Goal: Task Accomplishment & Management: Manage account settings

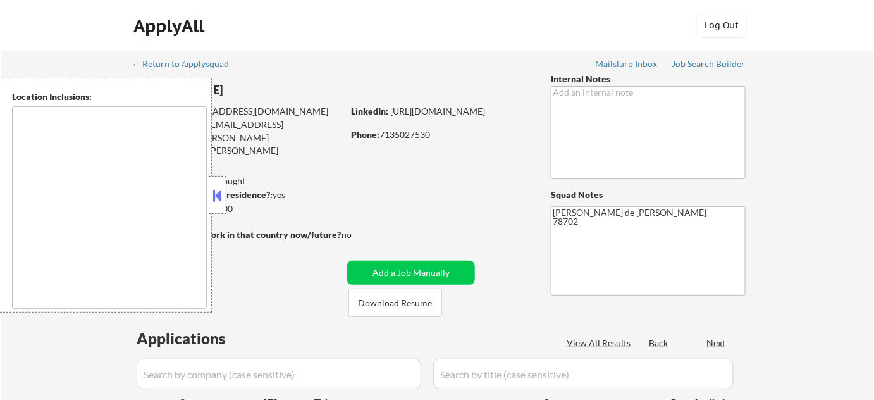
type textarea "[GEOGRAPHIC_DATA], [GEOGRAPHIC_DATA] [GEOGRAPHIC_DATA], [GEOGRAPHIC_DATA] [GEOG…"
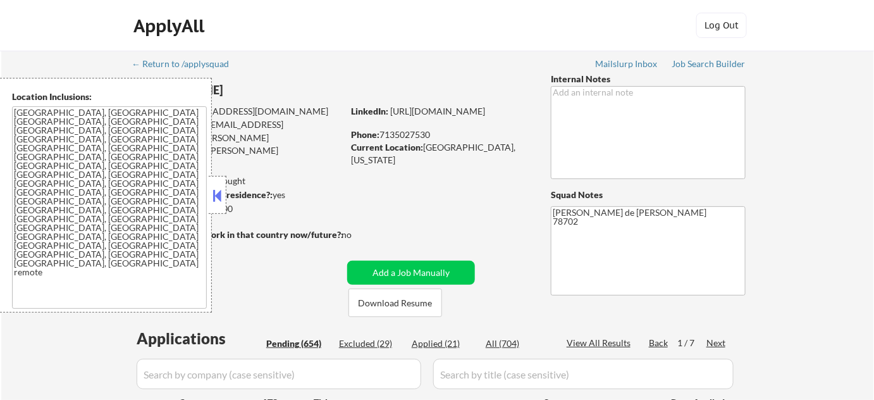
click at [216, 192] on button at bounding box center [218, 195] width 14 height 19
select select ""pending""
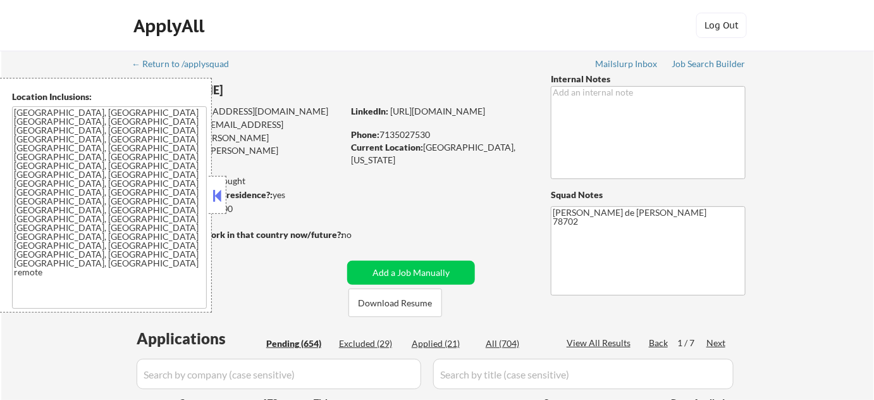
select select ""pending""
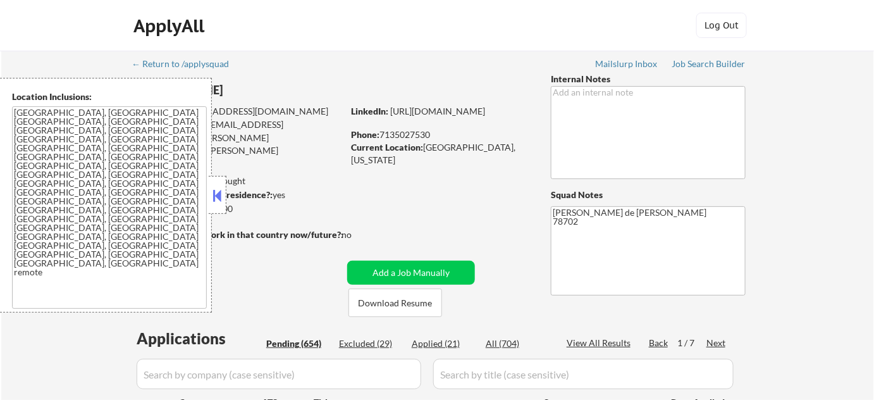
select select ""pending""
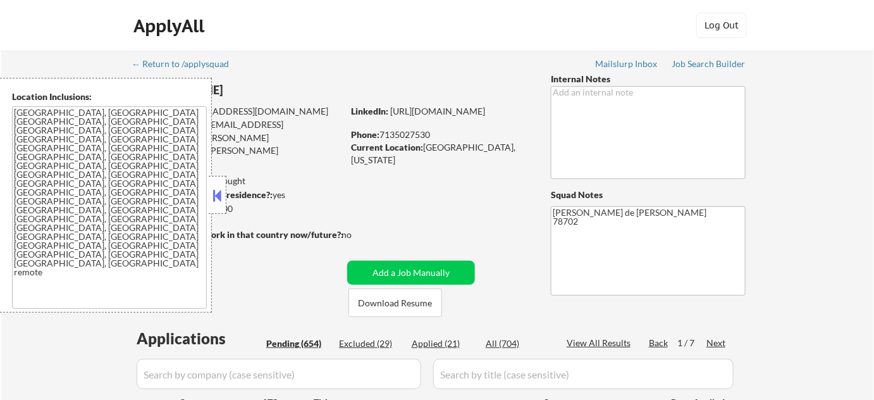
select select ""pending""
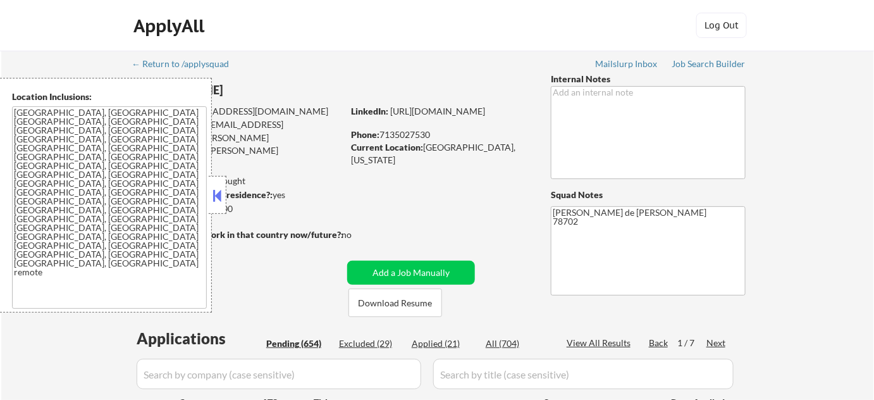
select select ""pending""
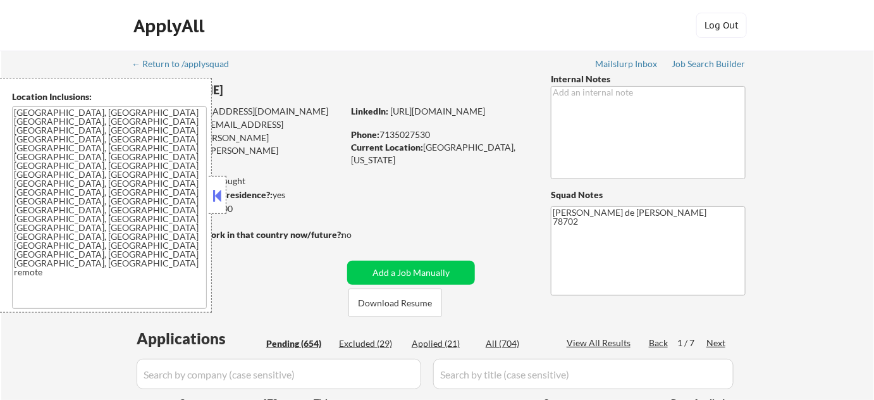
select select ""pending""
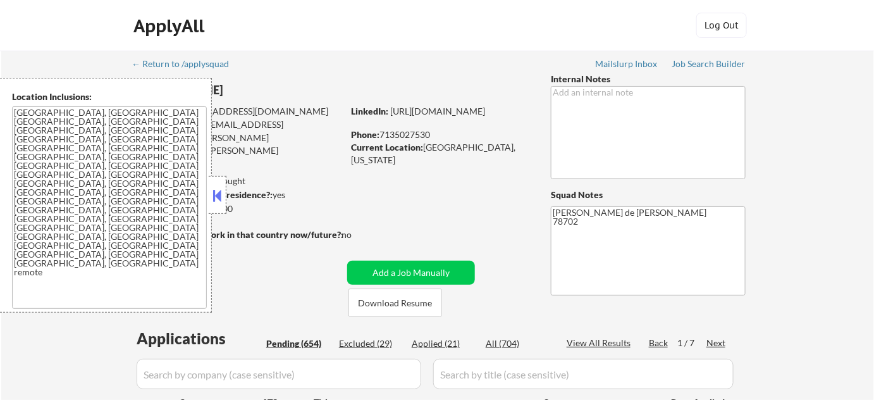
select select ""pending""
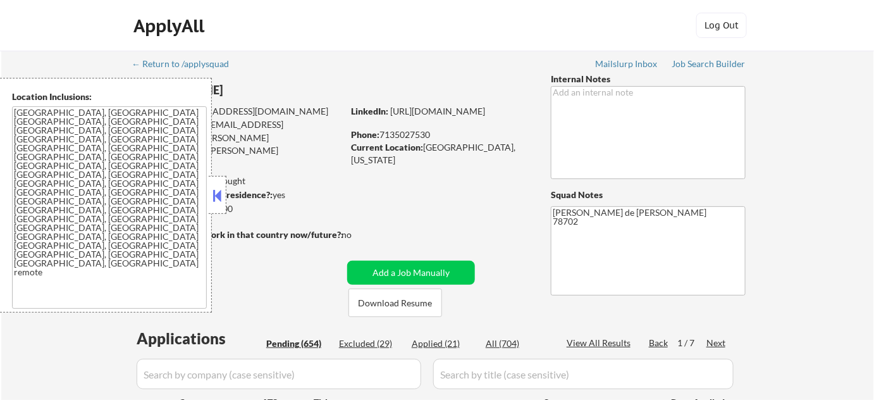
select select ""pending""
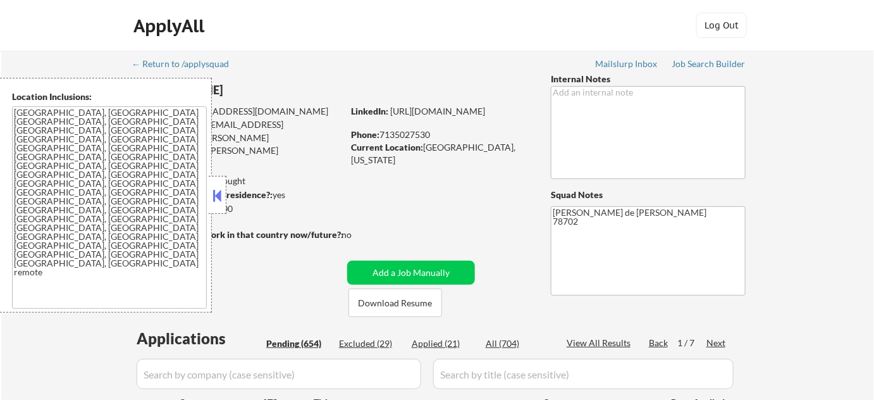
select select ""pending""
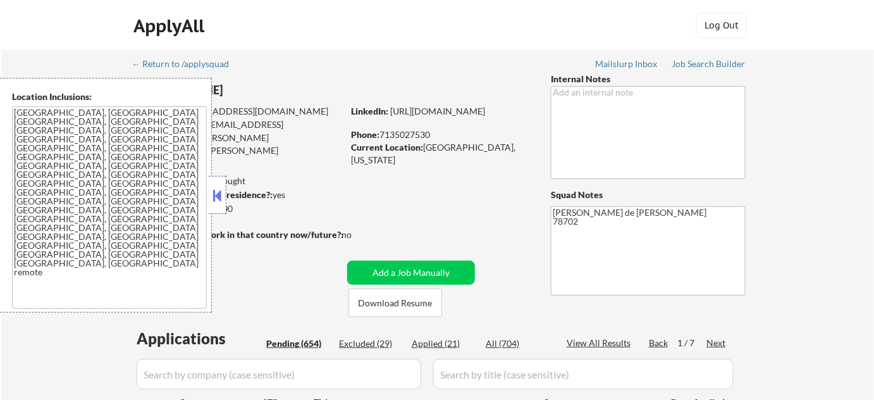
select select ""pending""
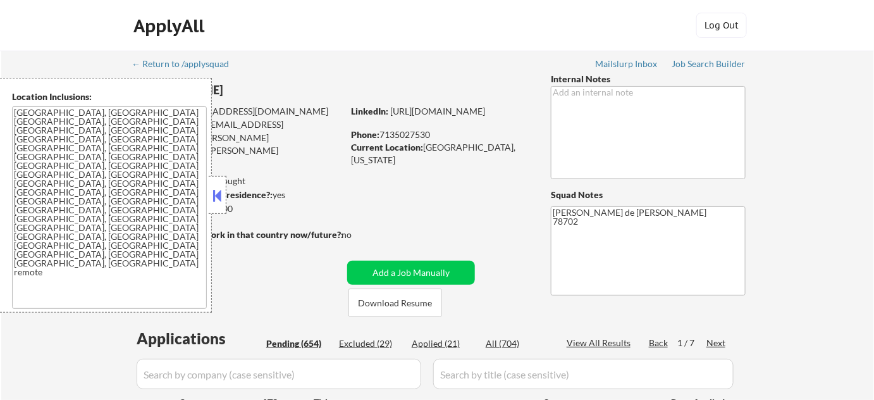
select select ""pending""
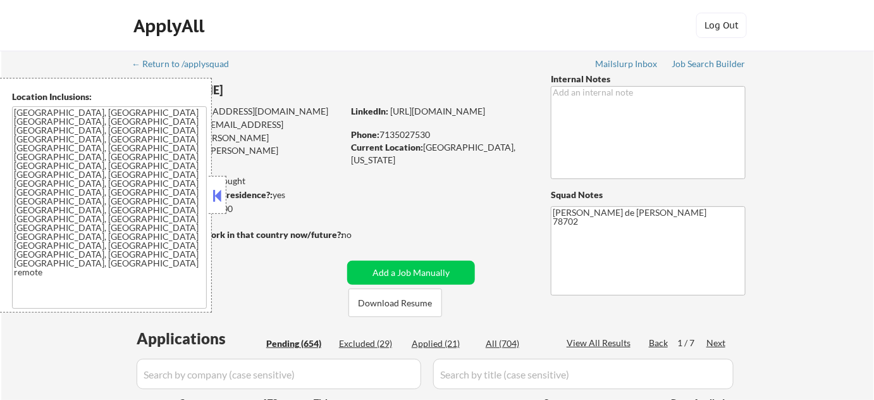
select select ""pending""
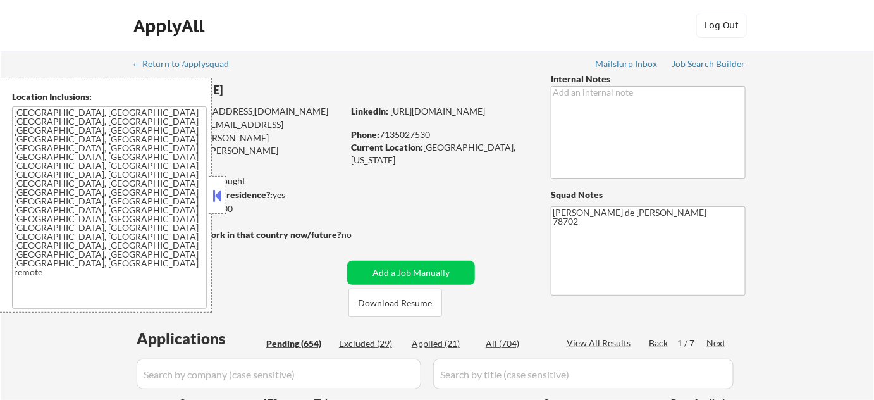
select select ""pending""
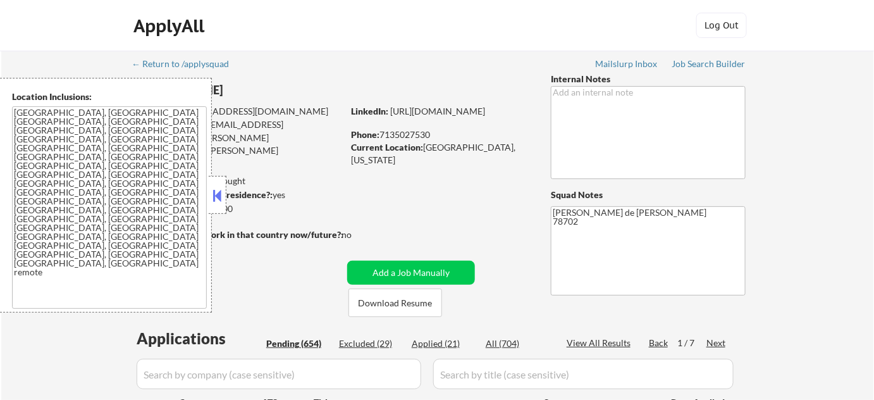
select select ""pending""
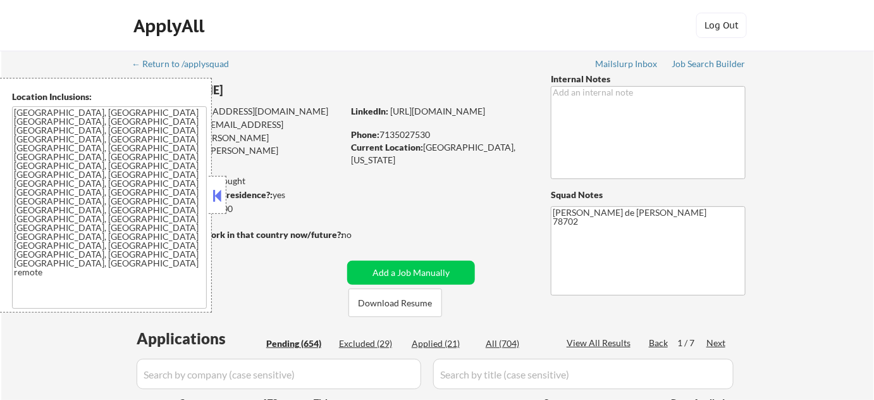
select select ""pending""
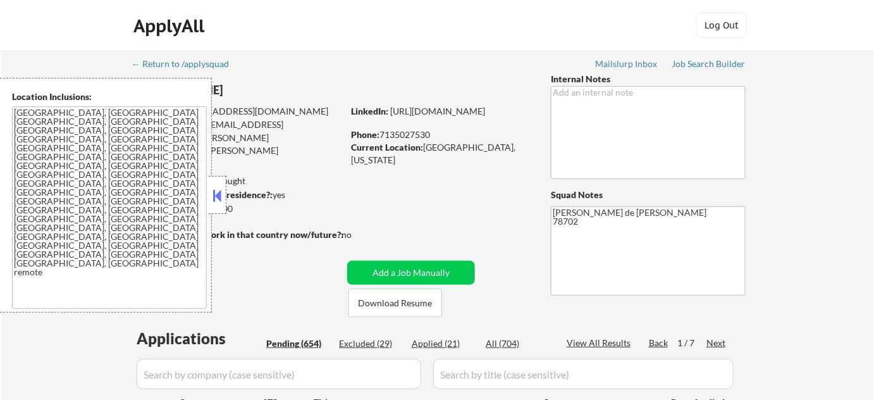
select select ""pending""
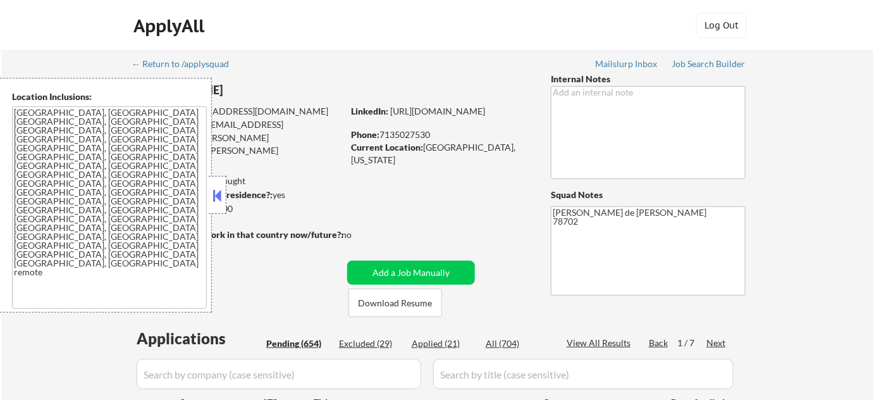
select select ""pending""
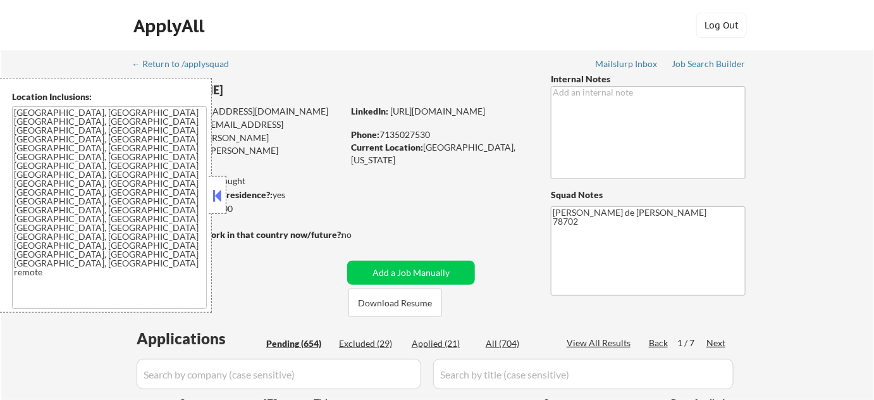
select select ""pending""
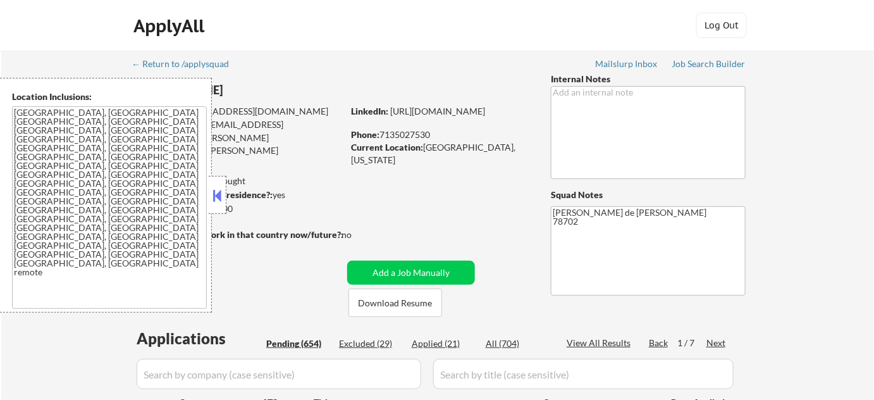
select select ""pending""
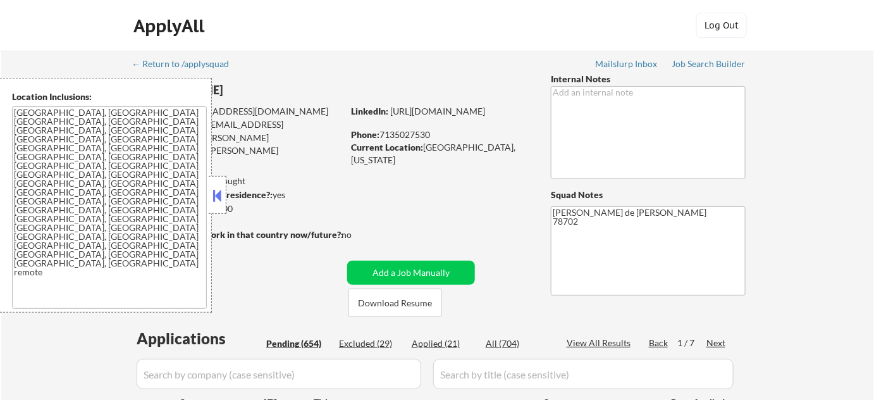
select select ""pending""
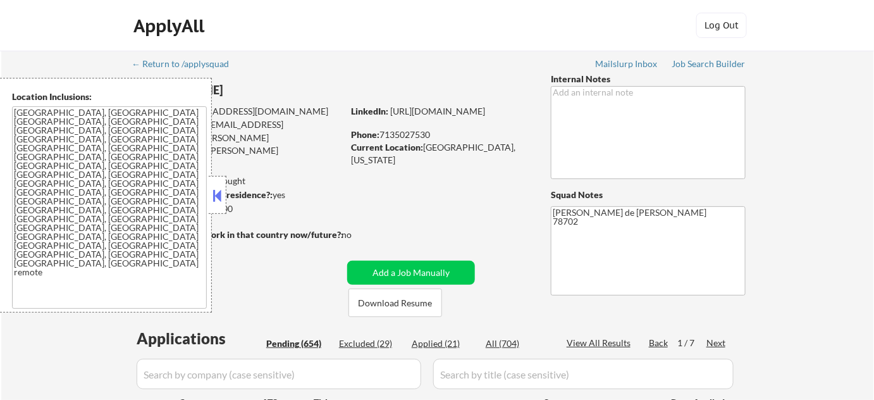
select select ""pending""
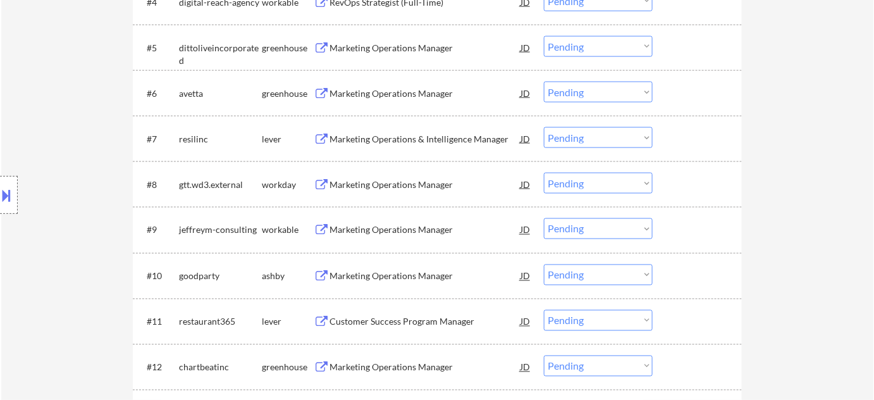
scroll to position [517, 0]
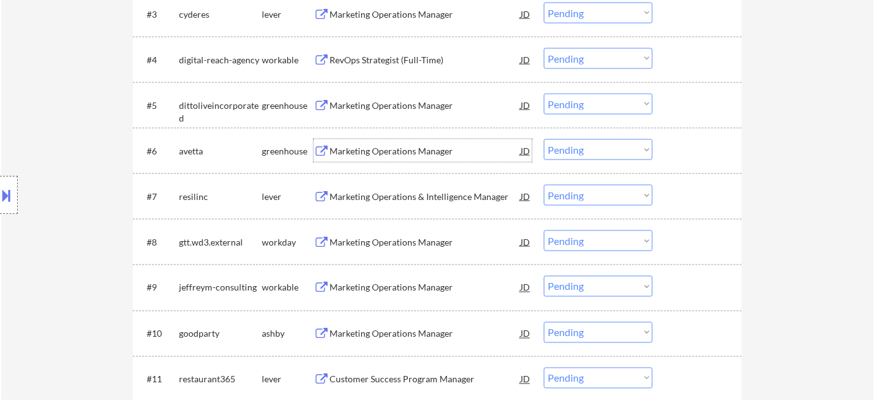
click at [391, 149] on div "Marketing Operations Manager" at bounding box center [425, 151] width 191 height 13
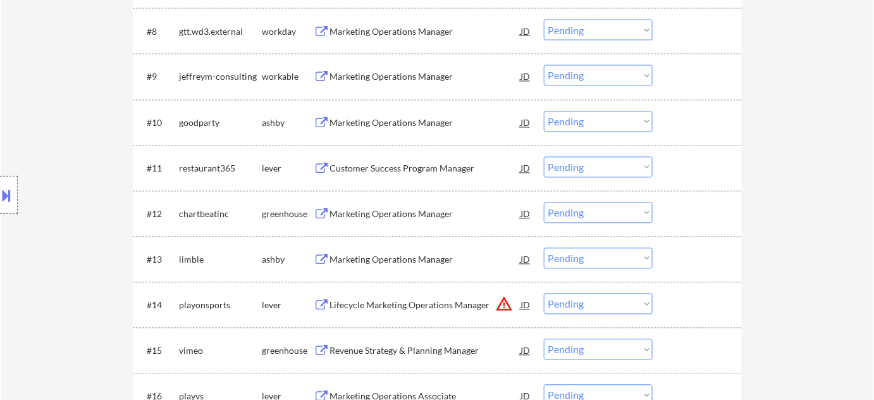
scroll to position [747, 0]
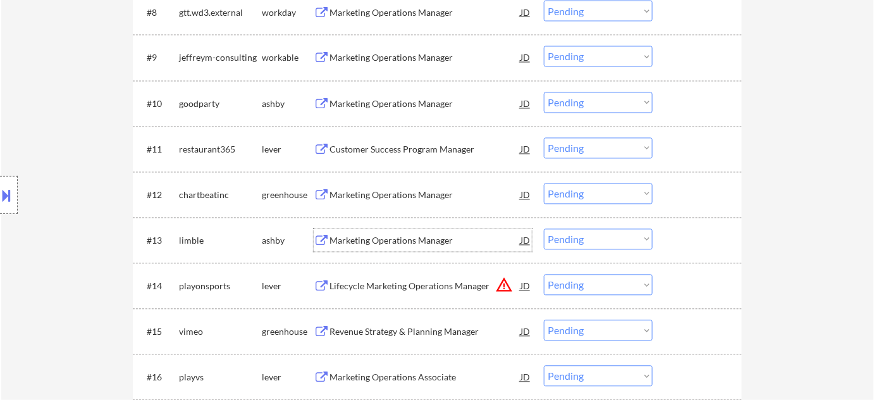
click at [388, 238] on div "Marketing Operations Manager" at bounding box center [425, 241] width 191 height 13
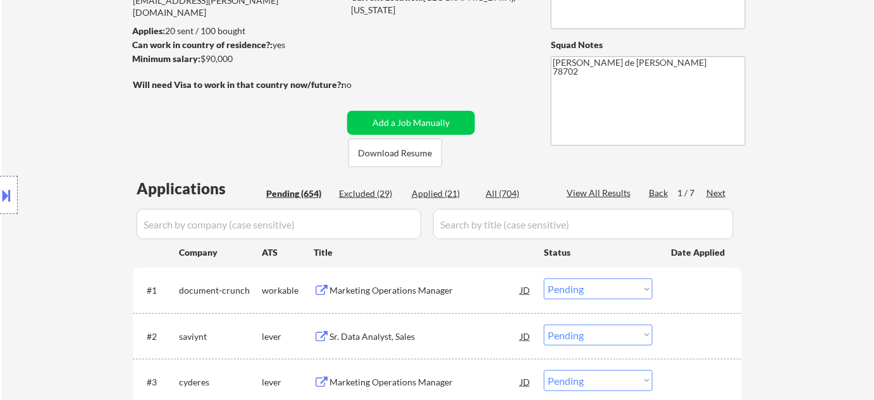
scroll to position [172, 0]
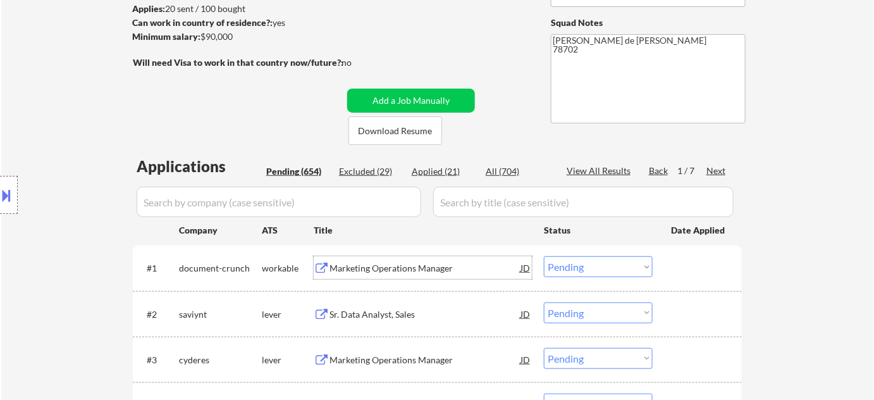
click at [410, 273] on div "Marketing Operations Manager" at bounding box center [425, 268] width 191 height 13
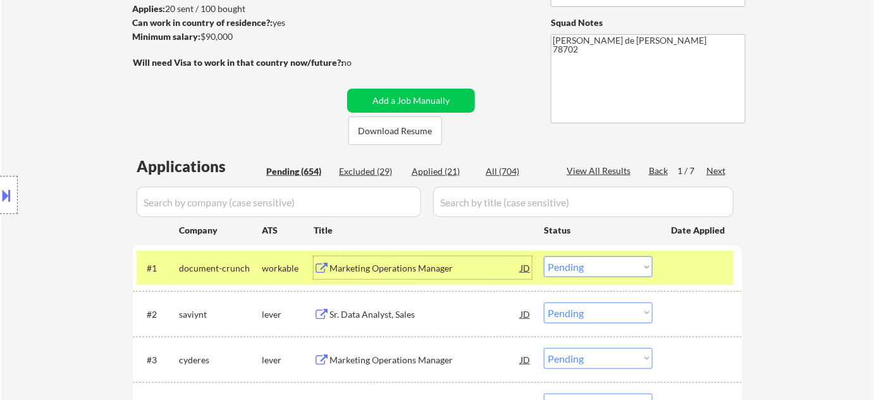
click at [6, 189] on button at bounding box center [7, 195] width 14 height 21
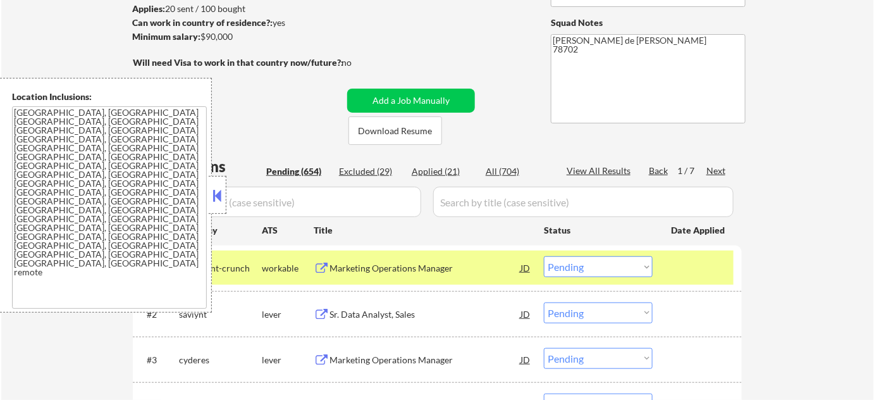
click at [221, 202] on button at bounding box center [218, 195] width 14 height 19
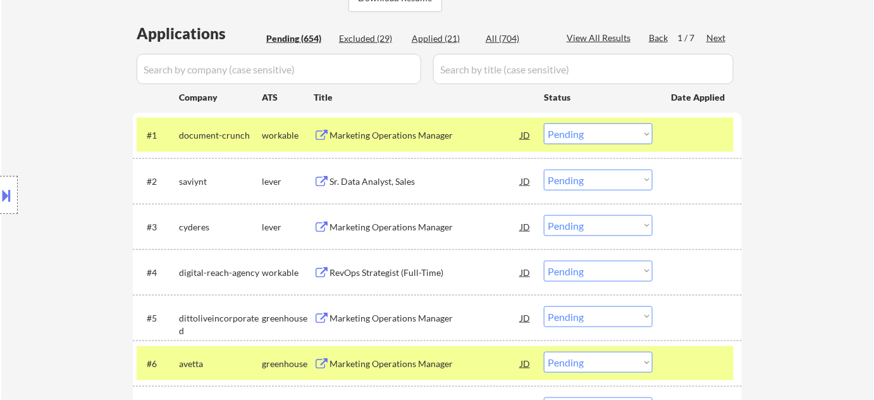
scroll to position [287, 0]
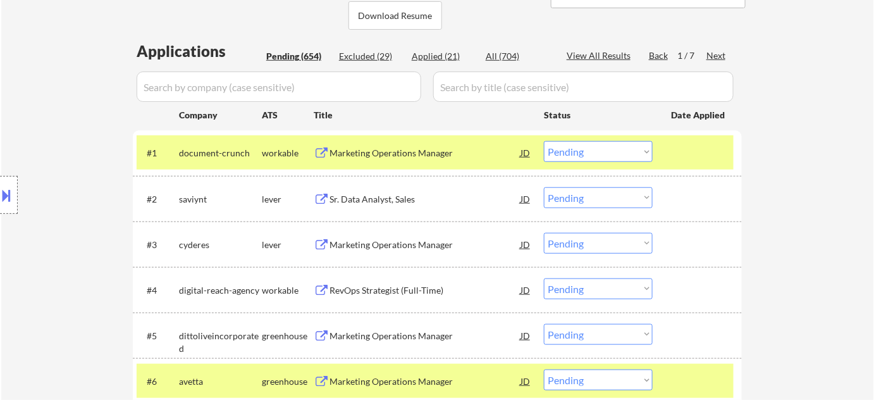
click at [450, 55] on div "Applied (21)" at bounding box center [443, 56] width 63 height 13
select select ""applied""
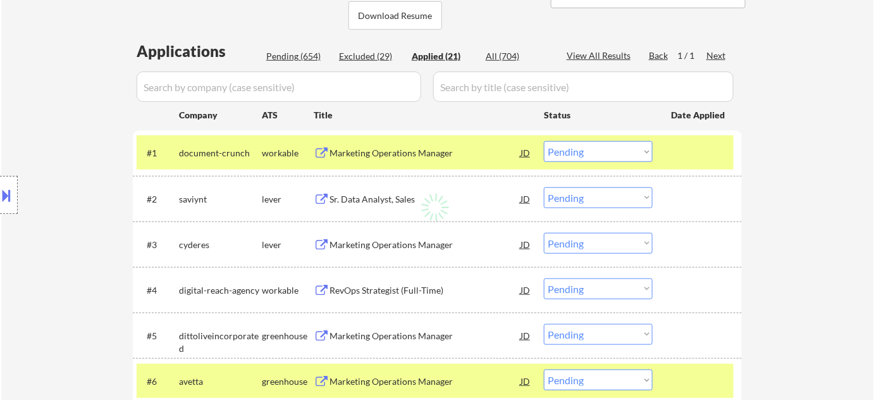
select select ""applied""
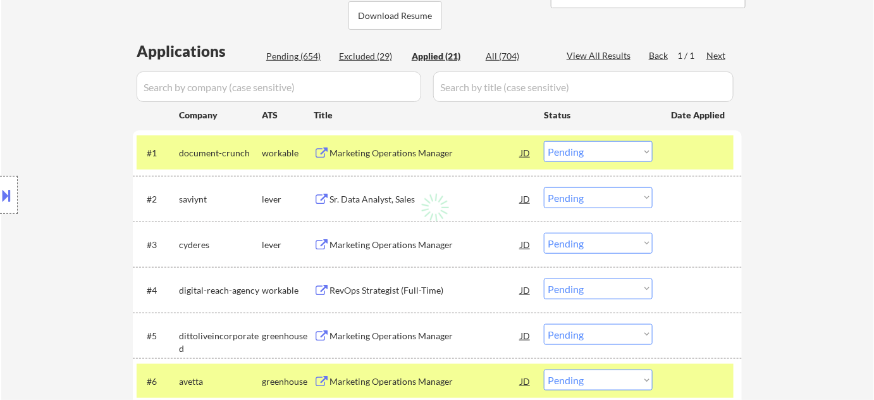
select select ""applied""
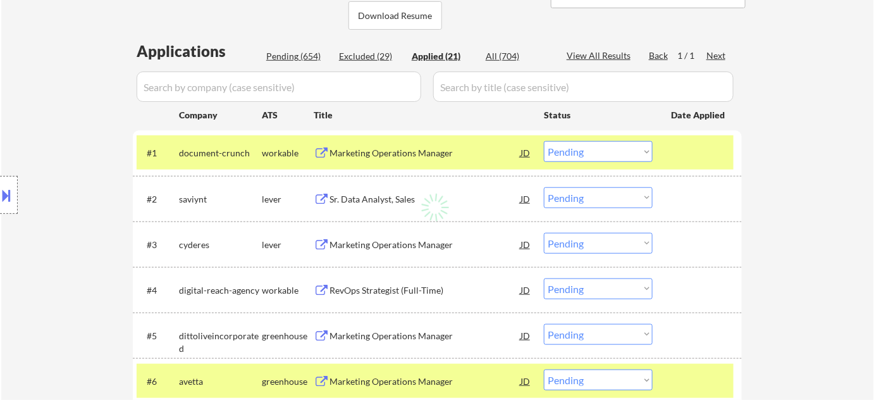
select select ""applied""
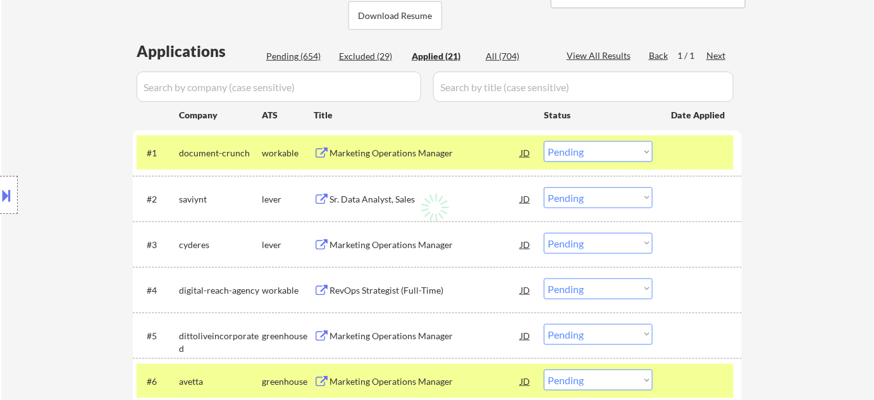
select select ""applied""
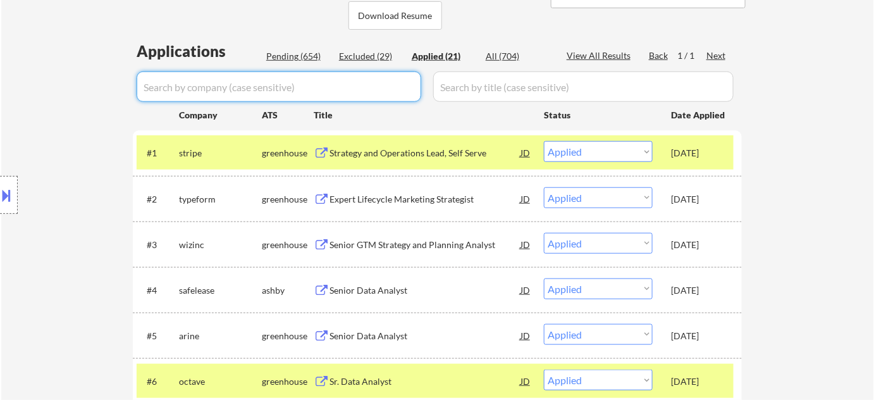
click at [371, 94] on input "input" at bounding box center [279, 86] width 285 height 30
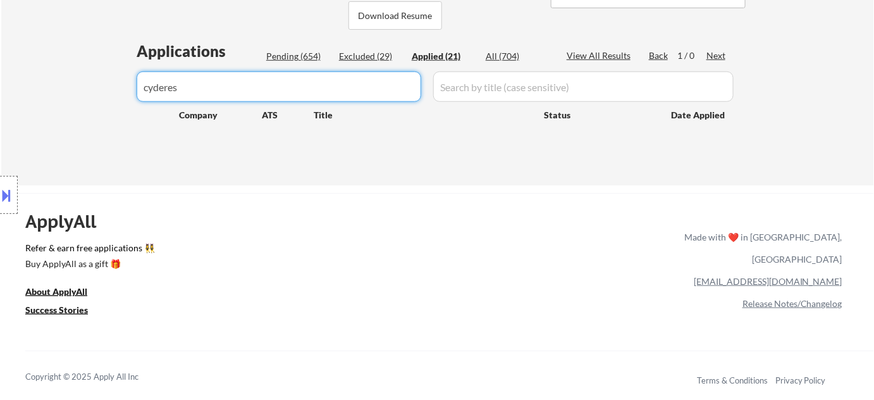
type input "cyderes"
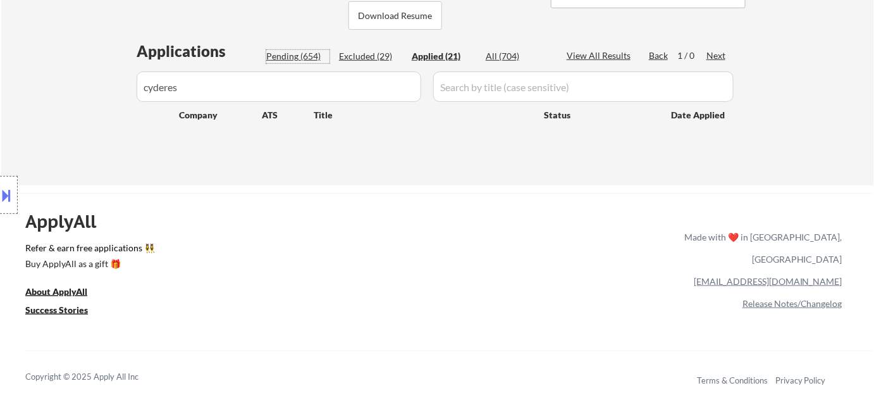
click at [300, 62] on div "Pending (654)" at bounding box center [297, 56] width 63 height 13
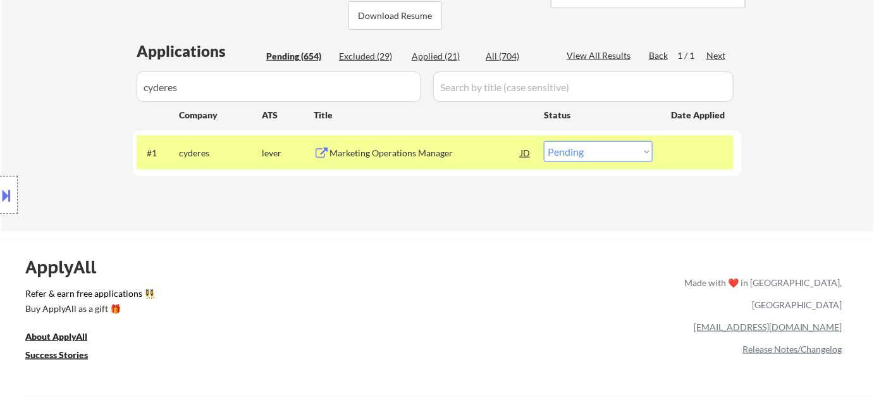
click at [400, 162] on div "Marketing Operations Manager" at bounding box center [425, 152] width 191 height 23
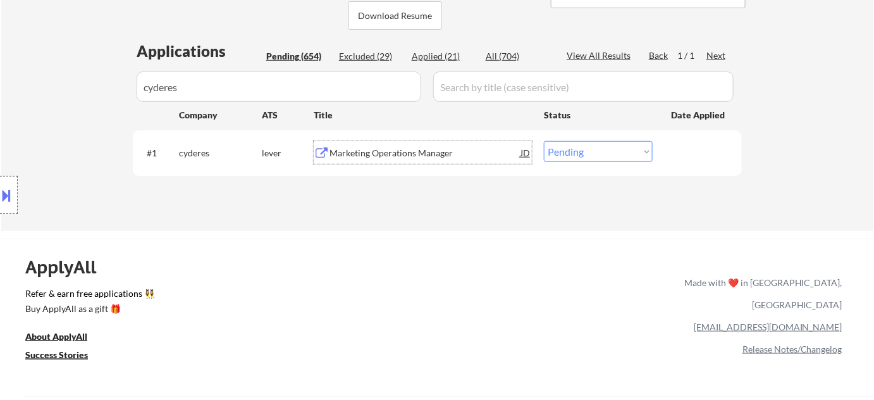
click at [583, 151] on select "Choose an option... Pending Applied Excluded (Questions) Excluded (Expired) Exc…" at bounding box center [598, 151] width 109 height 21
select select ""excluded__bad_match_""
click at [544, 141] on select "Choose an option... Pending Applied Excluded (Questions) Excluded (Expired) Exc…" at bounding box center [598, 151] width 109 height 21
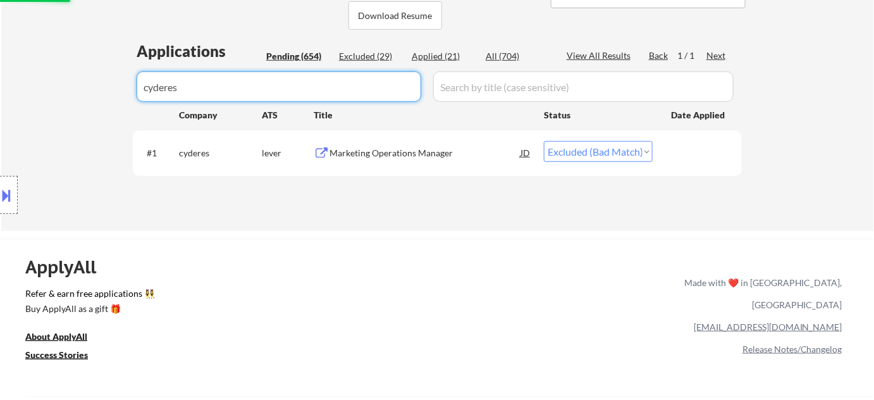
drag, startPoint x: 302, startPoint y: 93, endPoint x: 28, endPoint y: 87, distance: 274.0
click at [304, 55] on div "Pending (654)" at bounding box center [297, 56] width 63 height 13
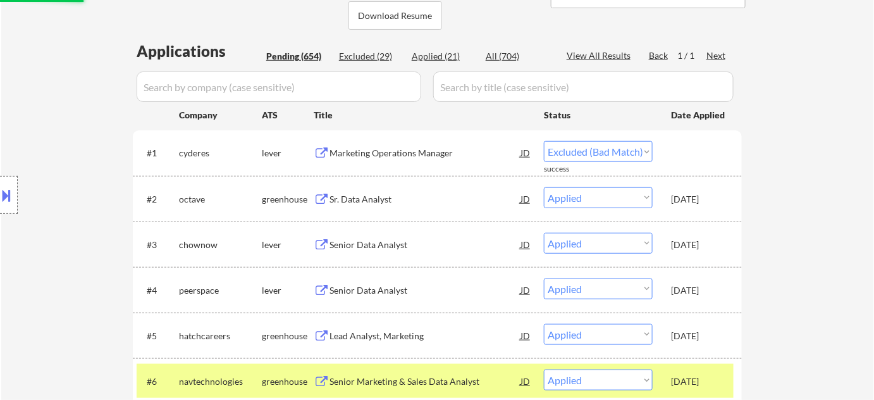
select select ""pending""
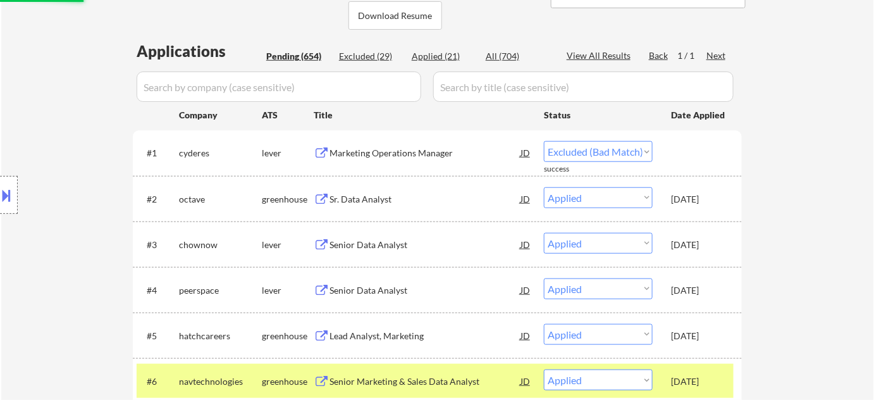
select select ""pending""
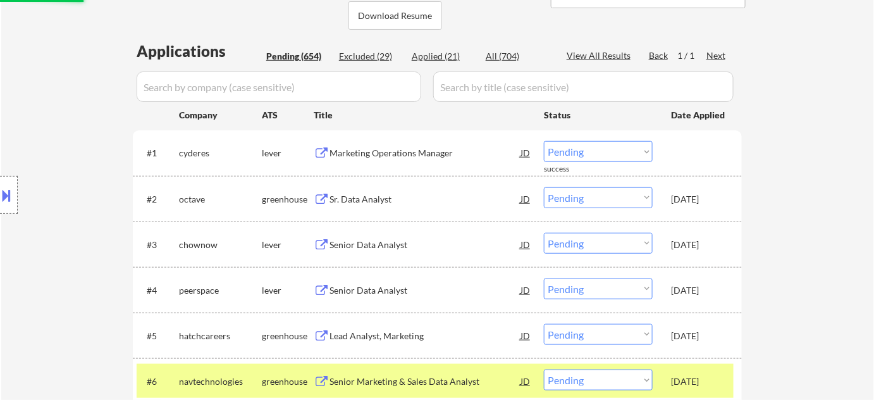
select select ""pending""
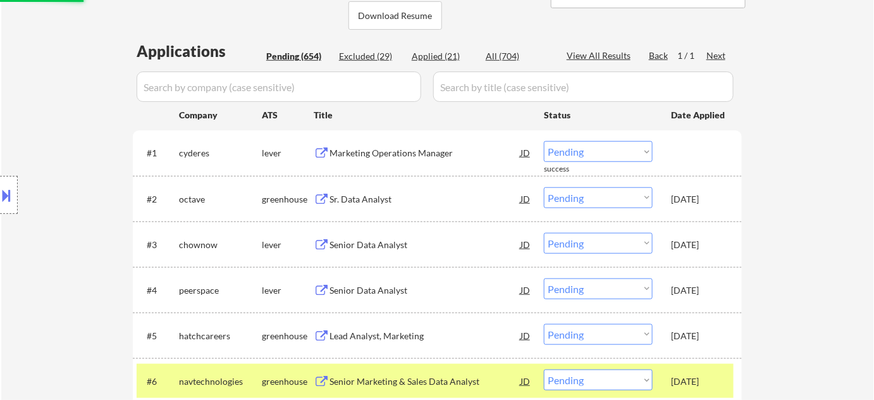
select select ""pending""
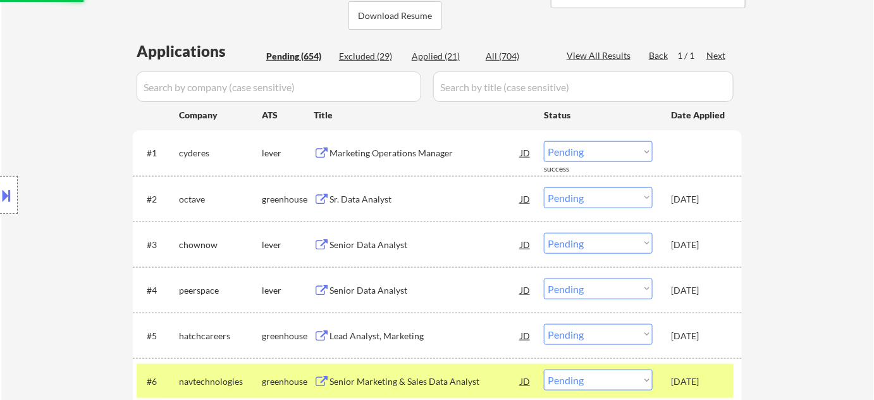
select select ""pending""
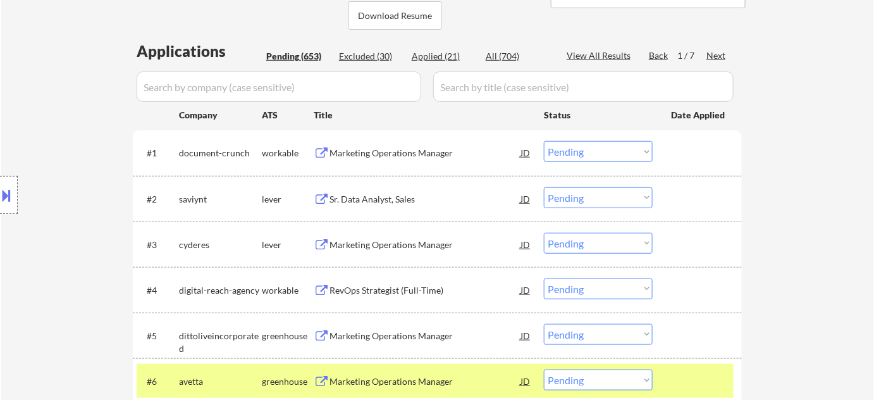
scroll to position [345, 0]
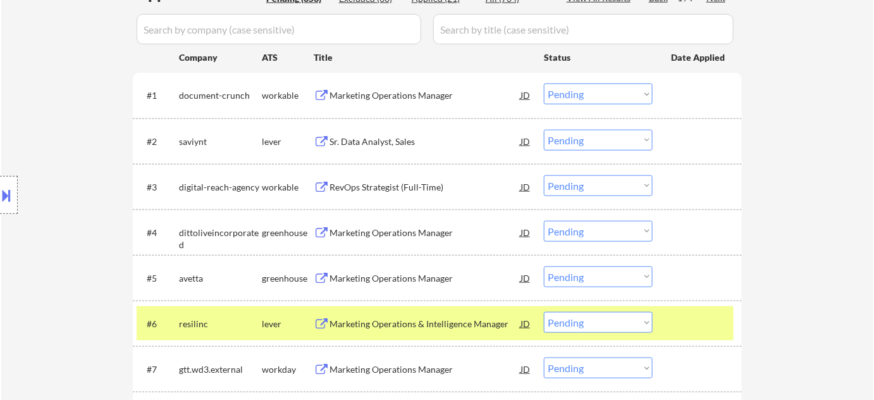
click at [402, 189] on div "RevOps Strategist (Full-Time)" at bounding box center [425, 187] width 191 height 13
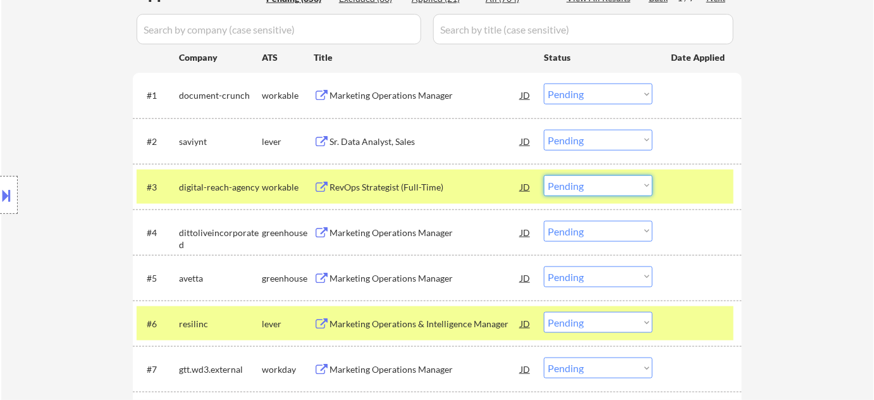
drag, startPoint x: 590, startPoint y: 184, endPoint x: 592, endPoint y: 193, distance: 9.2
click at [590, 184] on select "Choose an option... Pending Applied Excluded (Questions) Excluded (Expired) Exc…" at bounding box center [598, 185] width 109 height 21
click at [544, 175] on select "Choose an option... Pending Applied Excluded (Questions) Excluded (Expired) Exc…" at bounding box center [598, 185] width 109 height 21
click at [404, 188] on div "RevOps Strategist (Full-Time)" at bounding box center [425, 187] width 191 height 13
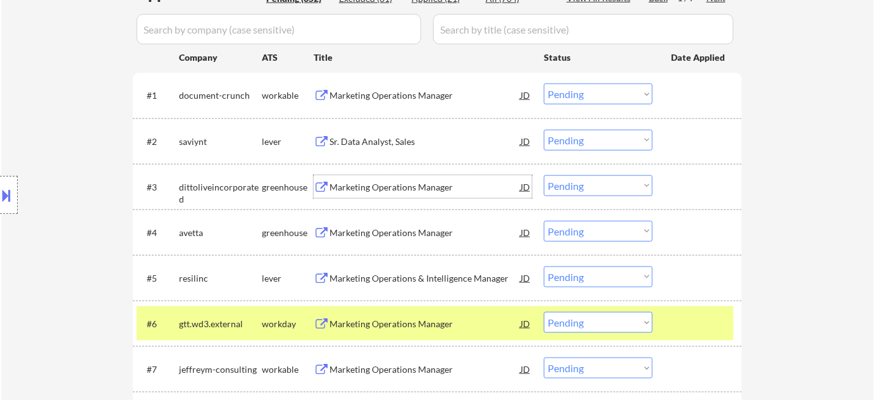
click at [584, 176] on select "Choose an option... Pending Applied Excluded (Questions) Excluded (Expired) Exc…" at bounding box center [598, 185] width 109 height 21
click at [544, 175] on select "Choose an option... Pending Applied Excluded (Questions) Excluded (Expired) Exc…" at bounding box center [598, 185] width 109 height 21
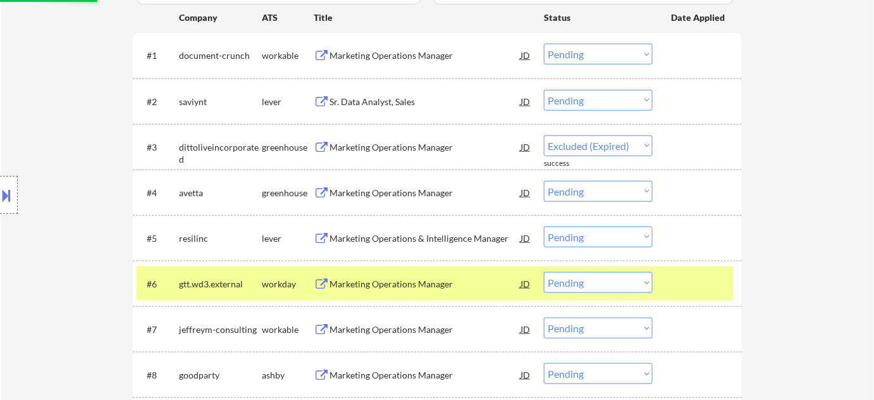
scroll to position [402, 0]
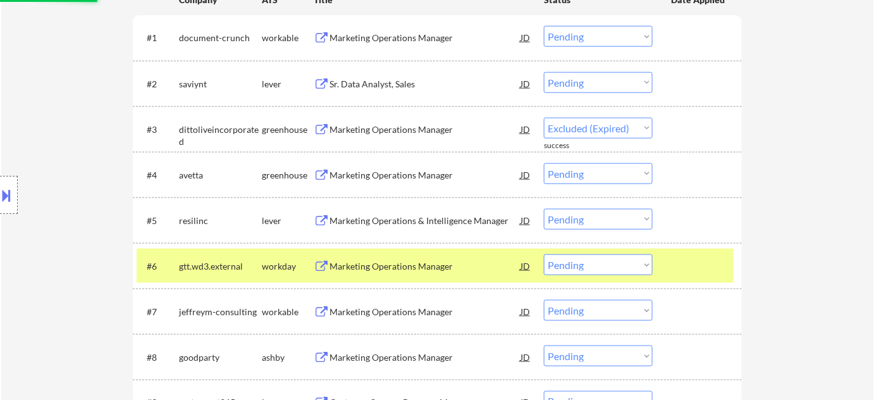
select select ""pending""
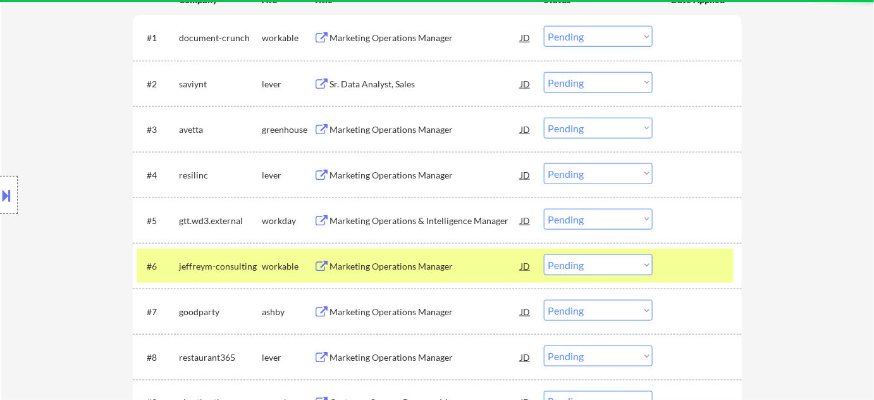
scroll to position [460, 0]
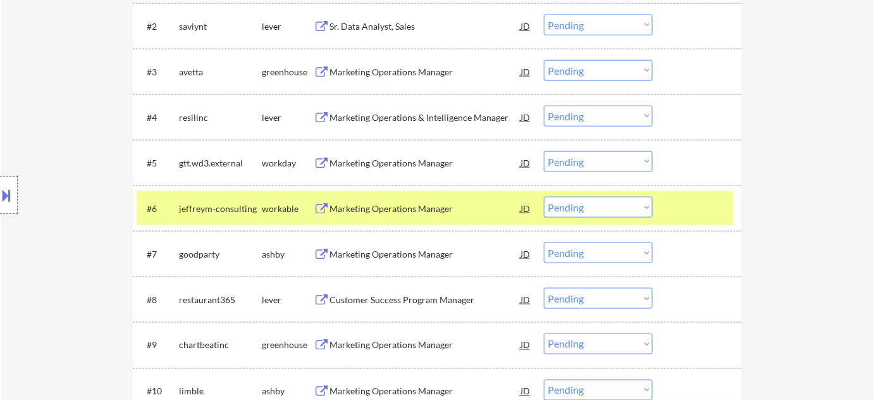
click at [419, 215] on div "Marketing Operations Manager" at bounding box center [425, 208] width 191 height 23
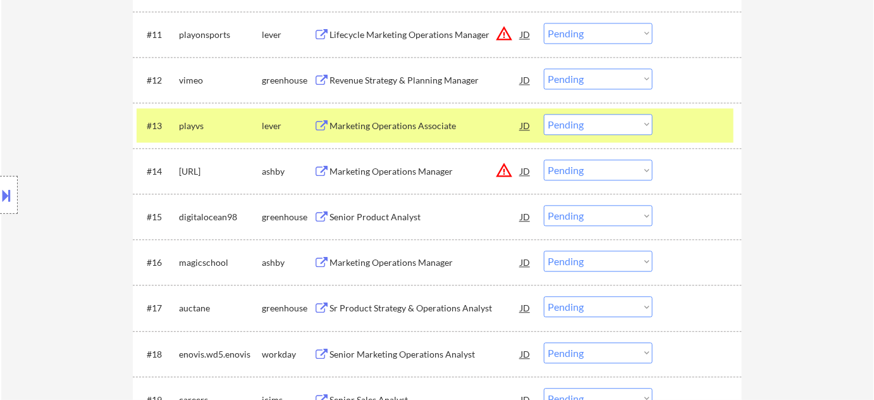
scroll to position [920, 0]
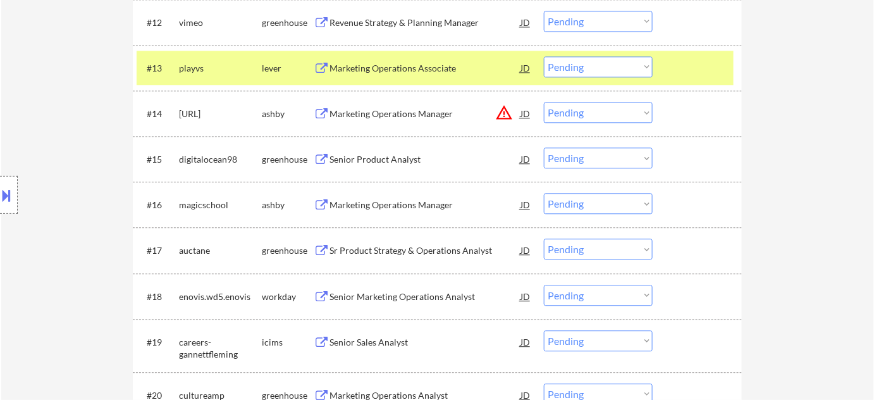
click at [430, 203] on div "Marketing Operations Manager" at bounding box center [425, 205] width 191 height 13
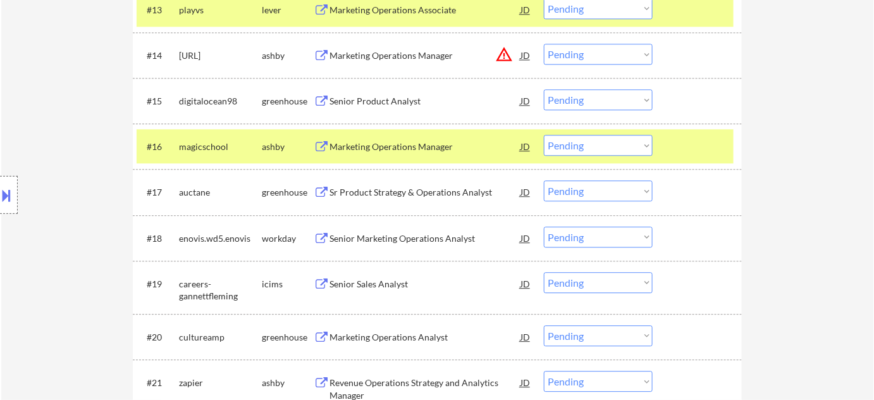
scroll to position [1035, 0]
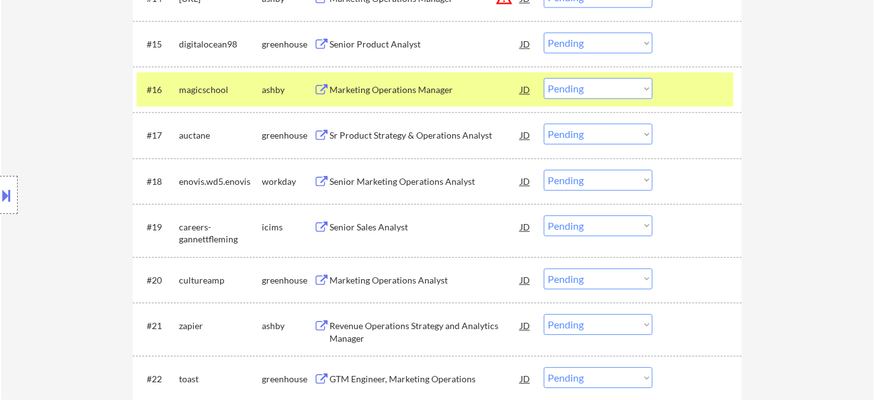
click at [598, 92] on select "Choose an option... Pending Applied Excluded (Questions) Excluded (Expired) Exc…" at bounding box center [598, 88] width 109 height 21
click at [544, 78] on select "Choose an option... Pending Applied Excluded (Questions) Excluded (Expired) Exc…" at bounding box center [598, 88] width 109 height 21
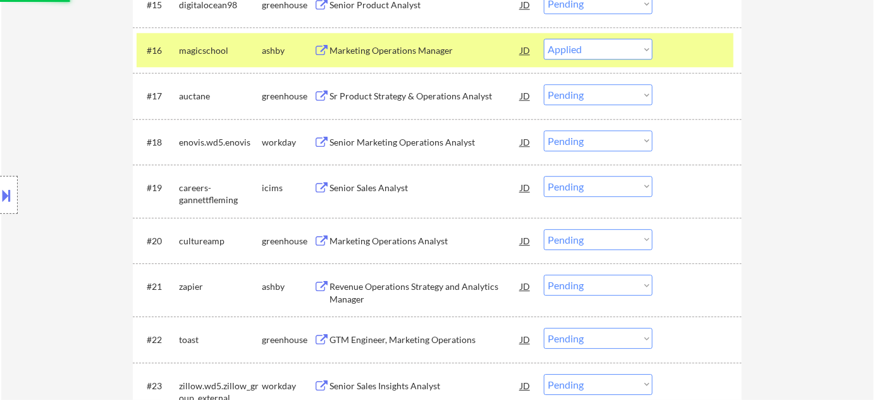
scroll to position [1092, 0]
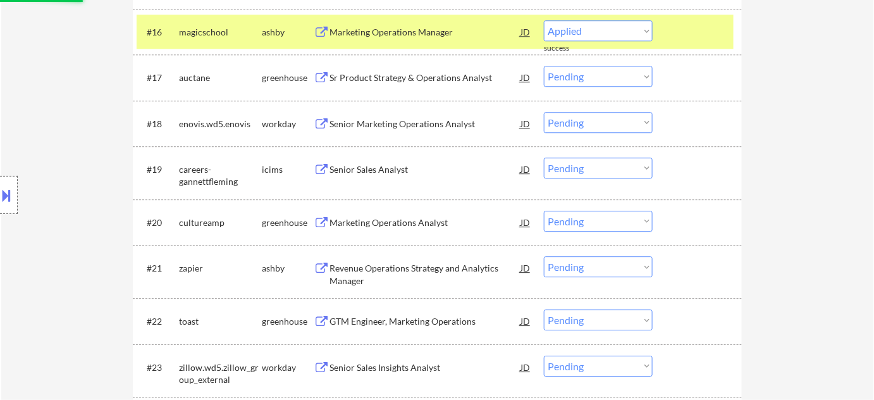
select select ""pending""
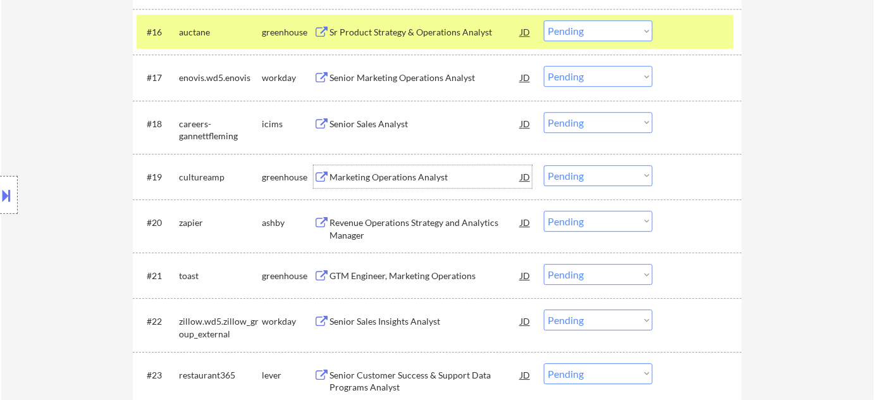
click at [417, 180] on div "Marketing Operations Analyst" at bounding box center [425, 177] width 191 height 13
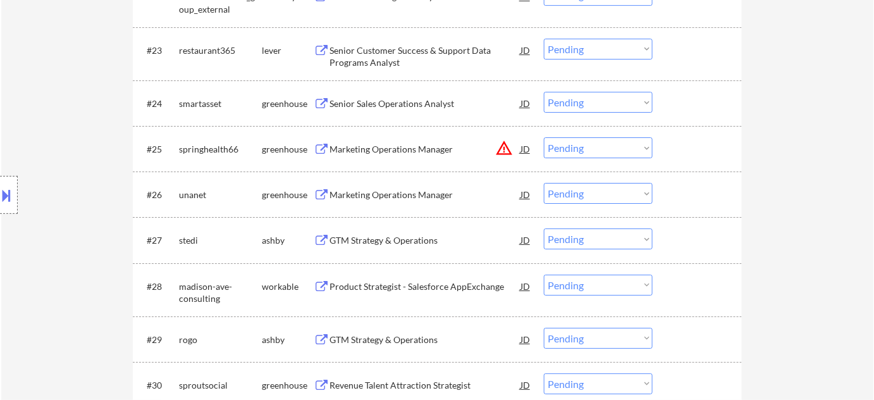
scroll to position [1437, 0]
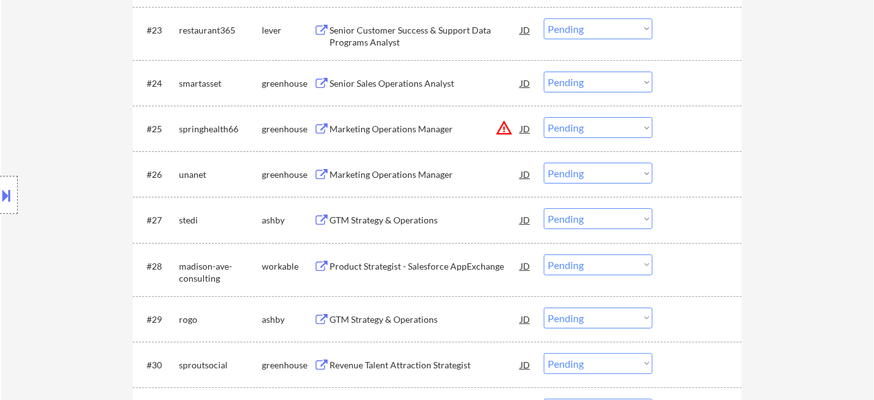
click at [428, 216] on div "GTM Strategy & Operations" at bounding box center [425, 220] width 191 height 13
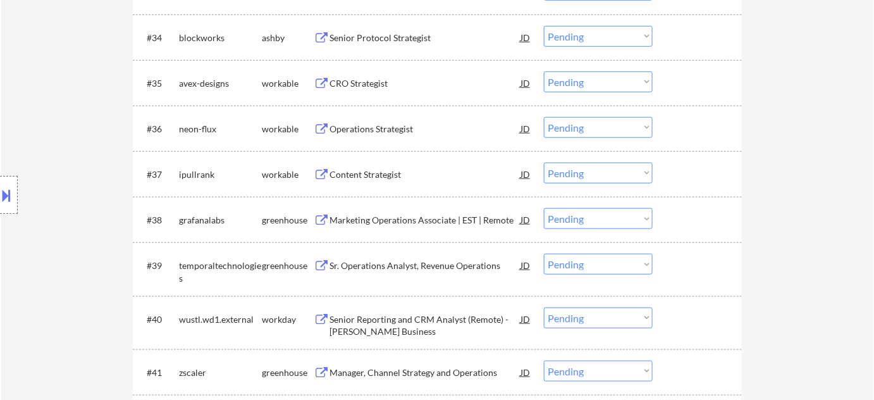
scroll to position [2012, 0]
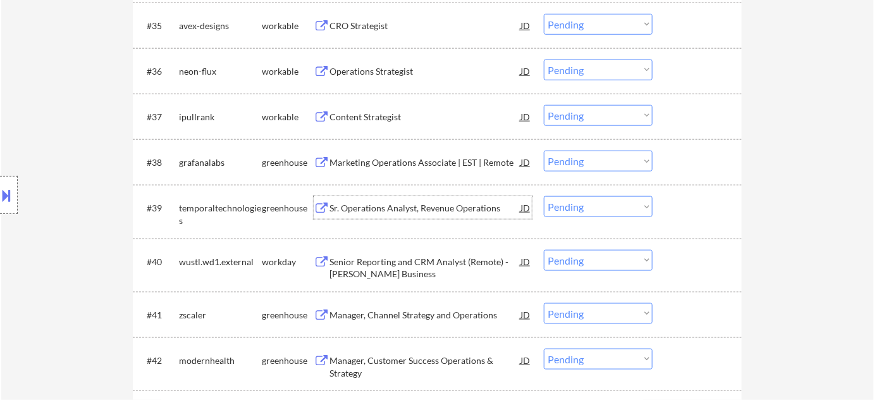
click at [436, 210] on div "Sr. Operations Analyst, Revenue Operations" at bounding box center [425, 208] width 191 height 13
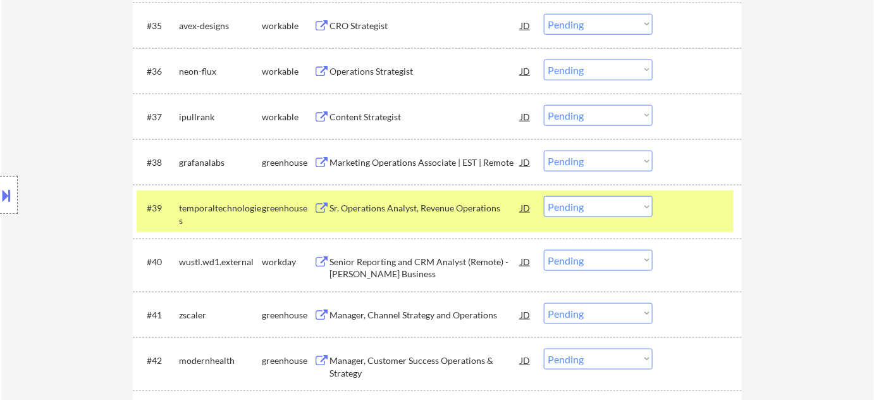
select select ""pending""
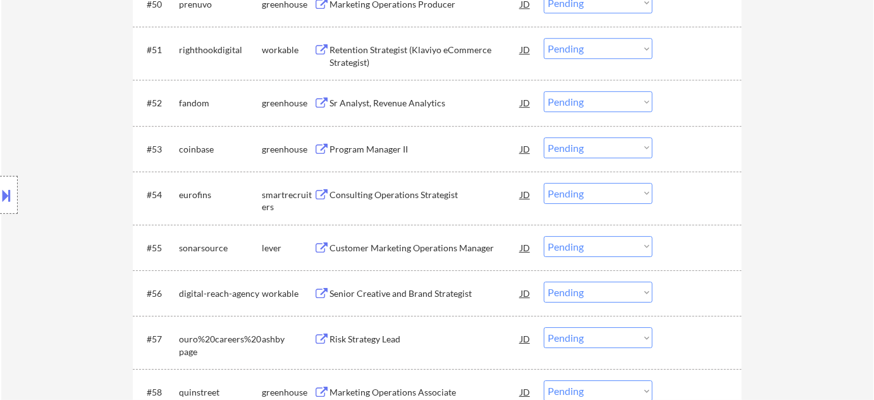
scroll to position [2760, 0]
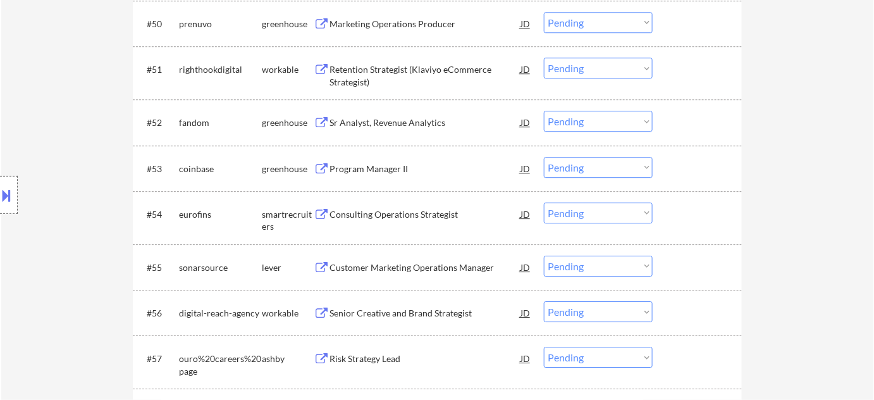
click at [373, 116] on div "Sr Analyst, Revenue Analytics" at bounding box center [425, 122] width 191 height 13
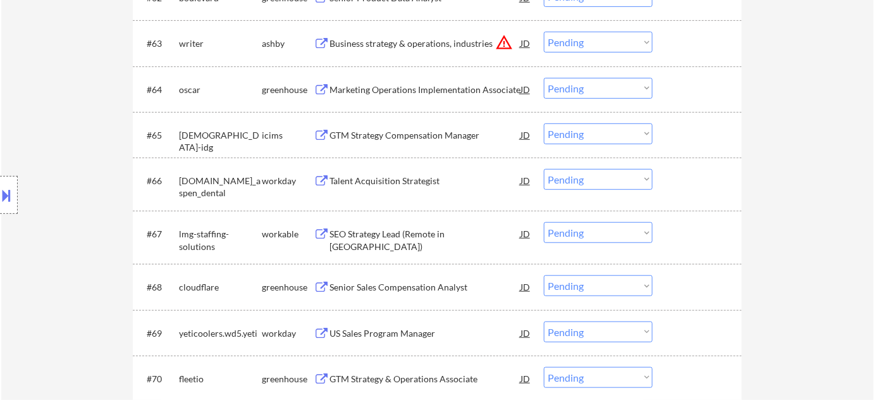
scroll to position [3392, 0]
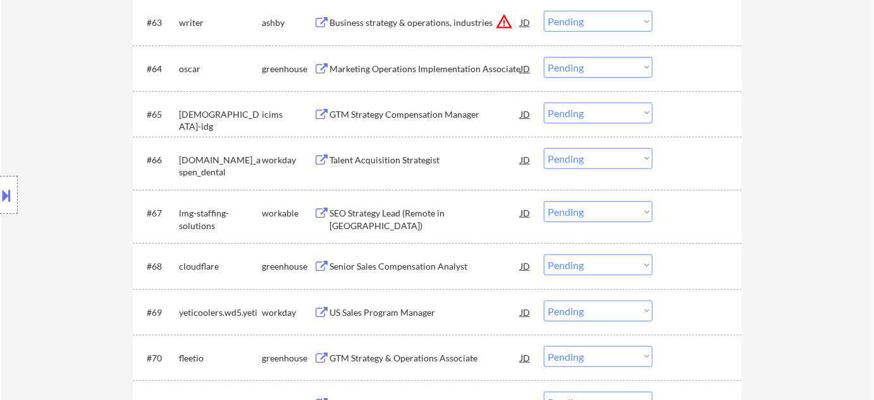
click at [388, 215] on div "SEO Strategy Lead (Remote in US)" at bounding box center [425, 219] width 191 height 25
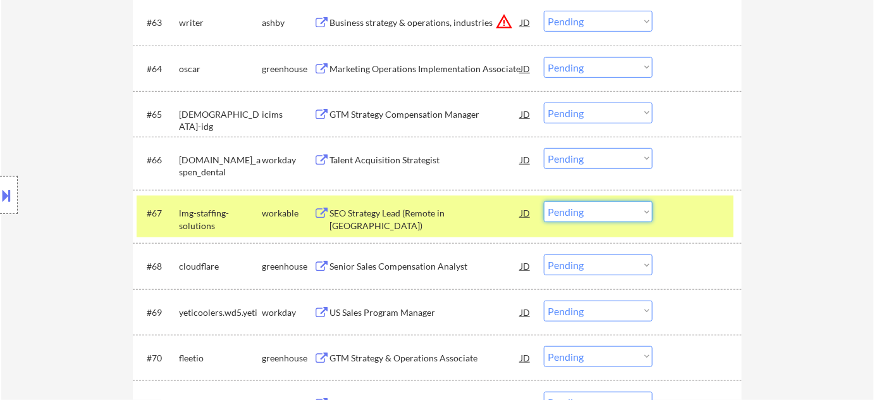
click at [610, 221] on select "Choose an option... Pending Applied Excluded (Questions) Excluded (Expired) Exc…" at bounding box center [598, 211] width 109 height 21
click at [544, 201] on select "Choose an option... Pending Applied Excluded (Questions) Excluded (Expired) Exc…" at bounding box center [598, 211] width 109 height 21
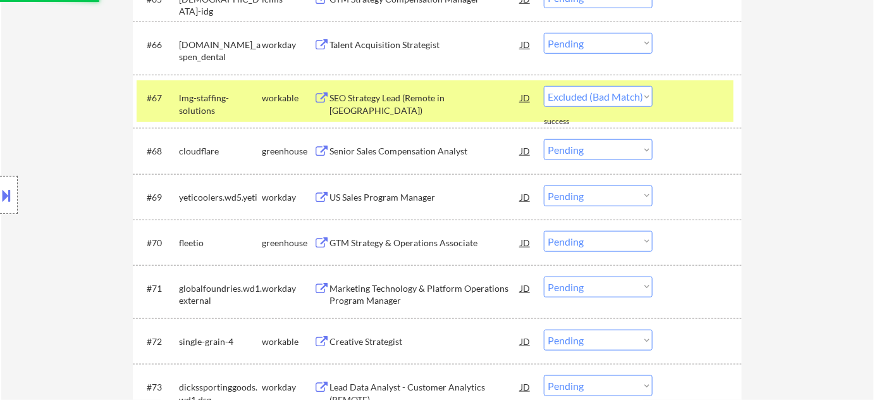
scroll to position [3565, 0]
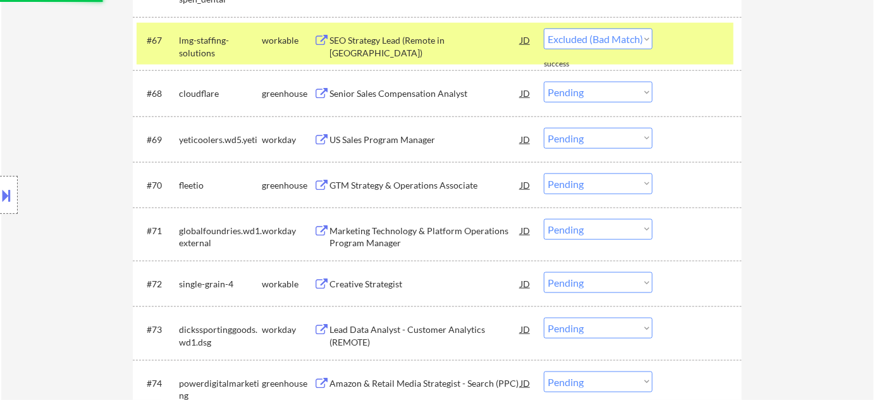
select select ""pending""
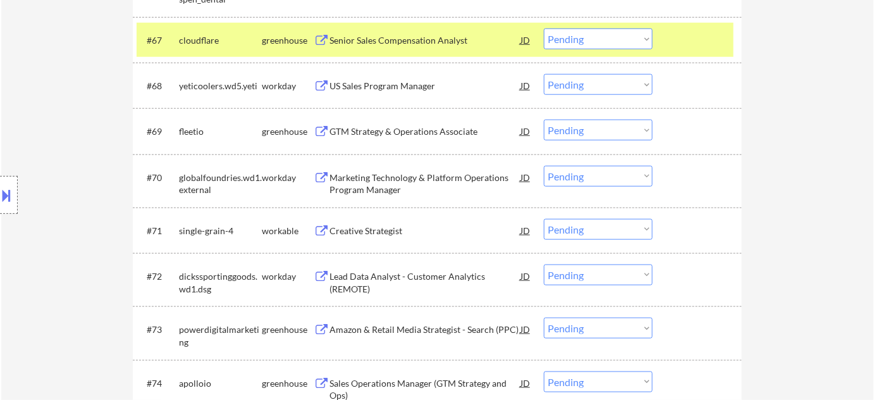
scroll to position [3623, 0]
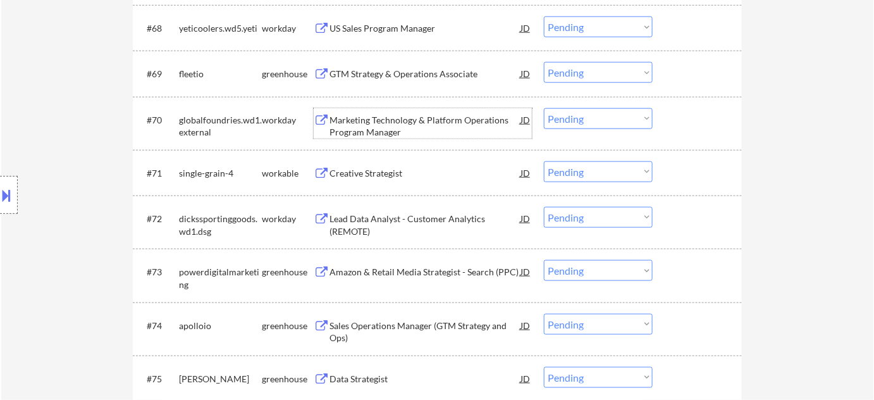
click at [374, 134] on div "Marketing Technology & Platform Operations Program Manager" at bounding box center [425, 126] width 191 height 25
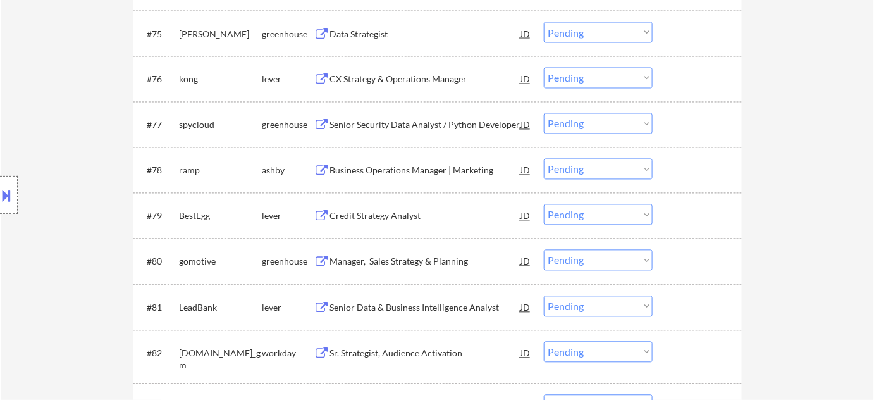
scroll to position [4083, 0]
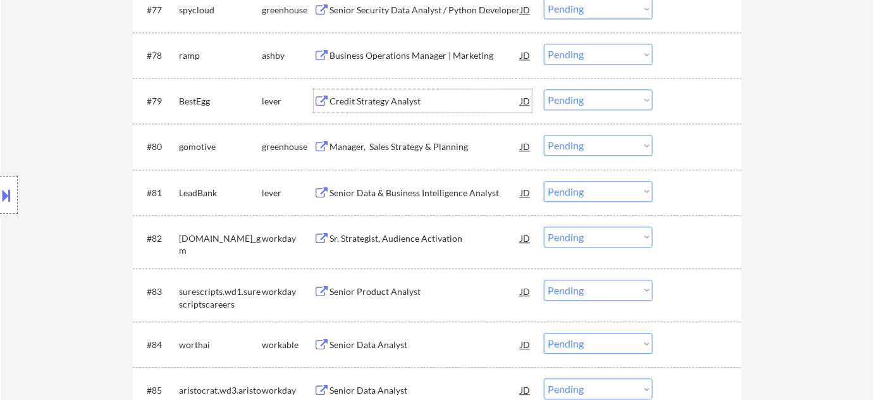
click at [400, 97] on div "Credit Strategy Analyst" at bounding box center [425, 101] width 191 height 13
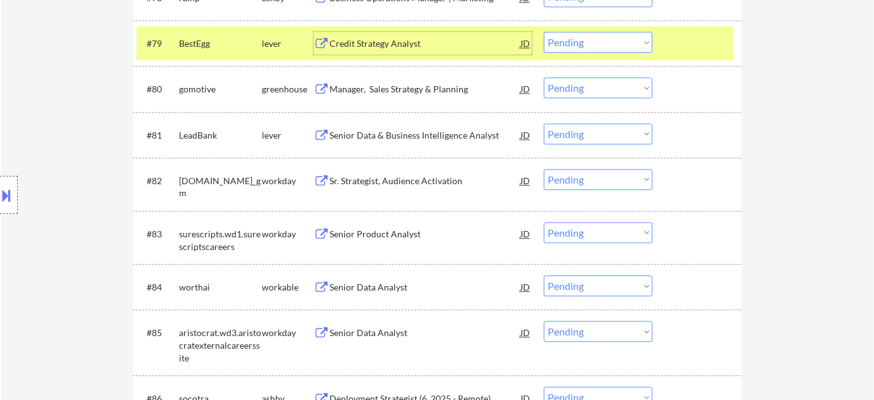
scroll to position [4198, 0]
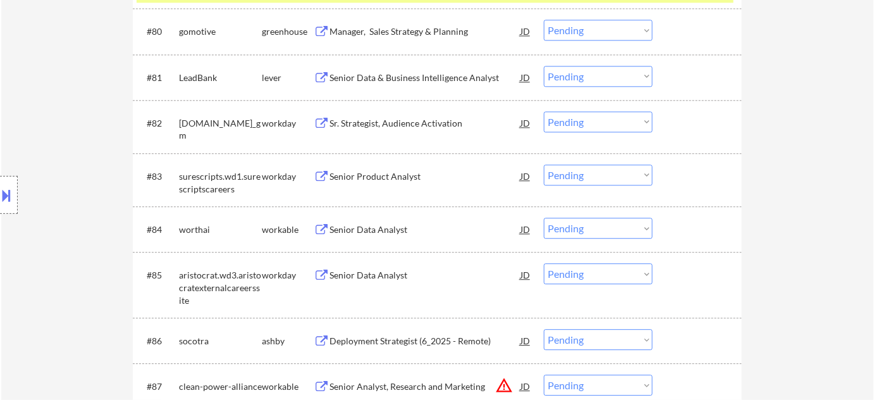
click at [401, 75] on div "Senior Data & Business Intelligence Analyst" at bounding box center [425, 77] width 191 height 13
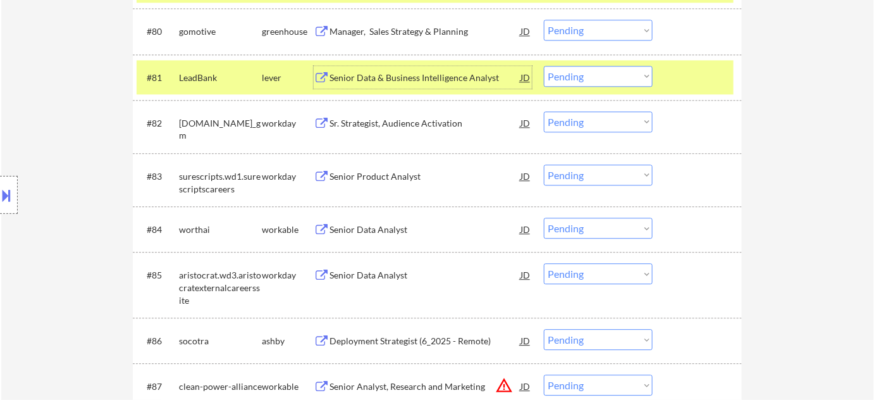
click at [345, 234] on div "Senior Data Analyst" at bounding box center [425, 229] width 191 height 13
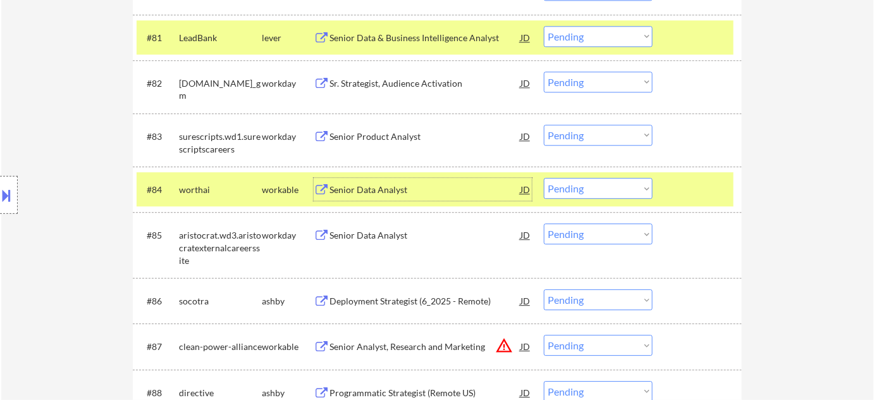
scroll to position [4255, 0]
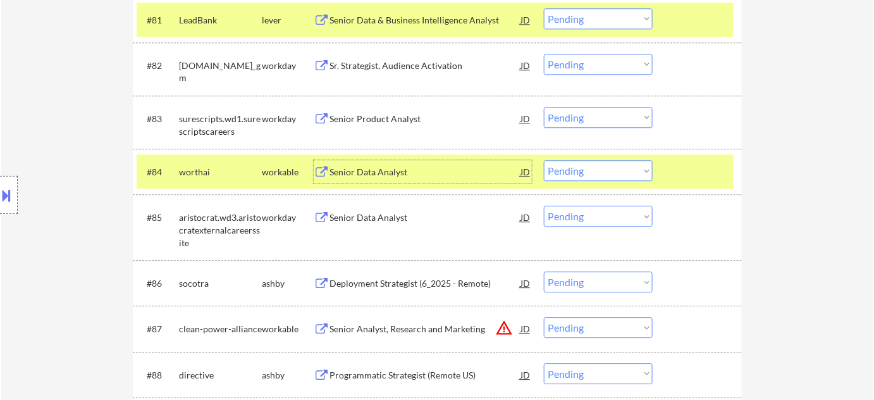
click at [400, 221] on div "Senior Data Analyst" at bounding box center [425, 217] width 191 height 13
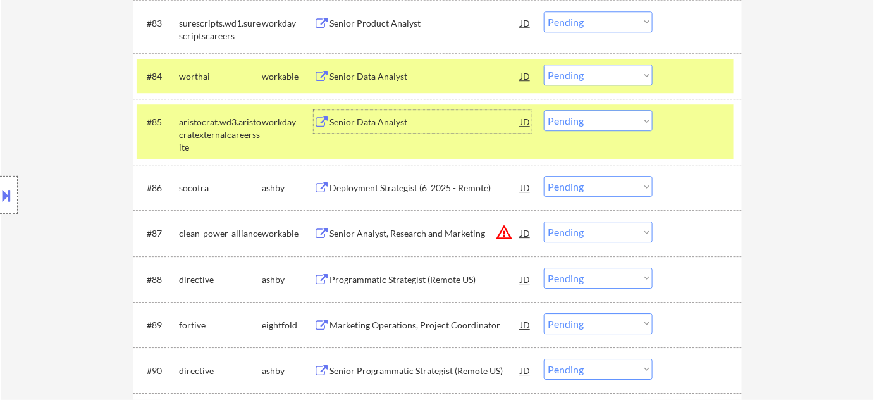
scroll to position [4370, 0]
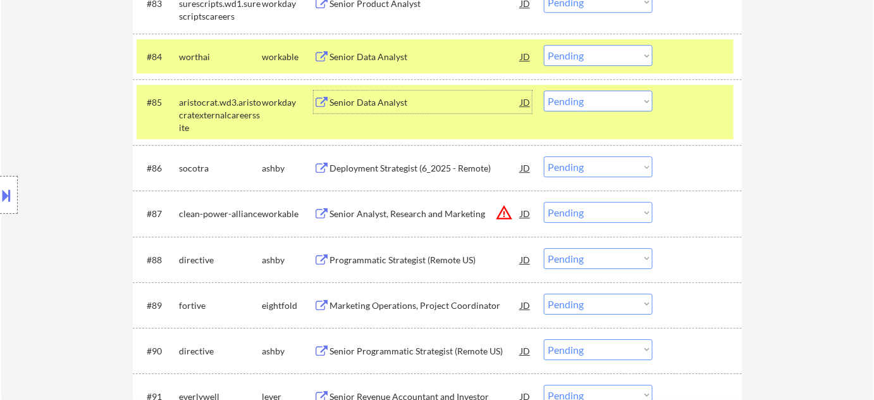
drag, startPoint x: 582, startPoint y: 96, endPoint x: 586, endPoint y: 104, distance: 9.9
click at [582, 96] on select "Choose an option... Pending Applied Excluded (Questions) Excluded (Expired) Exc…" at bounding box center [598, 100] width 109 height 21
click at [544, 90] on select "Choose an option... Pending Applied Excluded (Questions) Excluded (Expired) Exc…" at bounding box center [598, 100] width 109 height 21
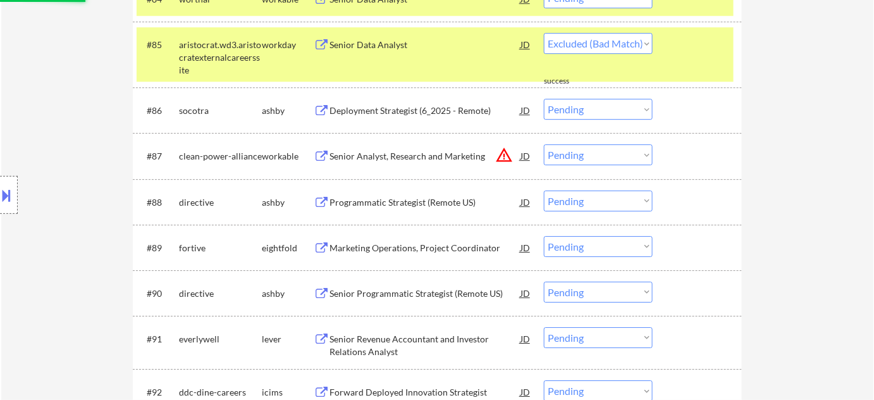
select select ""pending""
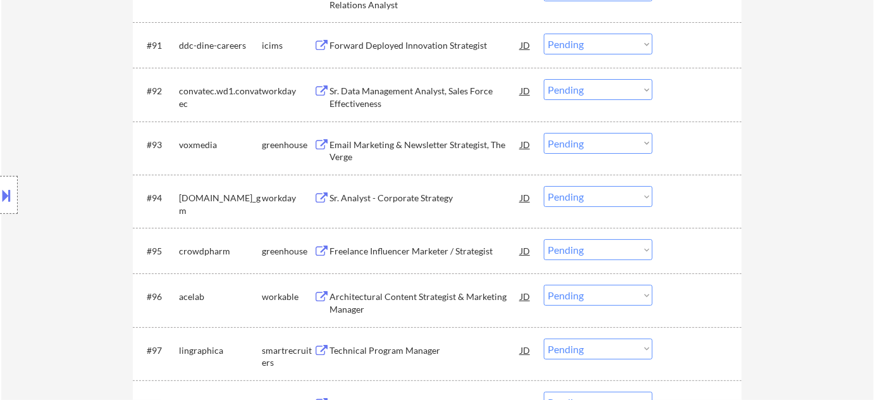
scroll to position [4715, 0]
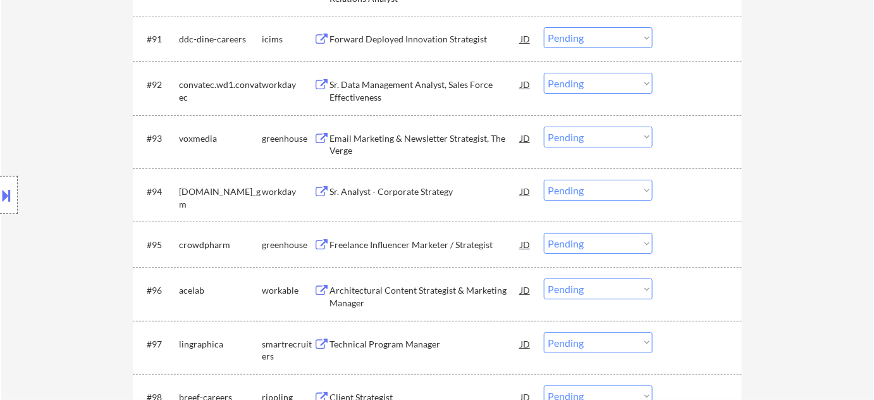
click at [378, 187] on div "Sr. Analyst - Corporate Strategy" at bounding box center [425, 191] width 191 height 13
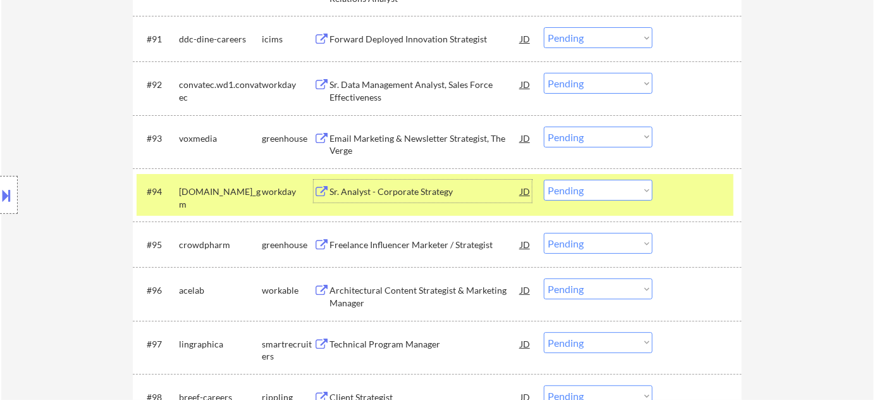
click at [599, 184] on select "Choose an option... Pending Applied Excluded (Questions) Excluded (Expired) Exc…" at bounding box center [598, 190] width 109 height 21
click at [544, 180] on select "Choose an option... Pending Applied Excluded (Questions) Excluded (Expired) Exc…" at bounding box center [598, 190] width 109 height 21
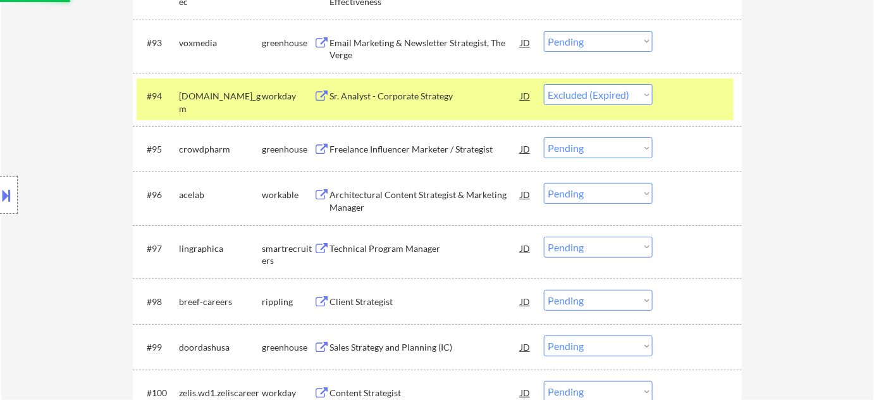
scroll to position [4830, 0]
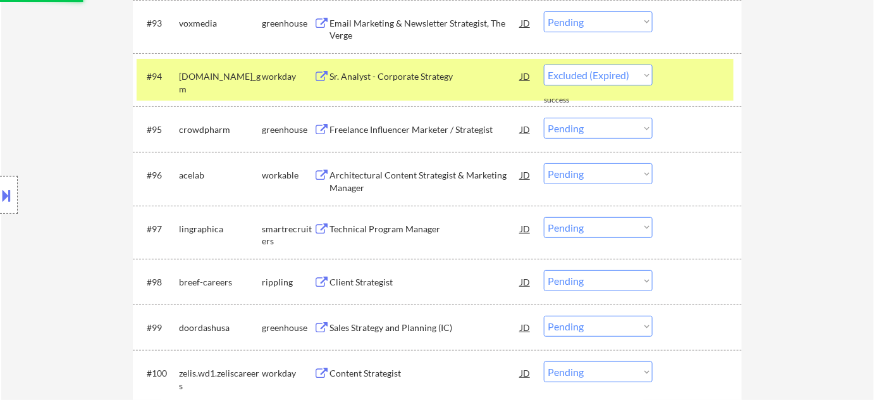
select select ""pending""
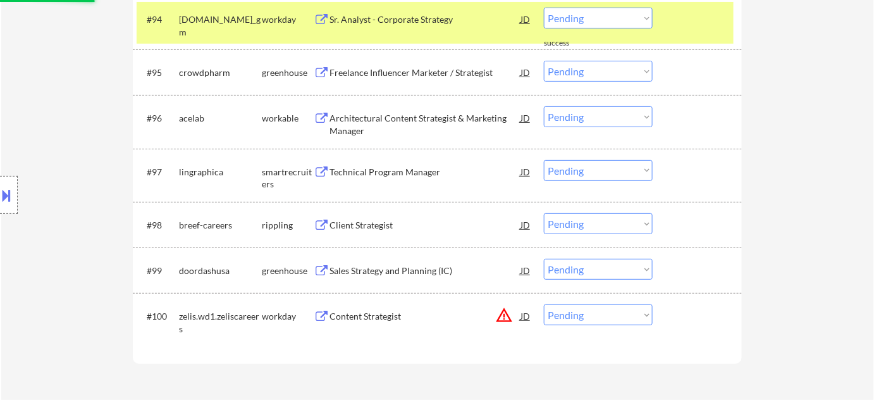
scroll to position [4888, 0]
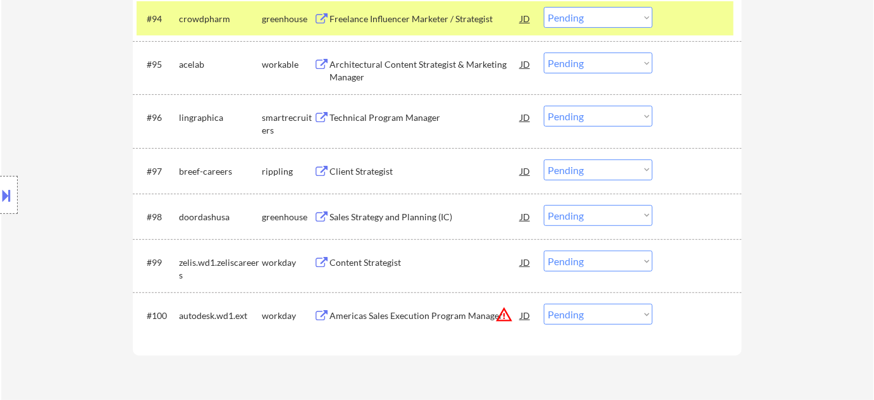
click at [504, 312] on button "warning_amber" at bounding box center [504, 315] width 18 height 18
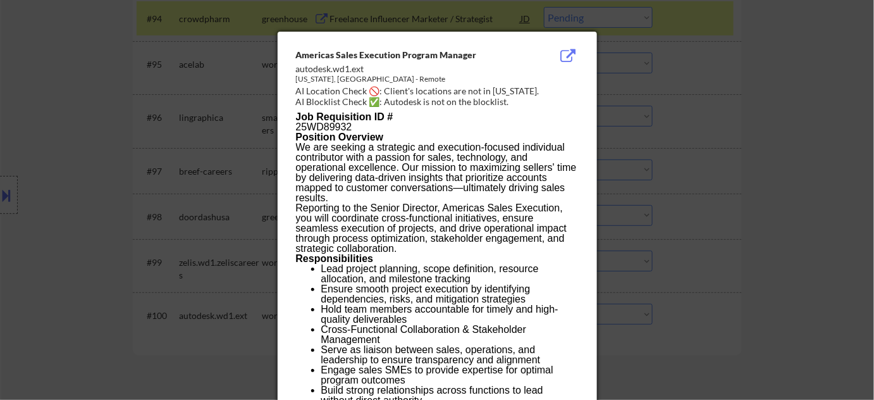
click at [744, 292] on div at bounding box center [437, 200] width 874 height 400
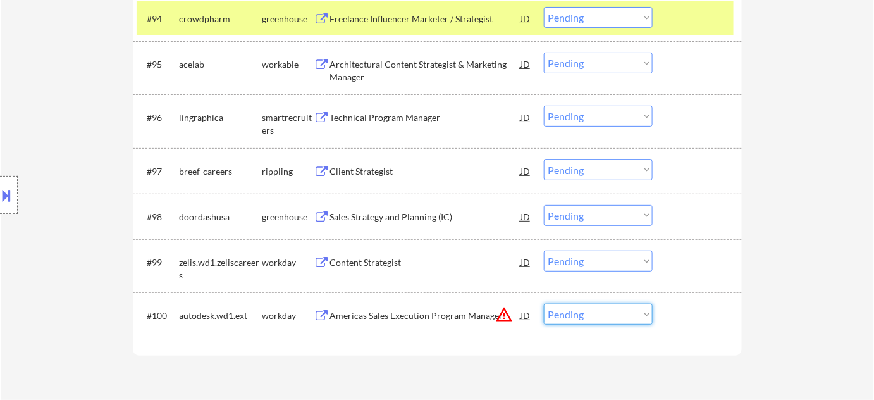
click at [585, 316] on select "Choose an option... Pending Applied Excluded (Questions) Excluded (Expired) Exc…" at bounding box center [598, 314] width 109 height 21
click at [544, 304] on select "Choose an option... Pending Applied Excluded (Questions) Excluded (Expired) Exc…" at bounding box center [598, 314] width 109 height 21
select select ""pending""
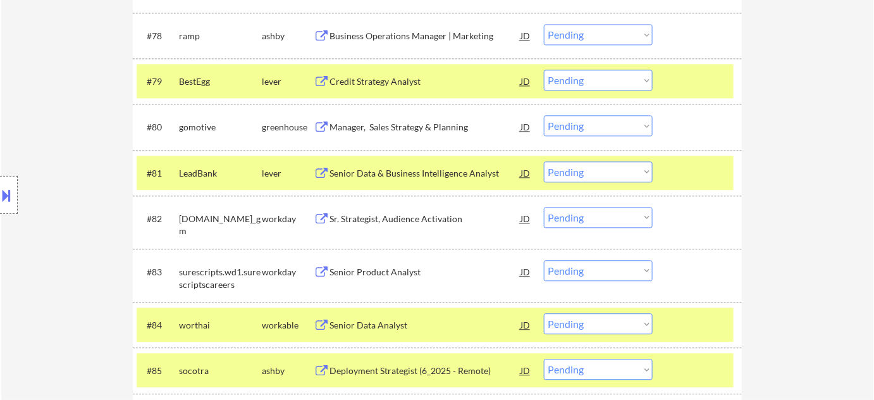
scroll to position [224, 0]
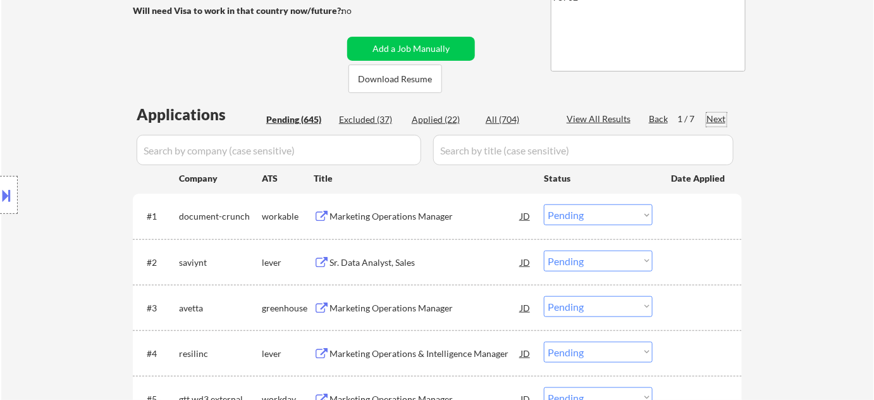
click at [717, 114] on div "Next" at bounding box center [717, 119] width 20 height 13
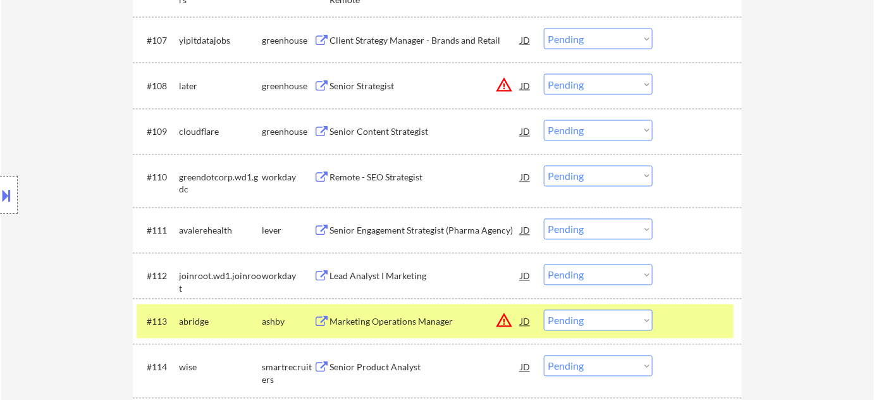
scroll to position [684, 0]
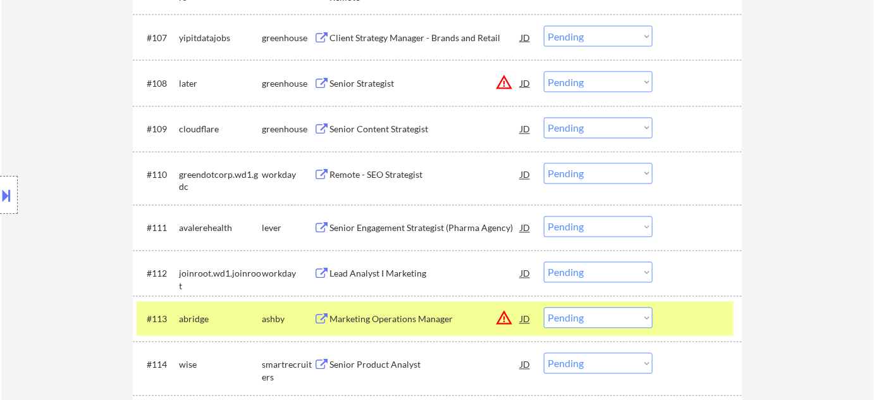
click at [390, 128] on div "Senior Content Strategist" at bounding box center [425, 129] width 191 height 13
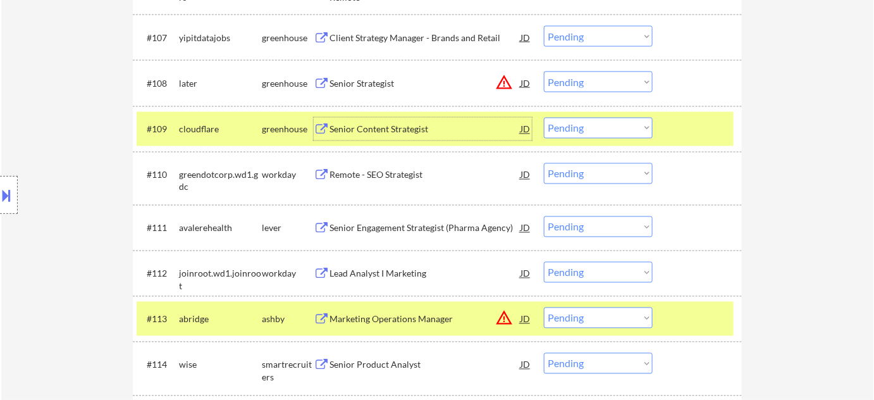
click at [579, 128] on select "Choose an option... Pending Applied Excluded (Questions) Excluded (Expired) Exc…" at bounding box center [598, 128] width 109 height 21
click at [544, 118] on select "Choose an option... Pending Applied Excluded (Questions) Excluded (Expired) Exc…" at bounding box center [598, 128] width 109 height 21
select select ""pending""
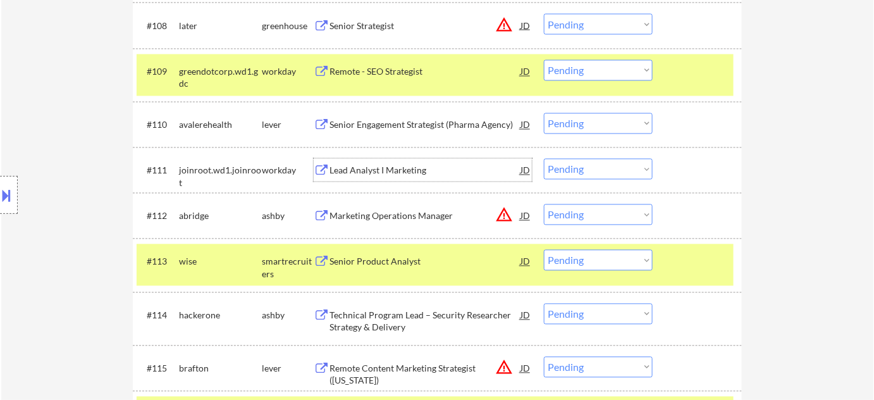
click at [391, 171] on div "Lead Analyst I Marketing" at bounding box center [425, 170] width 191 height 13
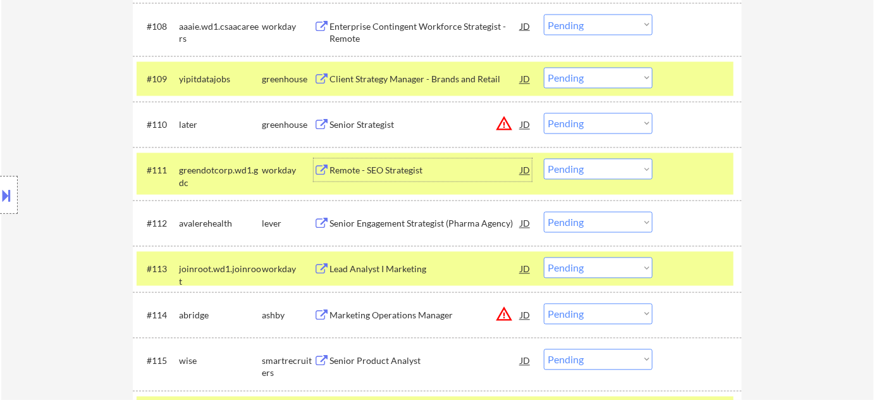
click at [582, 269] on select "Choose an option... Pending Applied Excluded (Questions) Excluded (Expired) Exc…" at bounding box center [598, 267] width 109 height 21
click at [544, 257] on select "Choose an option... Pending Applied Excluded (Questions) Excluded (Expired) Exc…" at bounding box center [598, 267] width 109 height 21
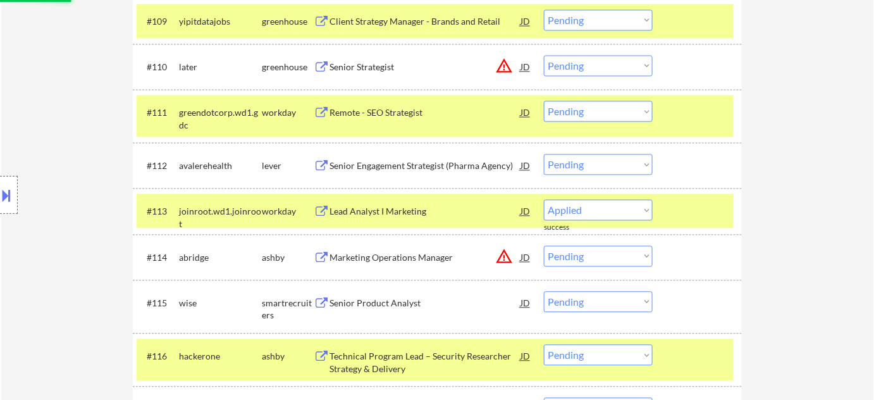
scroll to position [857, 0]
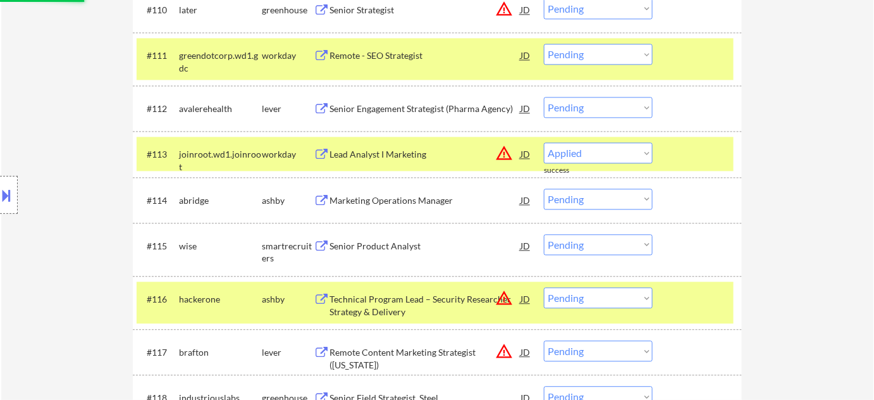
select select ""pending""
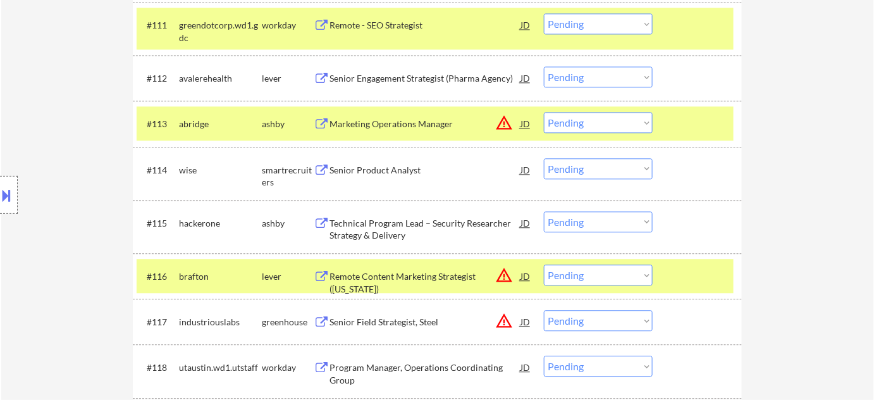
scroll to position [972, 0]
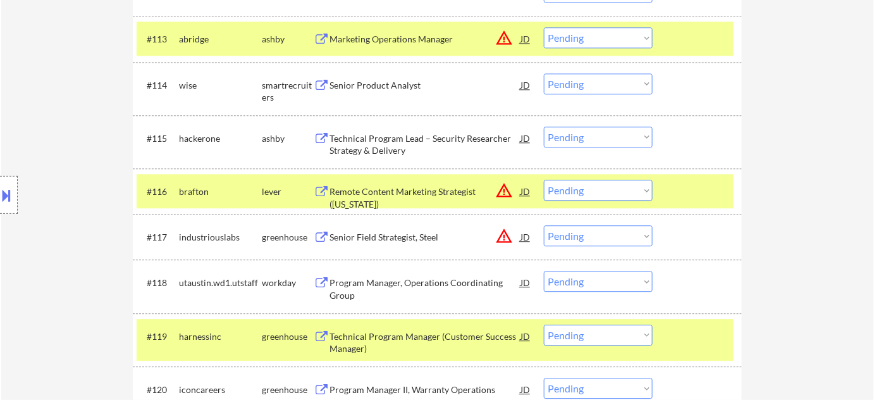
click at [346, 292] on div "Program Manager, Operations Coordinating Group" at bounding box center [425, 288] width 191 height 25
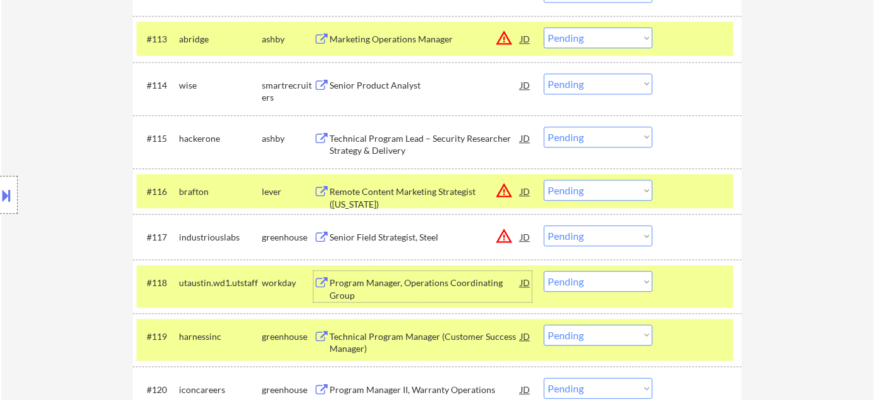
click at [609, 283] on select "Choose an option... Pending Applied Excluded (Questions) Excluded (Expired) Exc…" at bounding box center [598, 281] width 109 height 21
click at [544, 271] on select "Choose an option... Pending Applied Excluded (Questions) Excluded (Expired) Exc…" at bounding box center [598, 281] width 109 height 21
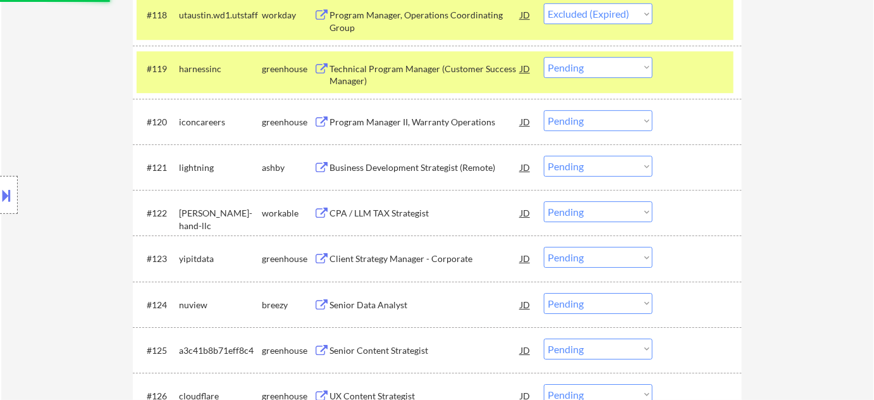
scroll to position [1259, 0]
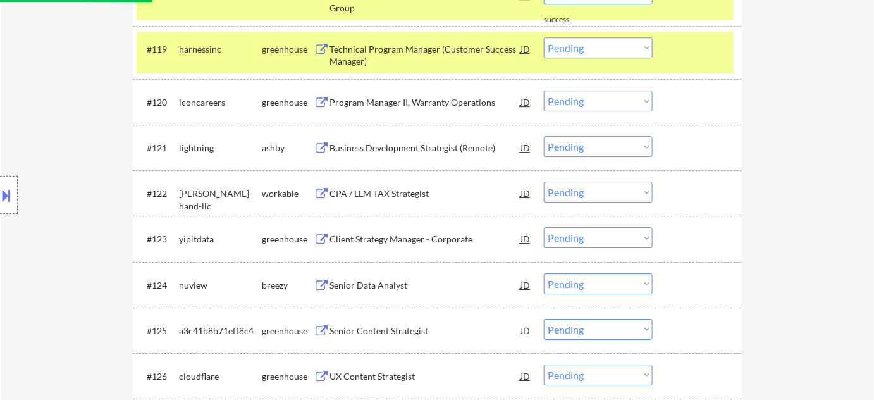
select select ""pending""
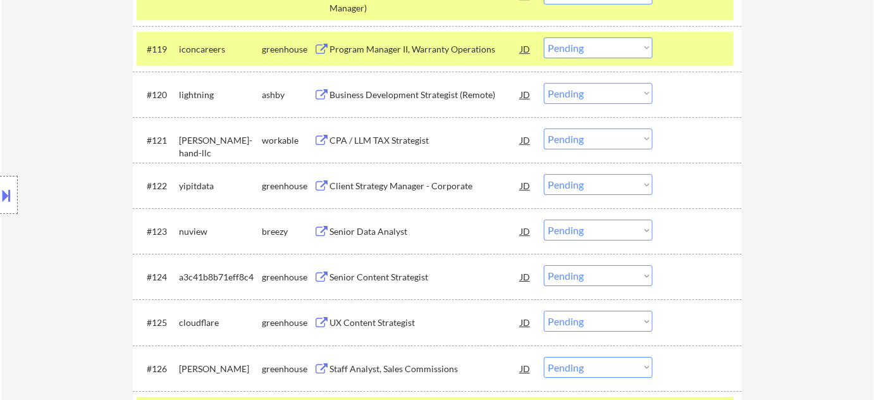
click at [398, 235] on div "Senior Data Analyst" at bounding box center [425, 231] width 191 height 13
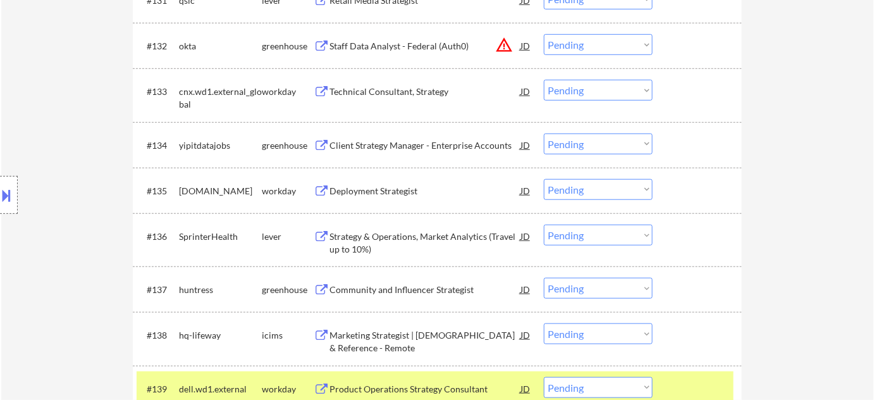
scroll to position [1949, 0]
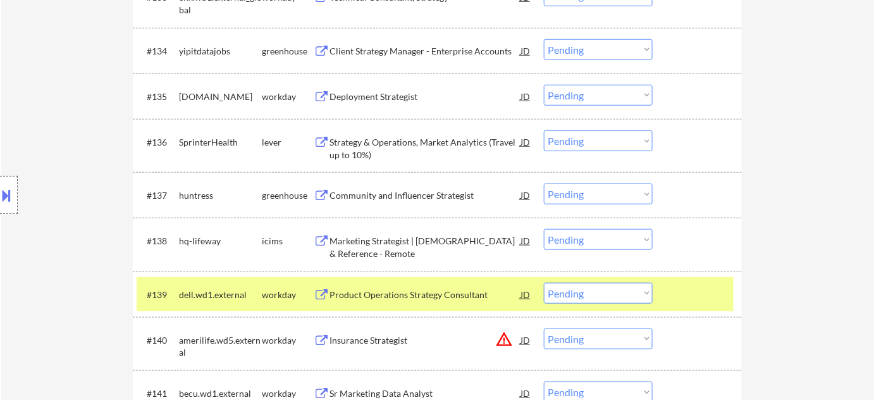
click at [364, 147] on div "Strategy & Operations, Market Analytics (Travel up to 10%)" at bounding box center [425, 148] width 191 height 25
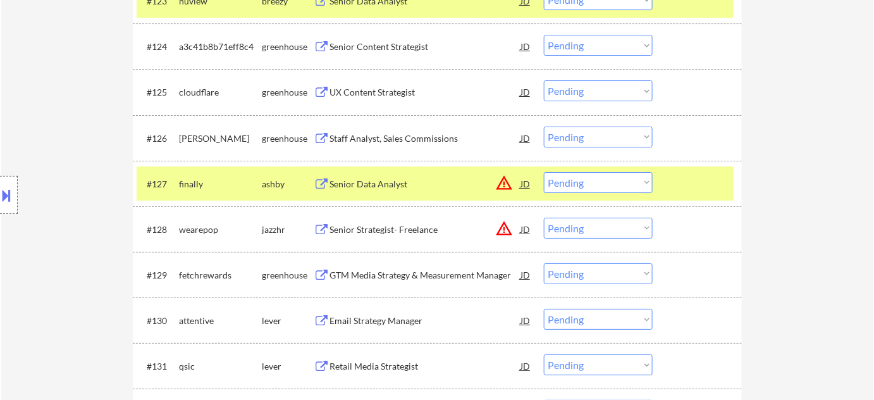
scroll to position [1432, 0]
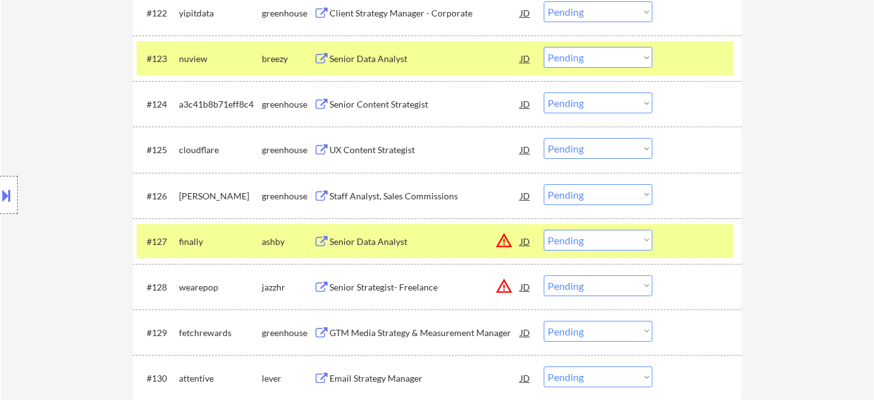
click at [592, 61] on select "Choose an option... Pending Applied Excluded (Questions) Excluded (Expired) Exc…" at bounding box center [598, 57] width 109 height 21
click at [544, 47] on select "Choose an option... Pending Applied Excluded (Questions) Excluded (Expired) Exc…" at bounding box center [598, 57] width 109 height 21
select select ""pending""
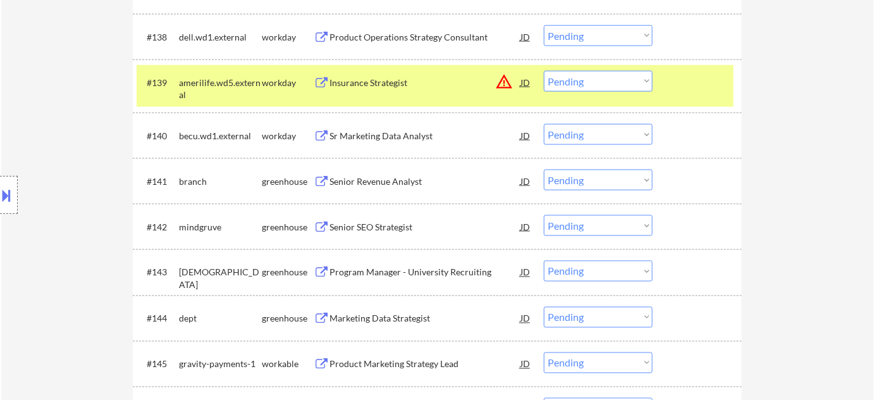
scroll to position [2179, 0]
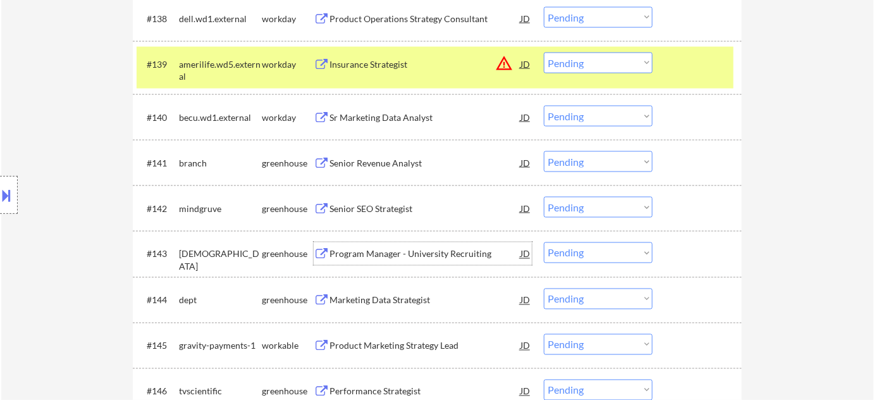
click at [392, 254] on div "Program Manager - University Recruiting" at bounding box center [425, 254] width 191 height 13
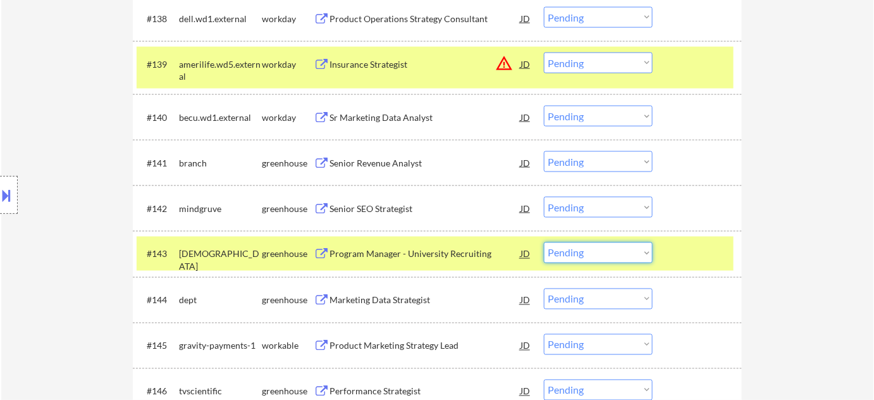
drag, startPoint x: 578, startPoint y: 255, endPoint x: 585, endPoint y: 247, distance: 10.3
click at [578, 255] on select "Choose an option... Pending Applied Excluded (Questions) Excluded (Expired) Exc…" at bounding box center [598, 252] width 109 height 21
click at [544, 242] on select "Choose an option... Pending Applied Excluded (Questions) Excluded (Expired) Exc…" at bounding box center [598, 252] width 109 height 21
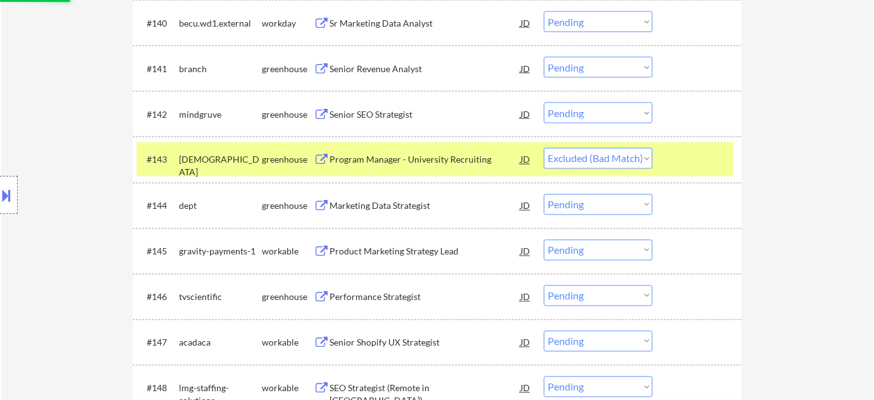
scroll to position [2294, 0]
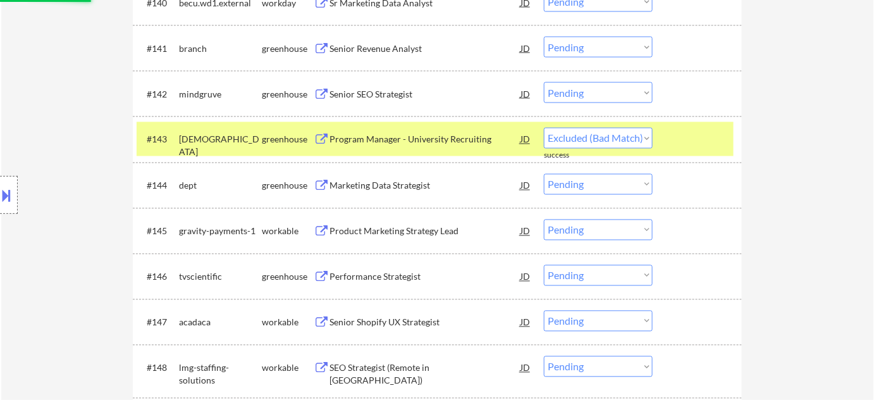
select select ""pending""
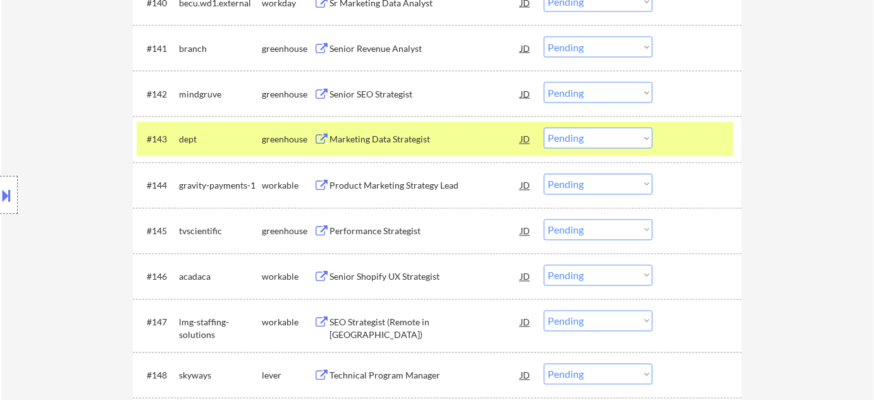
click at [409, 143] on div "Marketing Data Strategist" at bounding box center [425, 139] width 191 height 13
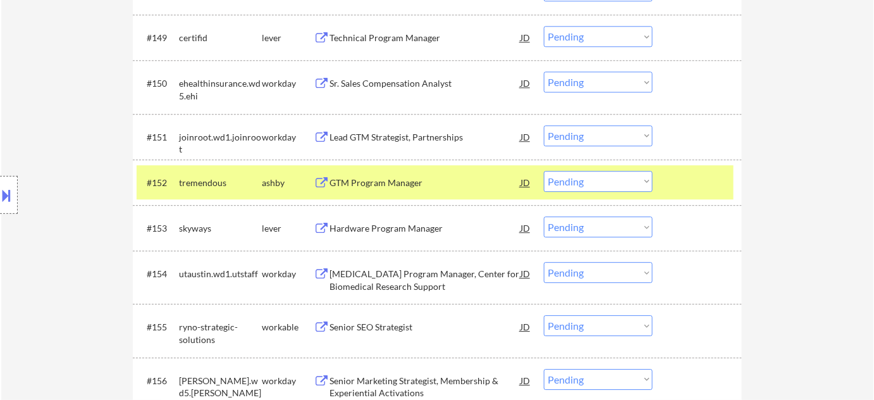
scroll to position [2697, 0]
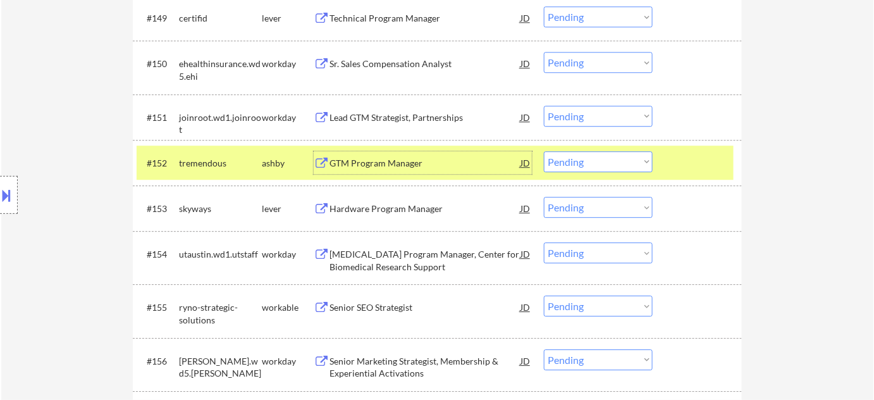
click at [405, 165] on div "GTM Program Manager" at bounding box center [425, 163] width 191 height 13
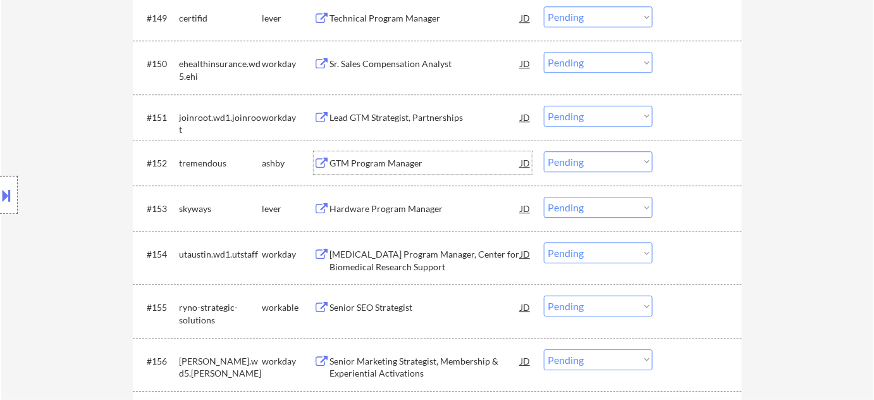
click at [571, 168] on select "Choose an option... Pending Applied Excluded (Questions) Excluded (Expired) Exc…" at bounding box center [598, 161] width 109 height 21
click at [544, 151] on select "Choose an option... Pending Applied Excluded (Questions) Excluded (Expired) Exc…" at bounding box center [598, 161] width 109 height 21
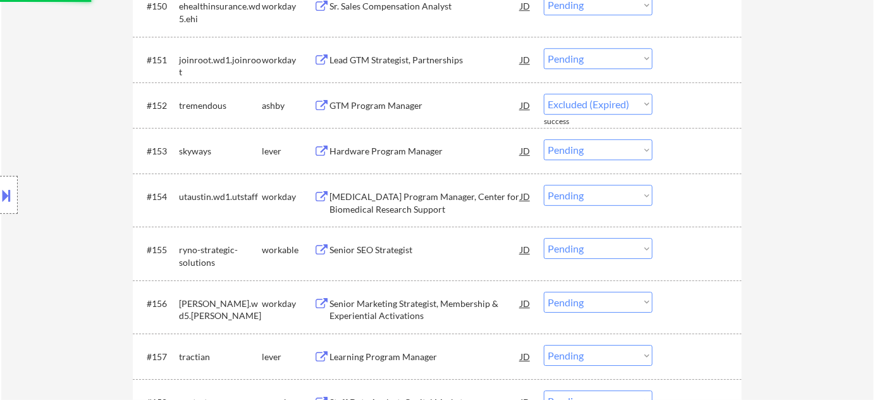
select select ""pending""
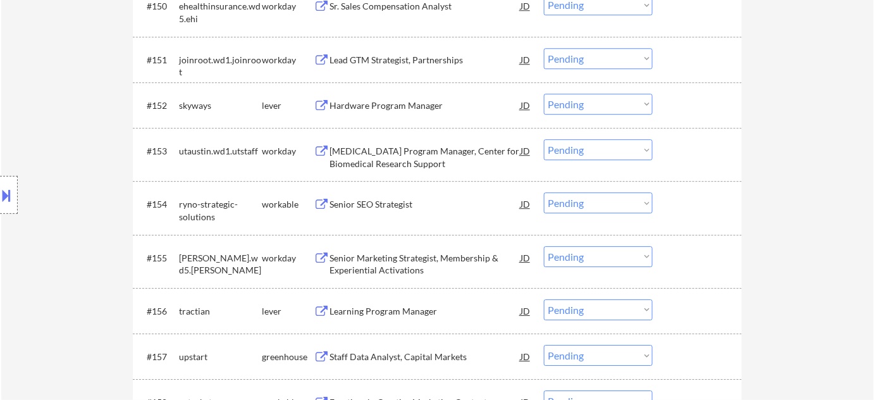
scroll to position [2812, 0]
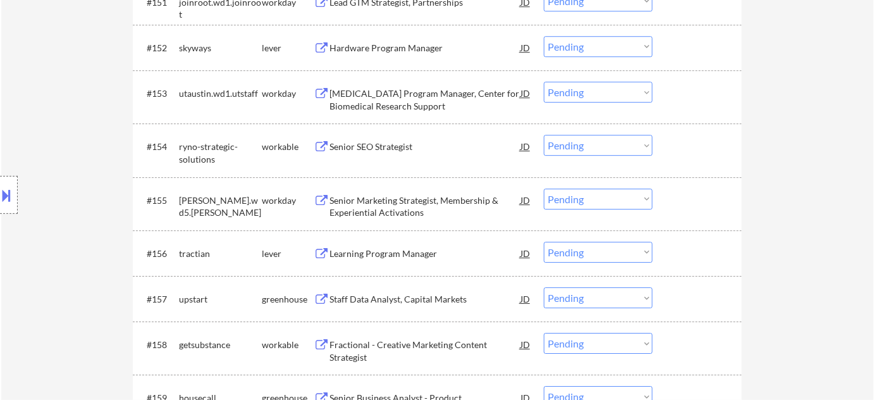
click at [398, 247] on div "Learning Program Manager" at bounding box center [425, 253] width 191 height 13
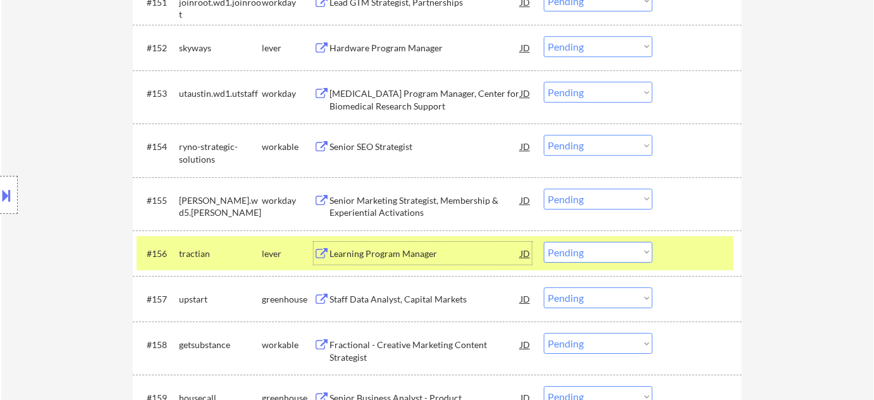
click at [575, 257] on select "Choose an option... Pending Applied Excluded (Questions) Excluded (Expired) Exc…" at bounding box center [598, 252] width 109 height 21
click at [544, 242] on select "Choose an option... Pending Applied Excluded (Questions) Excluded (Expired) Exc…" at bounding box center [598, 252] width 109 height 21
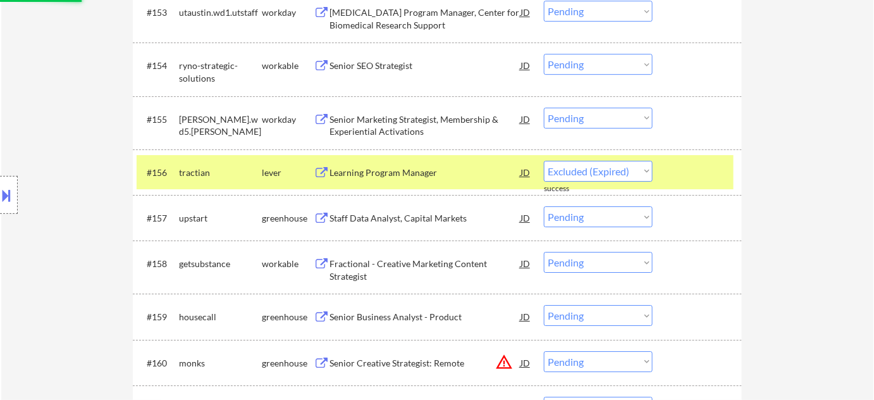
scroll to position [2926, 0]
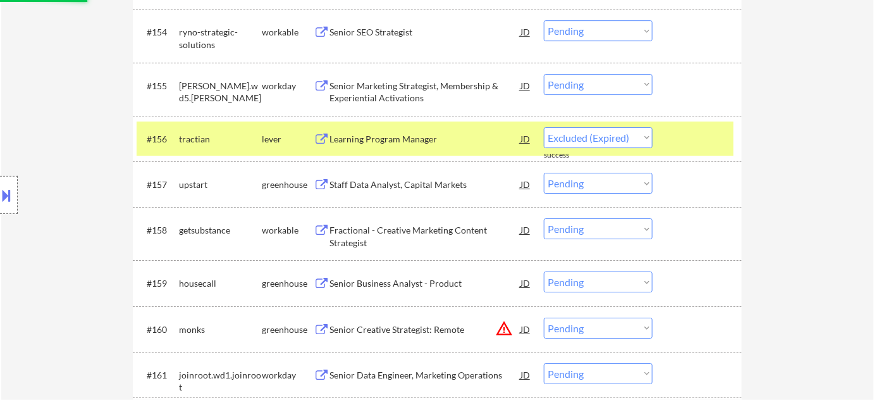
select select ""pending""
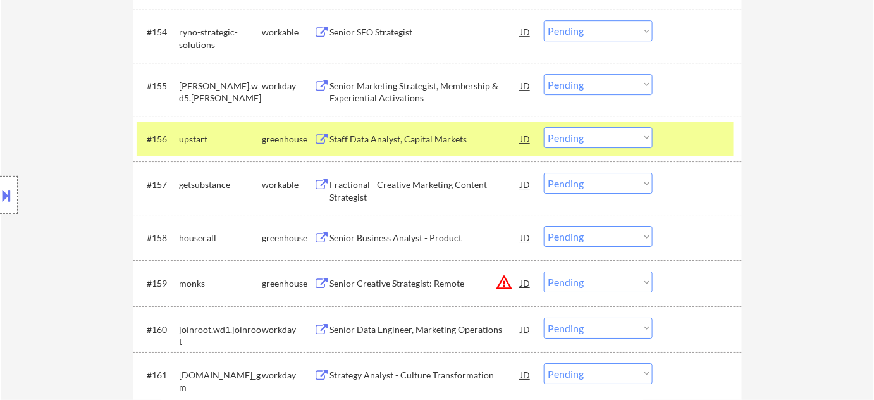
click at [375, 143] on div "Staff Data Analyst, Capital Markets" at bounding box center [425, 139] width 191 height 13
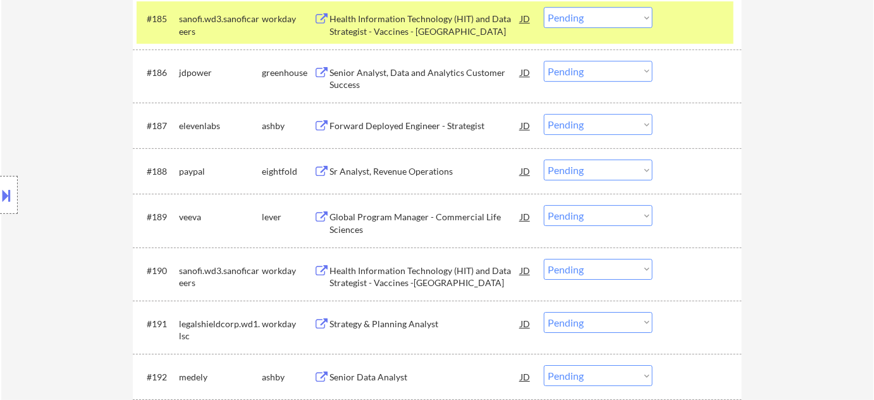
scroll to position [4479, 0]
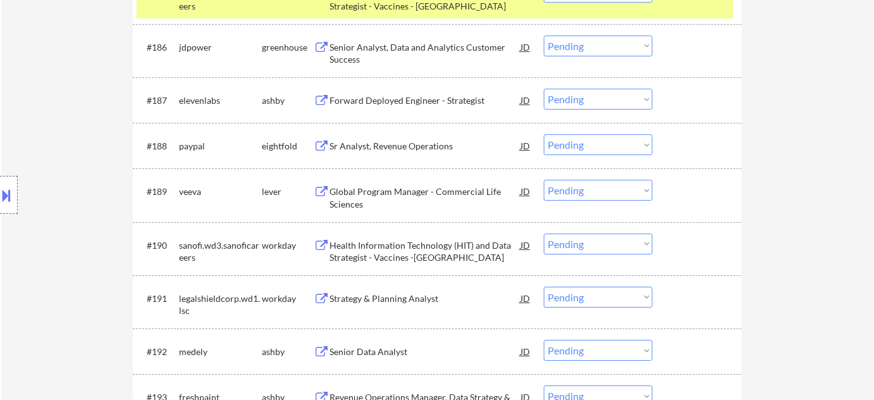
click at [395, 146] on div "Sr Analyst, Revenue Operations" at bounding box center [425, 146] width 191 height 13
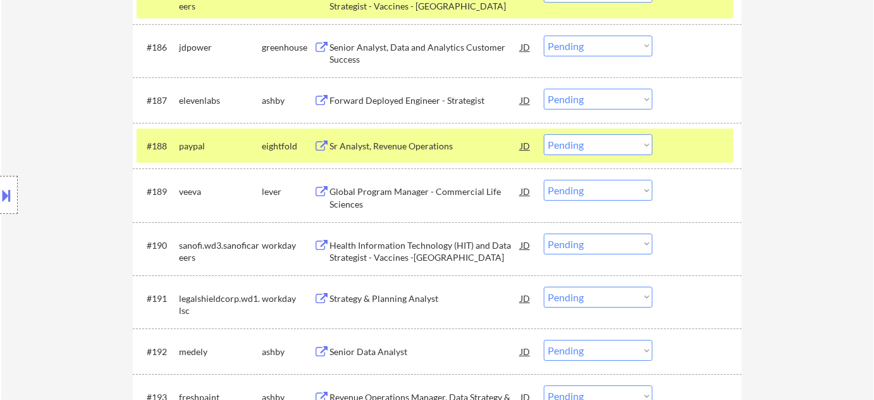
click at [0, 187] on button at bounding box center [7, 195] width 14 height 21
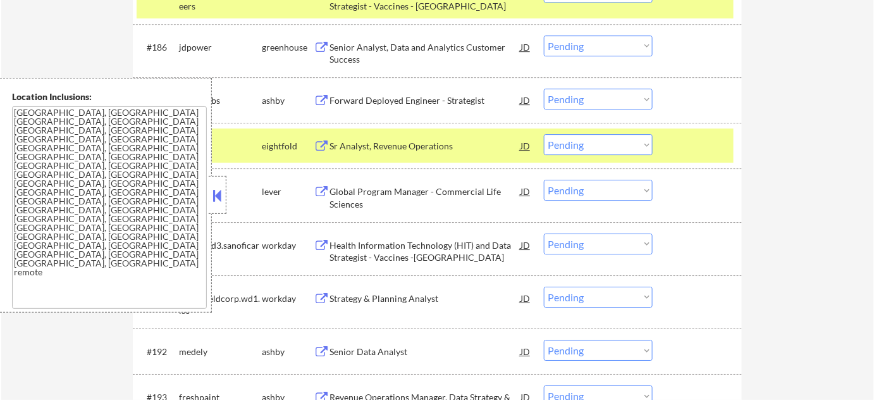
drag, startPoint x: 221, startPoint y: 195, endPoint x: 241, endPoint y: 161, distance: 39.7
click at [221, 195] on button at bounding box center [218, 195] width 14 height 19
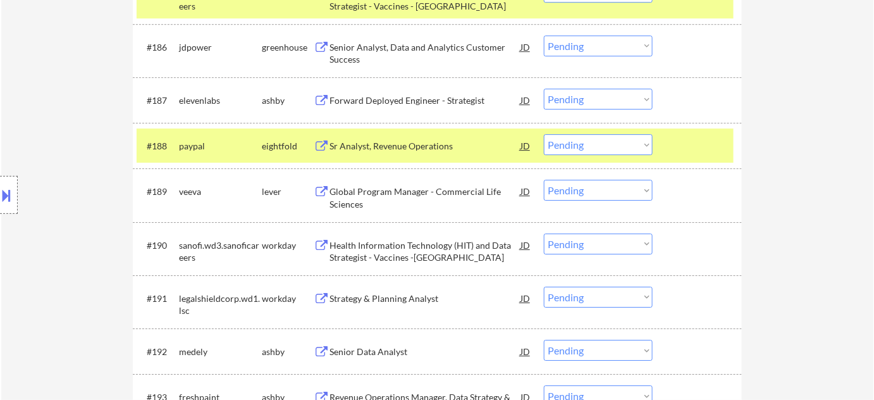
click at [576, 149] on select "Choose an option... Pending Applied Excluded (Questions) Excluded (Expired) Exc…" at bounding box center [598, 144] width 109 height 21
click at [544, 134] on select "Choose an option... Pending Applied Excluded (Questions) Excluded (Expired) Exc…" at bounding box center [598, 144] width 109 height 21
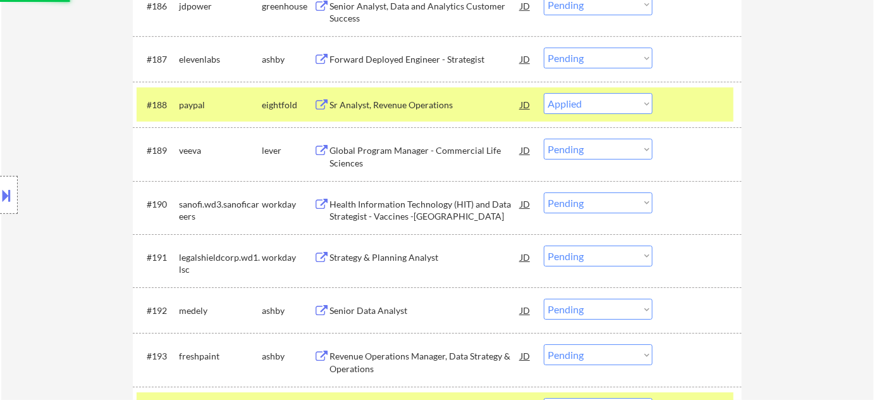
scroll to position [4537, 0]
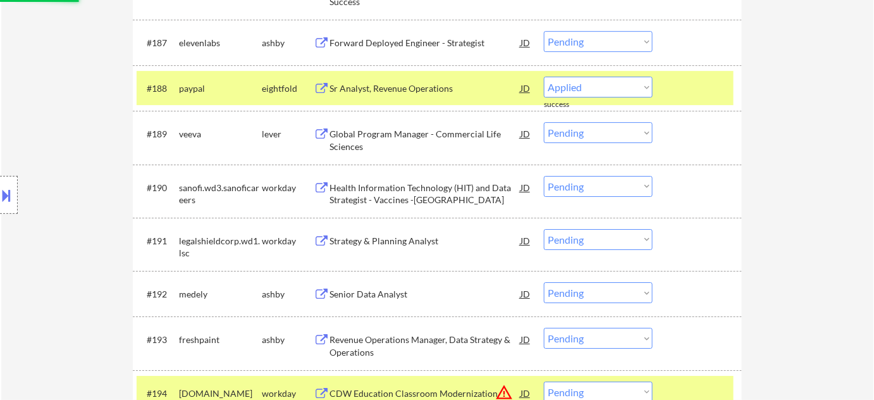
select select ""pending""
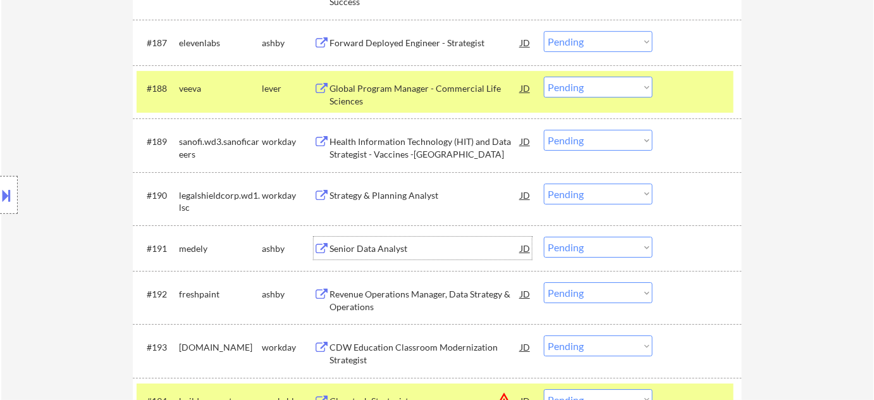
click at [395, 247] on div "Senior Data Analyst" at bounding box center [425, 248] width 191 height 13
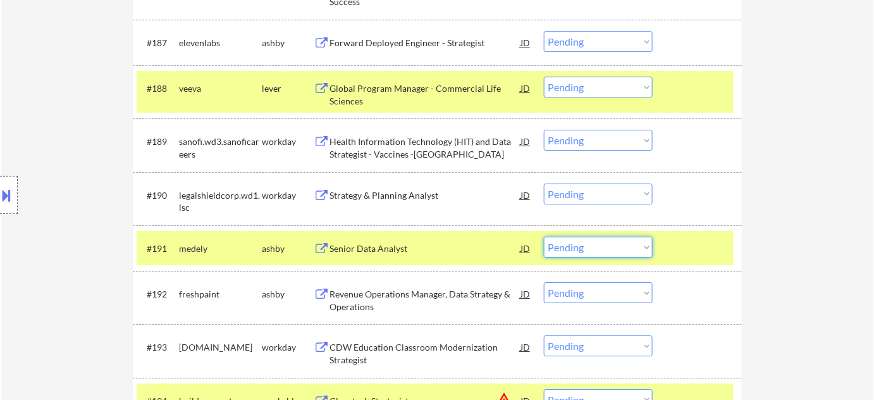
click at [583, 254] on select "Choose an option... Pending Applied Excluded (Questions) Excluded (Expired) Exc…" at bounding box center [598, 247] width 109 height 21
click at [544, 237] on select "Choose an option... Pending Applied Excluded (Questions) Excluded (Expired) Exc…" at bounding box center [598, 247] width 109 height 21
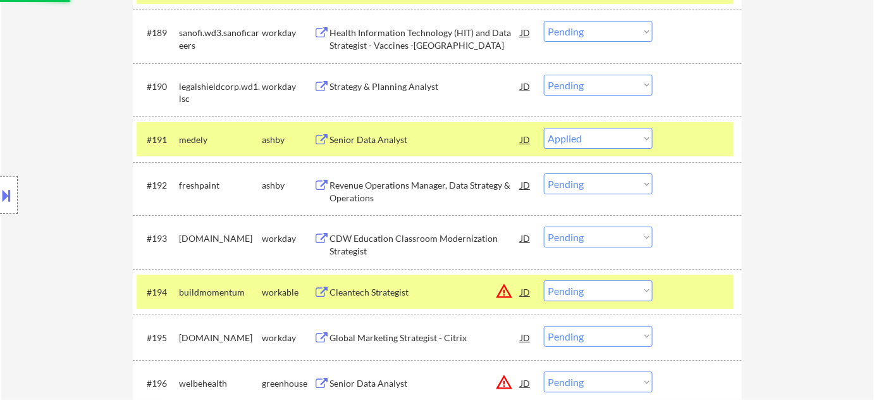
scroll to position [4652, 0]
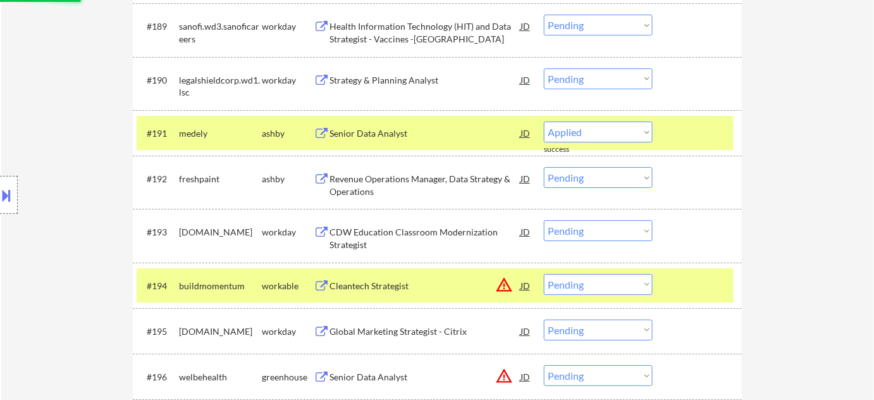
select select ""pending""
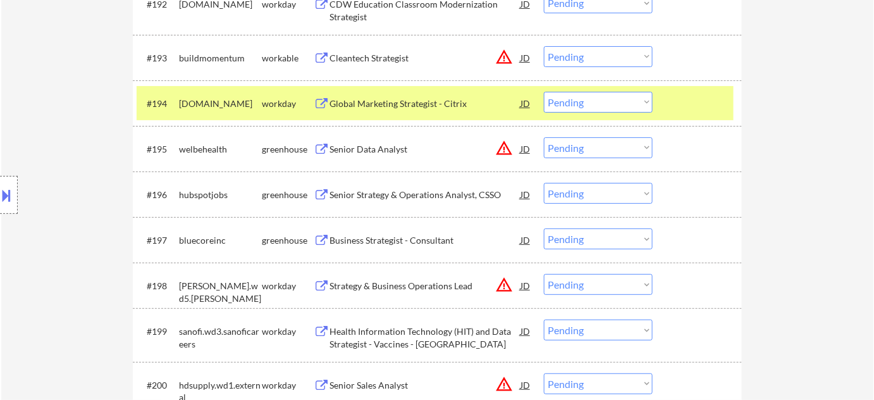
scroll to position [4882, 0]
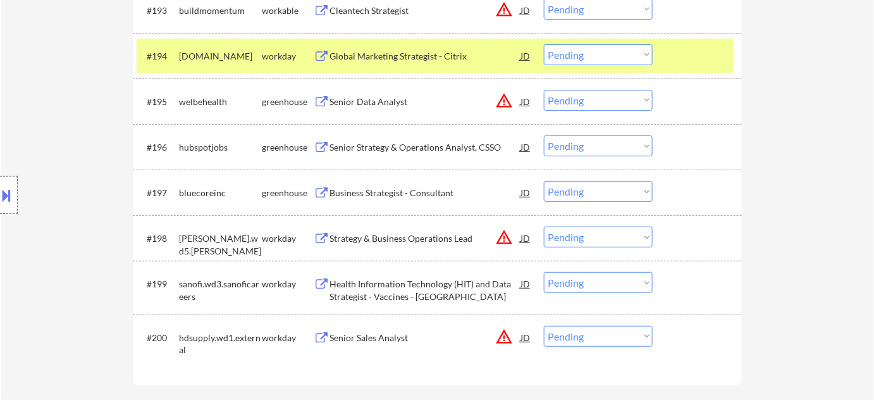
click at [374, 156] on div "Senior Strategy & Operations Analyst, CSSO" at bounding box center [425, 146] width 191 height 23
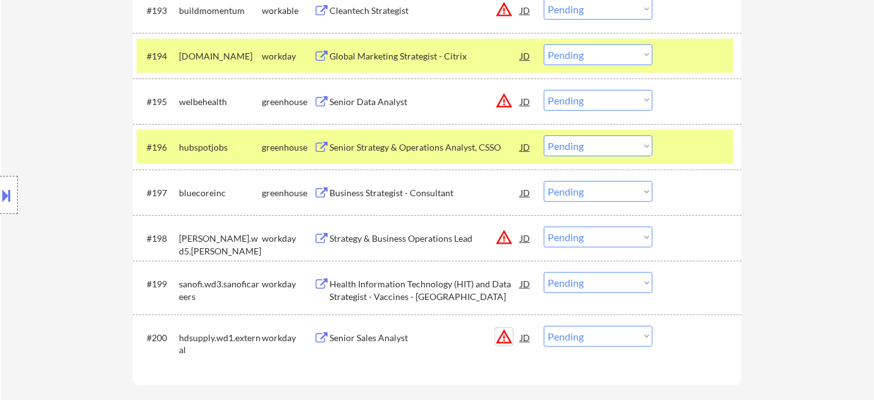
click at [507, 340] on button "warning_amber" at bounding box center [504, 337] width 18 height 18
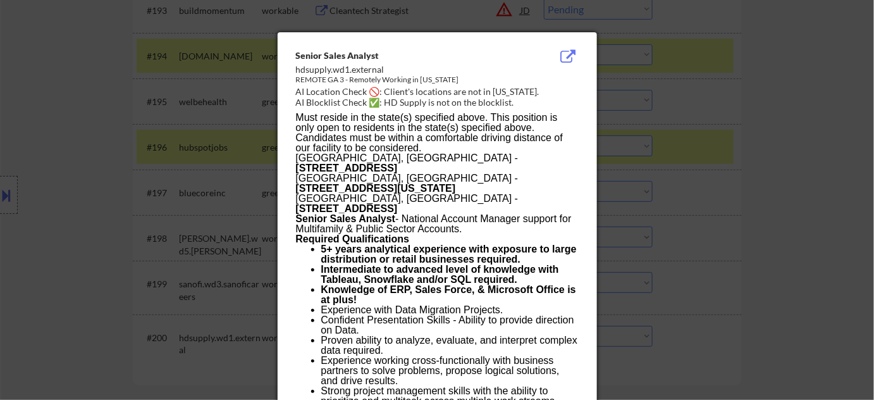
click at [744, 221] on div at bounding box center [437, 200] width 874 height 400
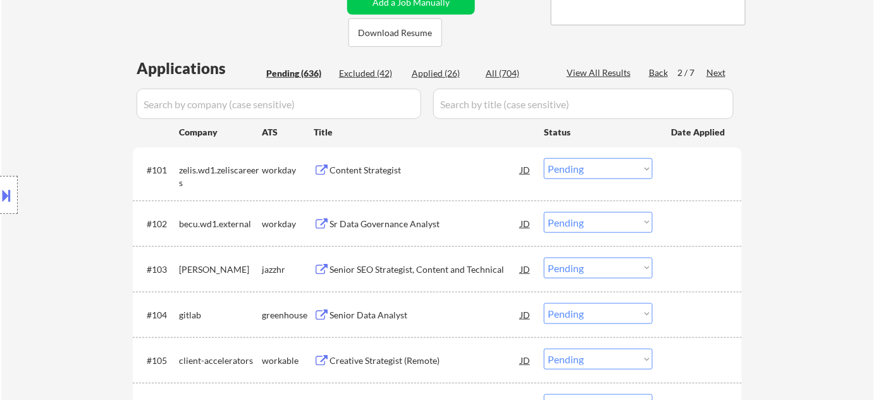
scroll to position [249, 0]
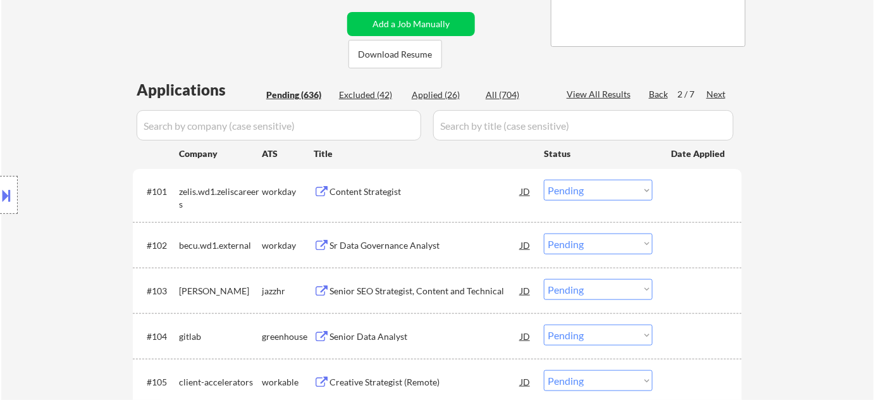
click at [724, 93] on div "Next" at bounding box center [717, 94] width 20 height 13
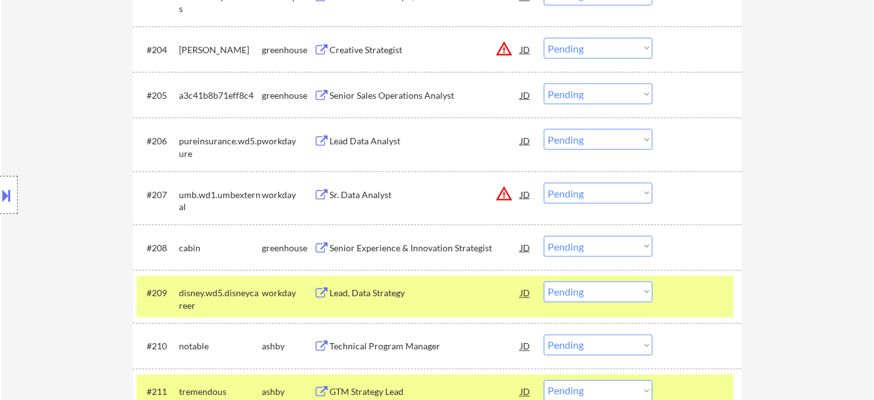
scroll to position [593, 0]
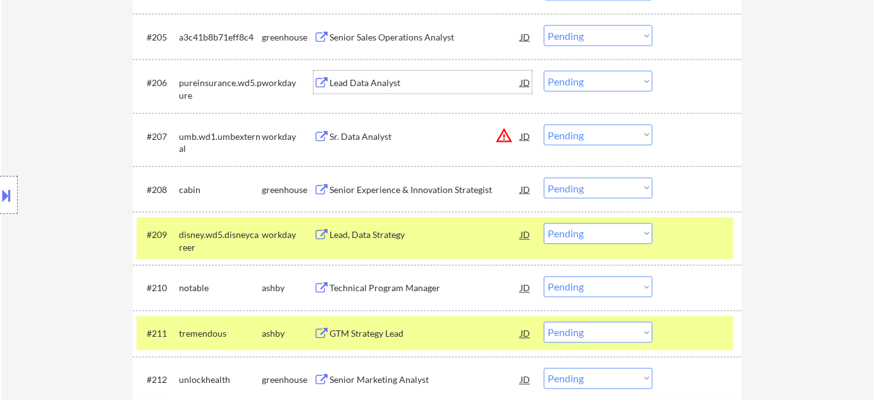
click at [374, 84] on div "Lead Data Analyst" at bounding box center [425, 83] width 191 height 13
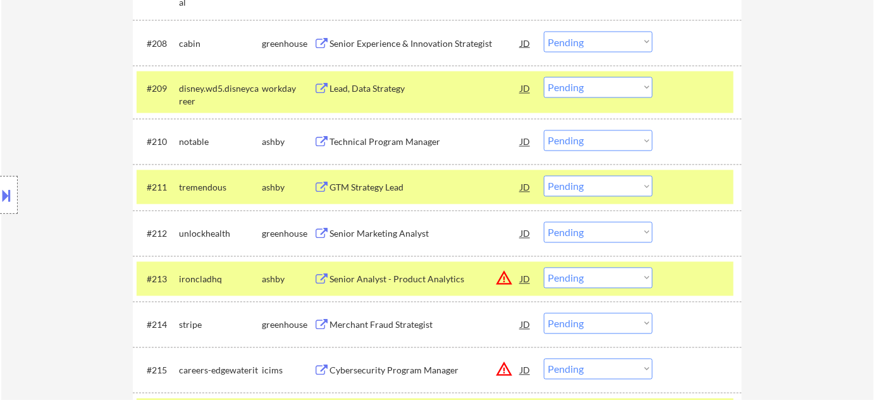
scroll to position [766, 0]
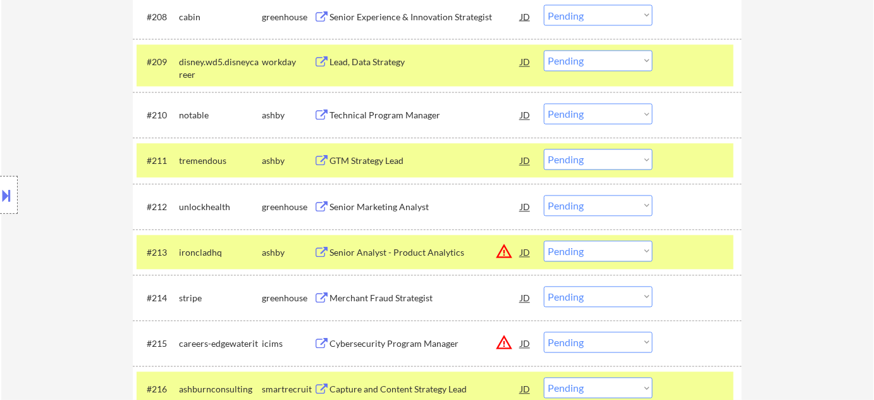
click at [406, 207] on div "Senior Marketing Analyst" at bounding box center [425, 207] width 191 height 13
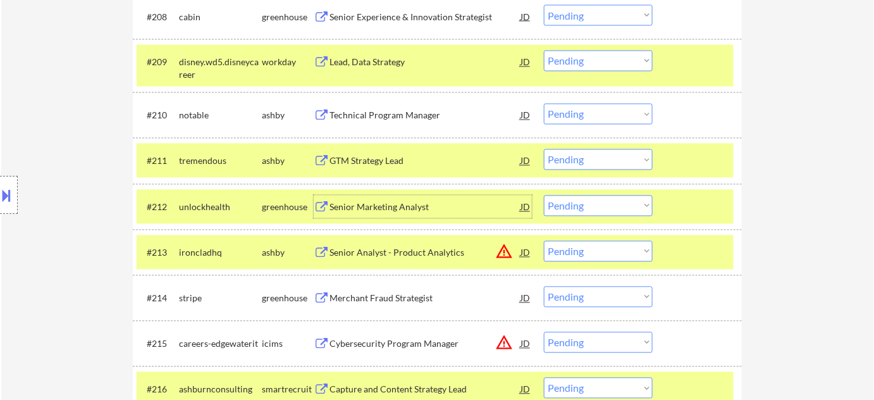
click at [579, 205] on select "Choose an option... Pending Applied Excluded (Questions) Excluded (Expired) Exc…" at bounding box center [598, 205] width 109 height 21
click at [544, 195] on select "Choose an option... Pending Applied Excluded (Questions) Excluded (Expired) Exc…" at bounding box center [598, 205] width 109 height 21
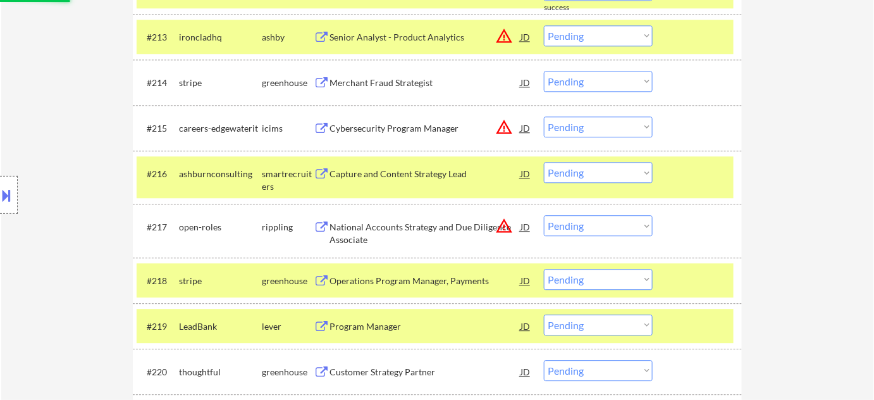
scroll to position [996, 0]
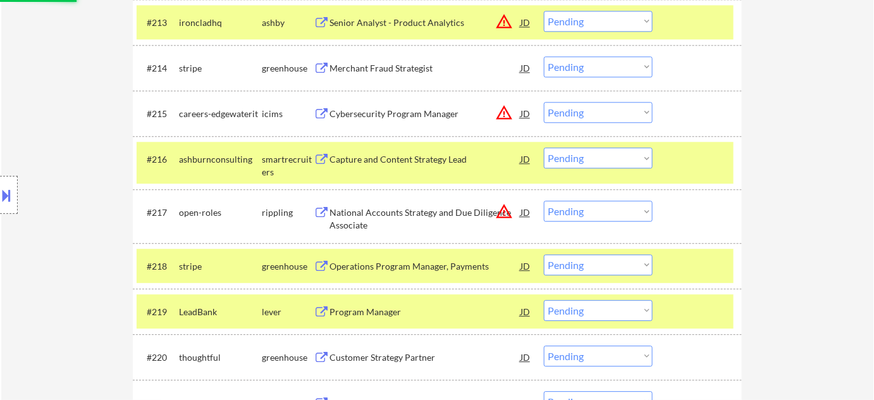
select select ""pending""
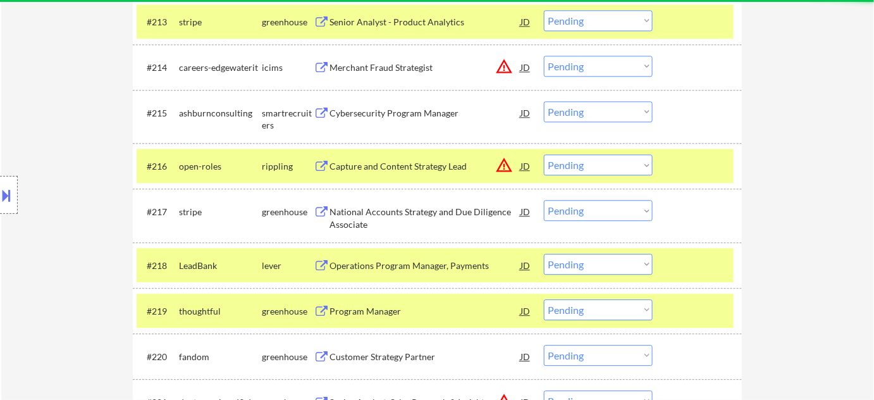
scroll to position [1054, 0]
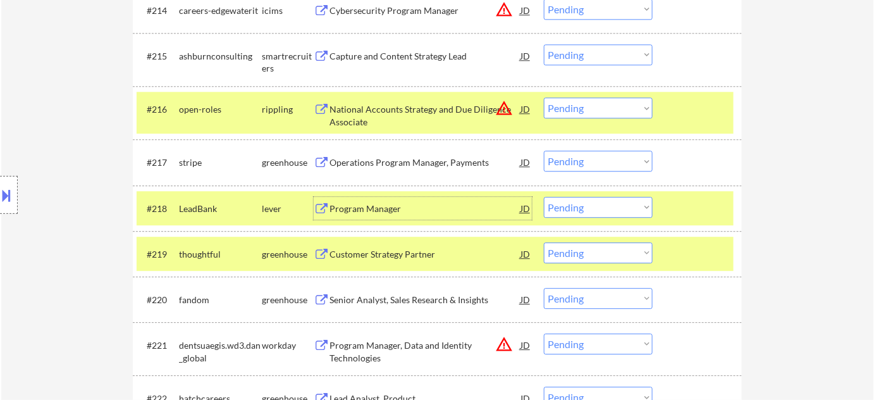
click at [393, 207] on div "Program Manager" at bounding box center [425, 208] width 191 height 13
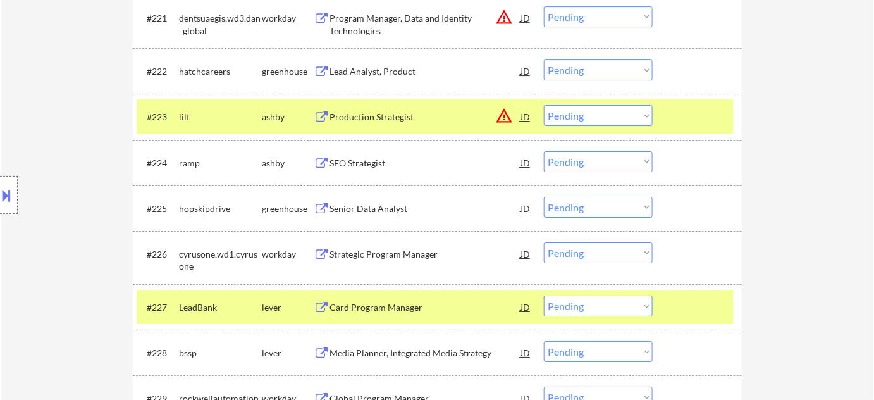
scroll to position [1399, 0]
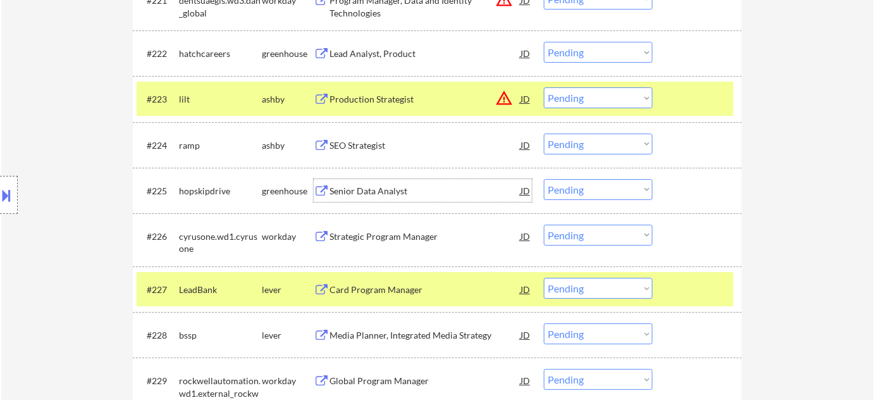
click at [386, 188] on div "Senior Data Analyst" at bounding box center [425, 191] width 191 height 13
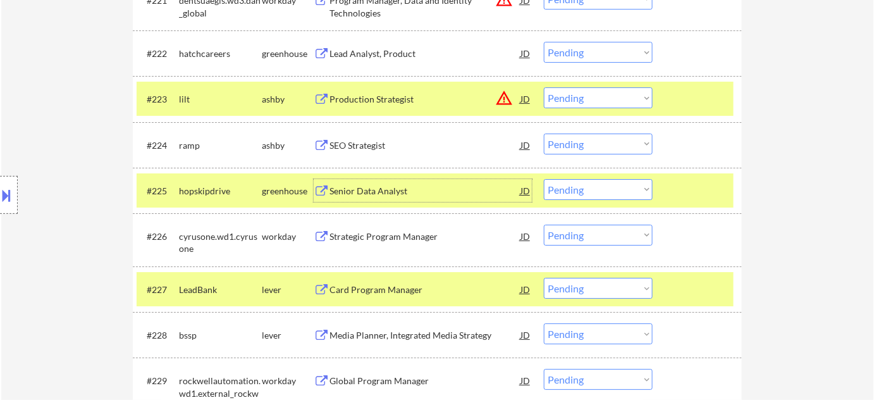
click at [603, 185] on select "Choose an option... Pending Applied Excluded (Questions) Excluded (Expired) Exc…" at bounding box center [598, 189] width 109 height 21
click at [544, 179] on select "Choose an option... Pending Applied Excluded (Questions) Excluded (Expired) Exc…" at bounding box center [598, 189] width 109 height 21
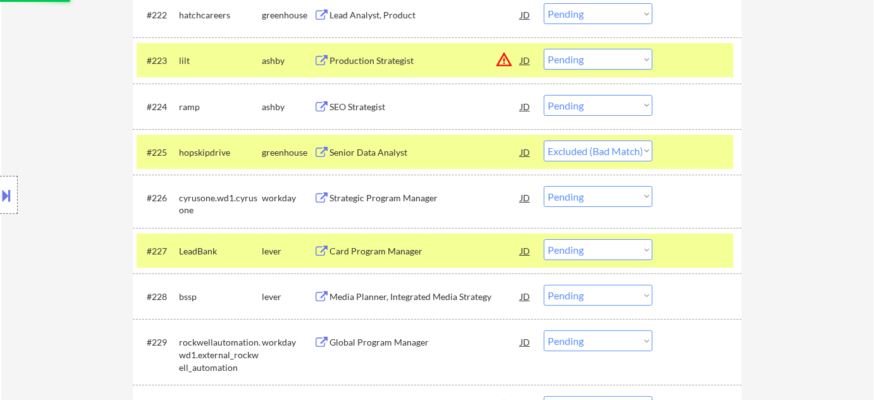
scroll to position [1456, 0]
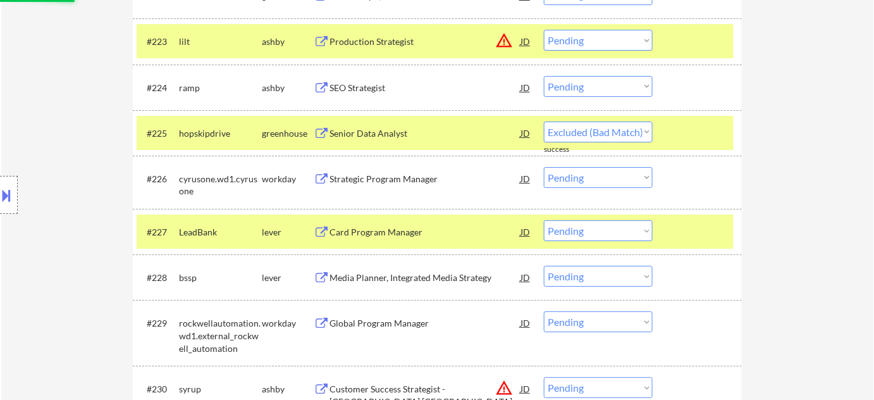
select select ""pending""
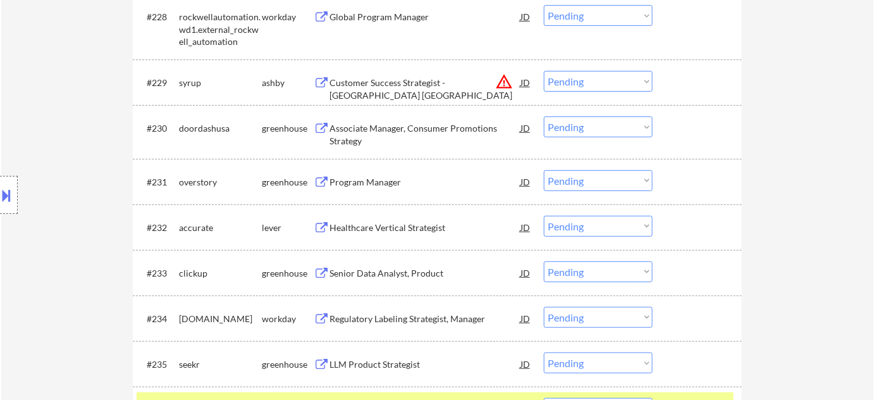
scroll to position [1744, 0]
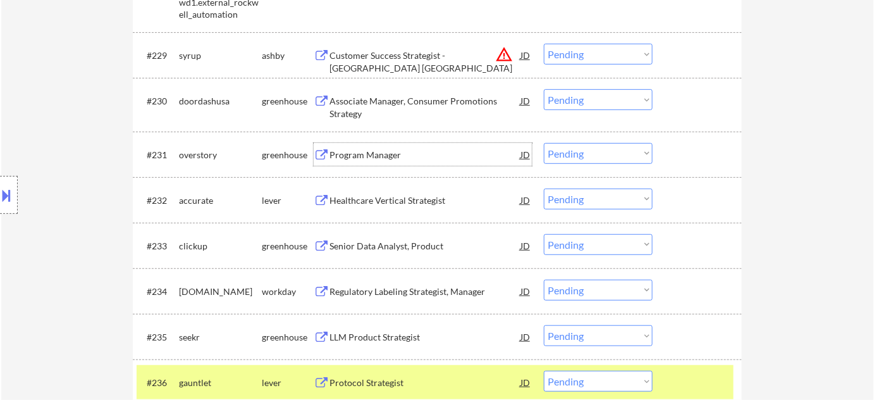
click at [362, 154] on div "Program Manager" at bounding box center [425, 155] width 191 height 13
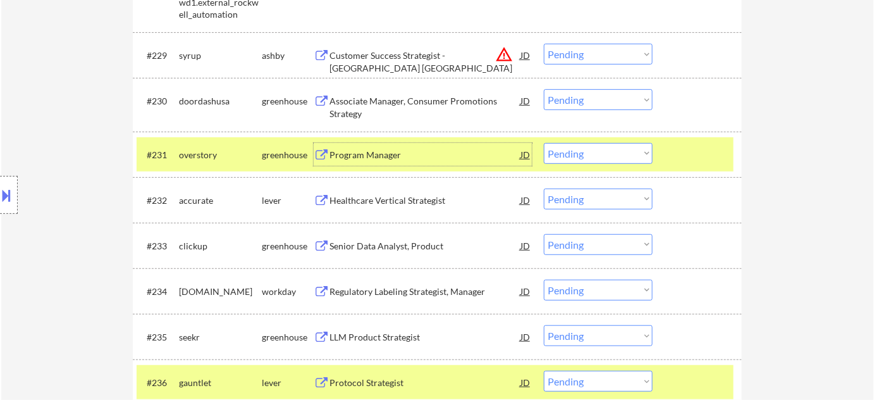
drag, startPoint x: 572, startPoint y: 151, endPoint x: 578, endPoint y: 161, distance: 11.6
click at [572, 151] on select "Choose an option... Pending Applied Excluded (Questions) Excluded (Expired) Exc…" at bounding box center [598, 153] width 109 height 21
click at [544, 143] on select "Choose an option... Pending Applied Excluded (Questions) Excluded (Expired) Exc…" at bounding box center [598, 153] width 109 height 21
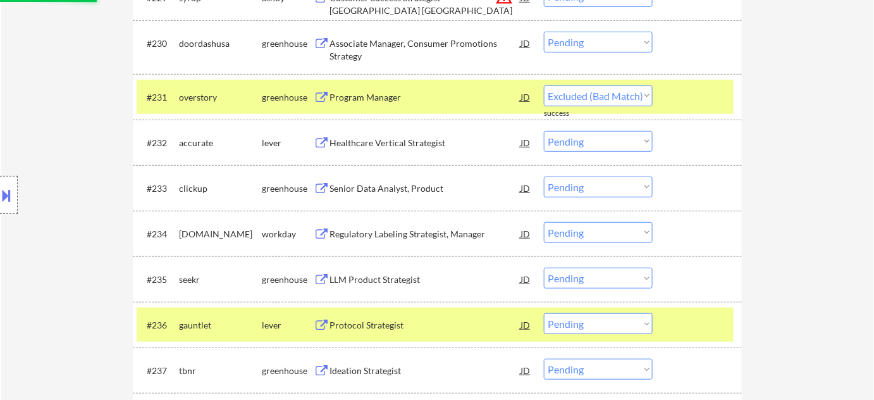
select select ""pending""
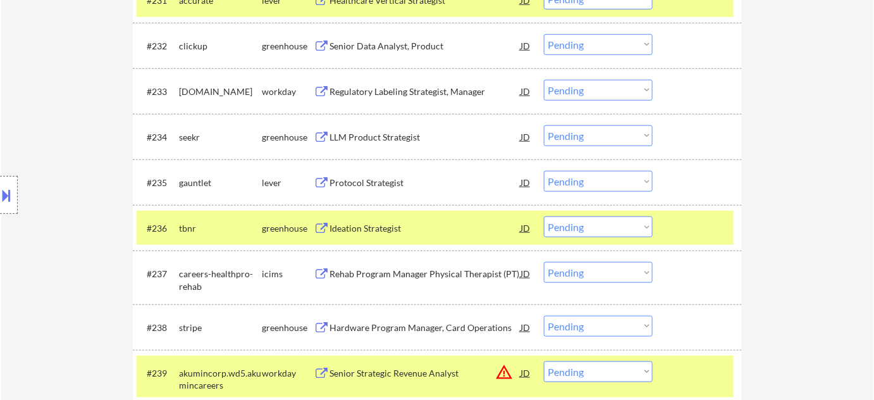
scroll to position [1916, 0]
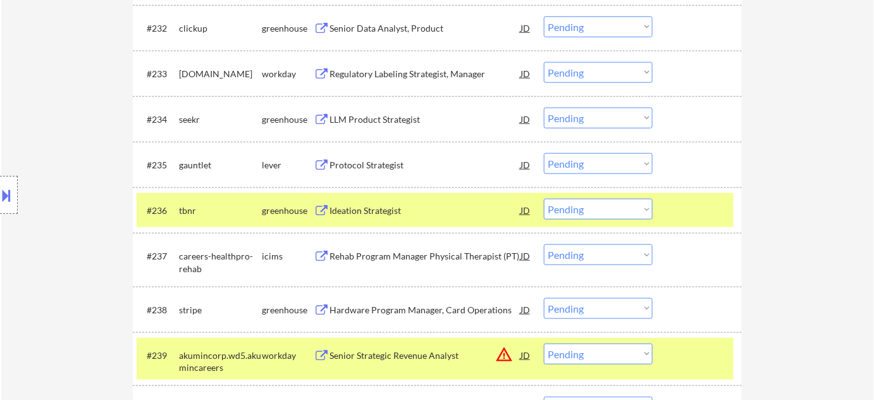
click at [390, 33] on div "Senior Data Analyst, Product" at bounding box center [425, 28] width 191 height 13
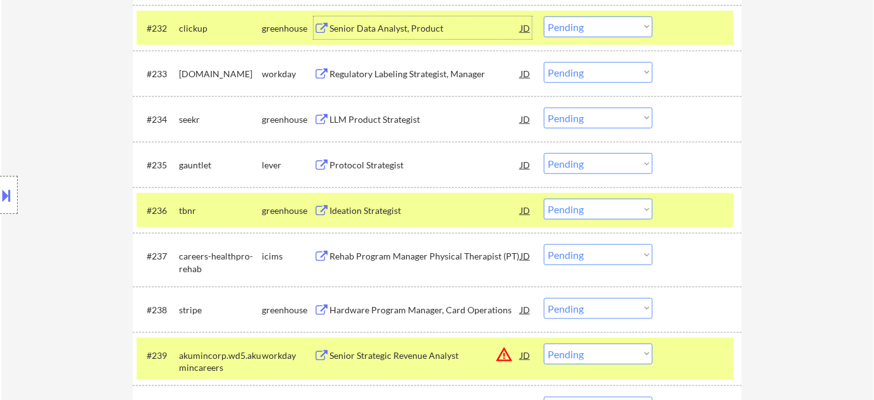
click at [588, 27] on select "Choose an option... Pending Applied Excluded (Questions) Excluded (Expired) Exc…" at bounding box center [598, 26] width 109 height 21
click at [544, 16] on select "Choose an option... Pending Applied Excluded (Questions) Excluded (Expired) Exc…" at bounding box center [598, 26] width 109 height 21
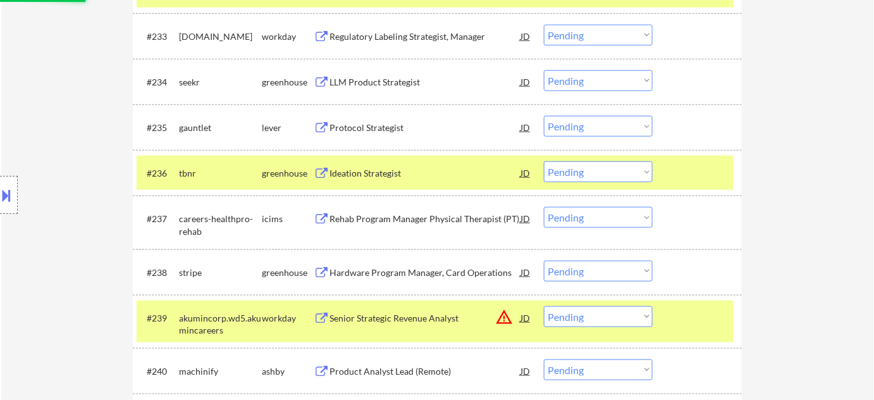
scroll to position [1974, 0]
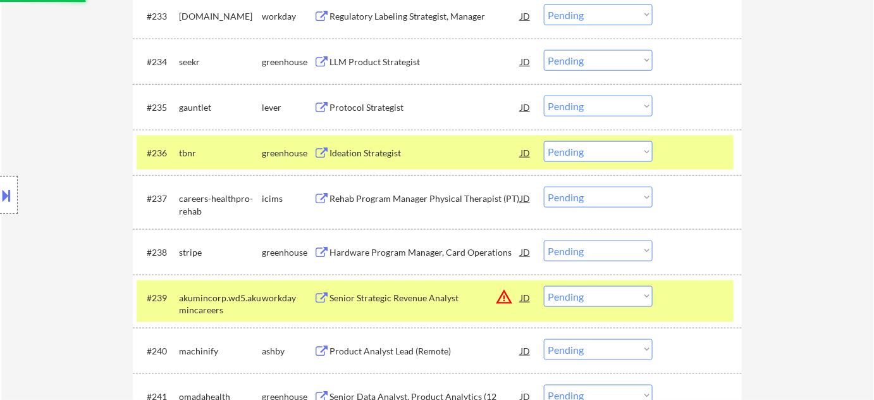
select select ""pending""
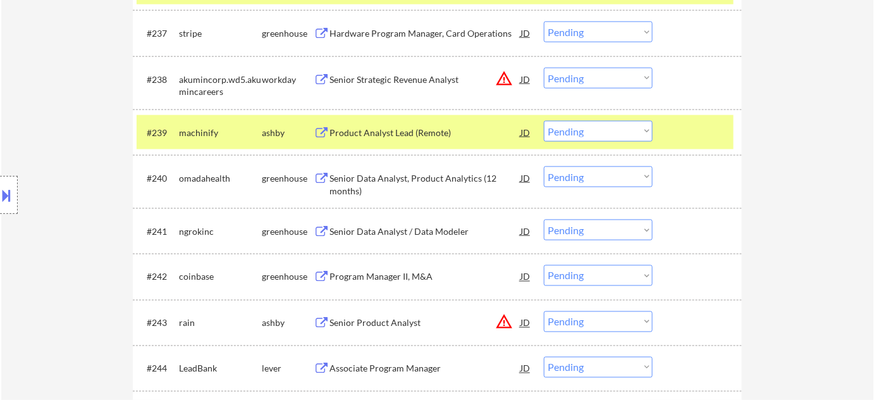
scroll to position [2204, 0]
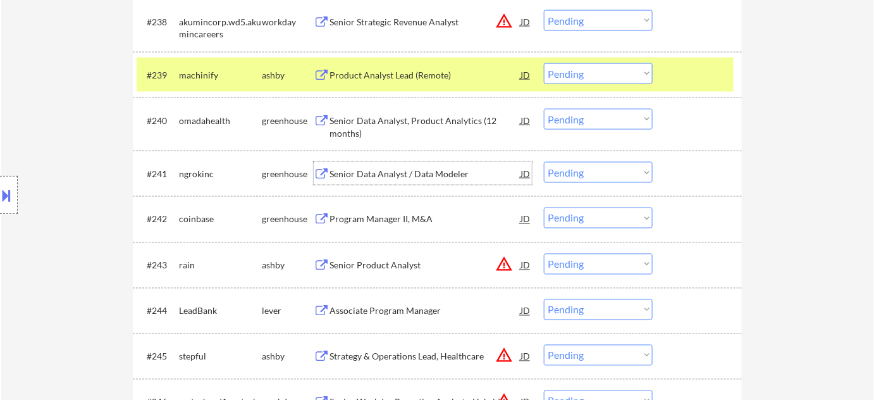
click at [417, 182] on div "Senior Data Analyst / Data Modeler" at bounding box center [425, 173] width 191 height 23
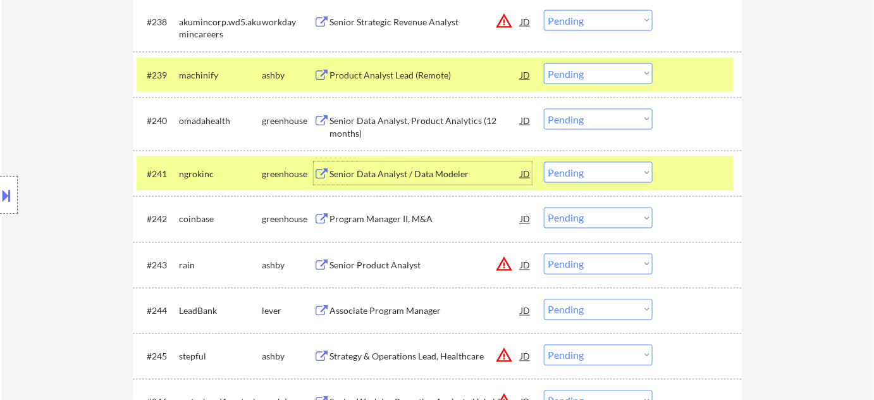
scroll to position [2261, 0]
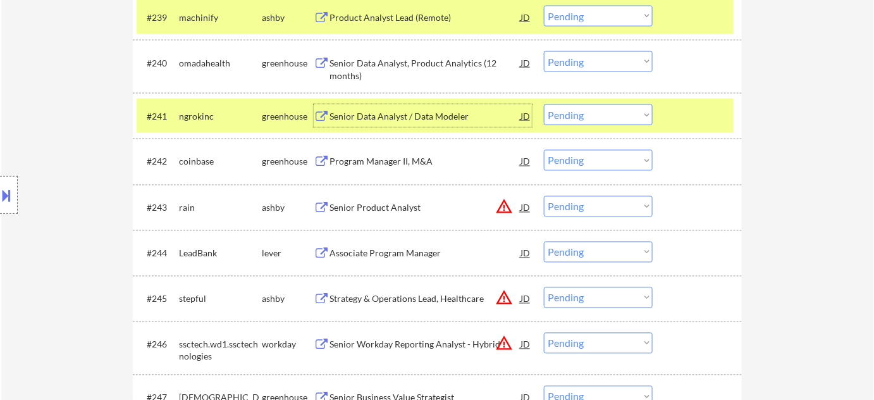
click at [426, 247] on div "Associate Program Manager" at bounding box center [425, 253] width 191 height 13
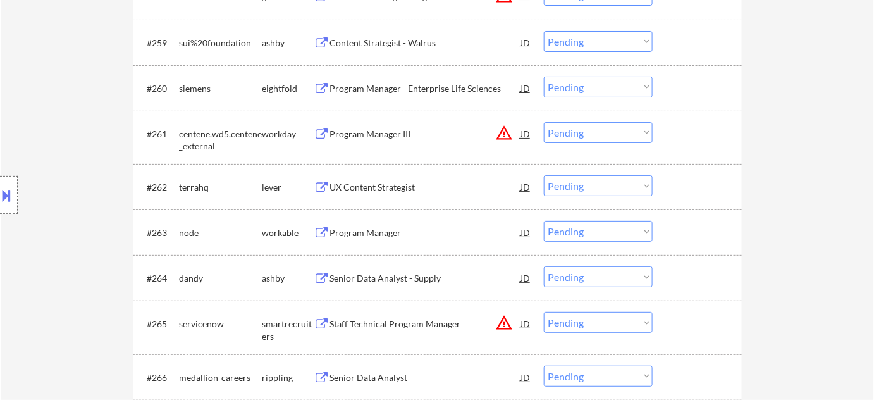
scroll to position [3239, 0]
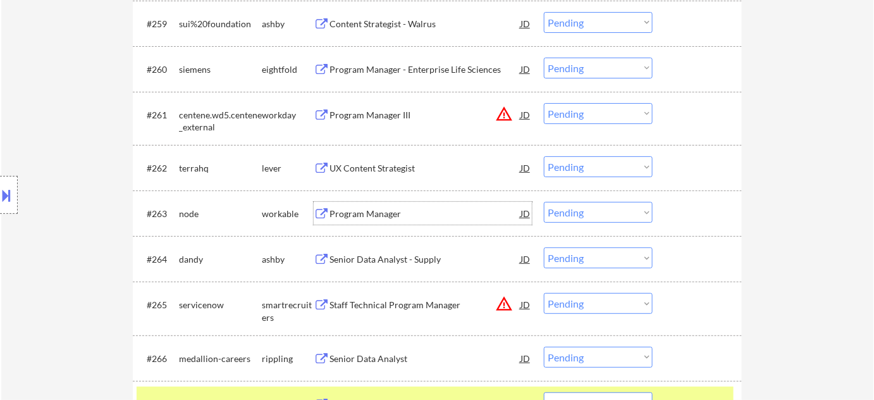
click at [381, 221] on div "Program Manager" at bounding box center [425, 213] width 191 height 23
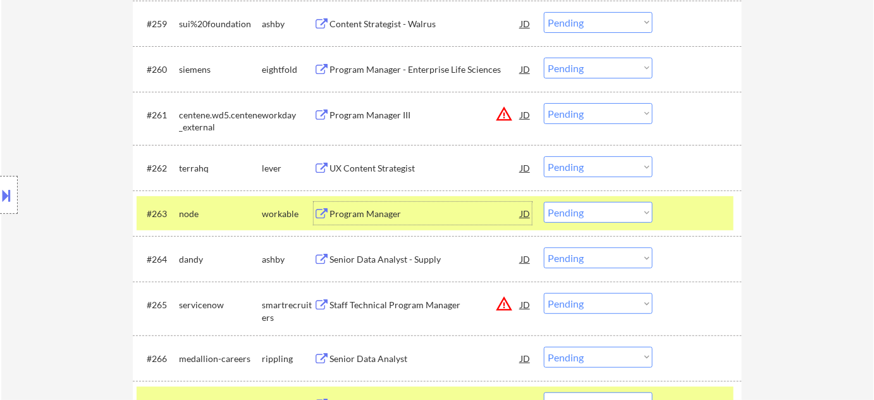
click at [564, 216] on select "Choose an option... Pending Applied Excluded (Questions) Excluded (Expired) Exc…" at bounding box center [598, 212] width 109 height 21
click at [544, 202] on select "Choose an option... Pending Applied Excluded (Questions) Excluded (Expired) Exc…" at bounding box center [598, 212] width 109 height 21
click at [426, 253] on div "Senior Data Analyst - Supply" at bounding box center [425, 259] width 191 height 13
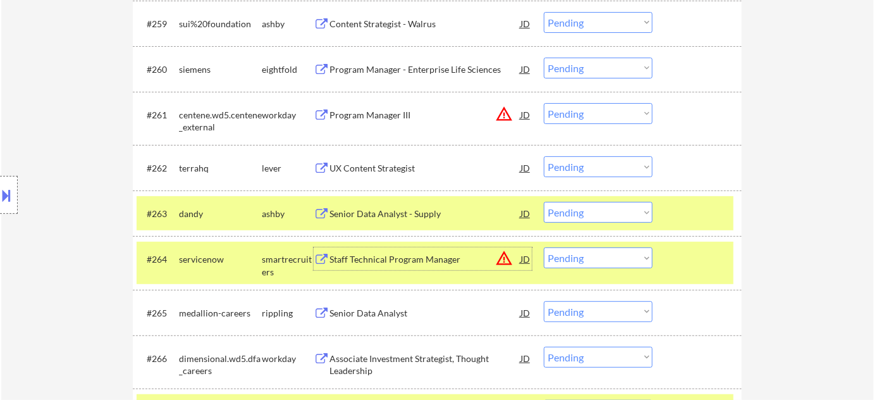
click at [609, 209] on select "Choose an option... Pending Applied Excluded (Questions) Excluded (Expired) Exc…" at bounding box center [598, 212] width 109 height 21
click at [544, 202] on select "Choose an option... Pending Applied Excluded (Questions) Excluded (Expired) Exc…" at bounding box center [598, 212] width 109 height 21
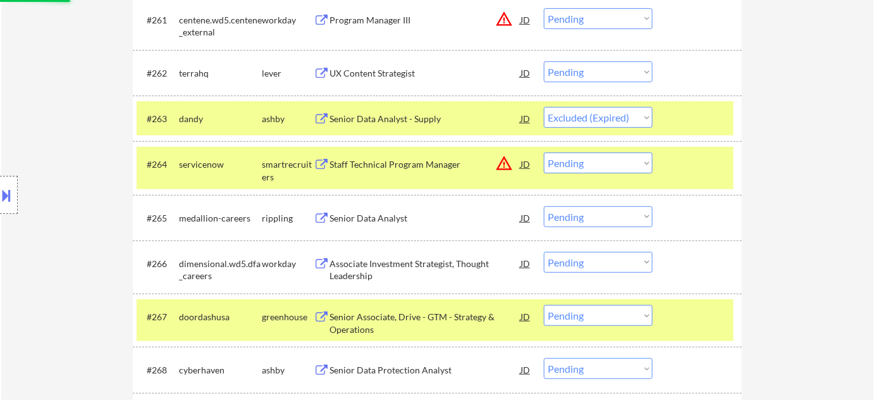
scroll to position [3354, 0]
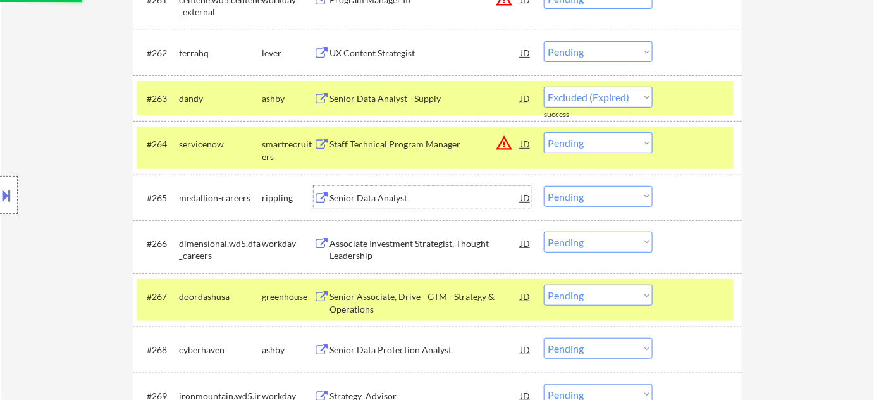
click at [374, 192] on div "Senior Data Analyst" at bounding box center [425, 198] width 191 height 13
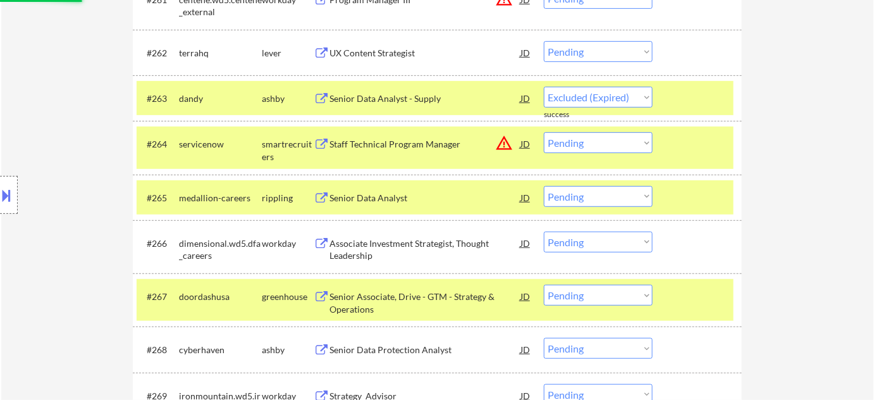
select select ""pending""
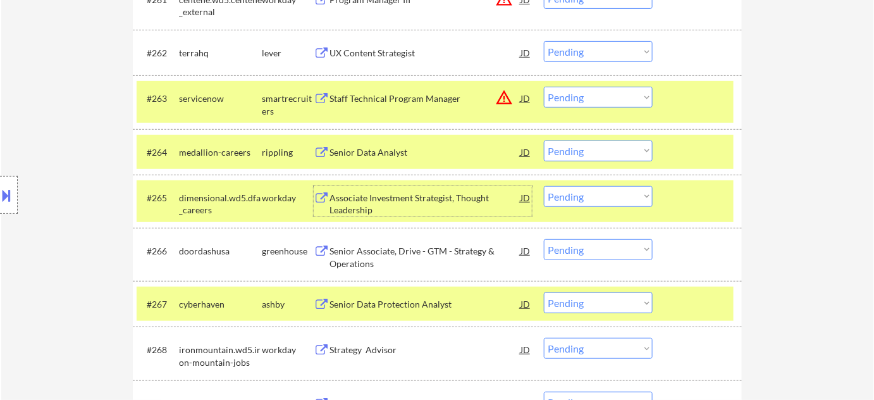
click at [595, 156] on select "Choose an option... Pending Applied Excluded (Questions) Excluded (Expired) Exc…" at bounding box center [598, 150] width 109 height 21
click at [544, 140] on select "Choose an option... Pending Applied Excluded (Questions) Excluded (Expired) Exc…" at bounding box center [598, 150] width 109 height 21
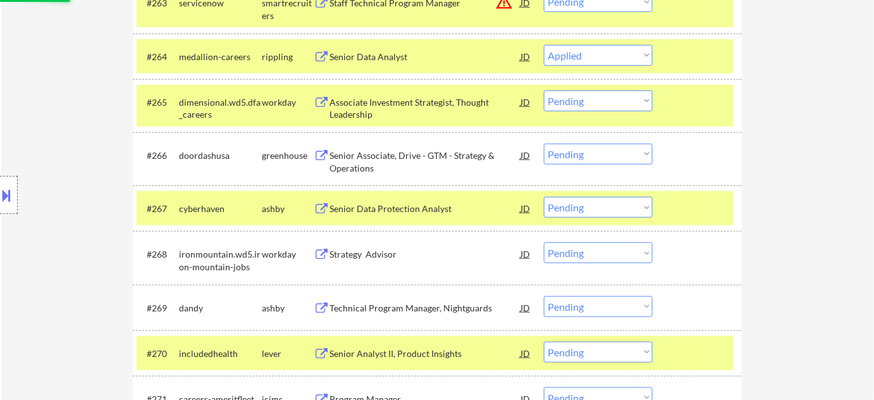
scroll to position [3469, 0]
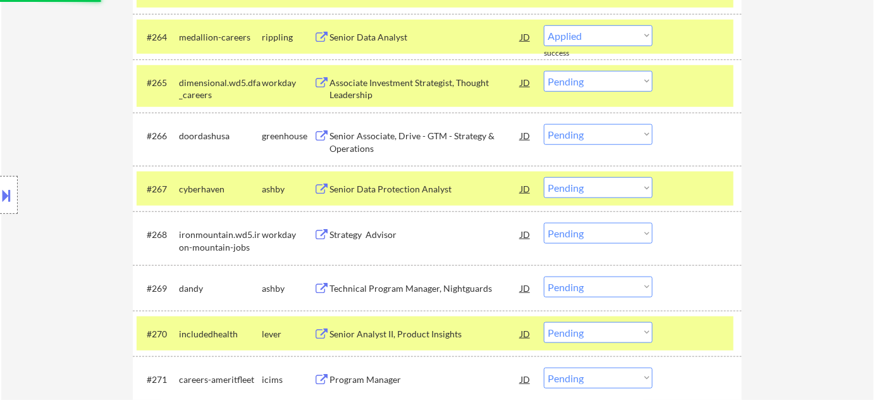
select select ""pending""
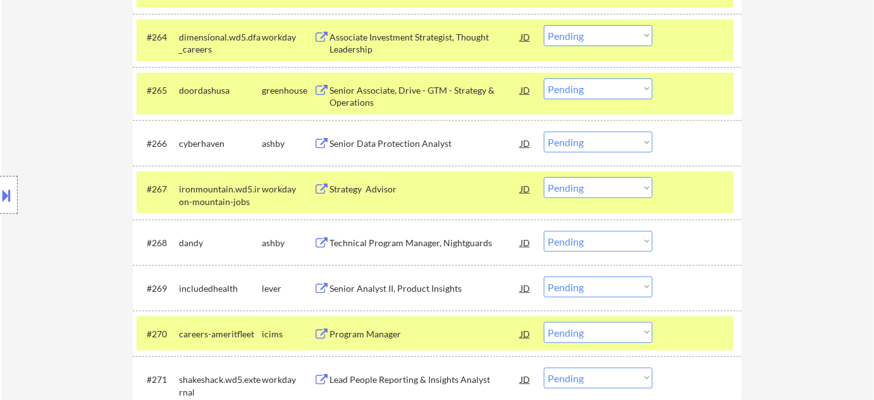
click at [383, 146] on div "Senior Data Protection Analyst" at bounding box center [425, 143] width 191 height 13
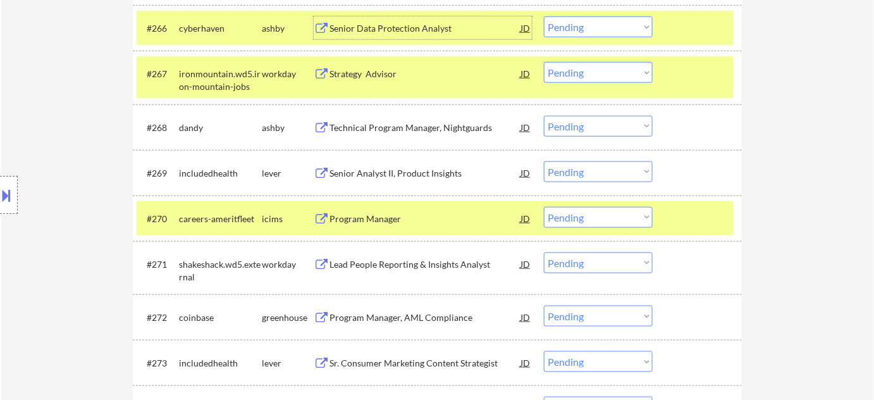
scroll to position [3642, 0]
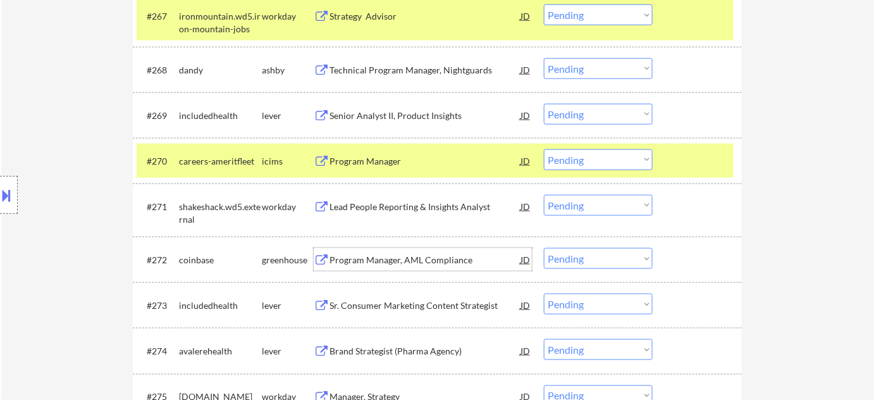
click at [441, 263] on div "Program Manager, AML Compliance" at bounding box center [425, 260] width 191 height 13
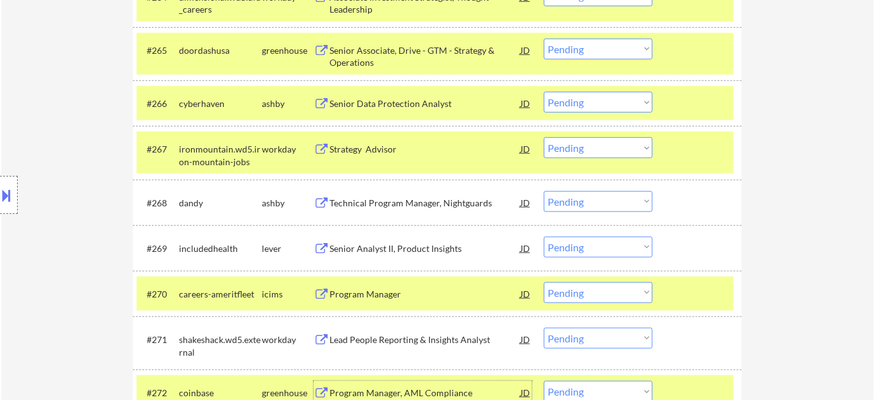
scroll to position [3469, 0]
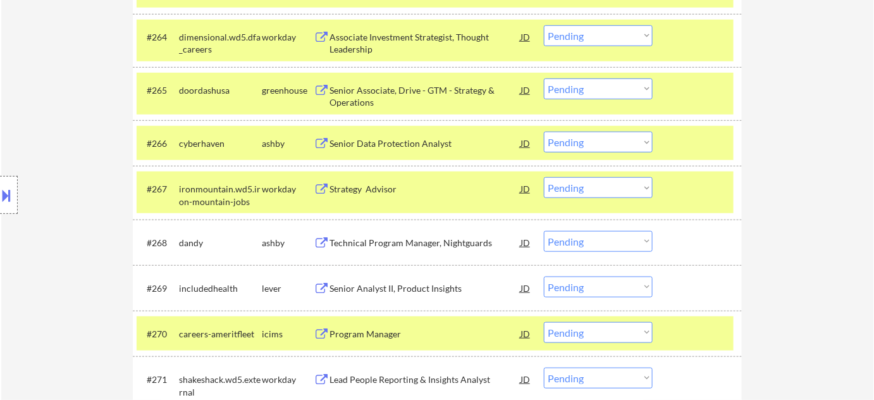
click at [609, 149] on select "Choose an option... Pending Applied Excluded (Questions) Excluded (Expired) Exc…" at bounding box center [598, 142] width 109 height 21
click at [544, 132] on select "Choose an option... Pending Applied Excluded (Questions) Excluded (Expired) Exc…" at bounding box center [598, 142] width 109 height 21
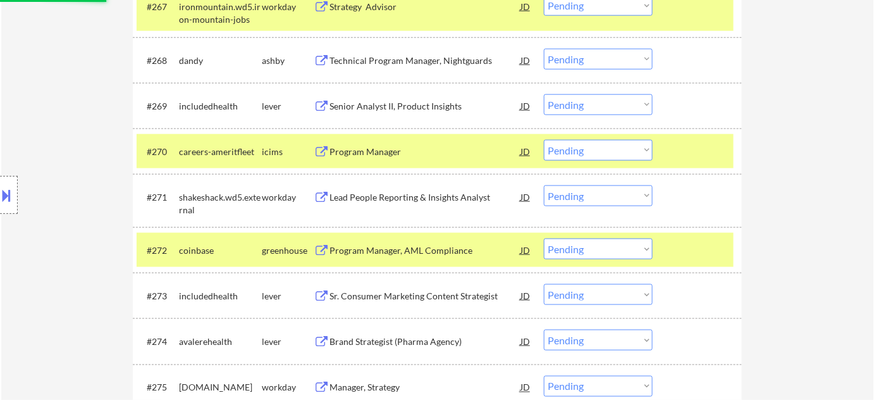
scroll to position [3699, 0]
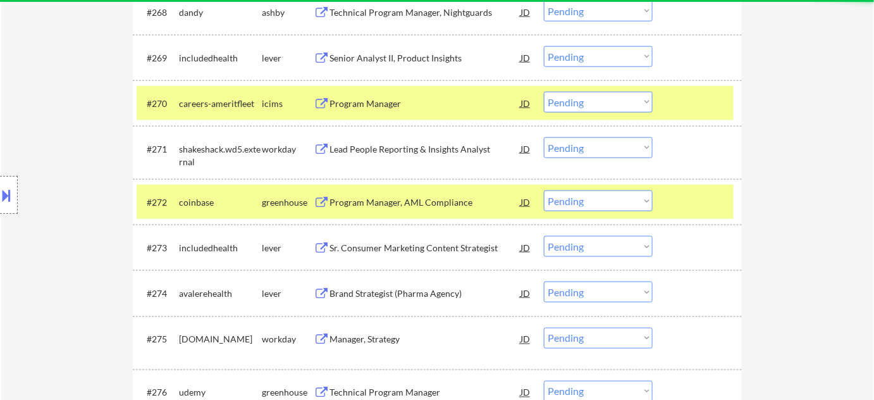
select select ""pending""
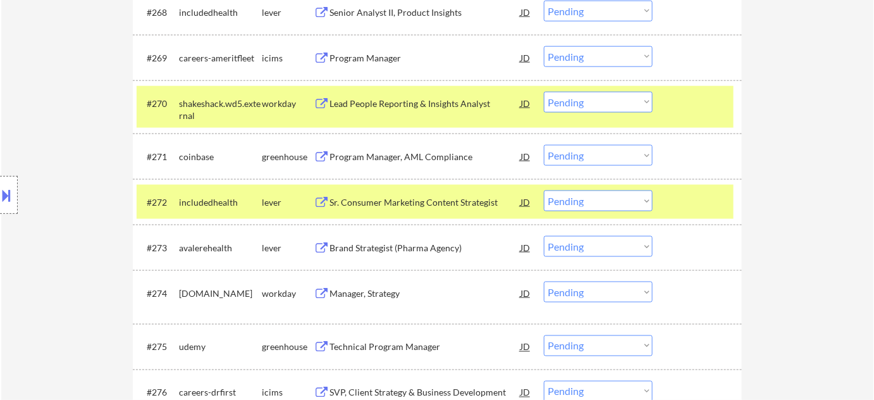
click at [584, 154] on select "Choose an option... Pending Applied Excluded (Questions) Excluded (Expired) Exc…" at bounding box center [598, 155] width 109 height 21
click at [544, 145] on select "Choose an option... Pending Applied Excluded (Questions) Excluded (Expired) Exc…" at bounding box center [598, 155] width 109 height 21
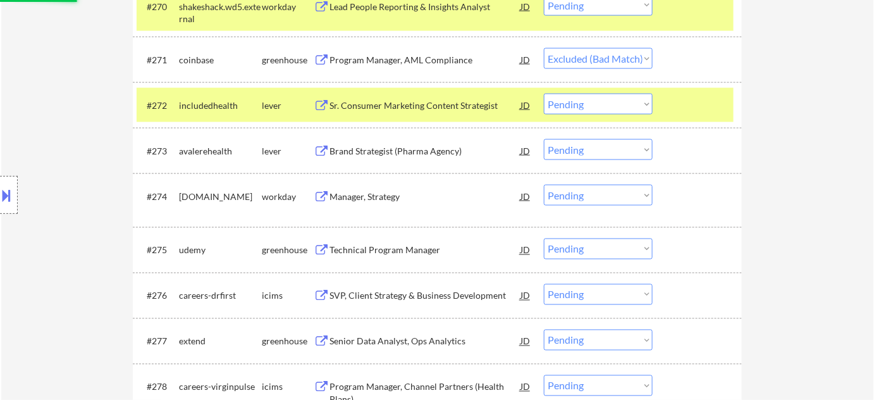
scroll to position [3814, 0]
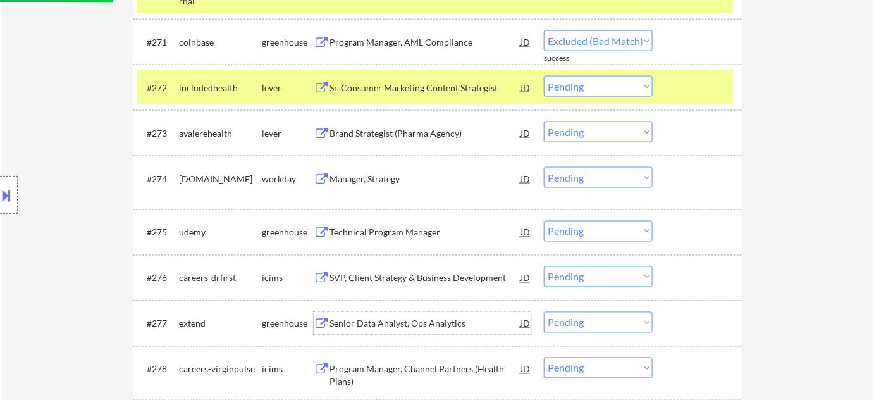
click at [402, 322] on div "Senior Data Analyst, Ops Analytics" at bounding box center [425, 324] width 191 height 13
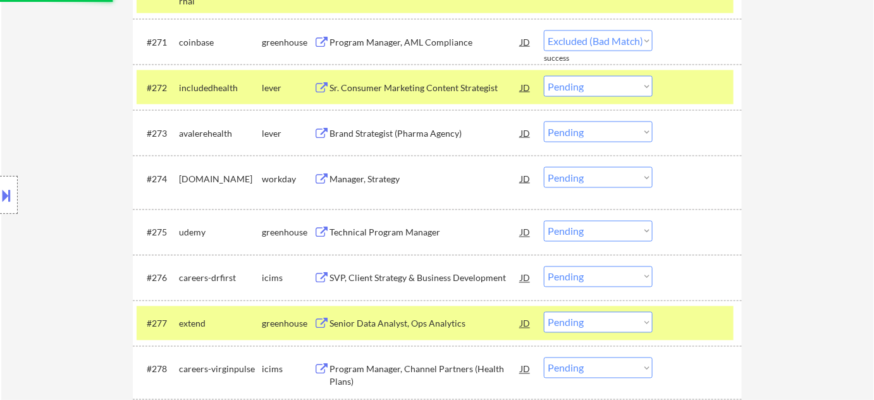
select select ""pending""
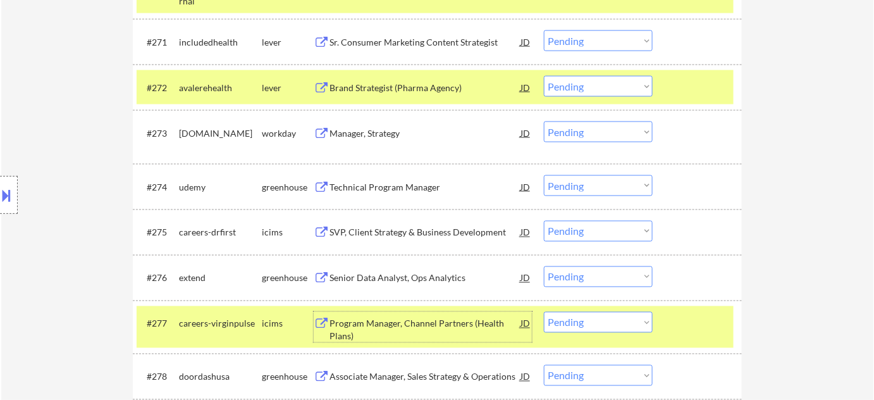
click at [592, 282] on select "Choose an option... Pending Applied Excluded (Questions) Excluded (Expired) Exc…" at bounding box center [598, 276] width 109 height 21
click at [544, 266] on select "Choose an option... Pending Applied Excluded (Questions) Excluded (Expired) Exc…" at bounding box center [598, 276] width 109 height 21
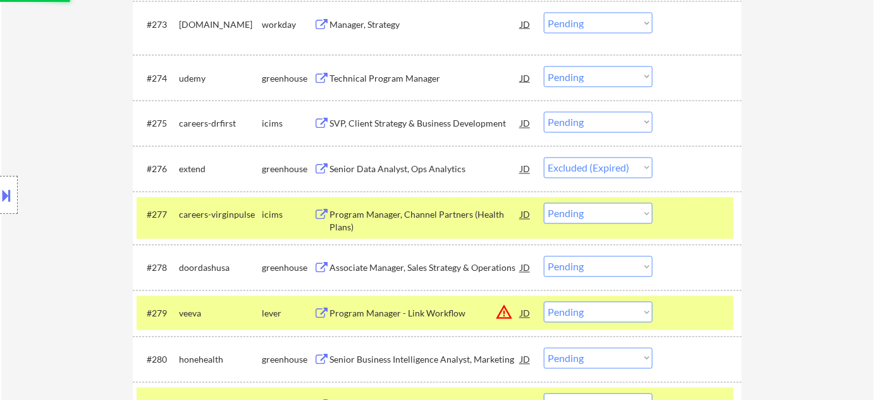
scroll to position [3929, 0]
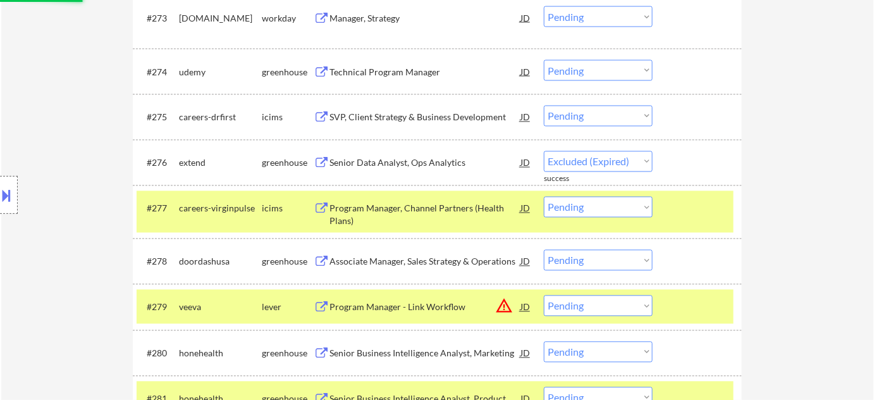
select select ""pending""
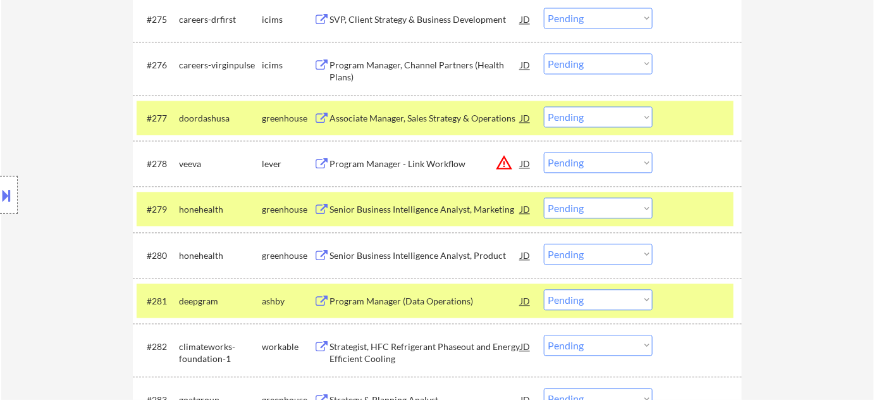
scroll to position [4044, 0]
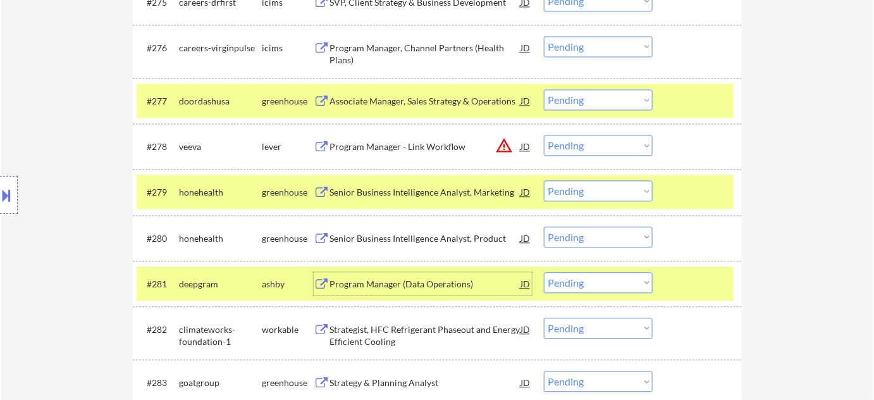
click at [423, 283] on div "Program Manager (Data Operations)" at bounding box center [425, 284] width 191 height 13
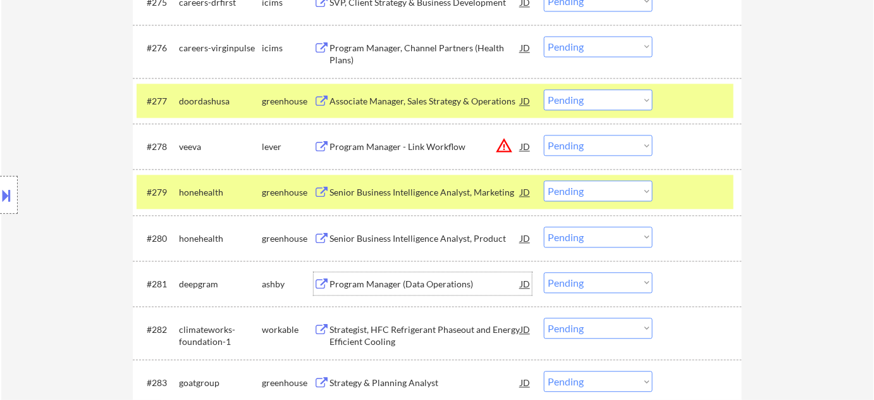
click at [581, 283] on select "Choose an option... Pending Applied Excluded (Questions) Excluded (Expired) Exc…" at bounding box center [598, 282] width 109 height 21
click at [544, 272] on select "Choose an option... Pending Applied Excluded (Questions) Excluded (Expired) Exc…" at bounding box center [598, 282] width 109 height 21
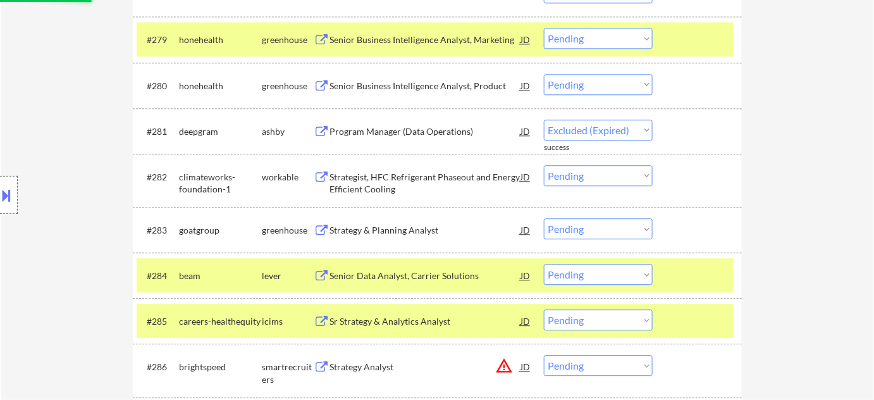
scroll to position [4217, 0]
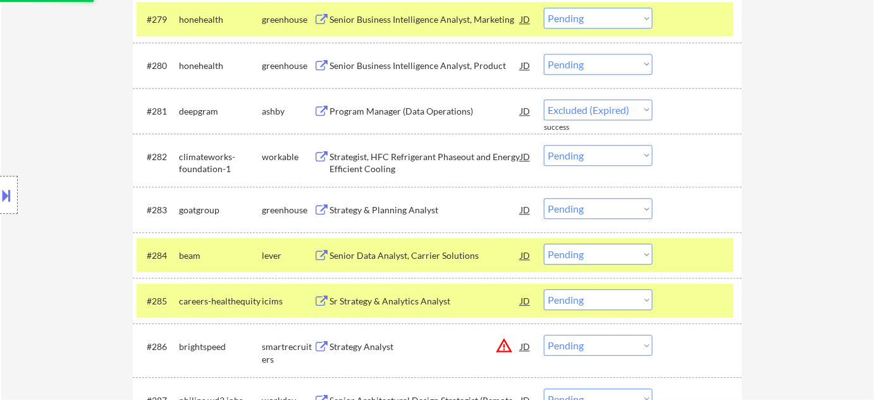
select select ""pending""
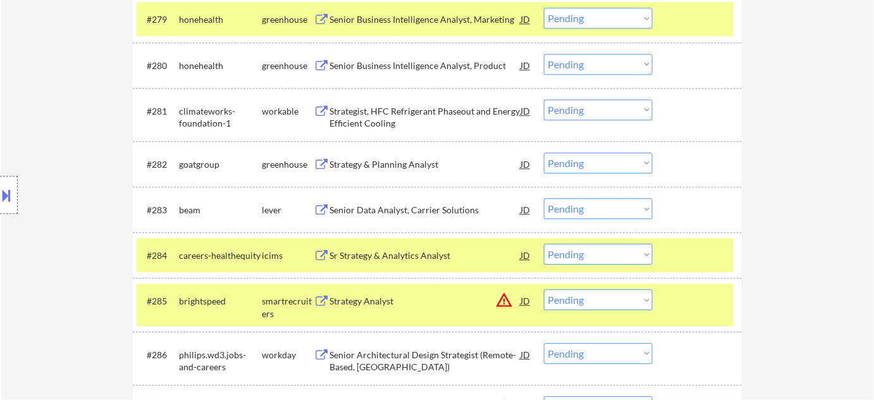
click at [420, 168] on div "Strategy & Planning Analyst" at bounding box center [425, 164] width 191 height 13
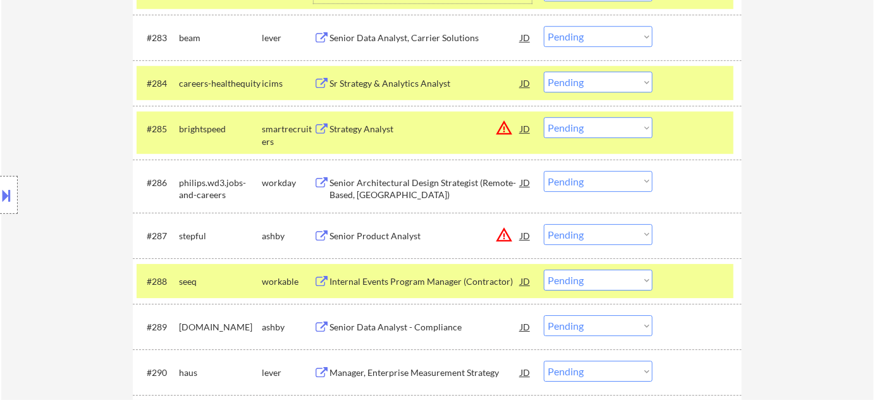
scroll to position [4446, 0]
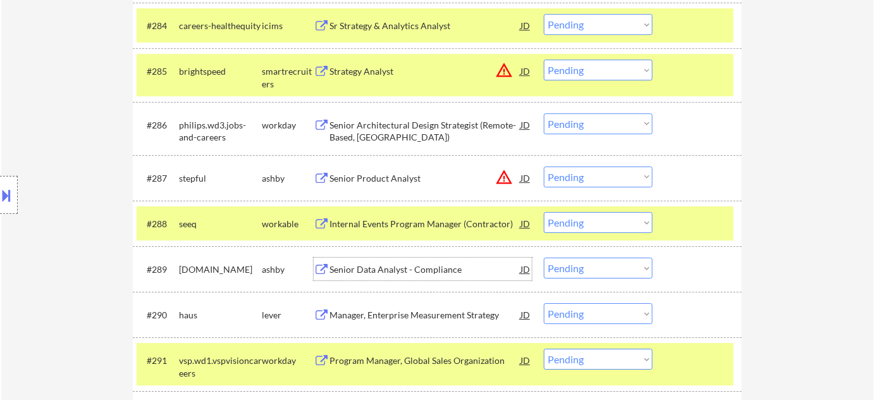
click at [392, 271] on div "Senior Data Analyst - Compliance" at bounding box center [425, 269] width 191 height 13
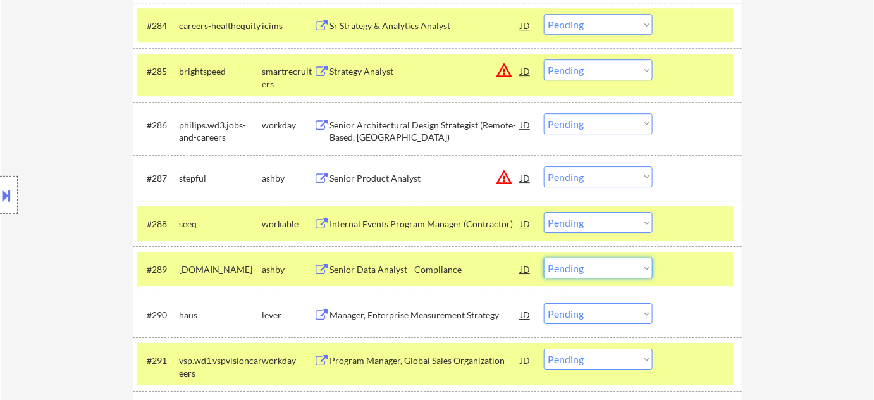
click at [586, 266] on select "Choose an option... Pending Applied Excluded (Questions) Excluded (Expired) Exc…" at bounding box center [598, 267] width 109 height 21
click at [544, 257] on select "Choose an option... Pending Applied Excluded (Questions) Excluded (Expired) Exc…" at bounding box center [598, 267] width 109 height 21
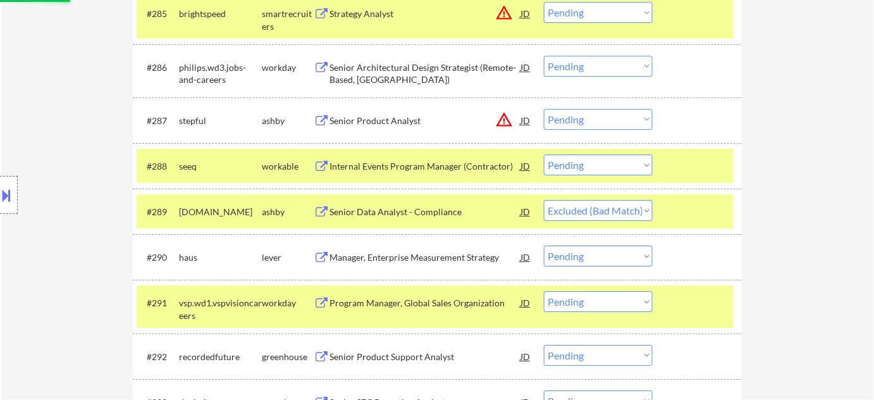
scroll to position [4561, 0]
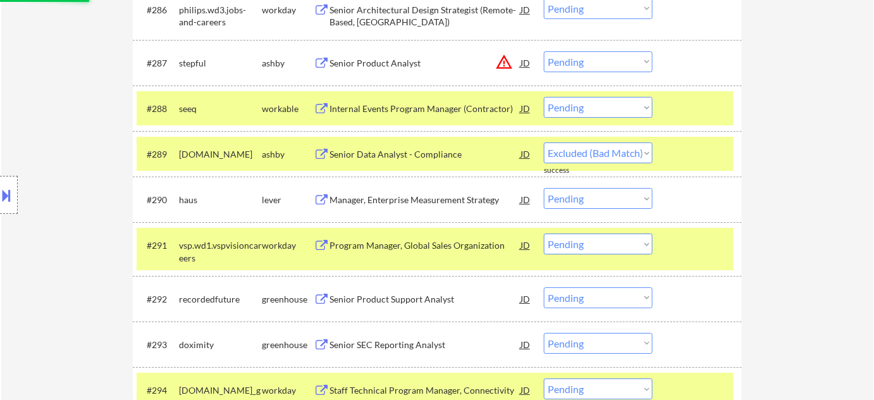
select select ""pending""
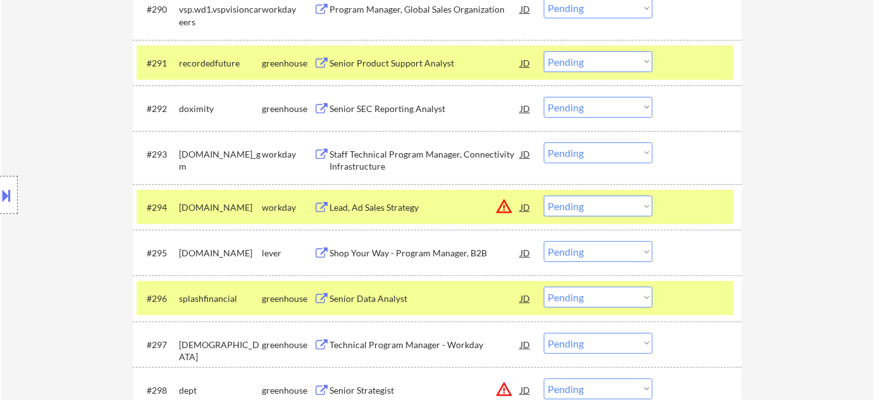
scroll to position [4792, 0]
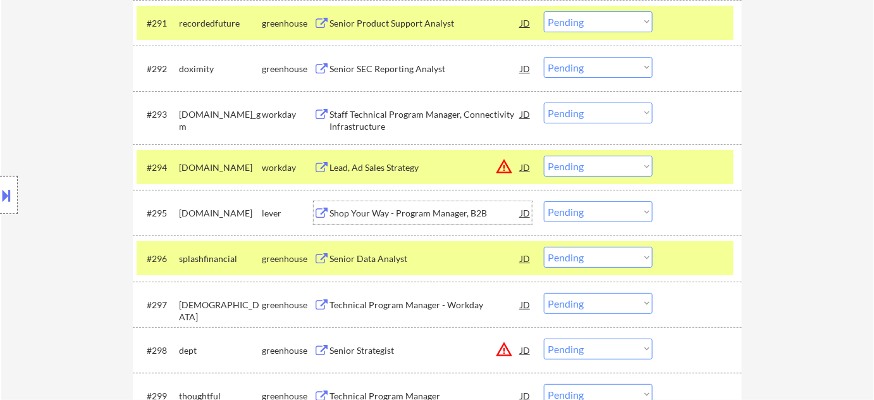
click at [407, 214] on div "Shop Your Way - Program Manager, B2B" at bounding box center [425, 213] width 191 height 13
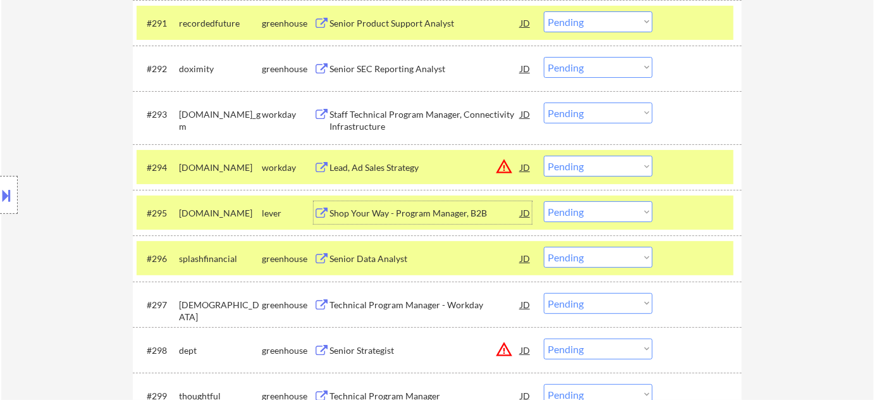
click at [588, 213] on select "Choose an option... Pending Applied Excluded (Questions) Excluded (Expired) Exc…" at bounding box center [598, 211] width 109 height 21
click at [544, 201] on select "Choose an option... Pending Applied Excluded (Questions) Excluded (Expired) Exc…" at bounding box center [598, 211] width 109 height 21
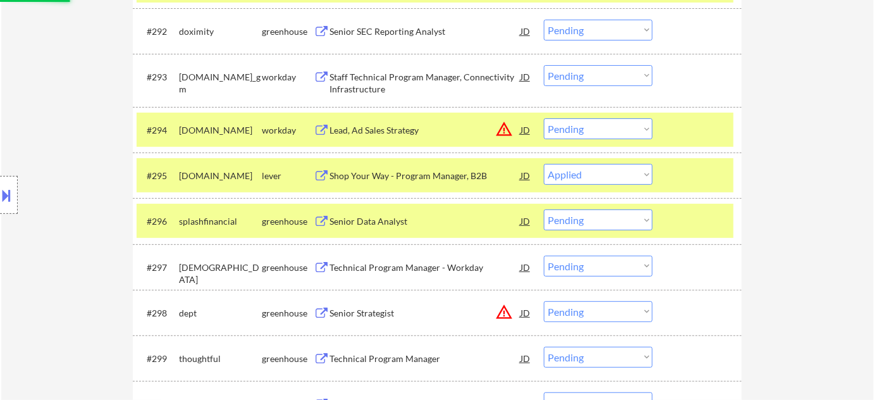
scroll to position [4849, 0]
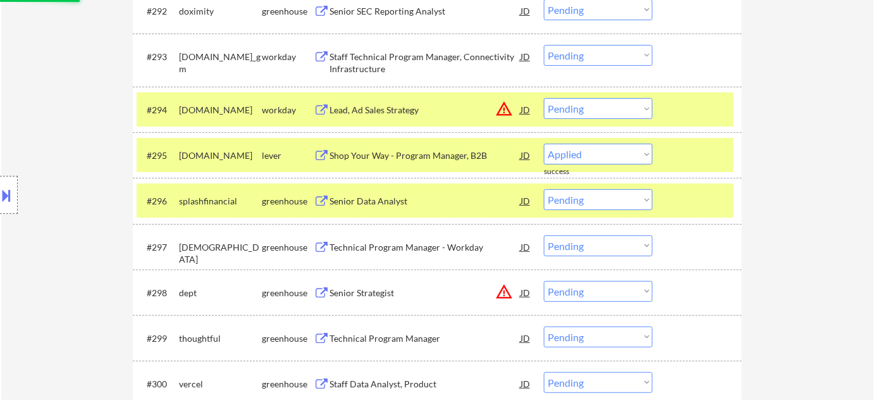
click at [364, 202] on div "Senior Data Analyst" at bounding box center [425, 201] width 191 height 13
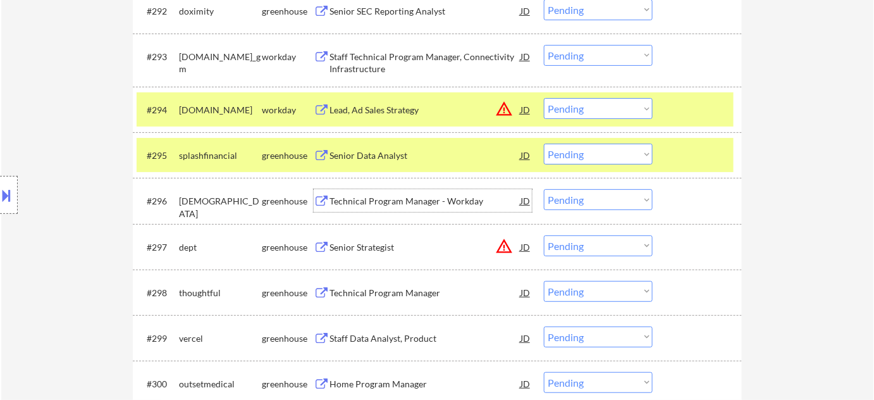
click at [583, 159] on select "Choose an option... Pending Applied Excluded (Questions) Excluded (Expired) Exc…" at bounding box center [598, 154] width 109 height 21
click at [544, 144] on select "Choose an option... Pending Applied Excluded (Questions) Excluded (Expired) Exc…" at bounding box center [598, 154] width 109 height 21
select select ""pending""
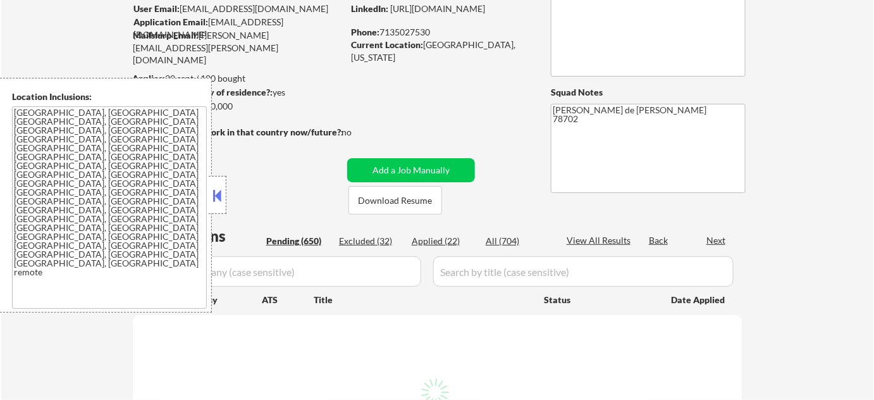
scroll to position [114, 0]
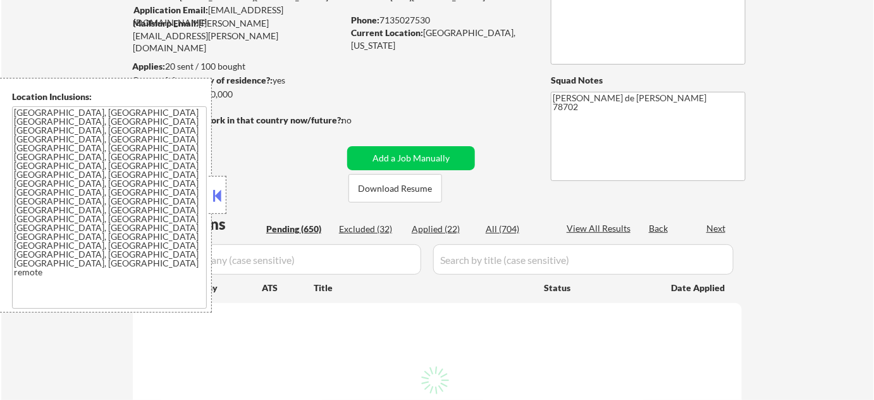
select select ""pending""
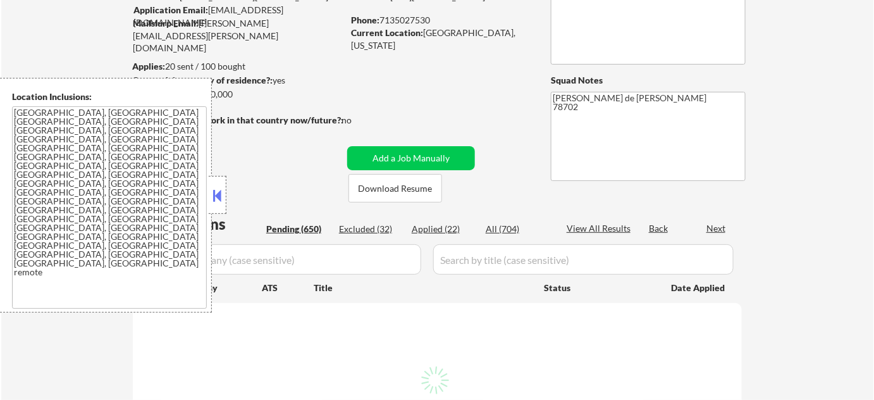
select select ""pending""
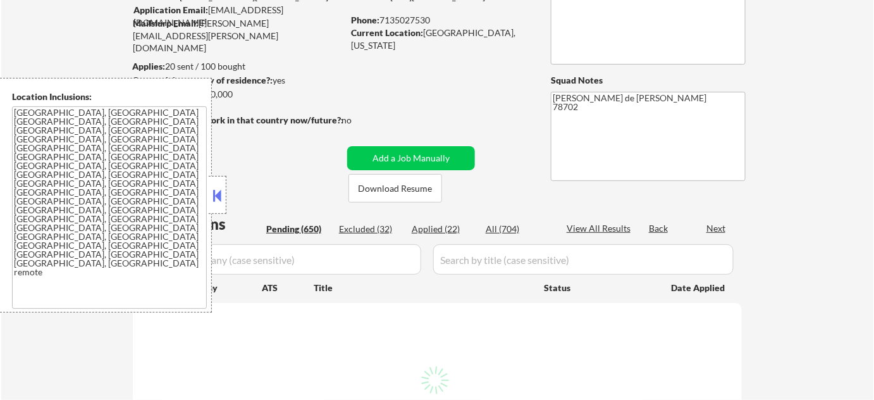
select select ""pending""
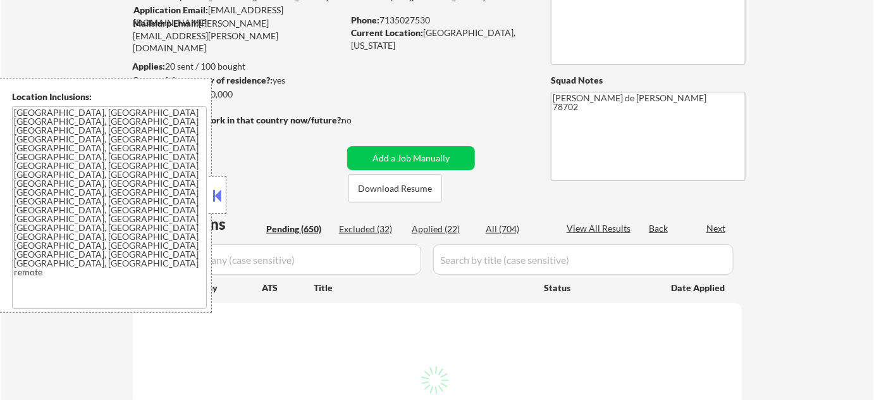
select select ""pending""
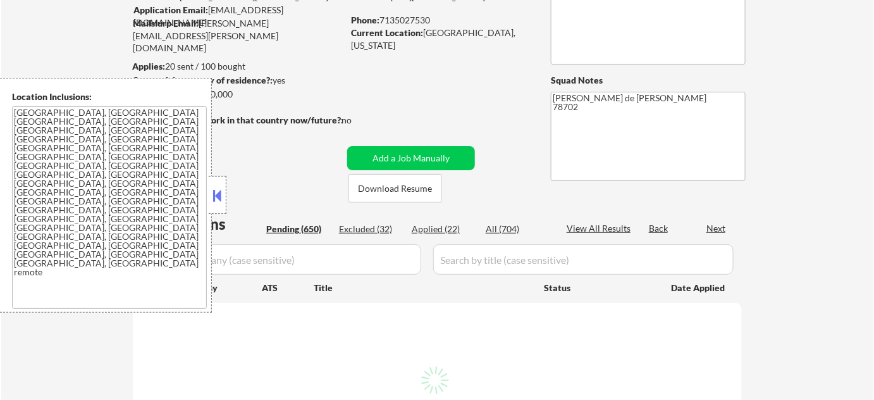
select select ""pending""
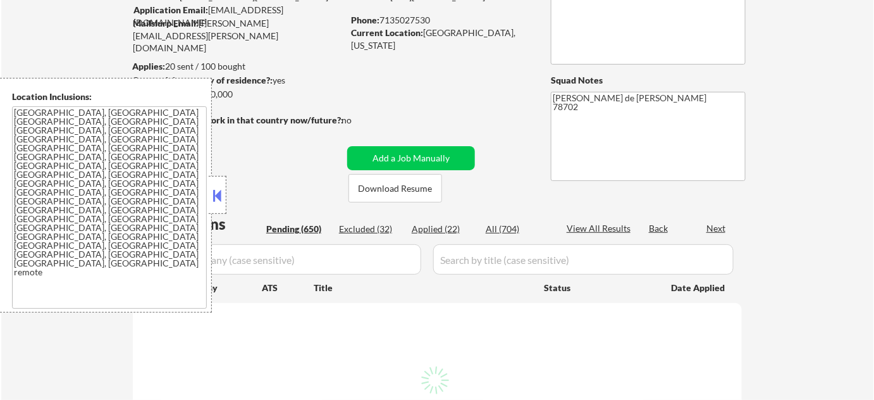
select select ""pending""
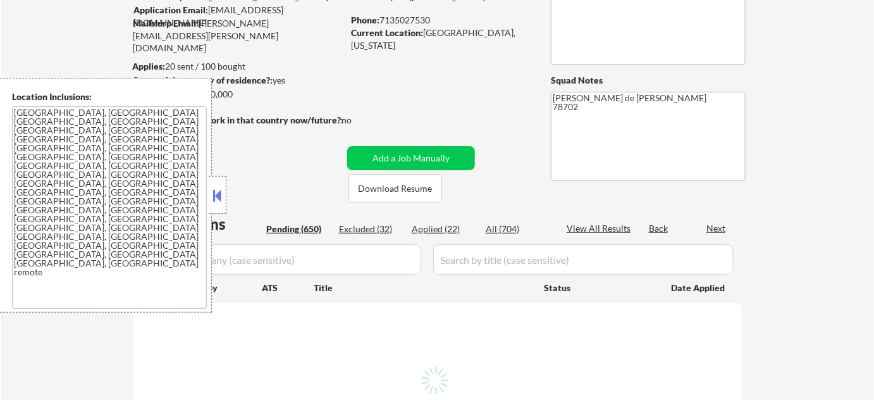
select select ""pending""
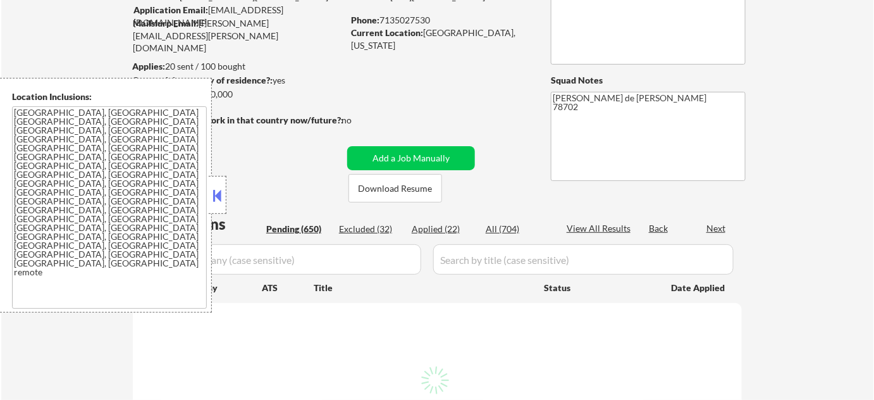
select select ""pending""
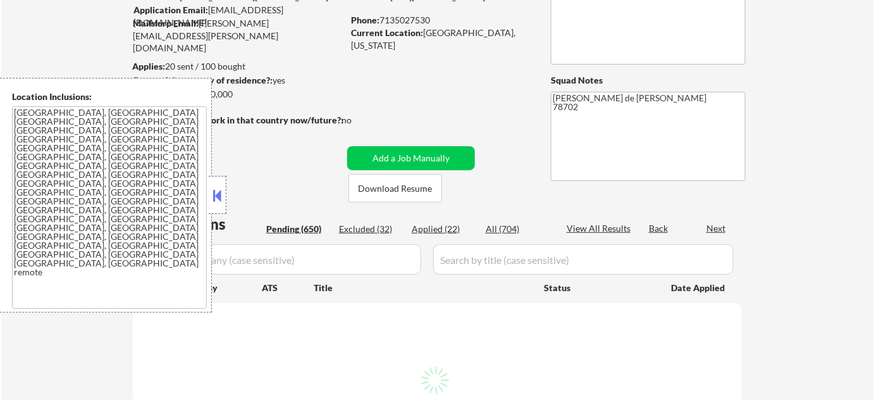
select select ""pending""
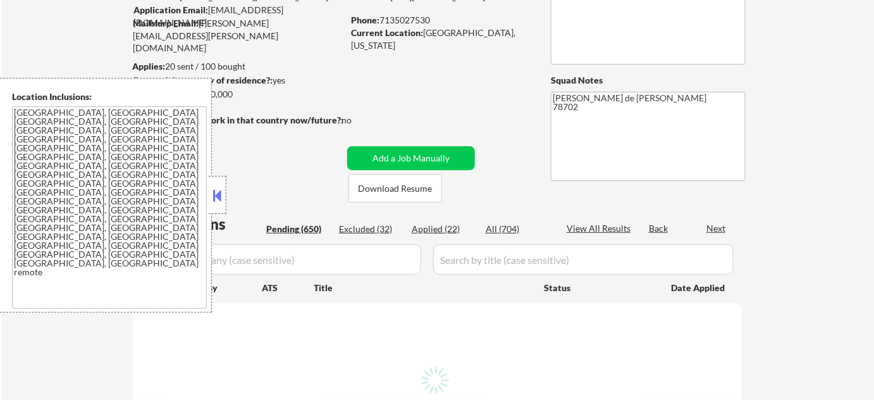
select select ""pending""
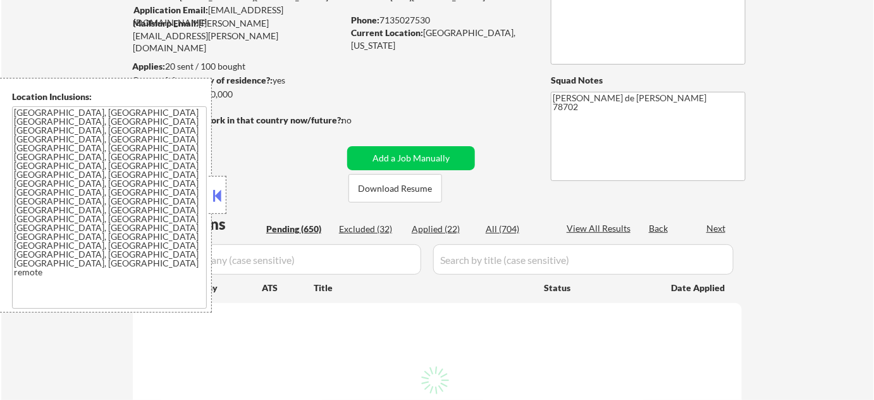
select select ""pending""
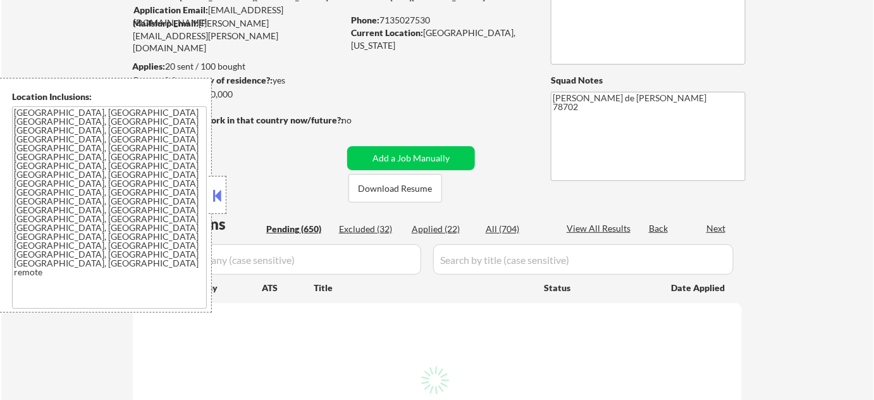
select select ""pending""
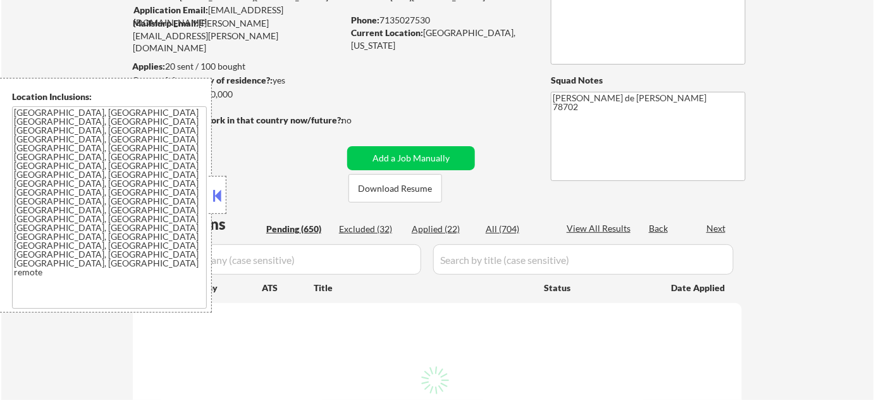
select select ""pending""
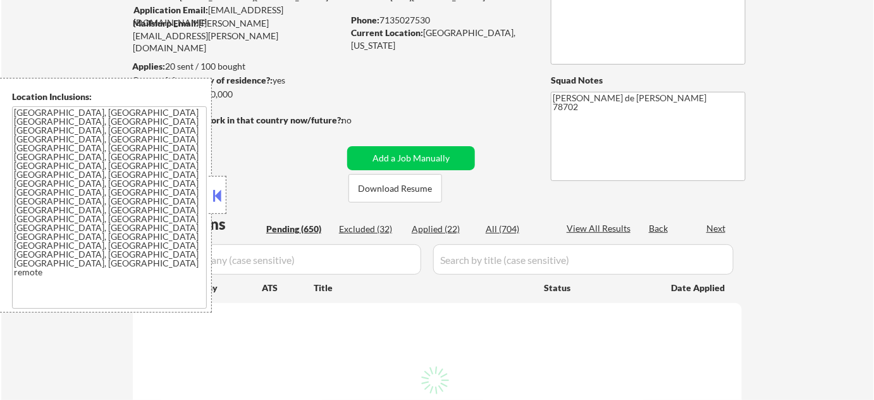
select select ""pending""
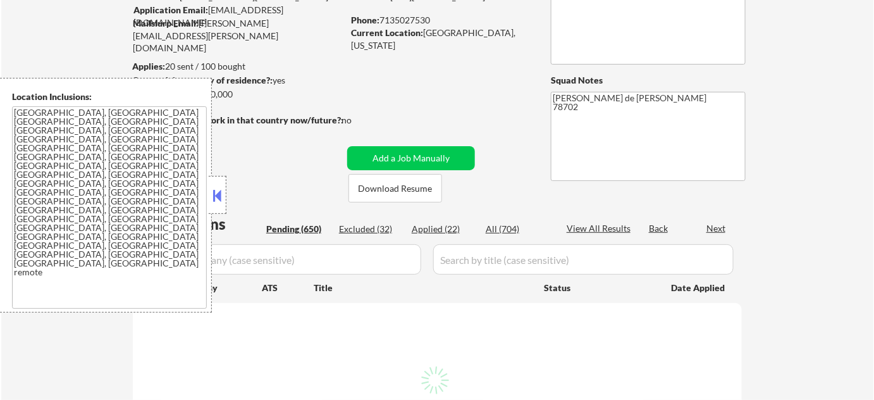
select select ""pending""
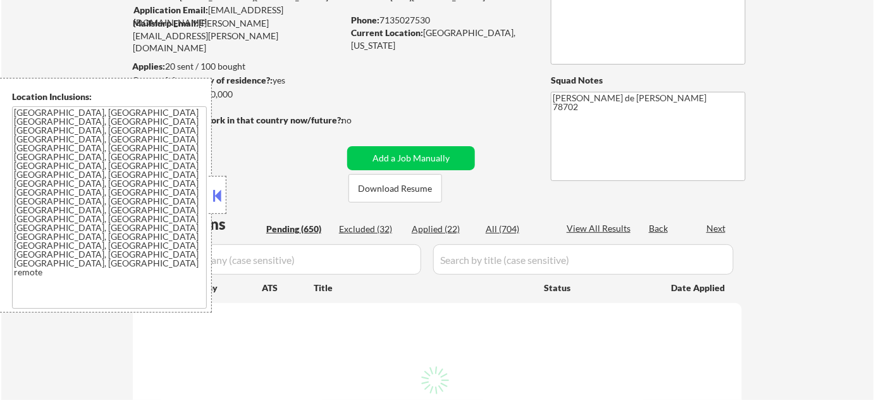
select select ""pending""
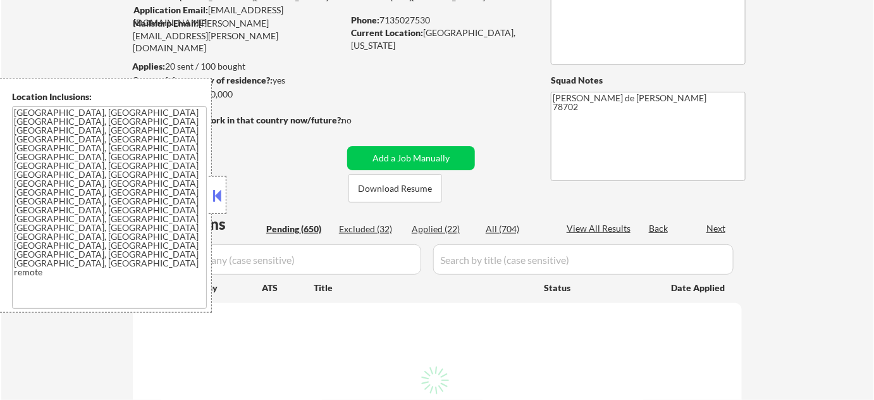
select select ""pending""
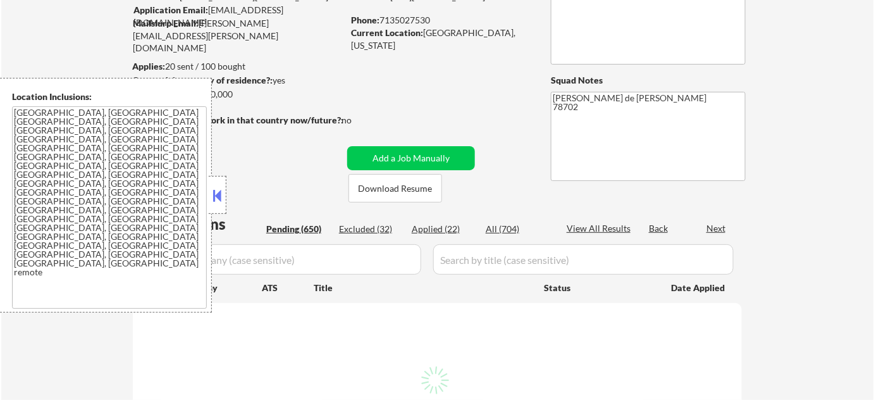
select select ""pending""
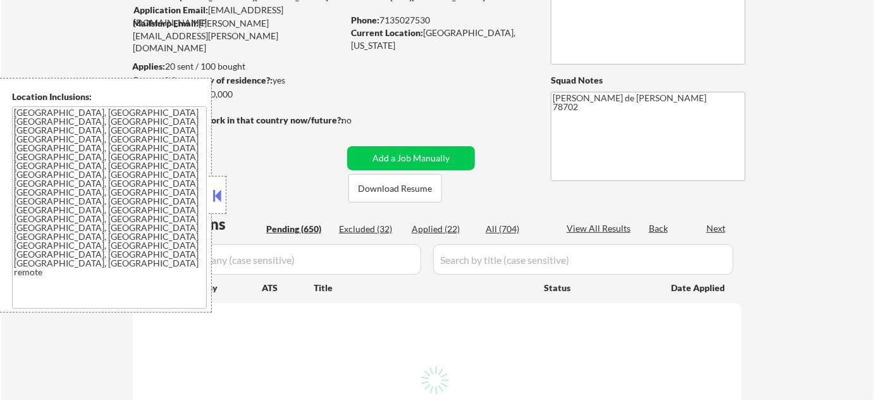
select select ""pending""
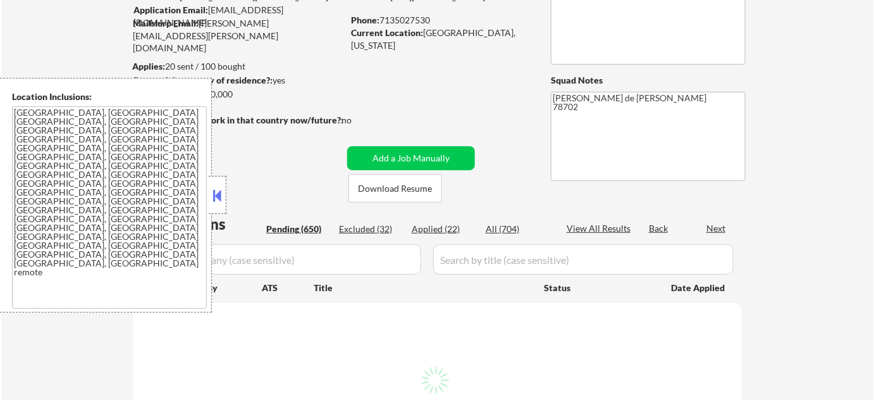
select select ""pending""
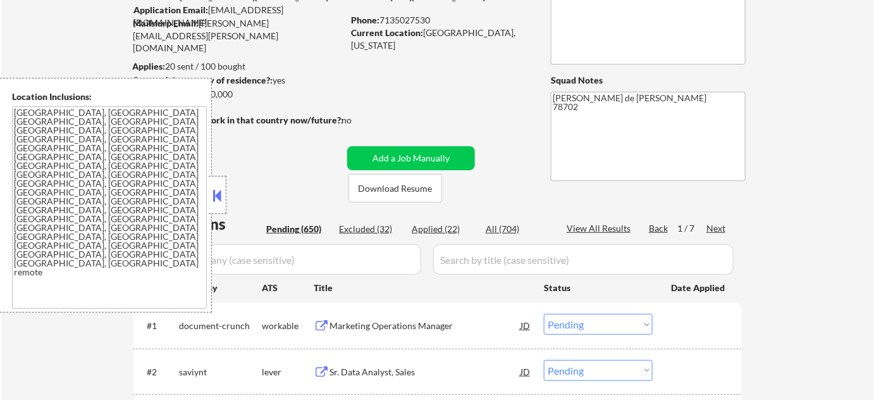
click at [221, 192] on button at bounding box center [218, 195] width 14 height 19
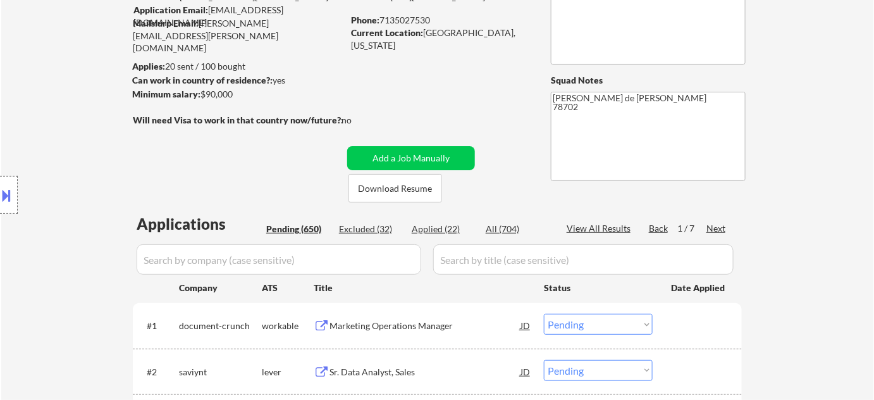
click at [436, 226] on div "Applied (22)" at bounding box center [443, 229] width 63 height 13
select select ""applied""
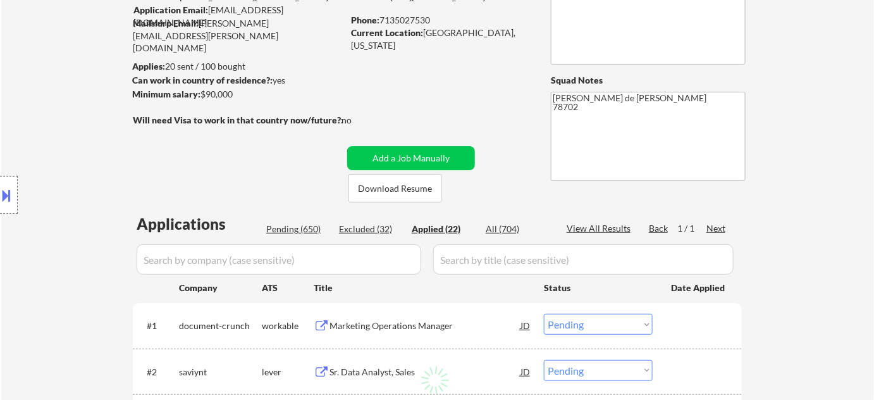
select select ""applied""
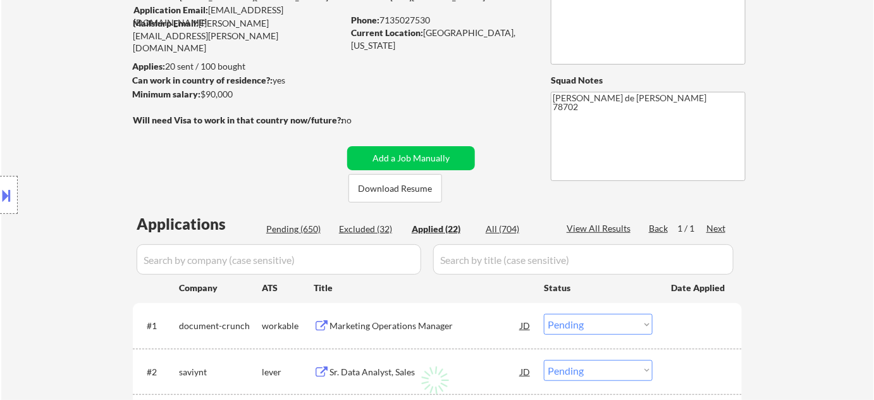
select select ""applied""
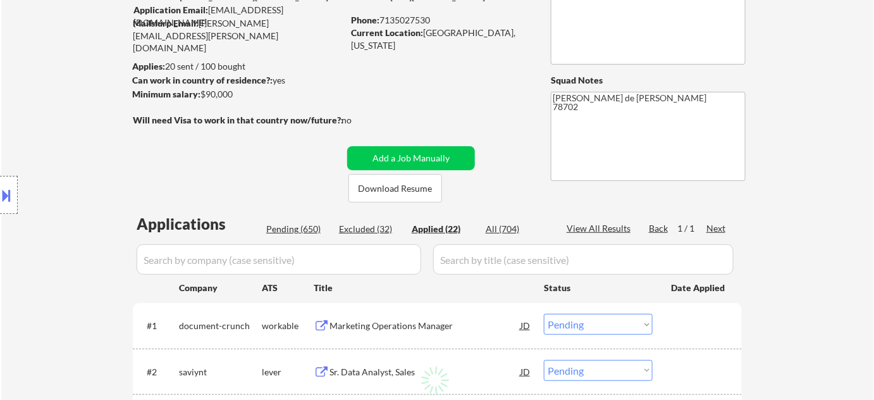
select select ""applied""
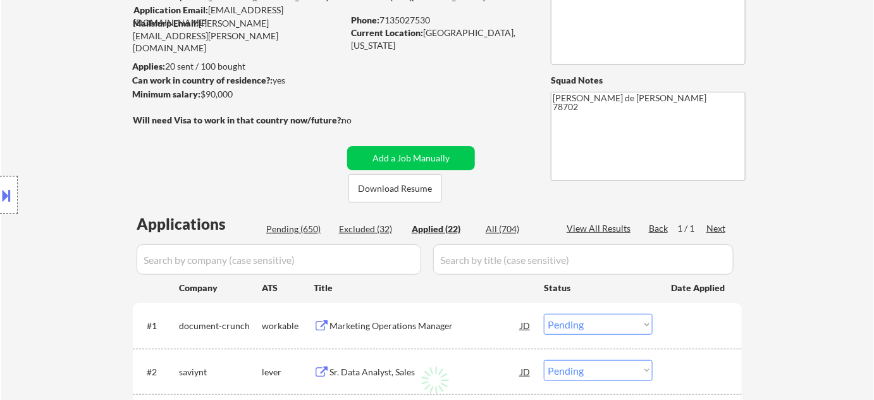
select select ""applied""
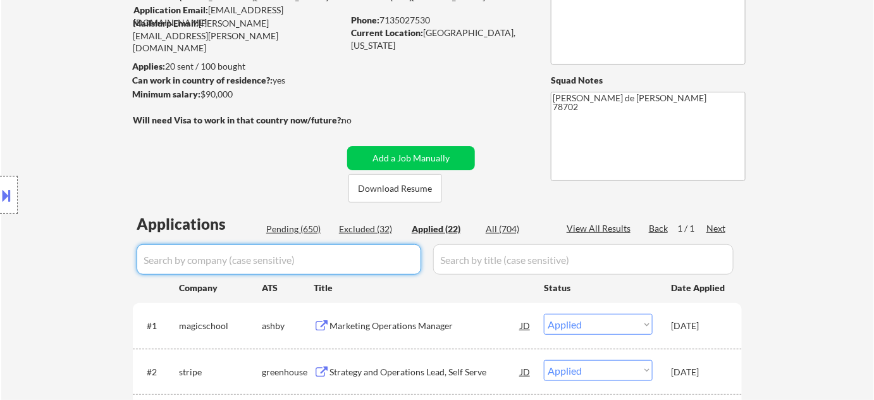
click at [325, 269] on input "input" at bounding box center [279, 259] width 285 height 30
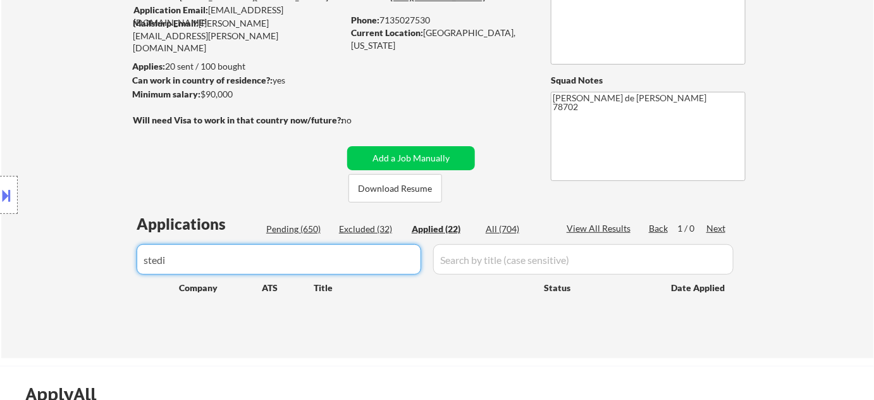
type input "stedi"
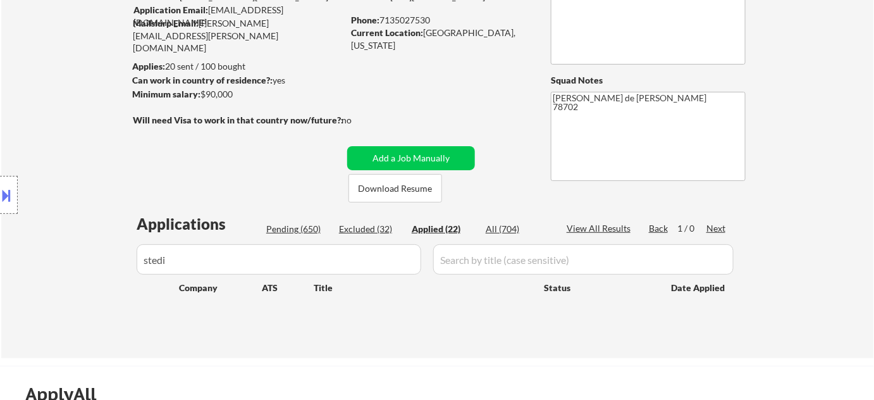
click at [292, 230] on div "Pending (650)" at bounding box center [297, 229] width 63 height 13
select select ""pending""
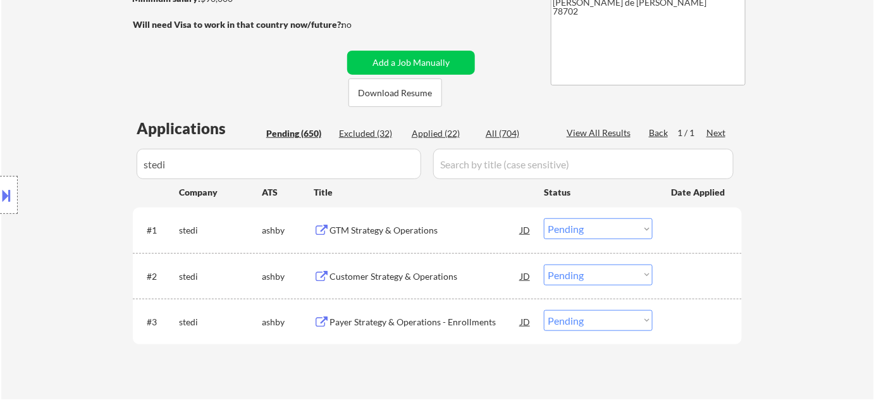
scroll to position [230, 0]
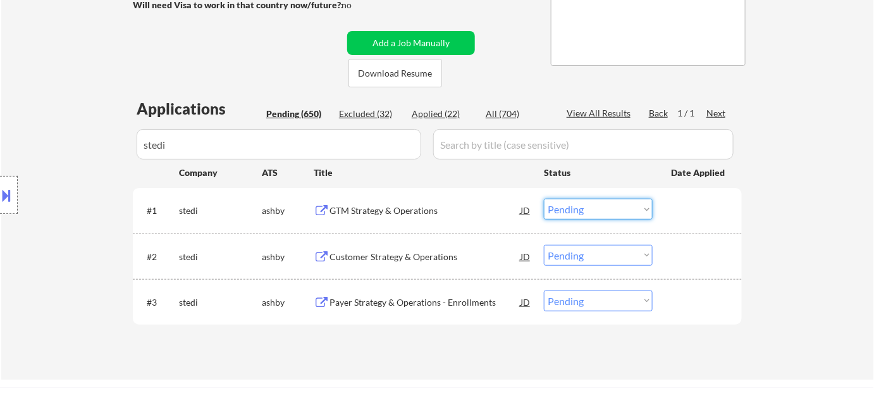
click at [572, 212] on select "Choose an option... Pending Applied Excluded (Questions) Excluded (Expired) Exc…" at bounding box center [598, 209] width 109 height 21
select select ""excluded""
click at [544, 199] on select "Choose an option... Pending Applied Excluded (Questions) Excluded (Expired) Exc…" at bounding box center [598, 209] width 109 height 21
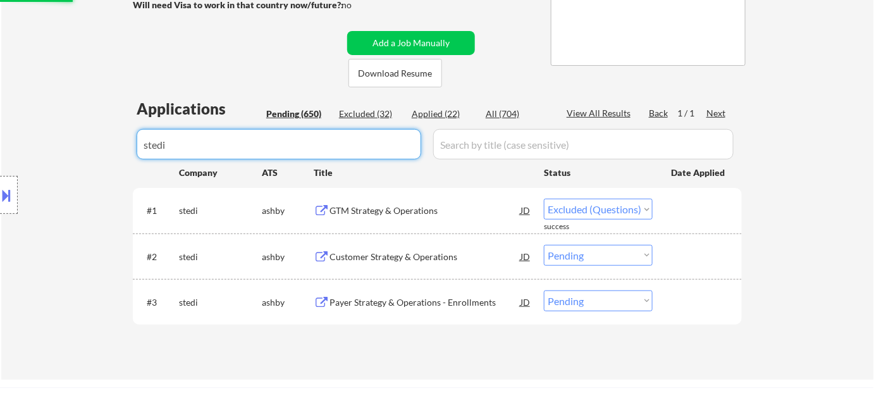
drag, startPoint x: 233, startPoint y: 148, endPoint x: 61, endPoint y: 143, distance: 172.1
select select ""excluded""
select select ""pending""
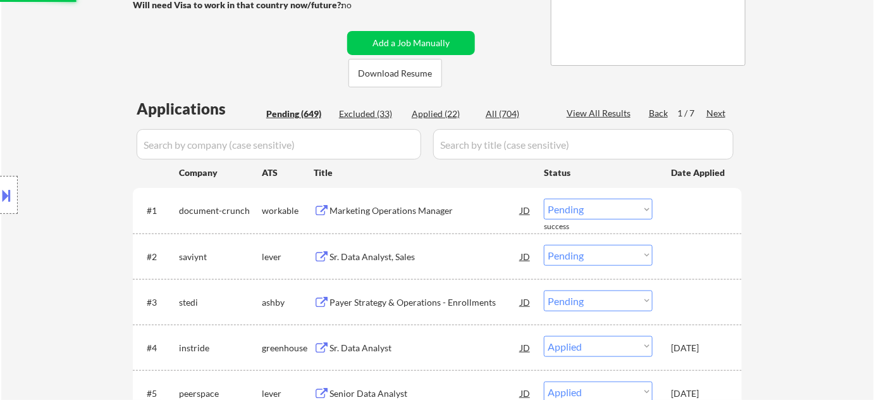
select select ""pending""
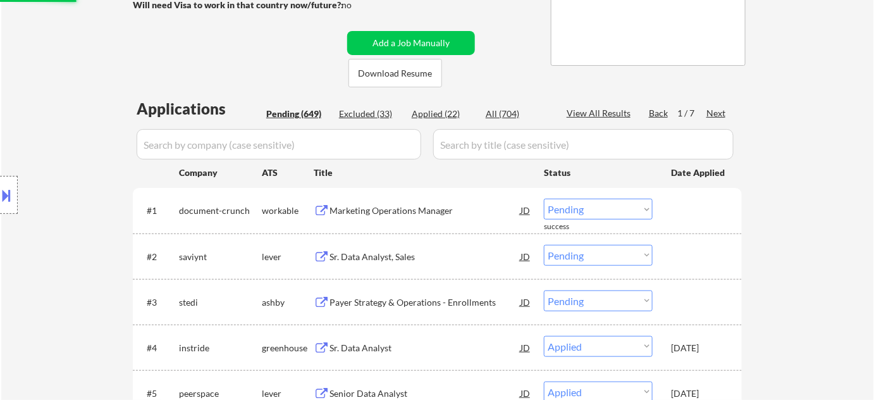
select select ""pending""
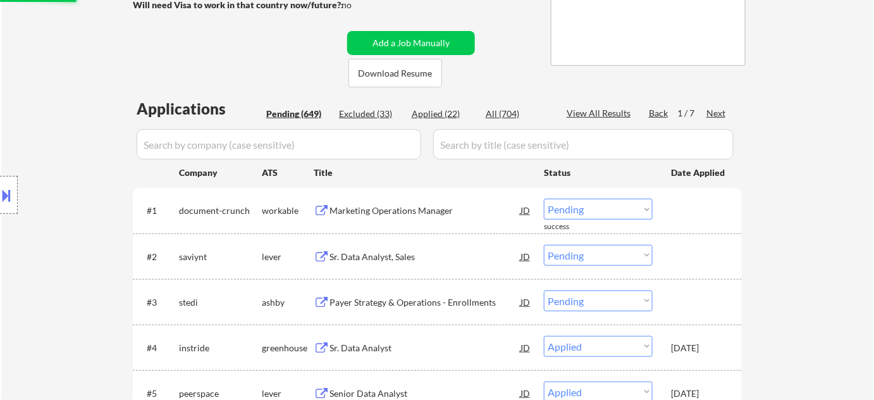
select select ""pending""
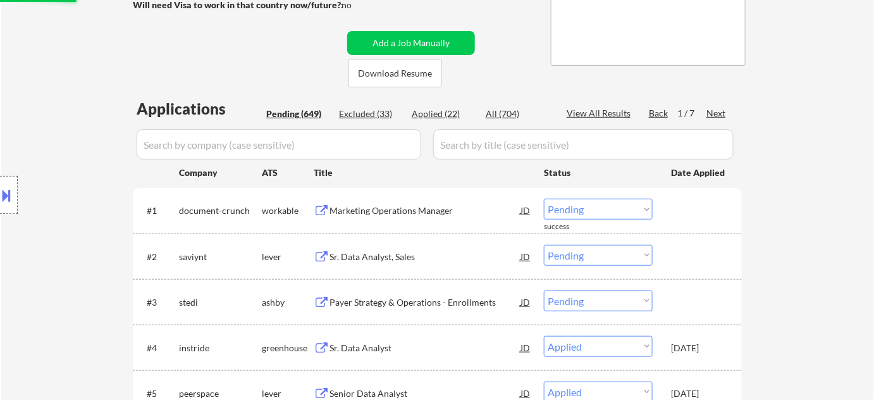
select select ""pending""
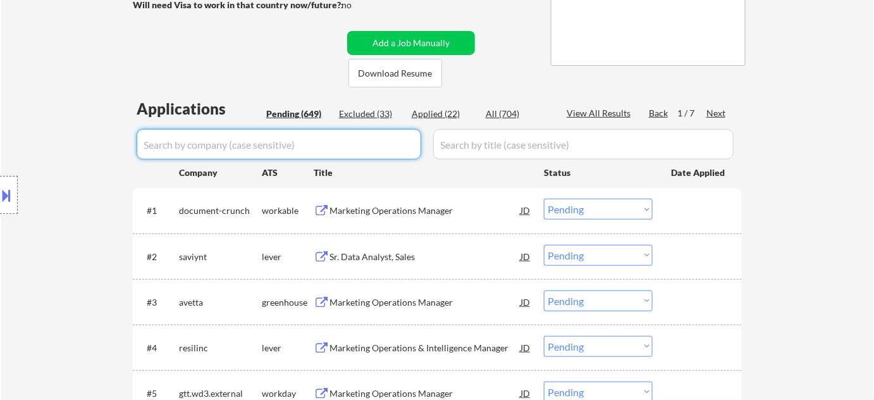
click at [447, 116] on div "Applied (22)" at bounding box center [443, 114] width 63 height 13
select select ""applied""
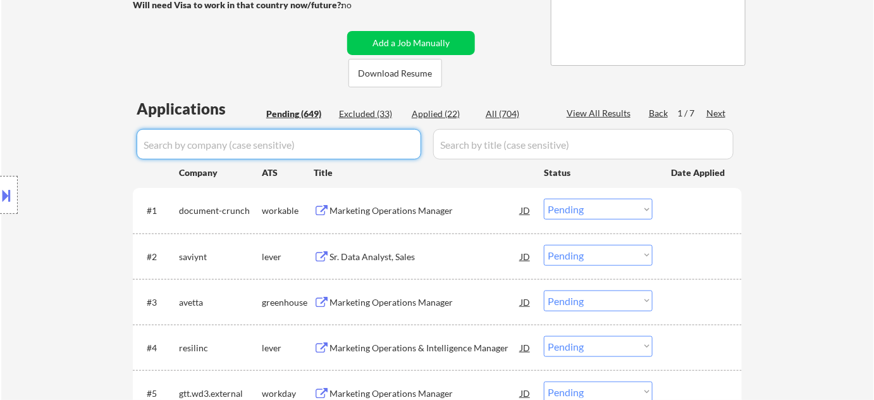
select select ""applied""
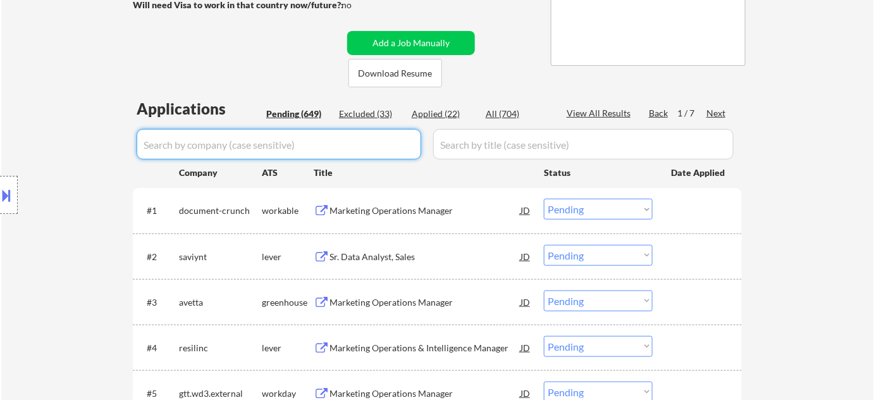
select select ""applied""
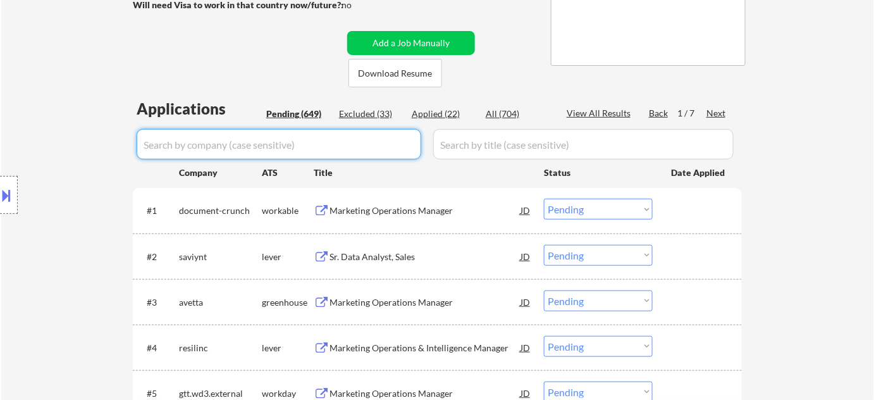
select select ""applied""
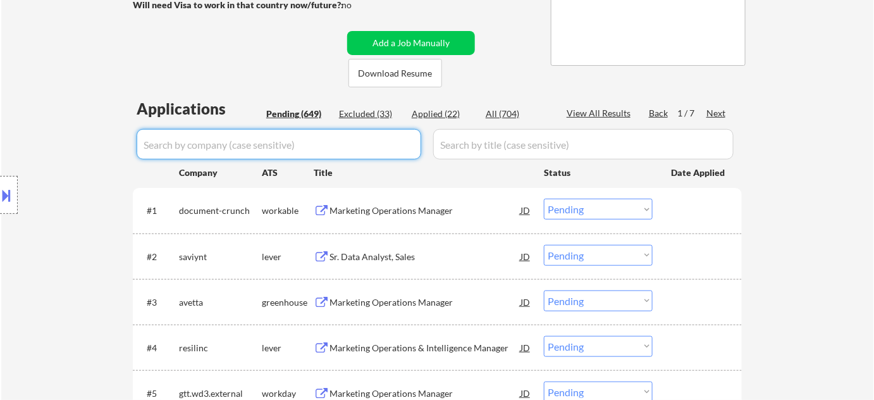
select select ""applied""
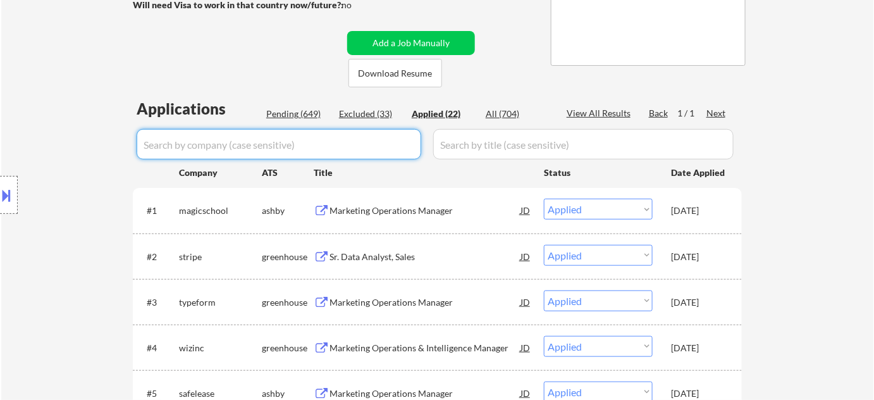
click at [344, 147] on input "input" at bounding box center [279, 144] width 285 height 30
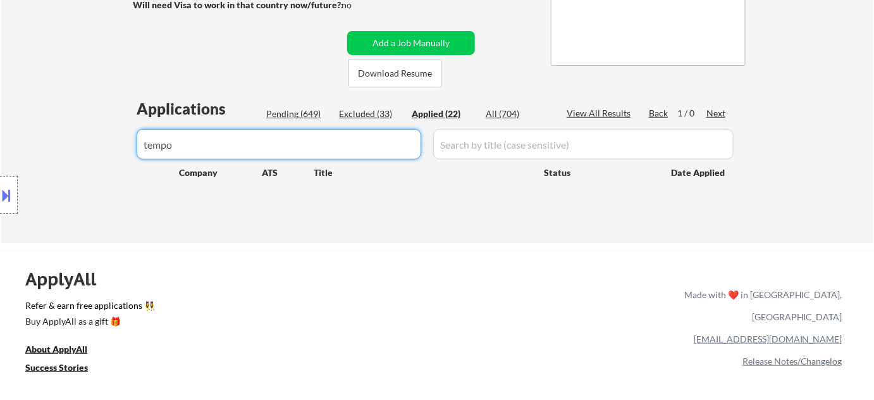
drag, startPoint x: 156, startPoint y: 138, endPoint x: 0, endPoint y: 138, distance: 155.6
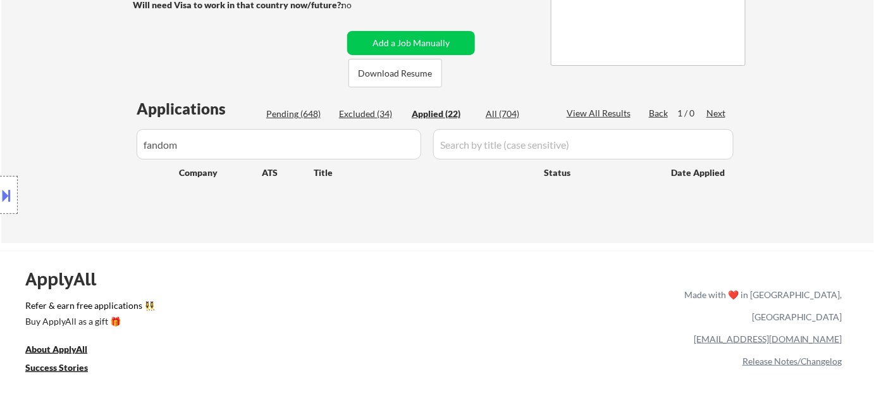
drag, startPoint x: 133, startPoint y: 137, endPoint x: 6, endPoint y: 121, distance: 127.5
click at [8, 124] on div "Location Inclusions: Austin, TX West Lake Hills, TX Rollingwood, TX Sunset Vall…" at bounding box center [113, 195] width 226 height 235
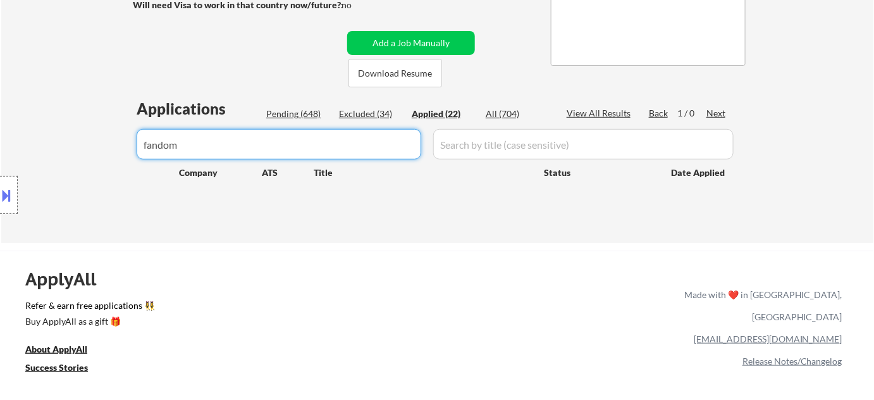
drag, startPoint x: 307, startPoint y: 153, endPoint x: 28, endPoint y: 104, distance: 283.3
type input "l"
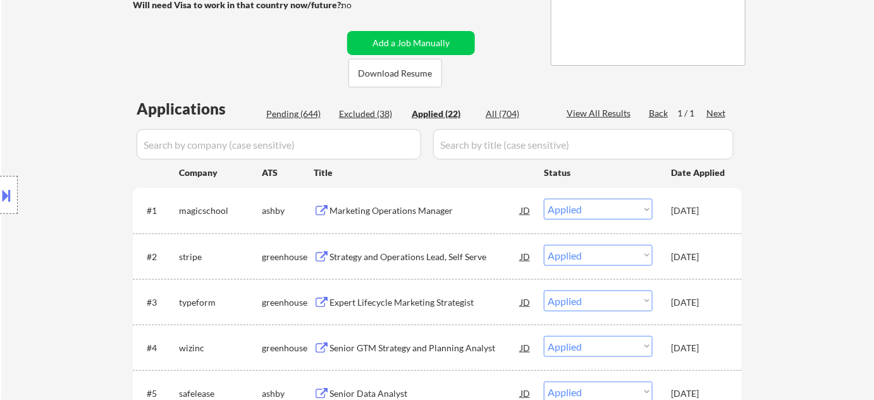
select select ""applied""
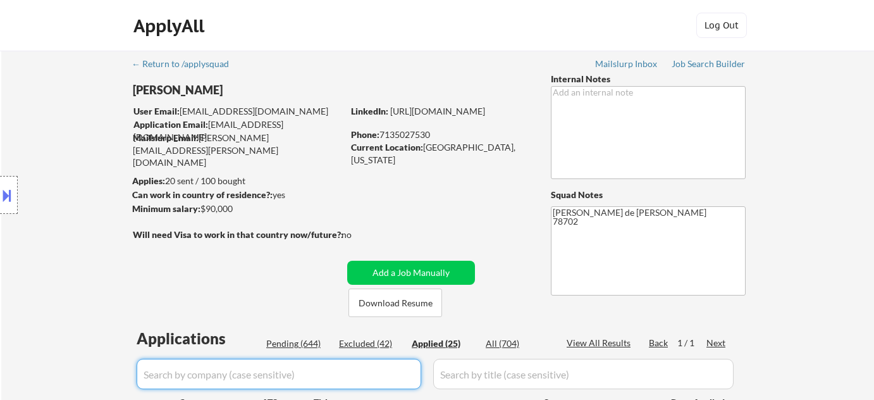
select select ""applied""
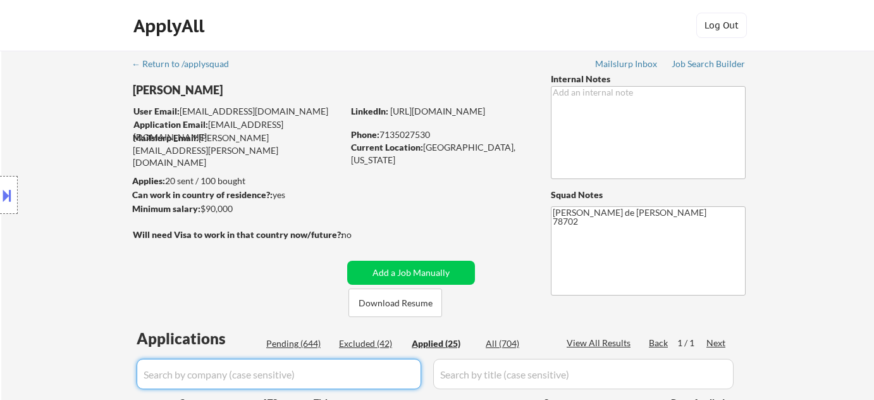
select select ""applied""
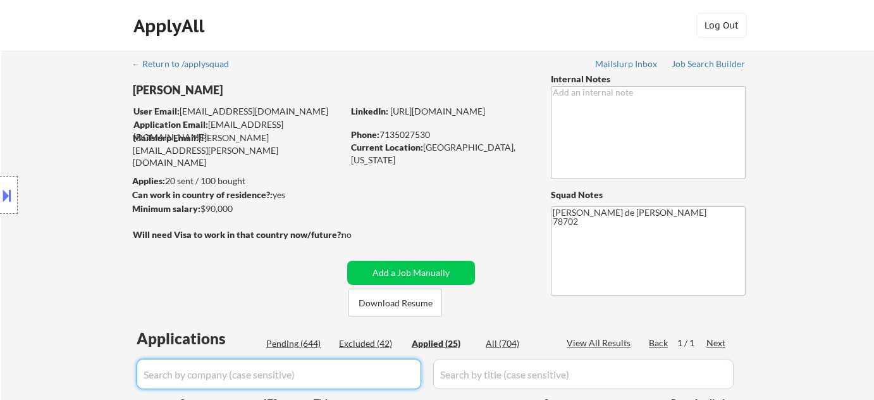
select select ""applied""
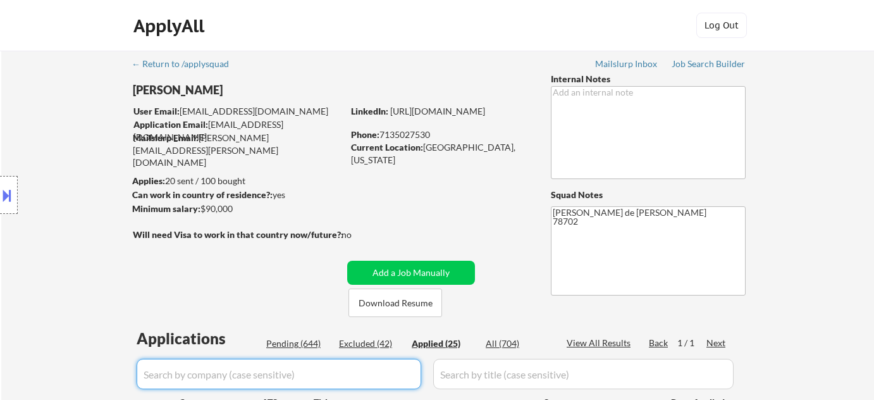
select select ""applied""
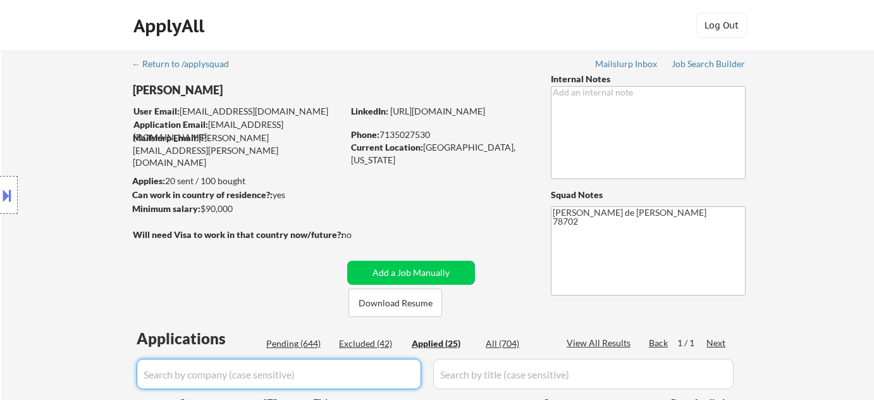
select select ""applied""
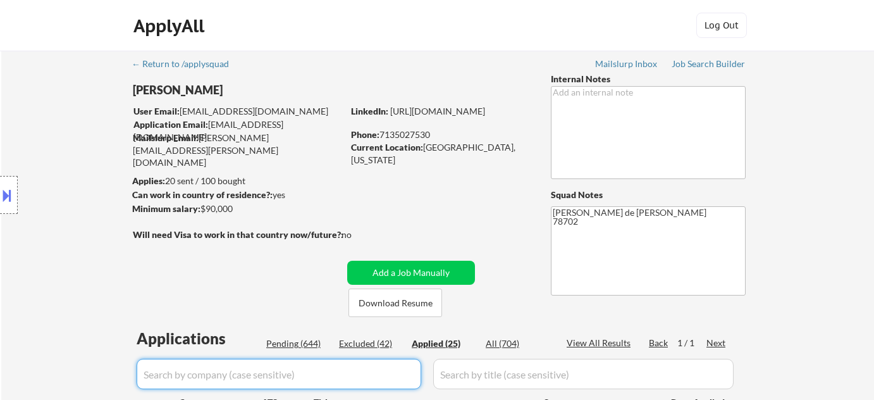
scroll to position [230, 0]
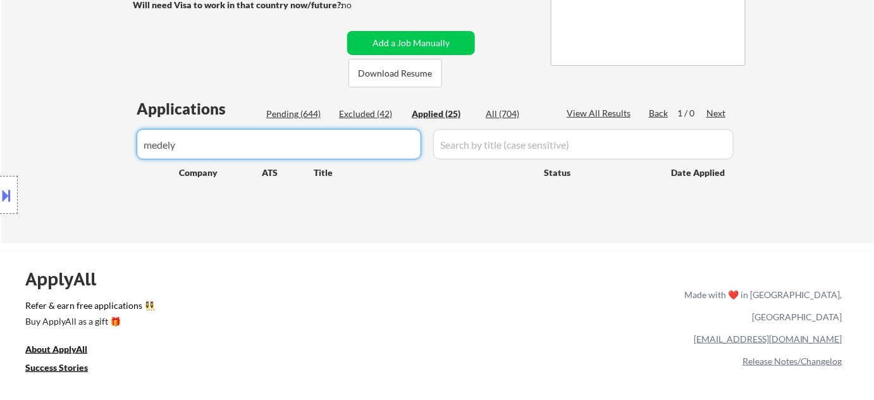
type input "medely"
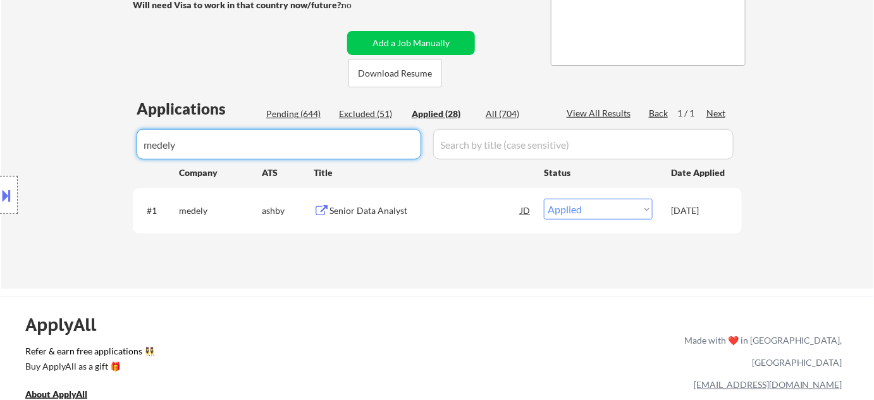
drag, startPoint x: 308, startPoint y: 140, endPoint x: 83, endPoint y: 139, distance: 224.6
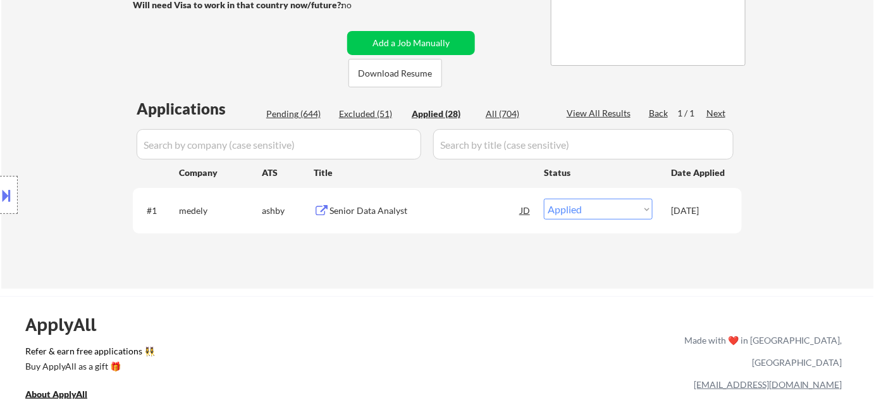
select select ""applied""
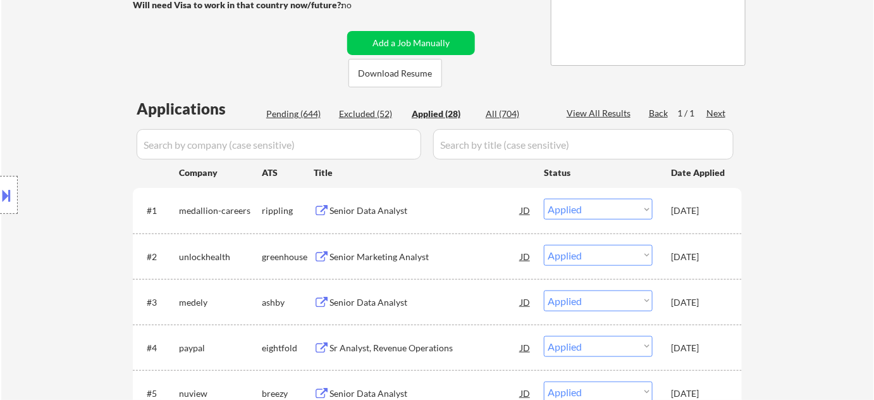
select select ""applied""
click at [285, 141] on input "input" at bounding box center [279, 144] width 285 height 30
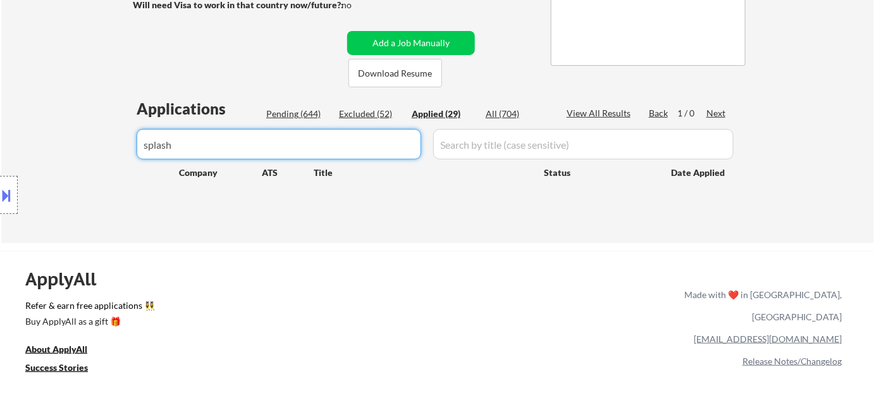
type input "splash"
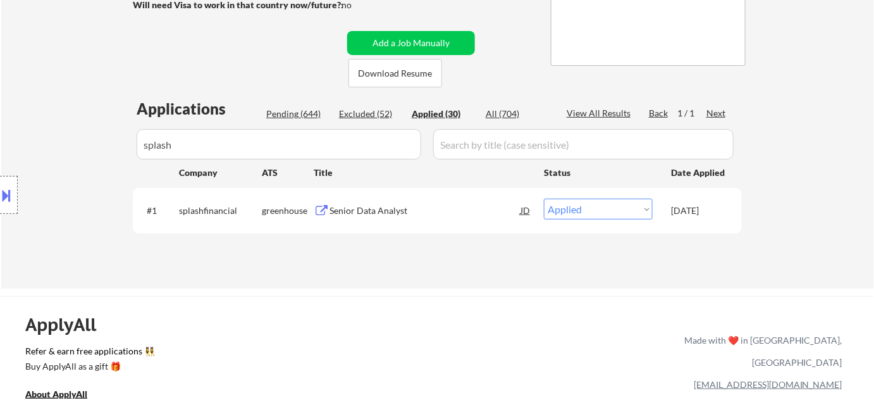
drag, startPoint x: 214, startPoint y: 142, endPoint x: 82, endPoint y: 139, distance: 132.3
click at [82, 139] on div "Location Inclusions: Austin, TX West Lake Hills, TX Rollingwood, TX Sunset Vall…" at bounding box center [113, 195] width 226 height 235
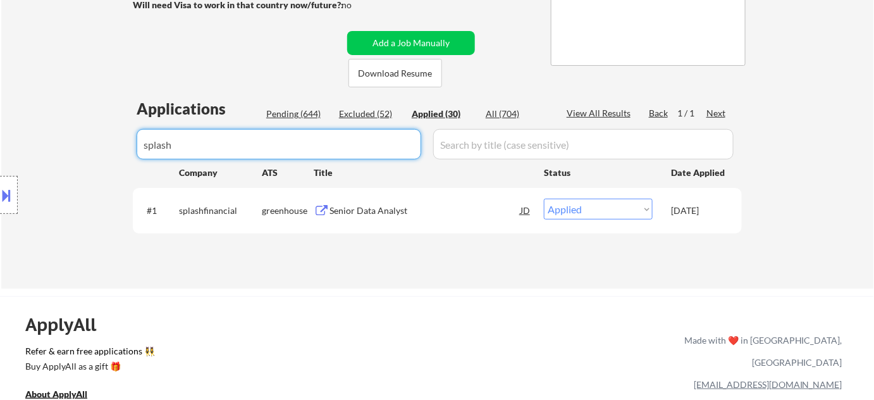
drag, startPoint x: 234, startPoint y: 144, endPoint x: 94, endPoint y: 141, distance: 139.8
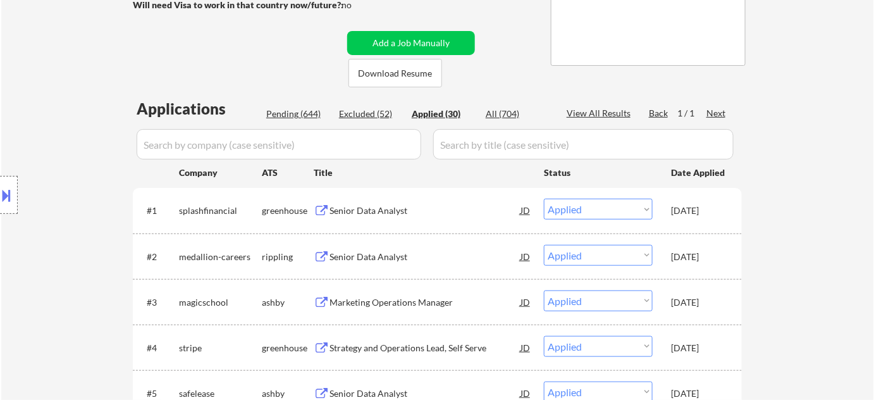
select select ""applied""
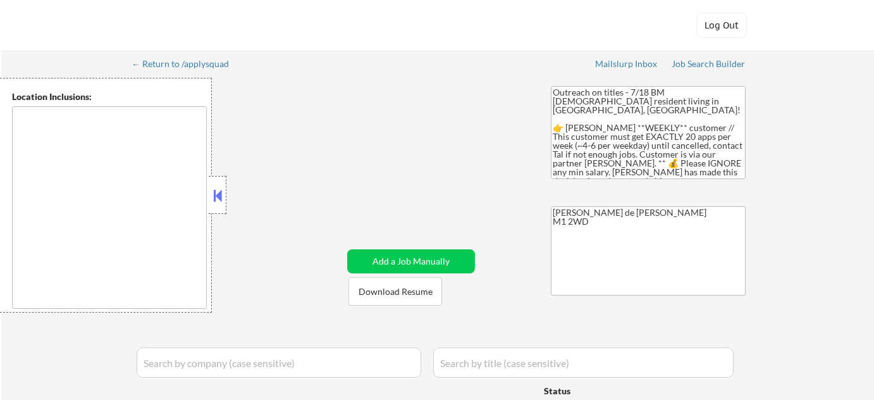
type textarea "remote"
select select ""pending""
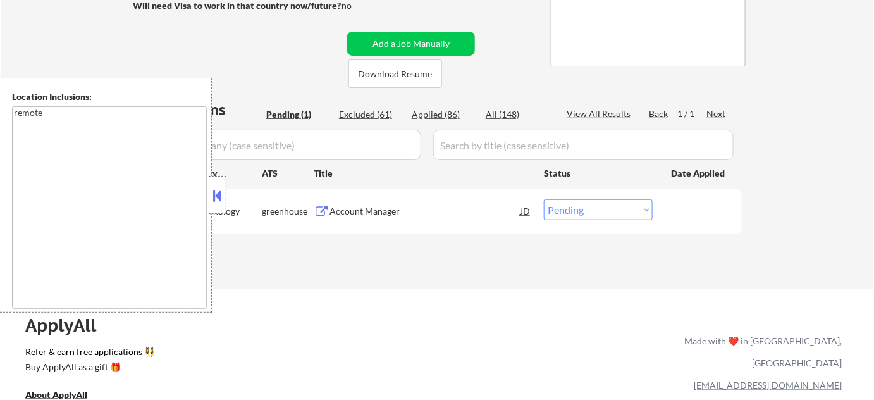
scroll to position [230, 0]
click at [220, 201] on button at bounding box center [218, 195] width 14 height 19
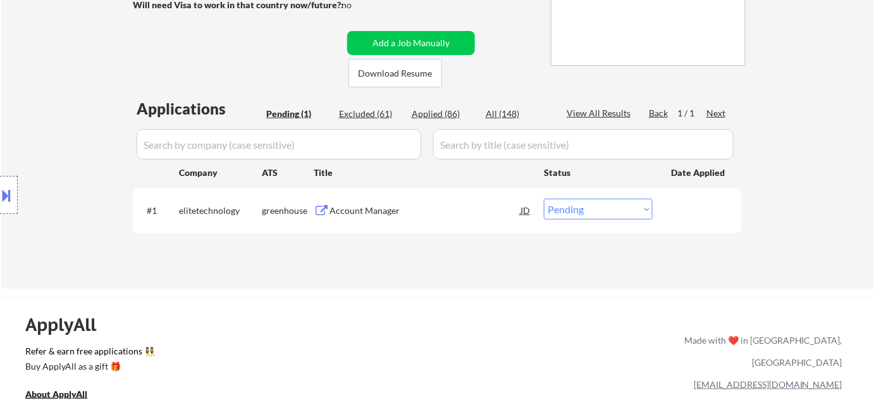
click at [356, 210] on div "Account Manager" at bounding box center [425, 210] width 191 height 13
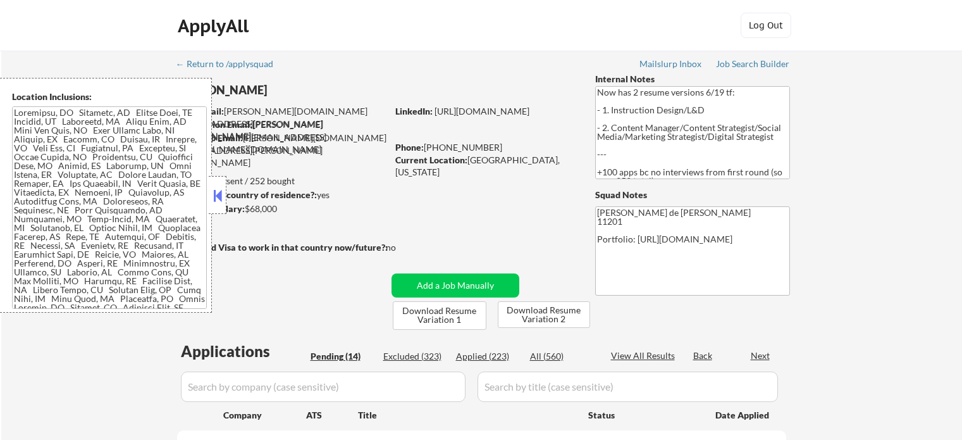
select select ""pending""
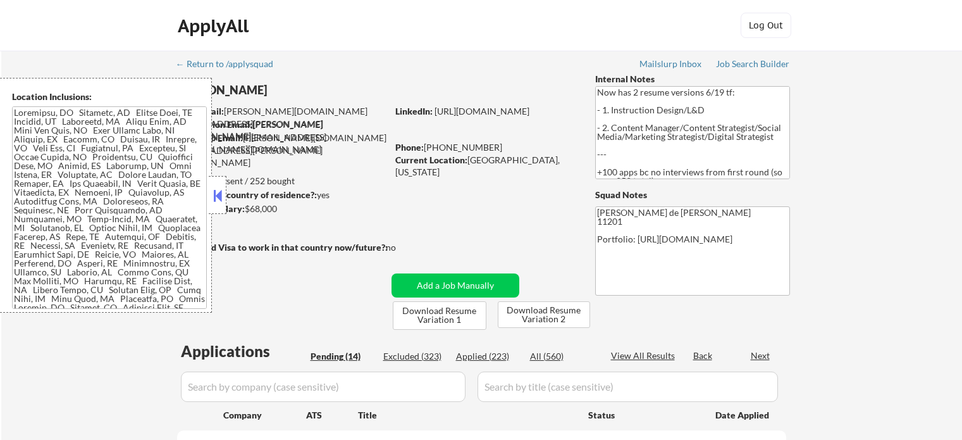
select select ""pending""
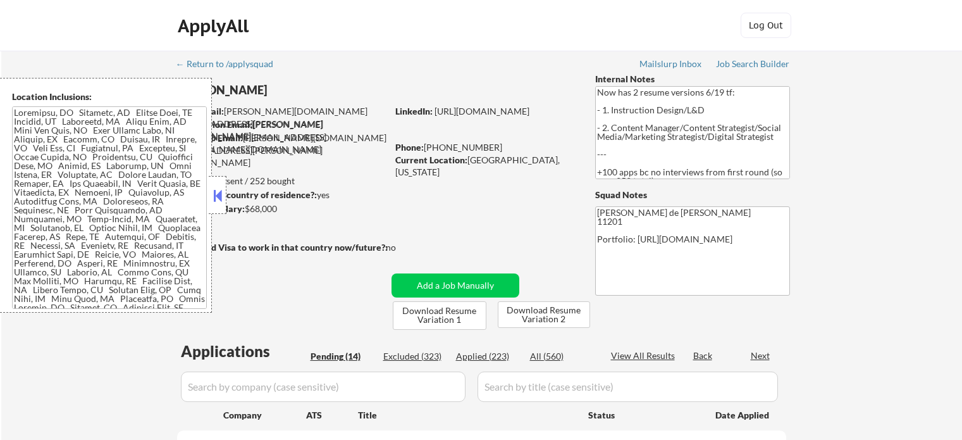
select select ""pending""
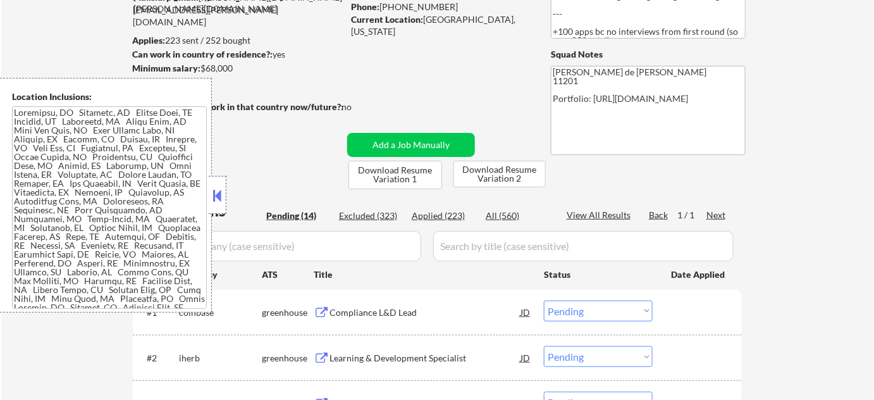
scroll to position [172, 0]
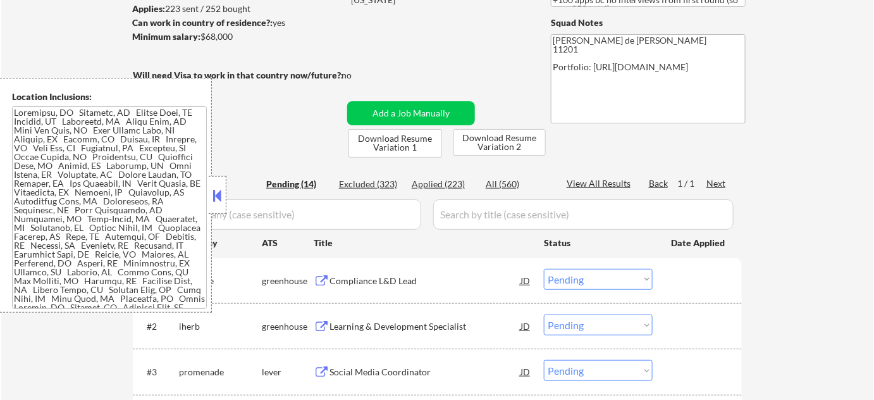
click at [219, 197] on button at bounding box center [218, 195] width 14 height 19
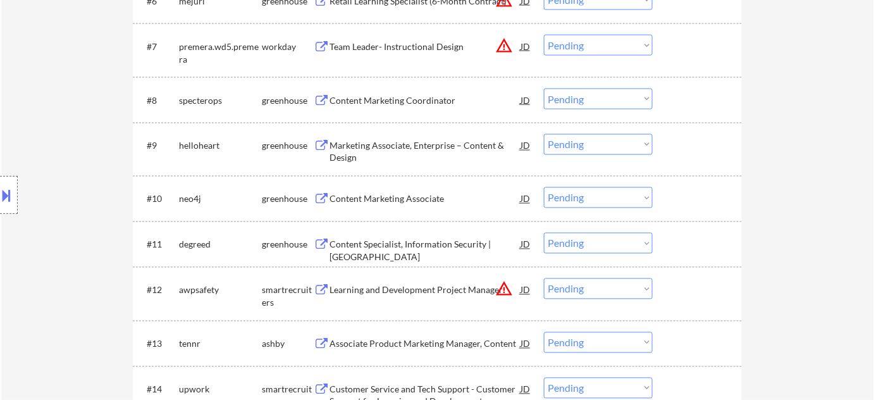
scroll to position [690, 0]
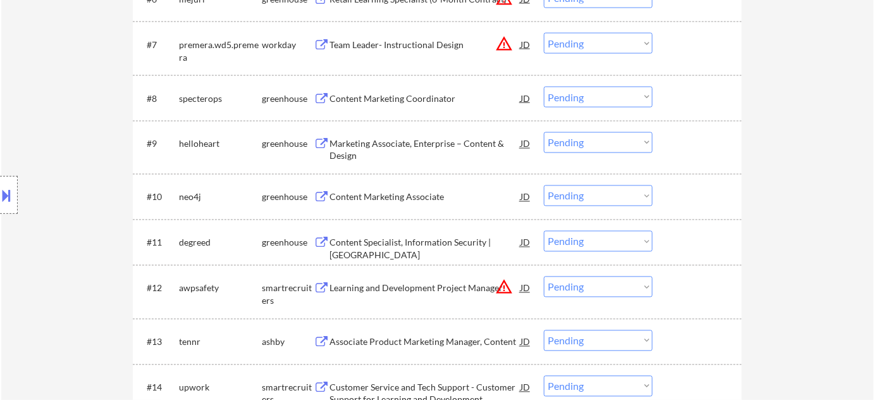
click at [506, 286] on button "warning_amber" at bounding box center [504, 287] width 18 height 18
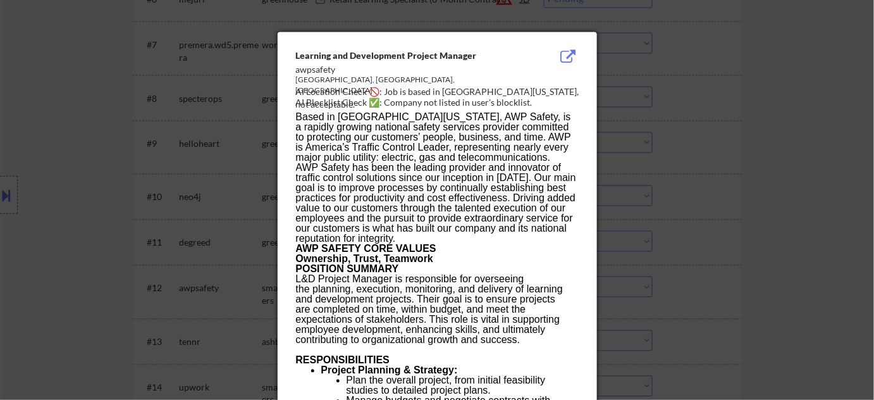
click at [694, 244] on div at bounding box center [437, 200] width 874 height 400
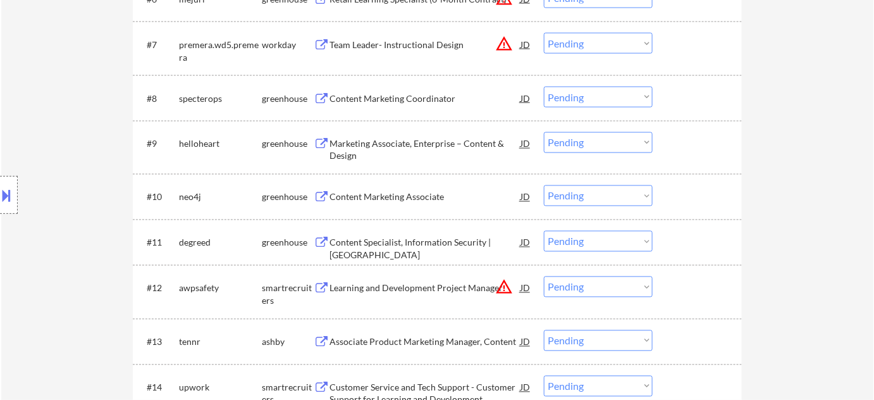
click at [641, 290] on select "Choose an option... Pending Applied Excluded (Questions) Excluded (Expired) Exc…" at bounding box center [598, 286] width 109 height 21
click at [544, 276] on select "Choose an option... Pending Applied Excluded (Questions) Excluded (Expired) Exc…" at bounding box center [598, 286] width 109 height 21
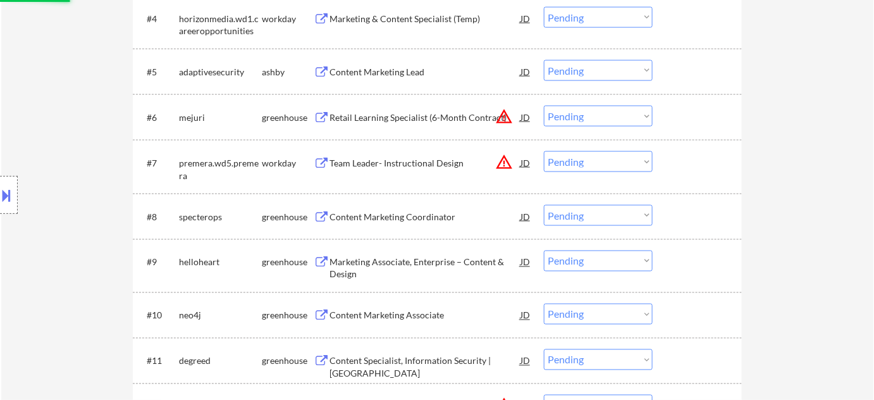
scroll to position [517, 0]
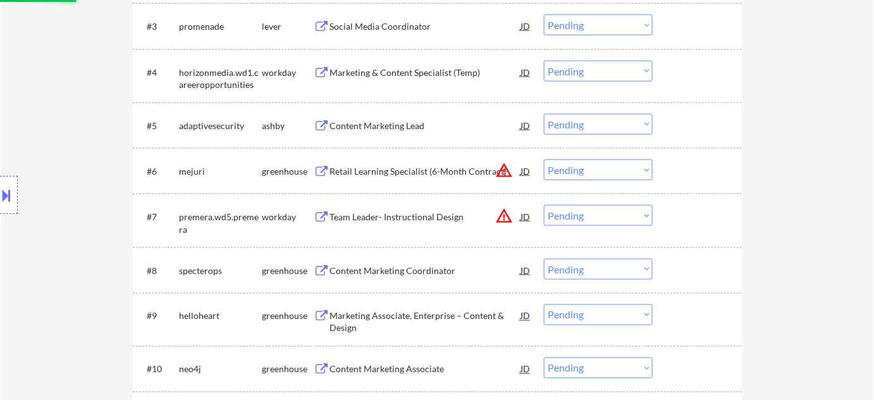
select select ""pending""
click at [602, 173] on select "Choose an option... Pending Applied Excluded (Questions) Excluded (Expired) Exc…" at bounding box center [598, 169] width 109 height 21
click at [544, 159] on select "Choose an option... Pending Applied Excluded (Questions) Excluded (Expired) Exc…" at bounding box center [598, 169] width 109 height 21
select select ""pending""
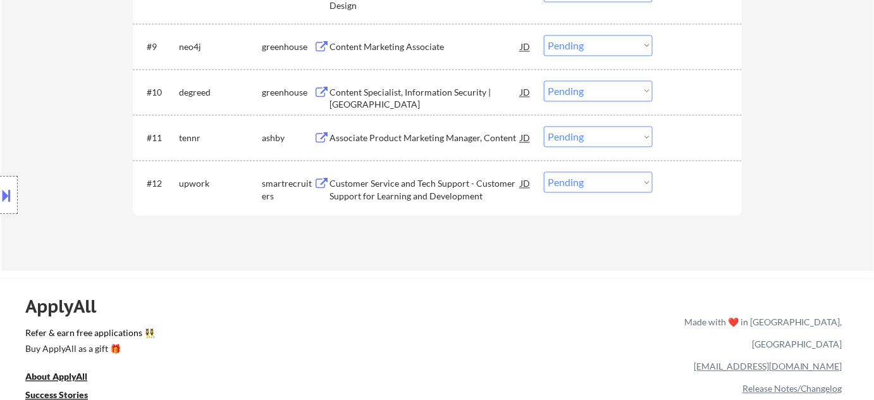
scroll to position [747, 0]
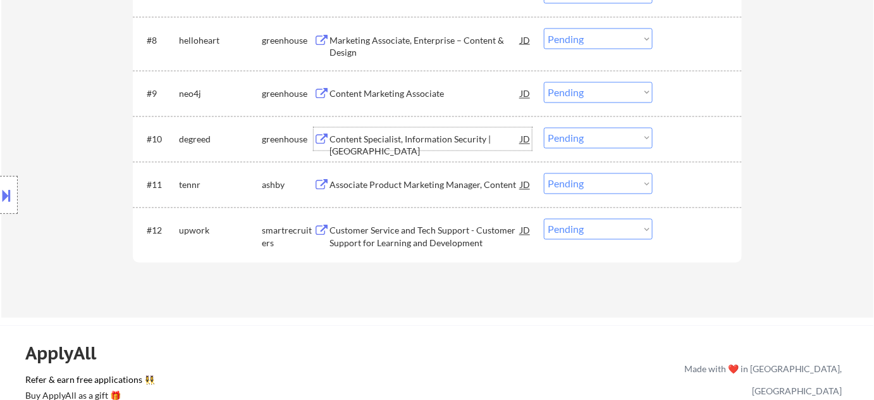
click at [404, 133] on div "Content Specialist, Information Security | [GEOGRAPHIC_DATA]" at bounding box center [425, 145] width 191 height 25
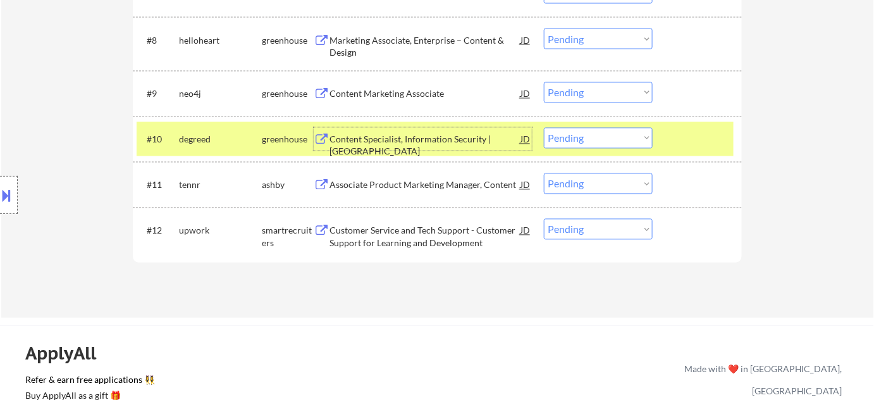
click at [559, 138] on select "Choose an option... Pending Applied Excluded (Questions) Excluded (Expired) Exc…" at bounding box center [598, 138] width 109 height 21
click at [544, 128] on select "Choose an option... Pending Applied Excluded (Questions) Excluded (Expired) Exc…" at bounding box center [598, 138] width 109 height 21
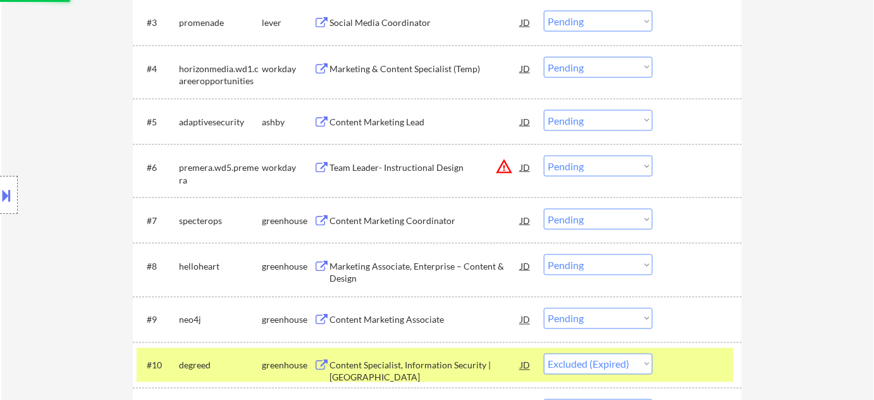
scroll to position [517, 0]
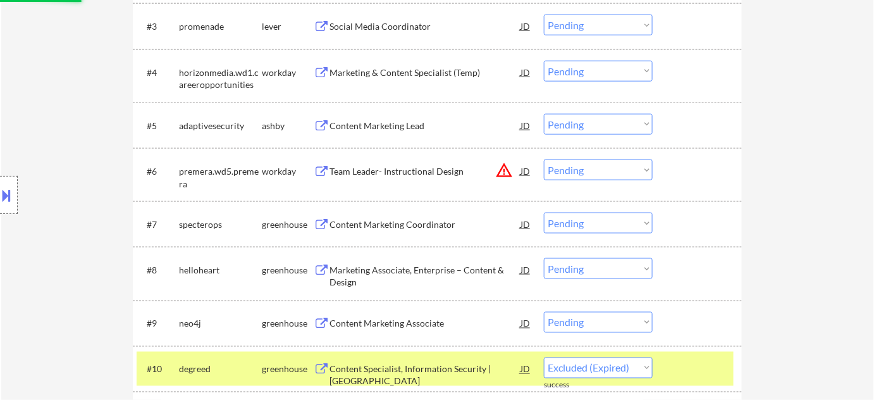
select select ""pending""
click at [409, 128] on div "Content Marketing Lead" at bounding box center [425, 126] width 191 height 13
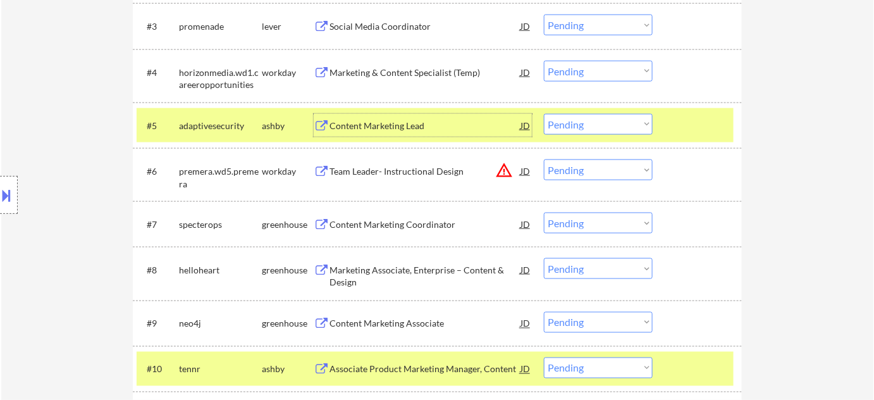
click at [0, 211] on div at bounding box center [9, 195] width 18 height 38
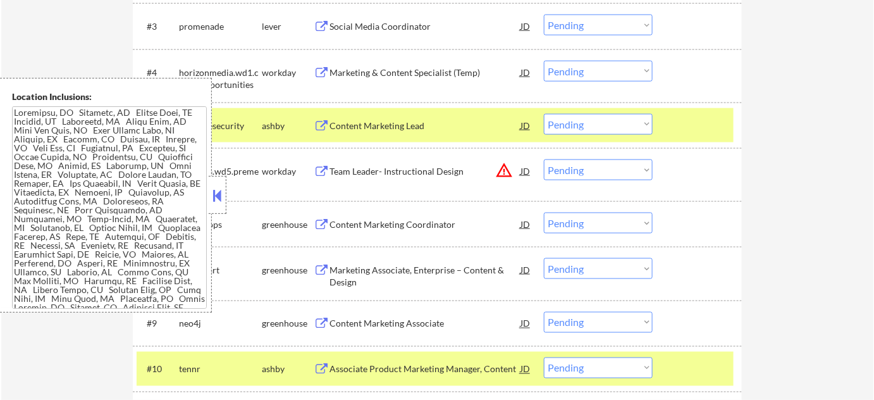
click at [214, 199] on button at bounding box center [218, 195] width 14 height 19
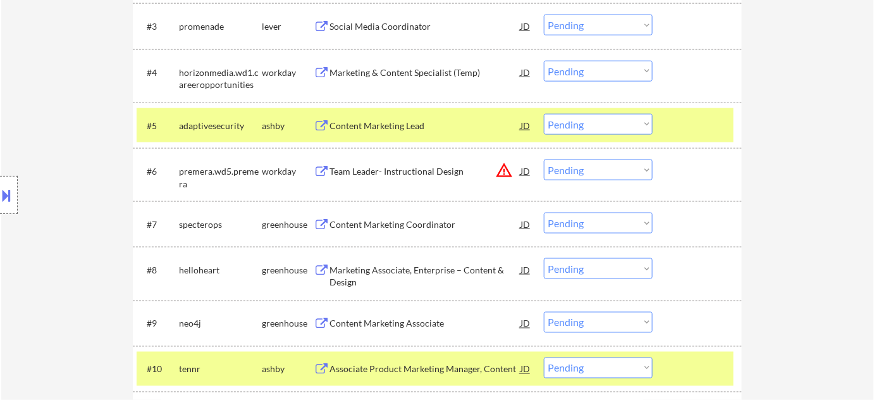
click at [571, 126] on select "Choose an option... Pending Applied Excluded (Questions) Excluded (Expired) Exc…" at bounding box center [598, 124] width 109 height 21
click at [544, 114] on select "Choose an option... Pending Applied Excluded (Questions) Excluded (Expired) Exc…" at bounding box center [598, 124] width 109 height 21
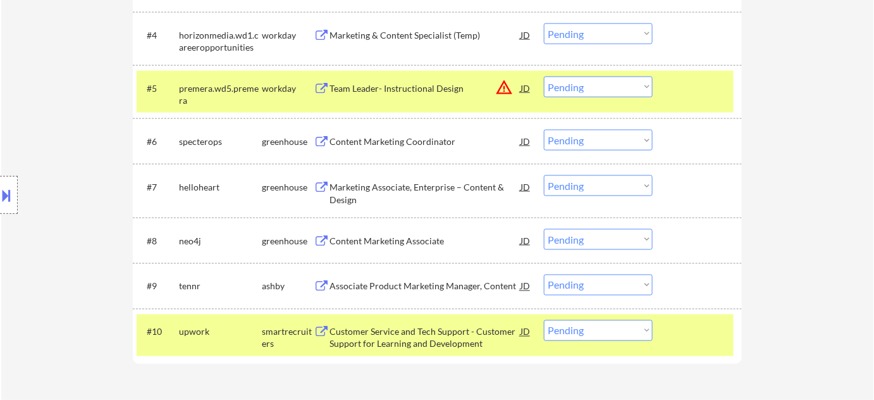
scroll to position [575, 0]
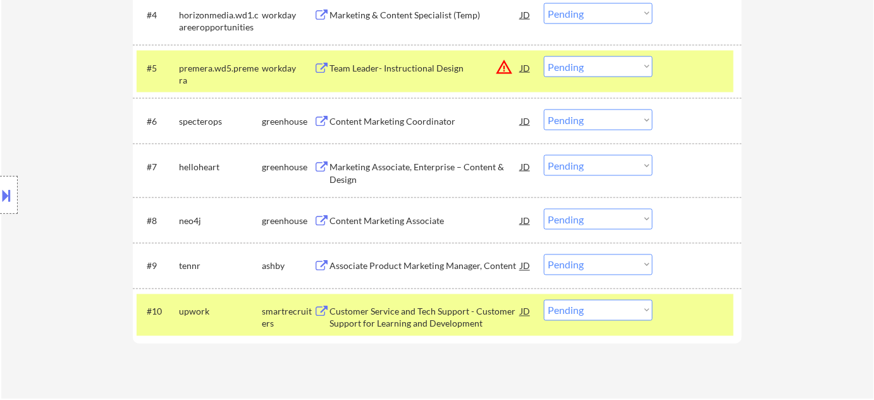
click at [583, 65] on select "Choose an option... Pending Applied Excluded (Questions) Excluded (Expired) Exc…" at bounding box center [598, 66] width 109 height 21
click at [544, 56] on select "Choose an option... Pending Applied Excluded (Questions) Excluded (Expired) Exc…" at bounding box center [598, 66] width 109 height 21
select select ""pending""
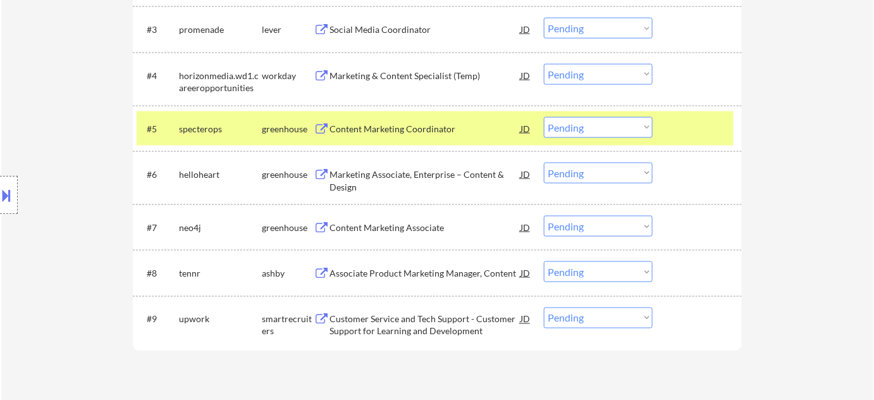
scroll to position [345, 0]
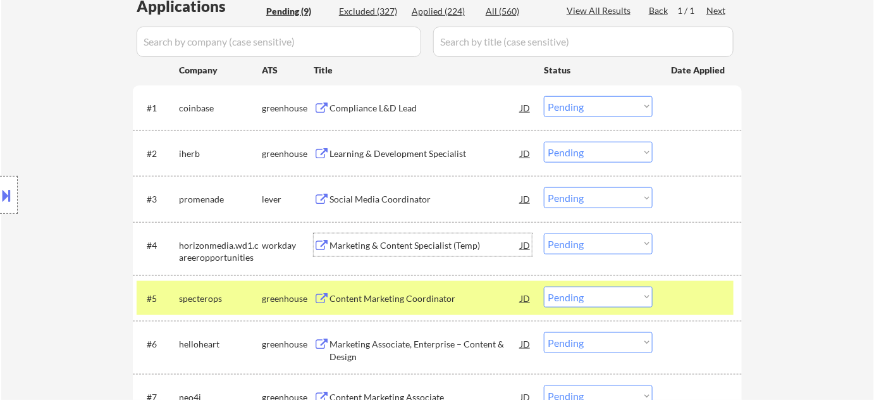
click at [428, 244] on div "Marketing & Content Specialist (Temp)" at bounding box center [425, 245] width 191 height 13
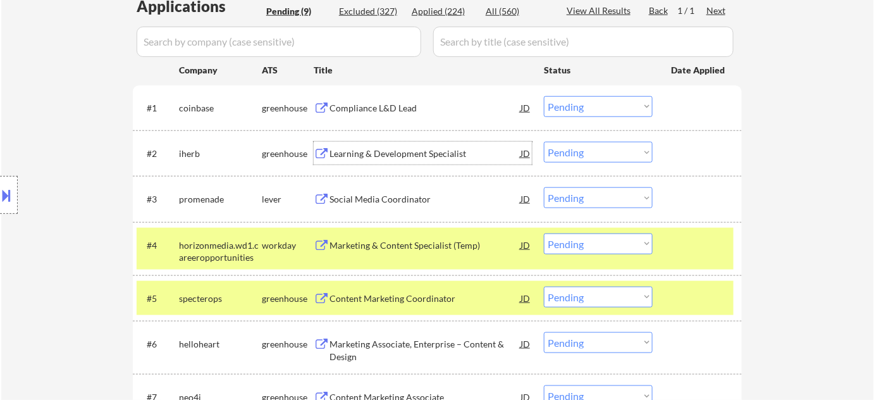
click at [421, 158] on div "Learning & Development Specialist" at bounding box center [425, 153] width 191 height 13
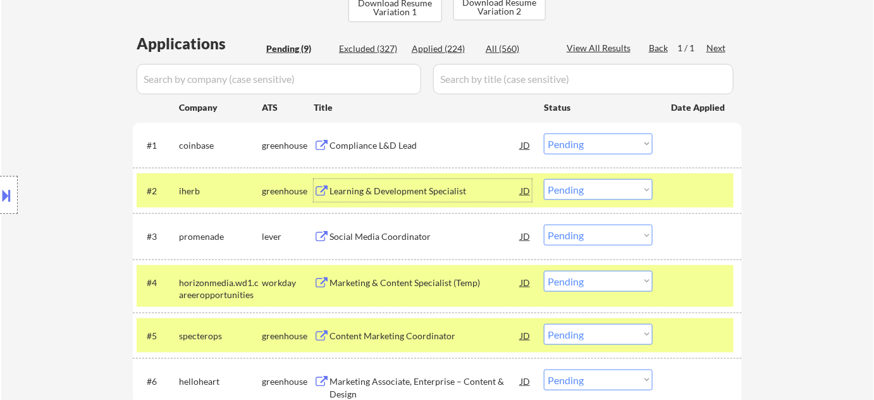
scroll to position [287, 0]
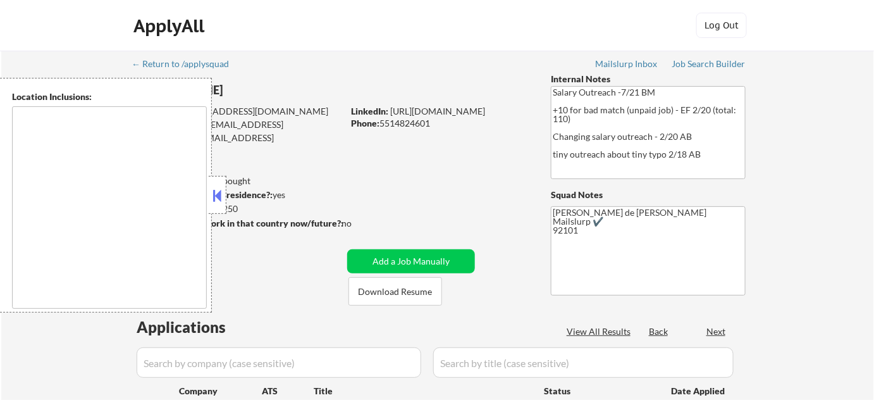
type textarea "Lor Ipsum, DO Sitam Conse, AD Elitsedd Eius, TE In Utla, ET Do Magna, AL Enima …"
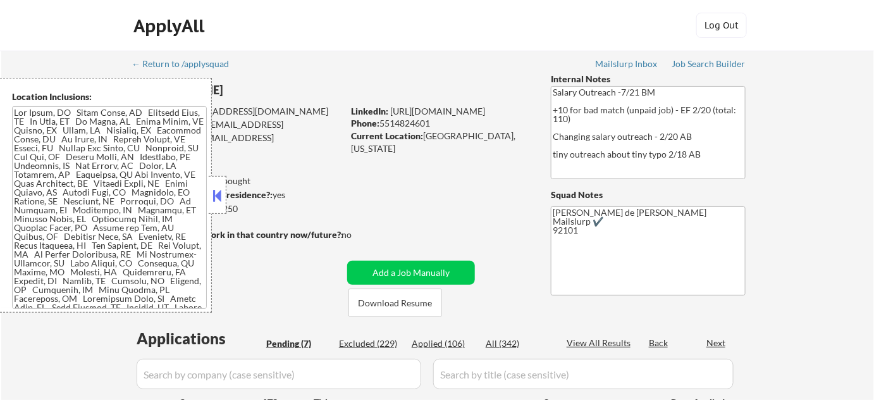
select select ""pending""
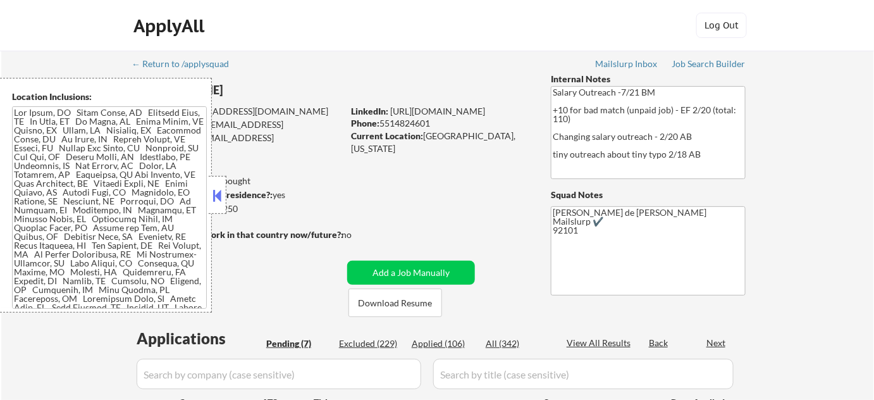
select select ""pending""
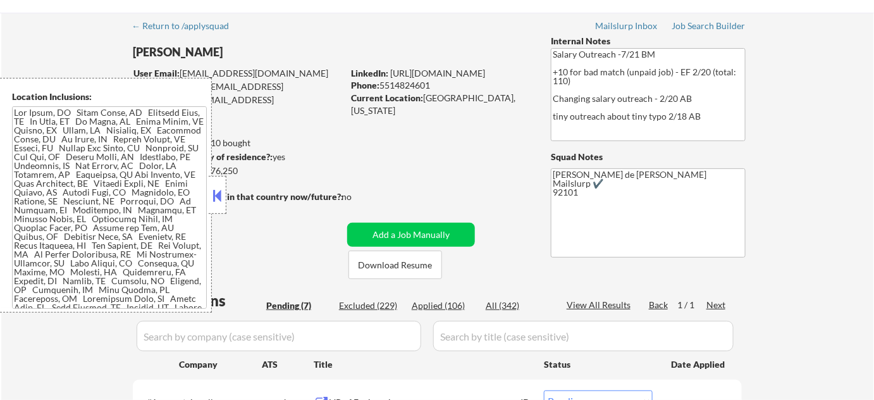
scroll to position [57, 0]
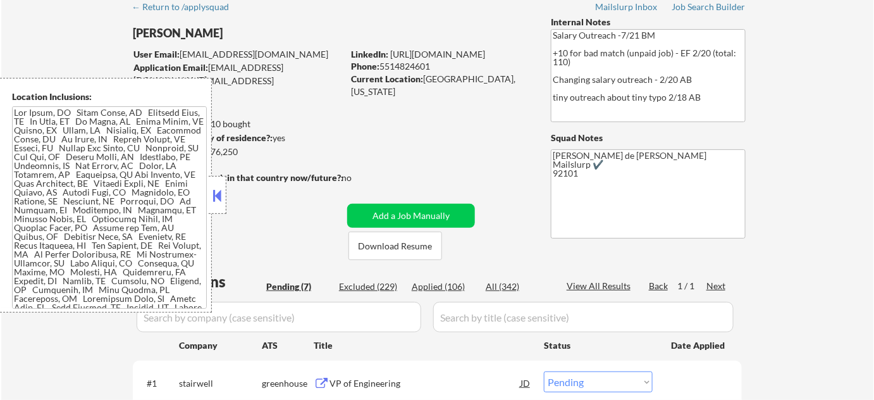
click at [219, 189] on button at bounding box center [218, 195] width 14 height 19
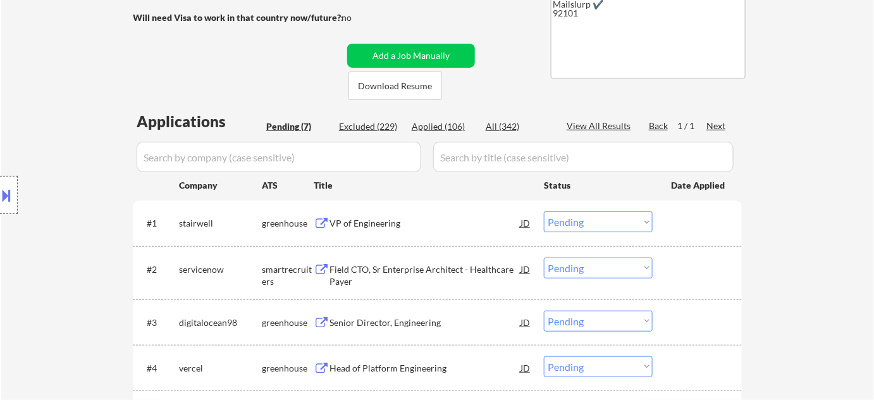
scroll to position [230, 0]
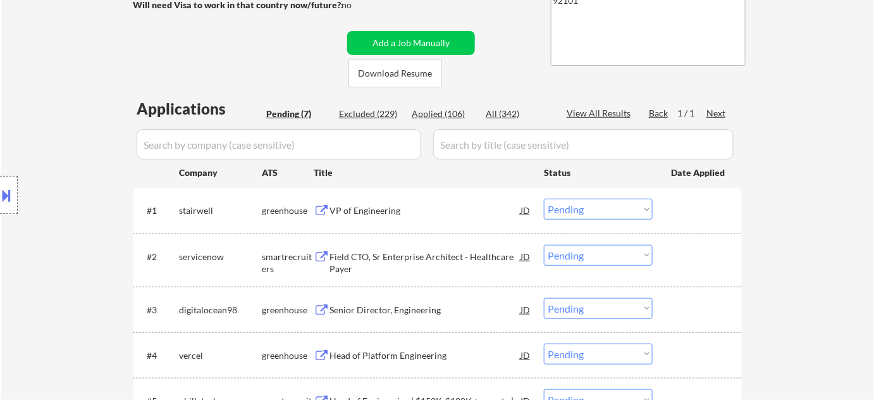
click at [388, 213] on div "VP of Engineering" at bounding box center [425, 210] width 191 height 13
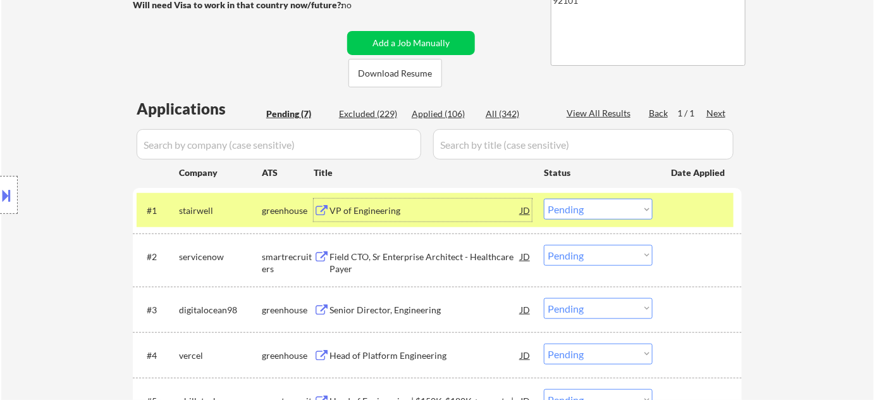
click at [597, 212] on select "Choose an option... Pending Applied Excluded (Questions) Excluded (Expired) Exc…" at bounding box center [598, 209] width 109 height 21
click at [544, 199] on select "Choose an option... Pending Applied Excluded (Questions) Excluded (Expired) Exc…" at bounding box center [598, 209] width 109 height 21
select select ""pending""
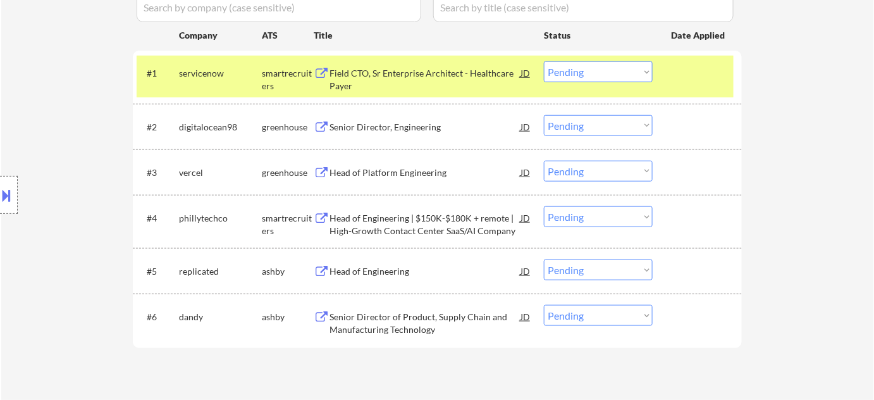
scroll to position [402, 0]
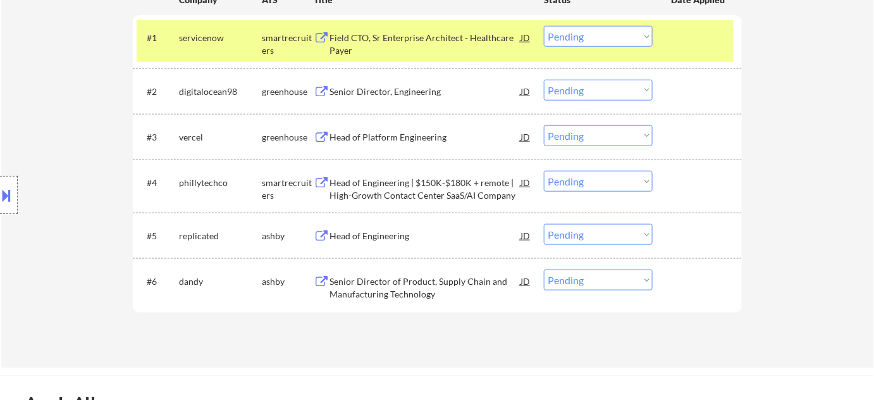
click at [390, 231] on div "Head of Engineering" at bounding box center [425, 236] width 191 height 13
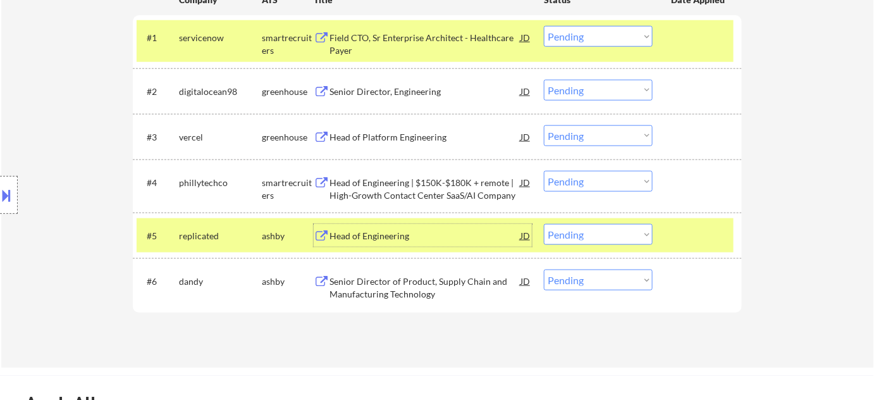
click at [578, 237] on select "Choose an option... Pending Applied Excluded (Questions) Excluded (Expired) Exc…" at bounding box center [598, 234] width 109 height 21
click at [544, 224] on select "Choose an option... Pending Applied Excluded (Questions) Excluded (Expired) Exc…" at bounding box center [598, 234] width 109 height 21
click at [562, 176] on select "Choose an option... Pending Applied Excluded (Questions) Excluded (Expired) Exc…" at bounding box center [598, 181] width 109 height 21
select select ""pending""
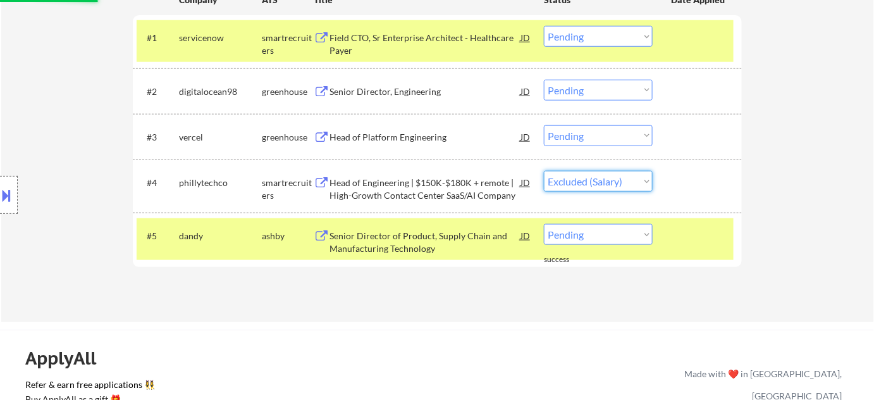
click at [544, 171] on select "Choose an option... Pending Applied Excluded (Questions) Excluded (Expired) Exc…" at bounding box center [598, 181] width 109 height 21
click at [399, 240] on div "Senior Director of Product, Supply Chain and Manufacturing Technology" at bounding box center [425, 242] width 191 height 25
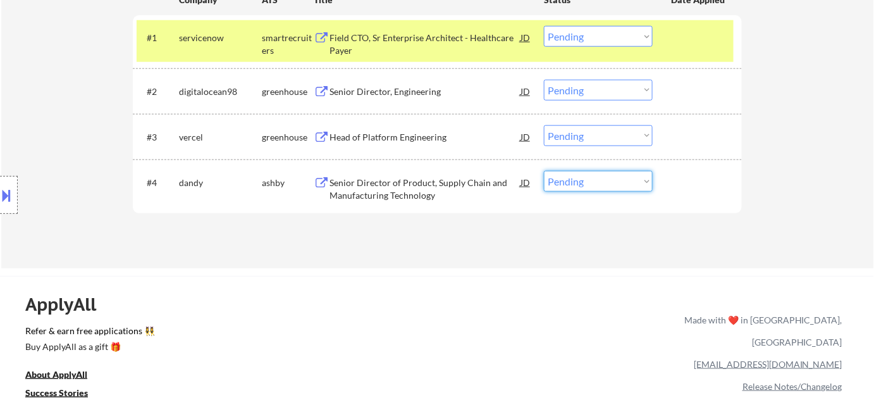
click at [562, 181] on select "Choose an option... Pending Applied Excluded (Questions) Excluded (Expired) Exc…" at bounding box center [598, 181] width 109 height 21
select select ""excluded__bad_match_""
click at [544, 171] on select "Choose an option... Pending Applied Excluded (Questions) Excluded (Expired) Exc…" at bounding box center [598, 181] width 109 height 21
click at [403, 138] on div "Head of Platform Engineering" at bounding box center [425, 137] width 191 height 13
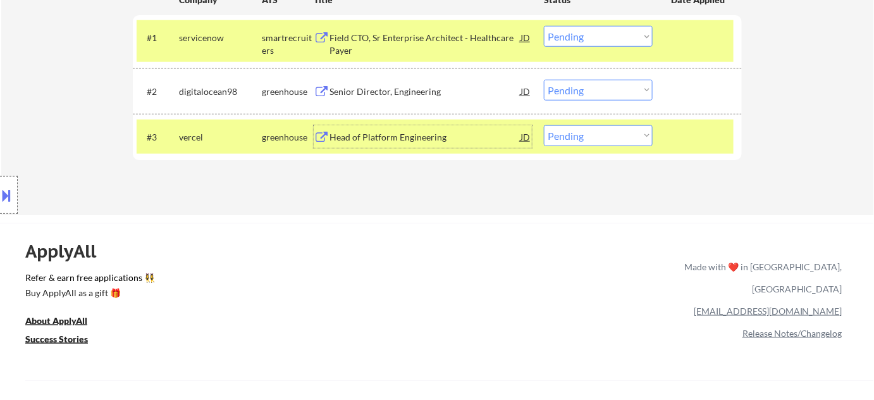
click at [593, 140] on select "Choose an option... Pending Applied Excluded (Questions) Excluded (Expired) Exc…" at bounding box center [598, 135] width 109 height 21
select select ""excluded__expired_""
click at [544, 125] on select "Choose an option... Pending Applied Excluded (Questions) Excluded (Expired) Exc…" at bounding box center [598, 135] width 109 height 21
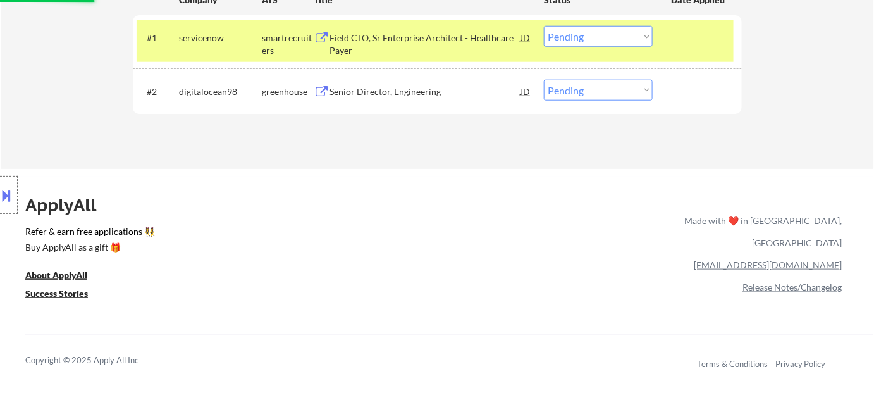
click at [392, 99] on div "Senior Director, Engineering" at bounding box center [425, 91] width 191 height 23
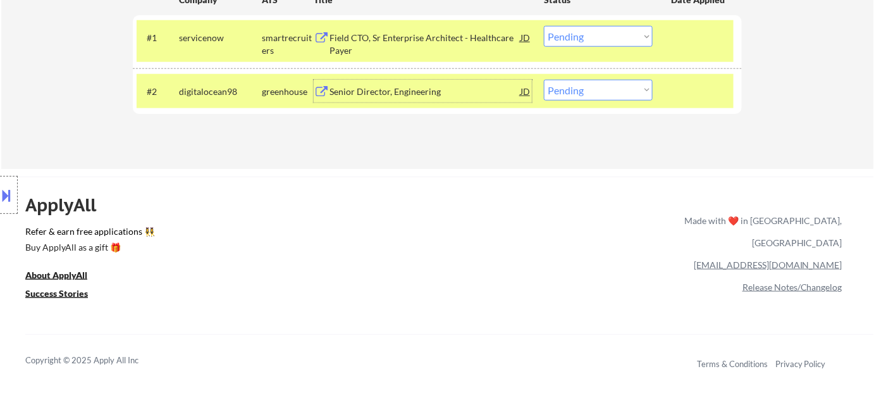
click at [587, 88] on select "Choose an option... Pending Applied Excluded (Questions) Excluded (Expired) Exc…" at bounding box center [598, 90] width 109 height 21
select select ""applied""
click at [544, 80] on select "Choose an option... Pending Applied Excluded (Questions) Excluded (Expired) Exc…" at bounding box center [598, 90] width 109 height 21
click at [402, 42] on div "Field CTO, Sr Enterprise Architect - Healthcare Payer" at bounding box center [425, 44] width 191 height 25
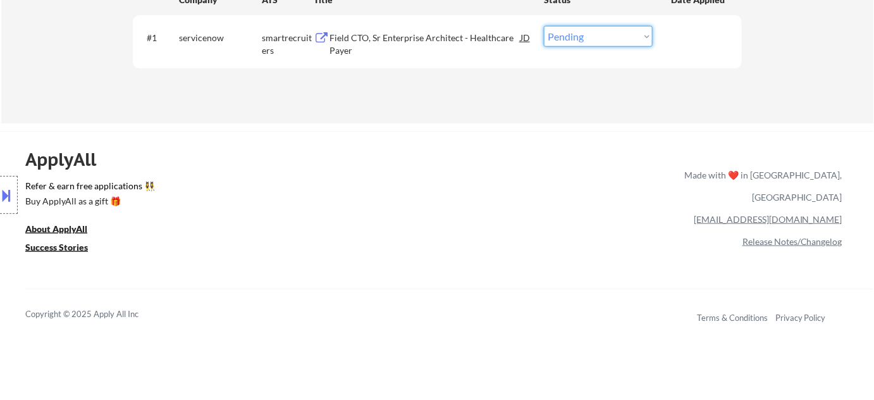
click at [582, 32] on select "Choose an option... Pending Applied Excluded (Questions) Excluded (Expired) Exc…" at bounding box center [598, 36] width 109 height 21
select select ""excluded__bad_match_""
click at [544, 26] on select "Choose an option... Pending Applied Excluded (Questions) Excluded (Expired) Exc…" at bounding box center [598, 36] width 109 height 21
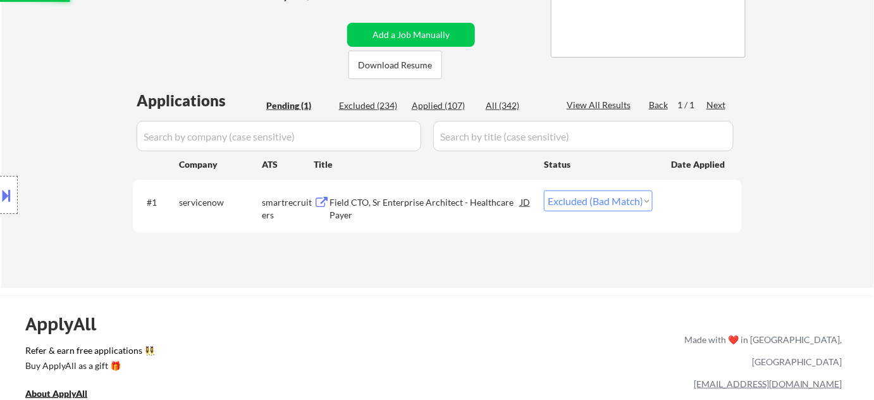
scroll to position [172, 0]
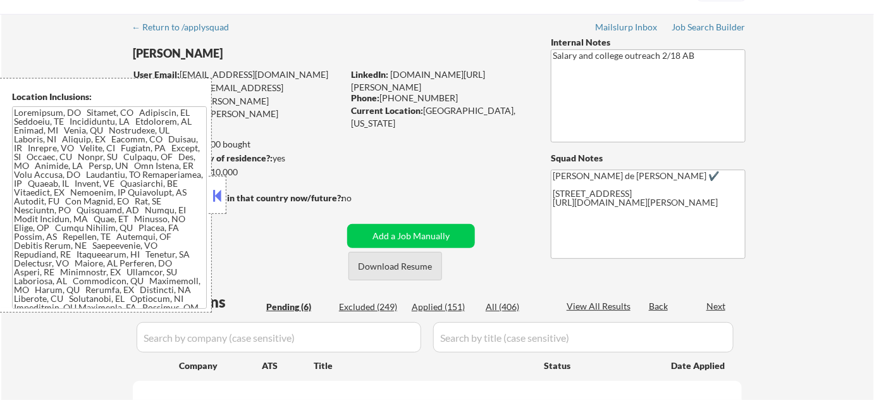
select select ""pending""
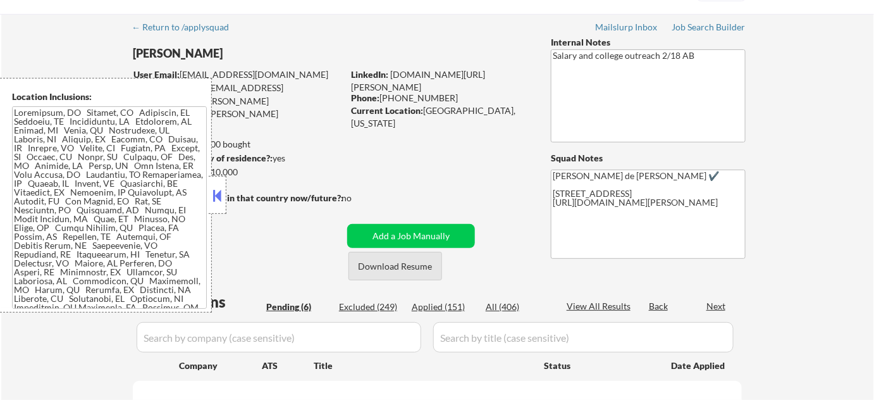
select select ""pending""
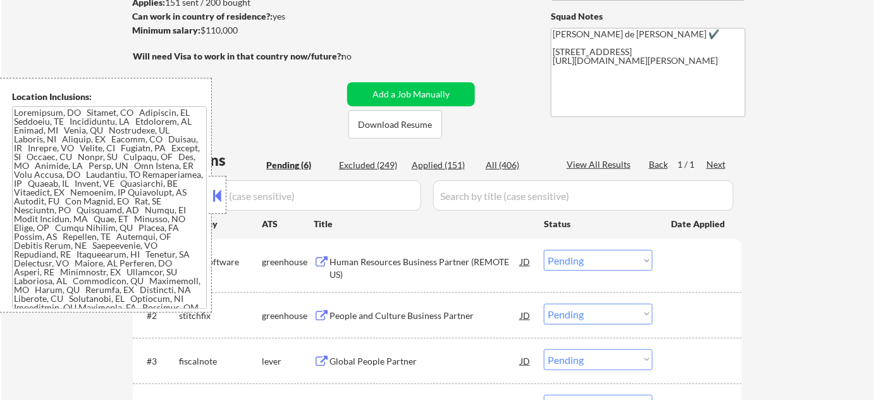
scroll to position [230, 0]
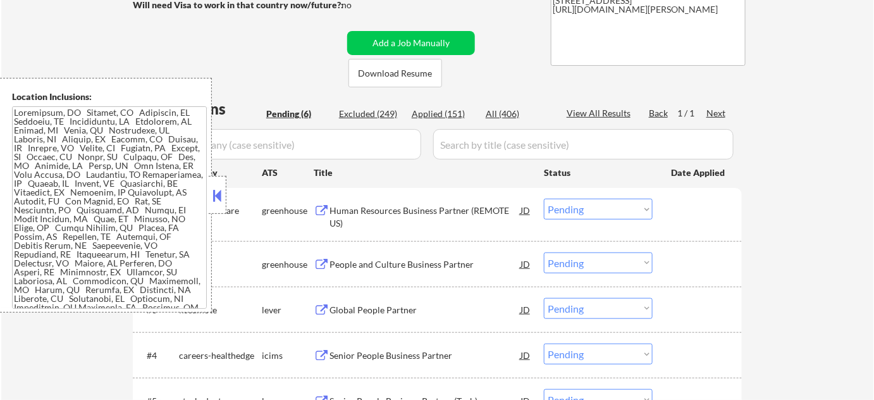
click at [214, 192] on button at bounding box center [218, 195] width 14 height 19
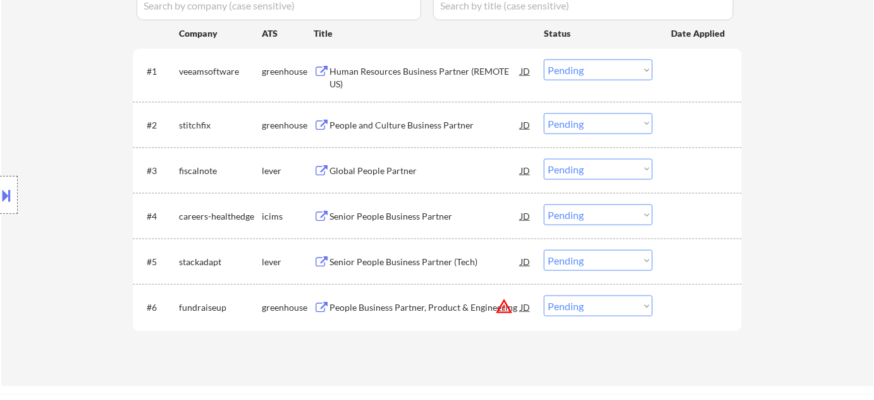
scroll to position [402, 0]
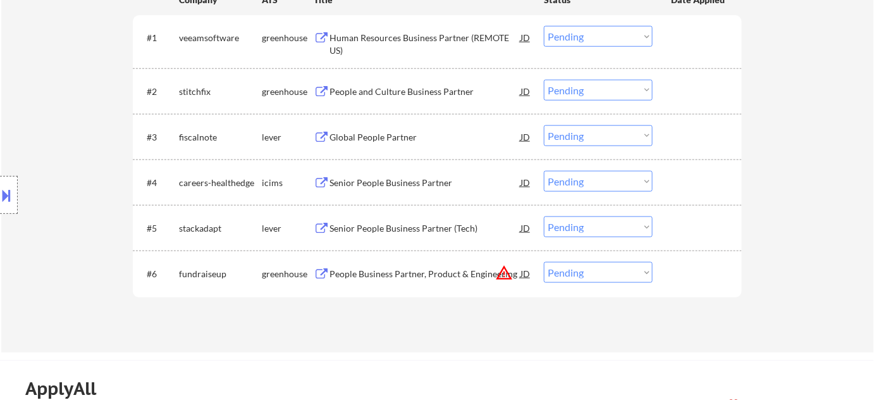
click at [396, 39] on div "Human Resources Business Partner (REMOTE US)" at bounding box center [425, 44] width 191 height 25
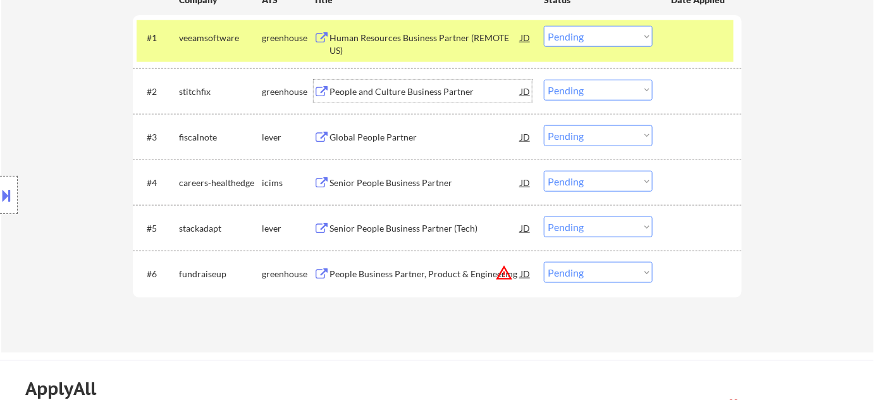
click at [402, 90] on div "People and Culture Business Partner" at bounding box center [425, 91] width 191 height 13
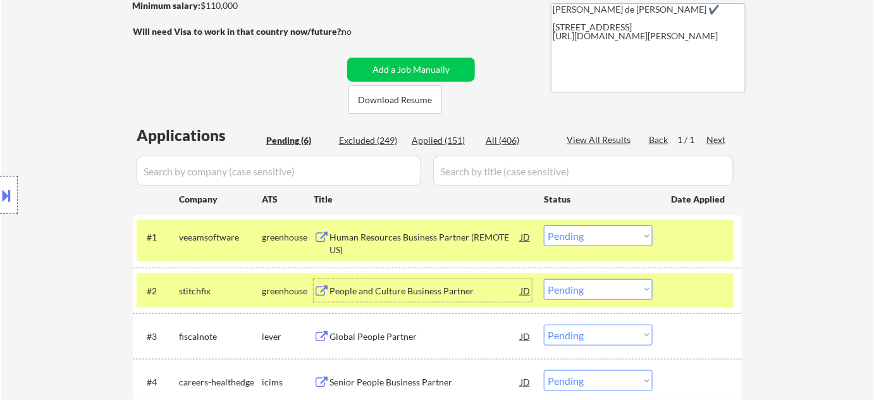
scroll to position [230, 0]
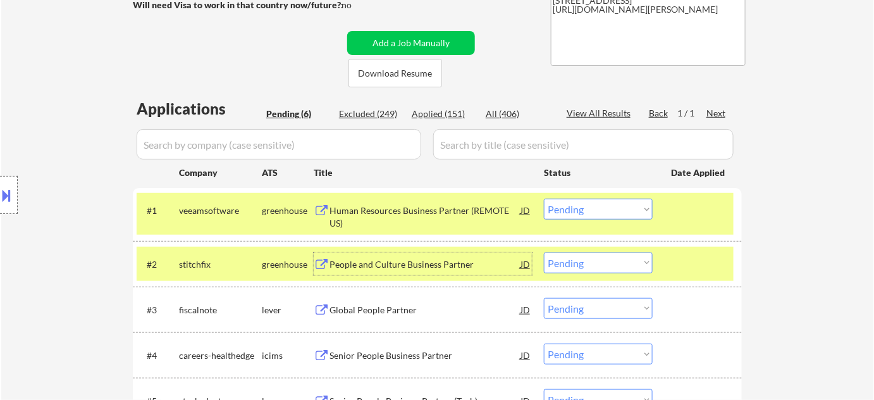
click at [589, 269] on select "Choose an option... Pending Applied Excluded (Questions) Excluded (Expired) Exc…" at bounding box center [598, 262] width 109 height 21
click at [544, 252] on select "Choose an option... Pending Applied Excluded (Questions) Excluded (Expired) Exc…" at bounding box center [598, 262] width 109 height 21
select select ""pending""
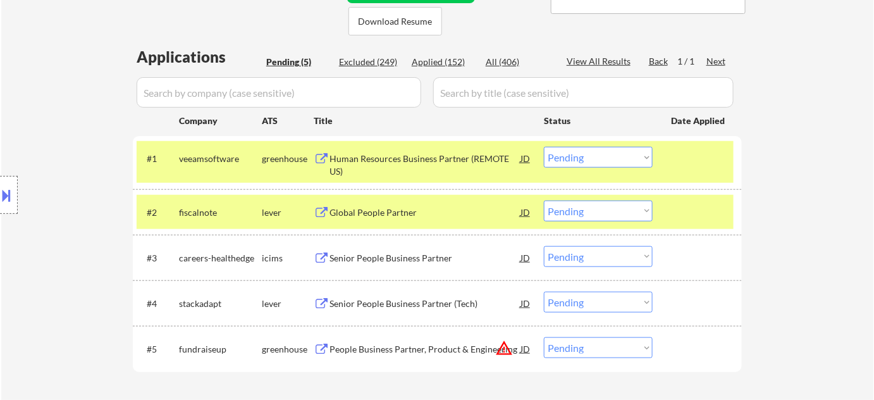
scroll to position [287, 0]
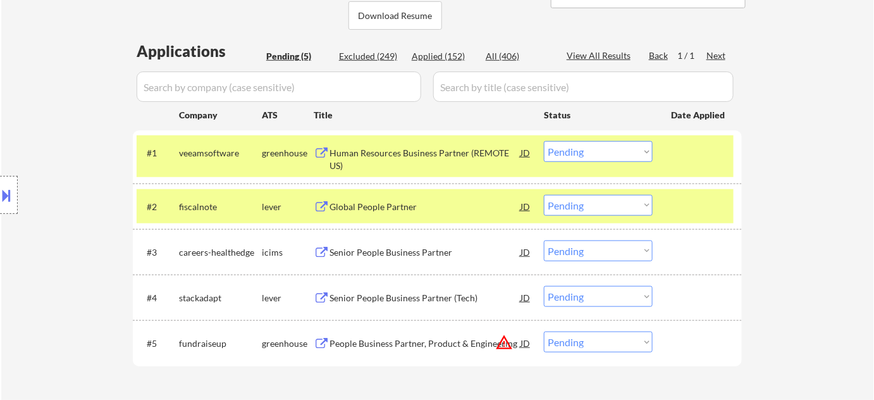
click at [435, 298] on div "Senior People Business Partner (Tech)" at bounding box center [425, 298] width 191 height 13
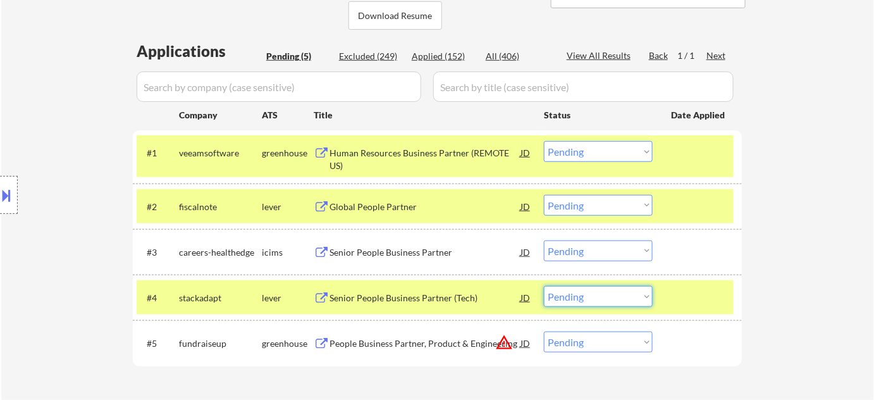
drag, startPoint x: 614, startPoint y: 299, endPoint x: 615, endPoint y: 290, distance: 9.1
click at [614, 298] on select "Choose an option... Pending Applied Excluded (Questions) Excluded (Expired) Exc…" at bounding box center [598, 296] width 109 height 21
click at [544, 286] on select "Choose an option... Pending Applied Excluded (Questions) Excluded (Expired) Exc…" at bounding box center [598, 296] width 109 height 21
select select ""pending""
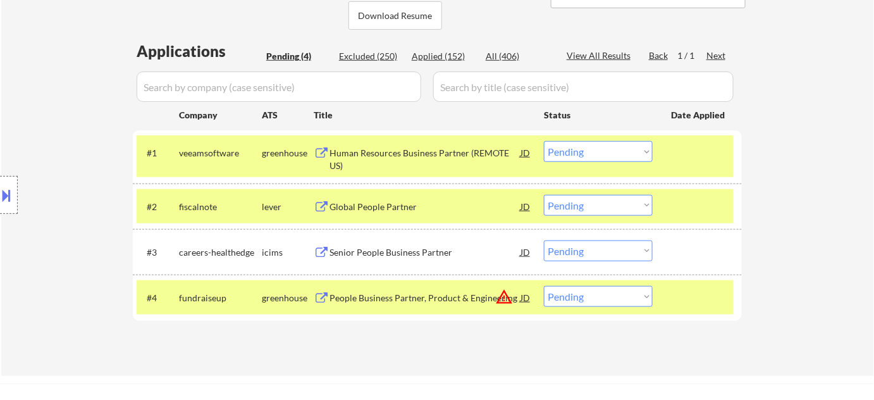
click at [357, 201] on div "Global People Partner" at bounding box center [425, 207] width 191 height 13
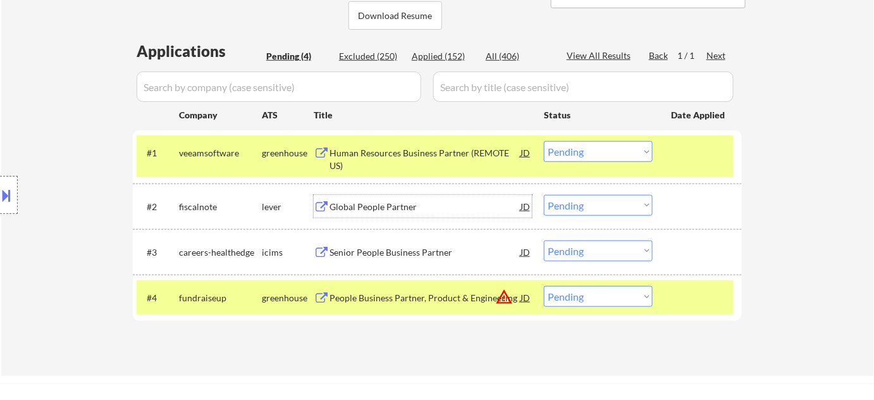
click at [566, 211] on select "Choose an option... Pending Applied Excluded (Questions) Excluded (Expired) Exc…" at bounding box center [598, 205] width 109 height 21
click at [544, 195] on select "Choose an option... Pending Applied Excluded (Questions) Excluded (Expired) Exc…" at bounding box center [598, 205] width 109 height 21
click at [504, 291] on button "warning_amber" at bounding box center [504, 297] width 18 height 18
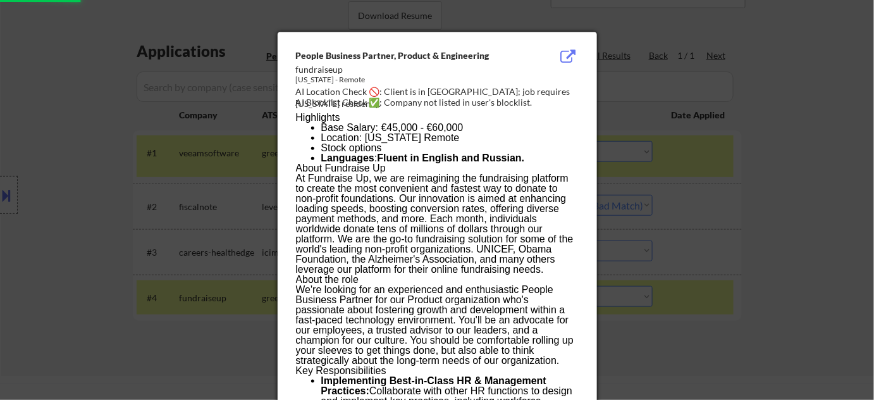
select select ""pending""
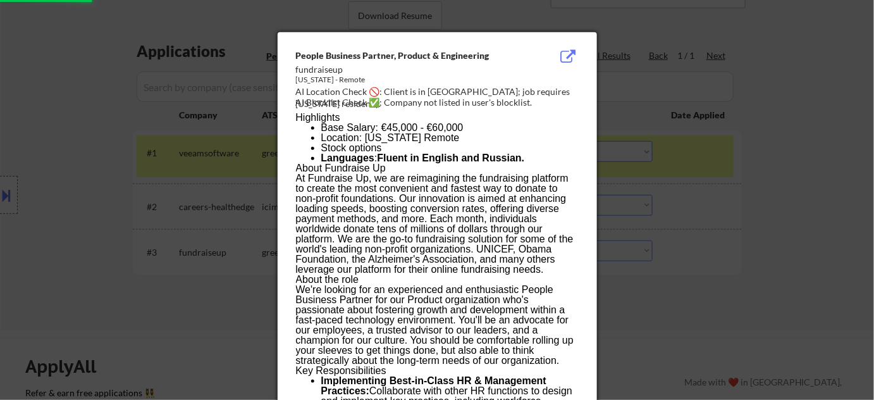
click at [669, 202] on div at bounding box center [437, 200] width 874 height 400
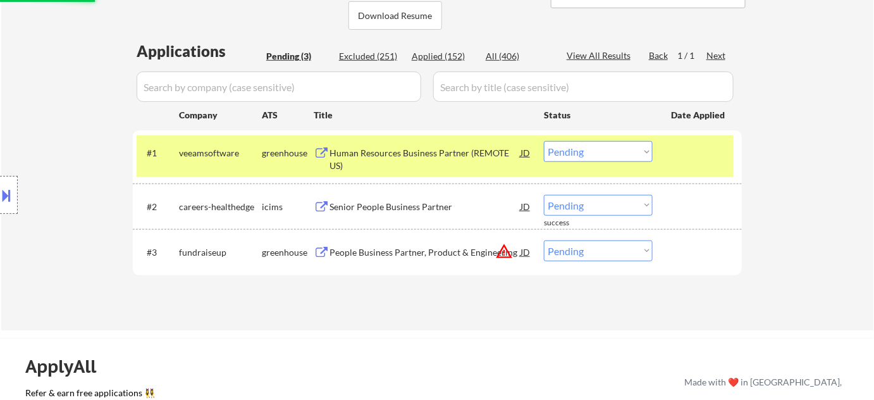
click at [601, 254] on select "Choose an option... Pending Applied Excluded (Questions) Excluded (Expired) Exc…" at bounding box center [598, 250] width 109 height 21
select select ""excluded__location_""
click at [544, 240] on select "Choose an option... Pending Applied Excluded (Questions) Excluded (Expired) Exc…" at bounding box center [598, 250] width 109 height 21
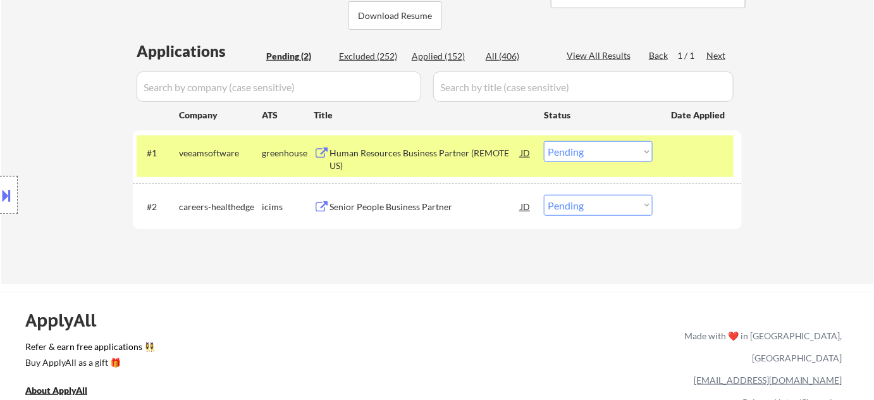
click at [394, 199] on div "Senior People Business Partner" at bounding box center [425, 206] width 191 height 23
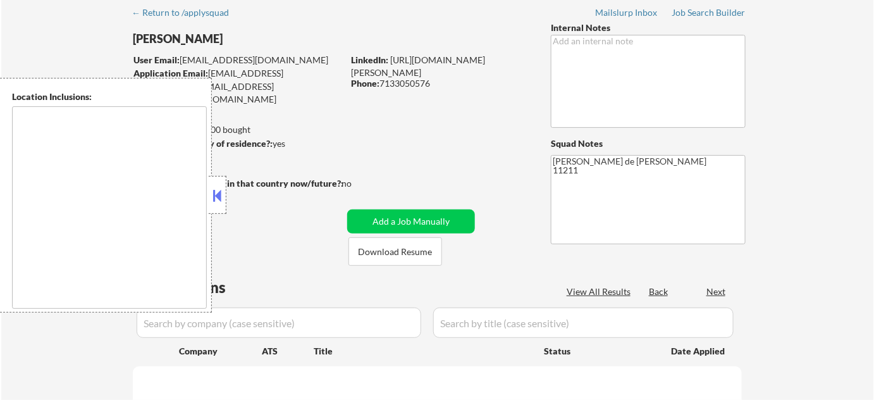
type textarea "[US_STATE], [GEOGRAPHIC_DATA] [GEOGRAPHIC_DATA], [GEOGRAPHIC_DATA] [GEOGRAPHIC_…"
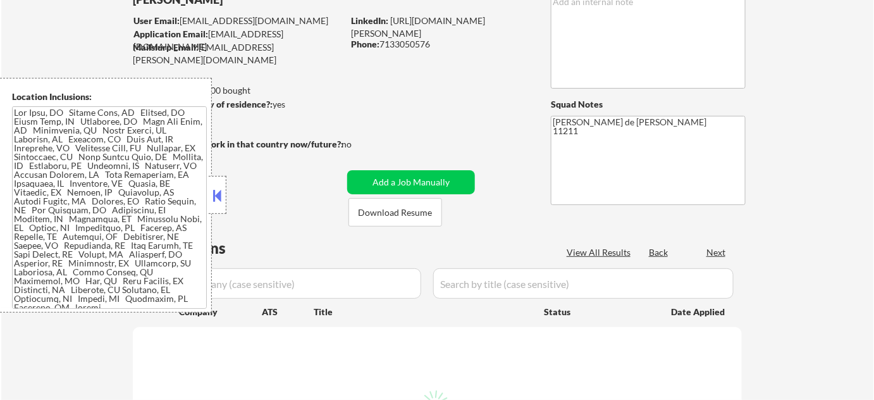
select select ""pending""
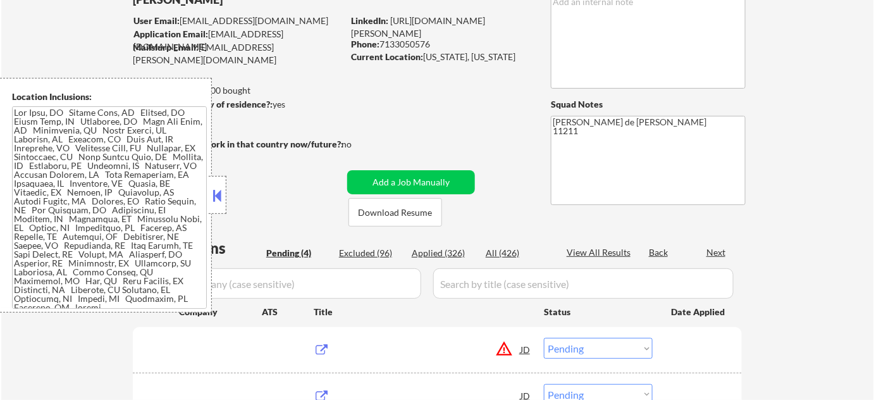
scroll to position [230, 0]
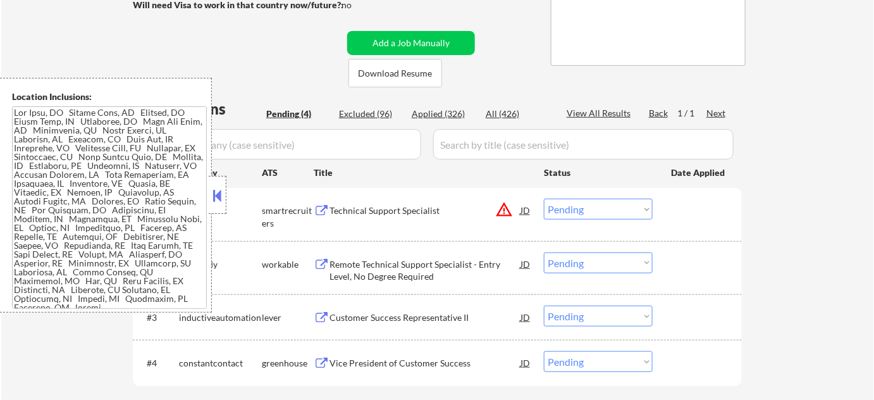
click at [224, 197] on button at bounding box center [218, 195] width 14 height 19
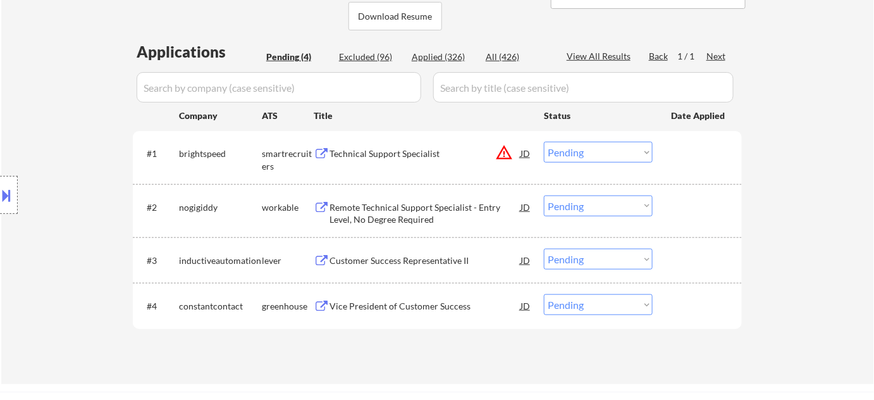
scroll to position [287, 0]
drag, startPoint x: 593, startPoint y: 315, endPoint x: 598, endPoint y: 302, distance: 14.2
click at [593, 314] on div "#4 constantcontact greenhouse Vice President of Customer Success JD Choose an o…" at bounding box center [435, 305] width 597 height 34
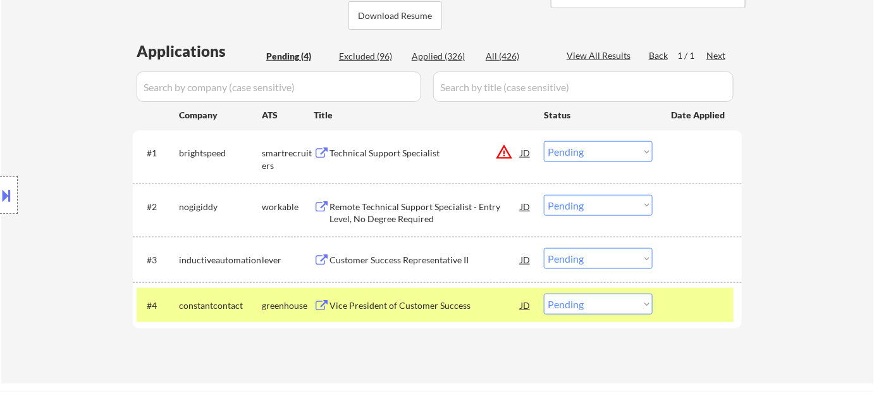
click at [600, 310] on select "Choose an option... Pending Applied Excluded (Questions) Excluded (Expired) Exc…" at bounding box center [598, 304] width 109 height 21
select select ""excluded__bad_match_""
click at [544, 294] on select "Choose an option... Pending Applied Excluded (Questions) Excluded (Expired) Exc…" at bounding box center [598, 304] width 109 height 21
click at [499, 152] on button "warning_amber" at bounding box center [504, 152] width 18 height 18
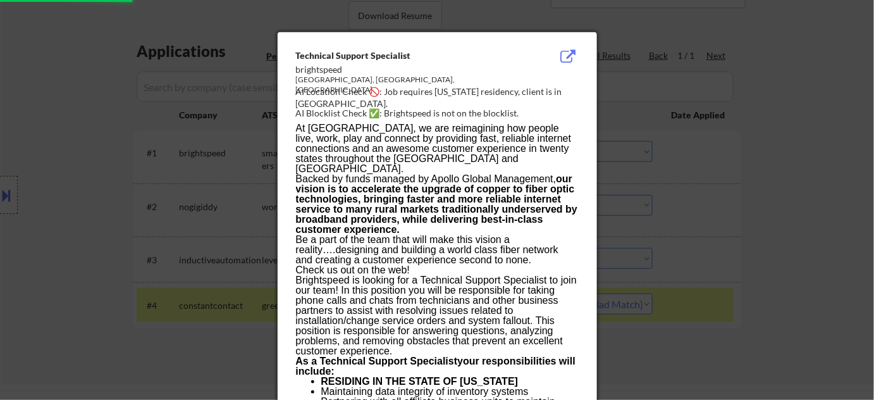
click at [644, 211] on div at bounding box center [437, 200] width 874 height 400
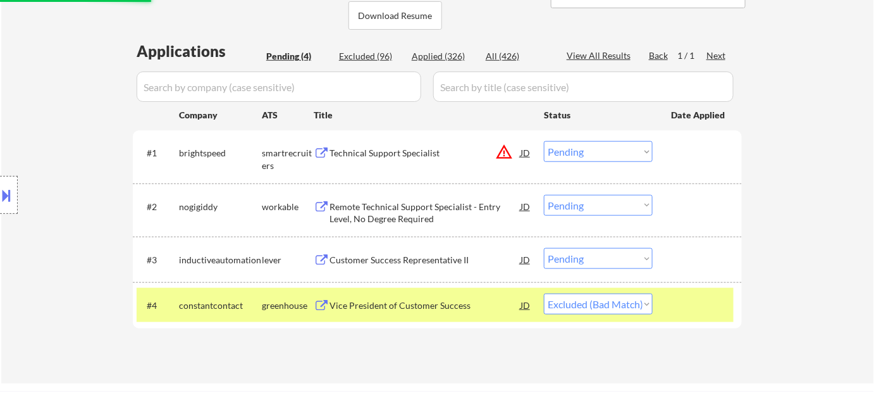
click at [600, 154] on select "Choose an option... Pending Applied Excluded (Questions) Excluded (Expired) Exc…" at bounding box center [598, 151] width 109 height 21
click at [544, 141] on select "Choose an option... Pending Applied Excluded (Questions) Excluded (Expired) Exc…" at bounding box center [598, 151] width 109 height 21
select select ""pending""
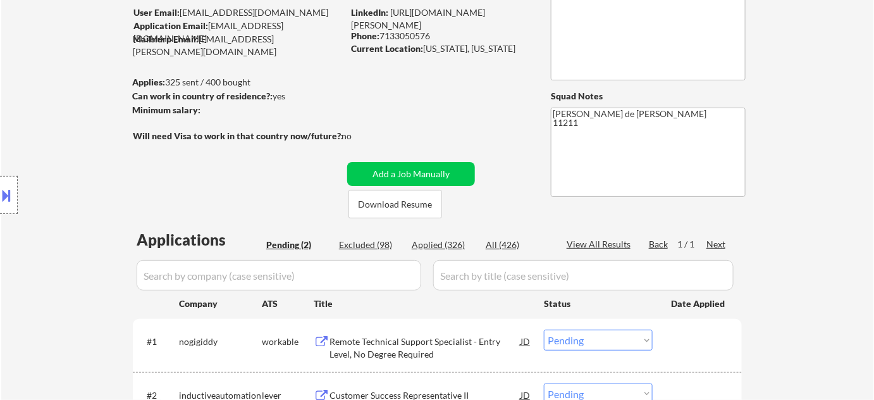
scroll to position [114, 0]
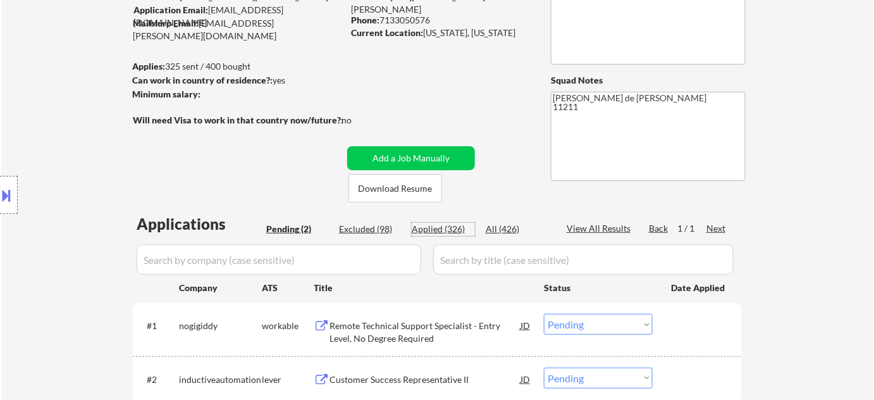
click at [450, 224] on div "Applied (326)" at bounding box center [443, 229] width 63 height 13
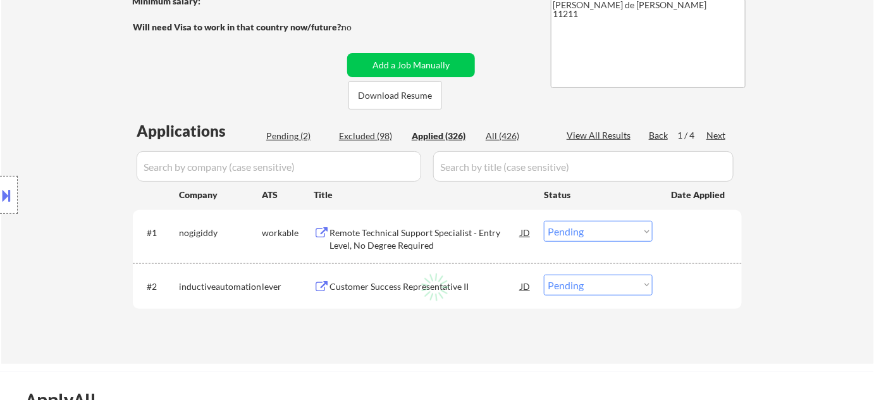
scroll to position [228, 0]
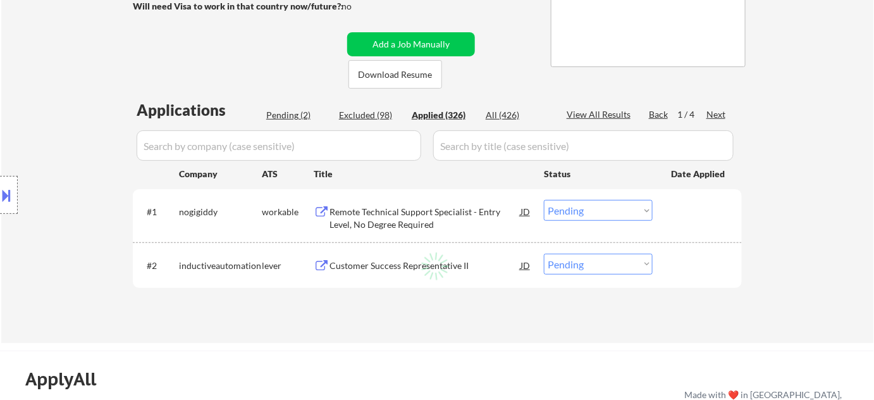
select select ""applied""
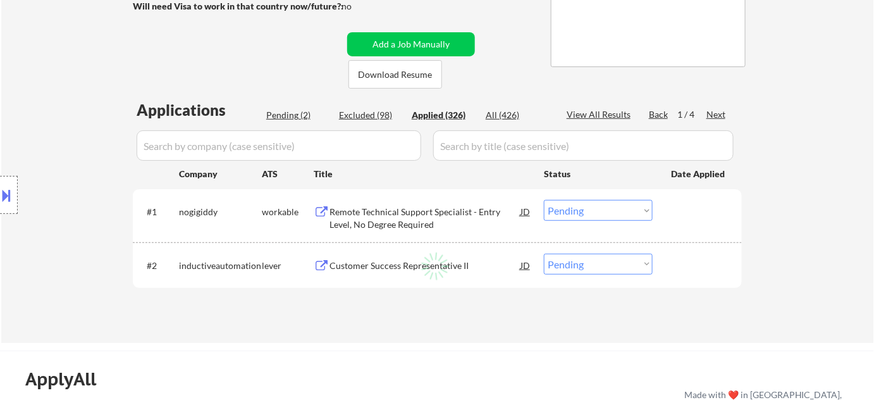
select select ""applied""
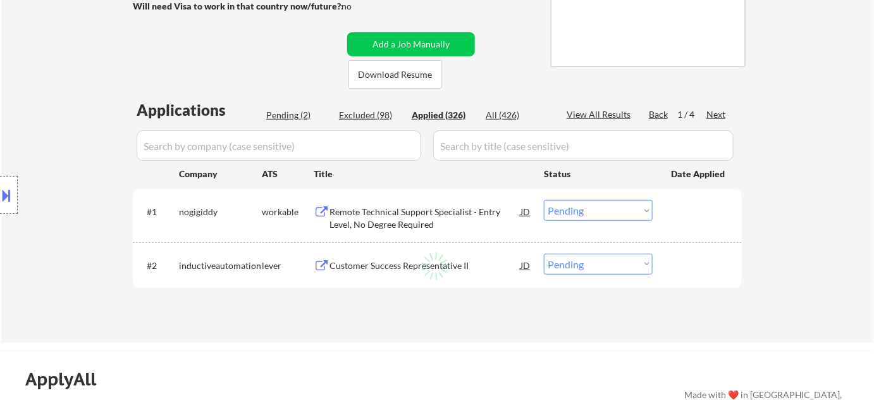
select select ""applied""
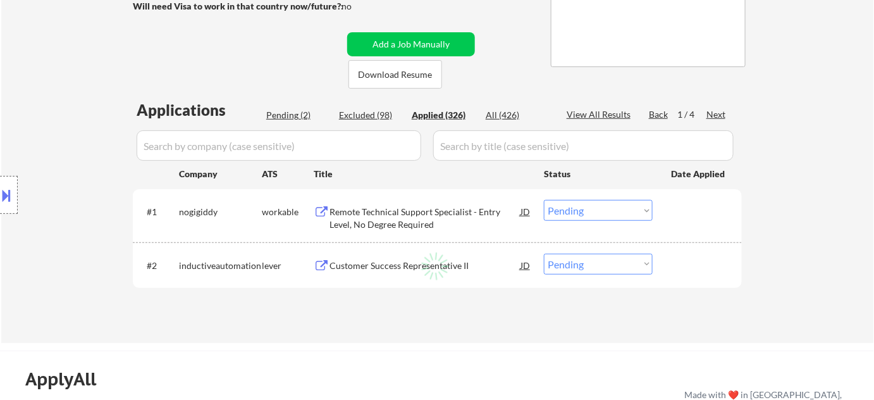
select select ""applied""
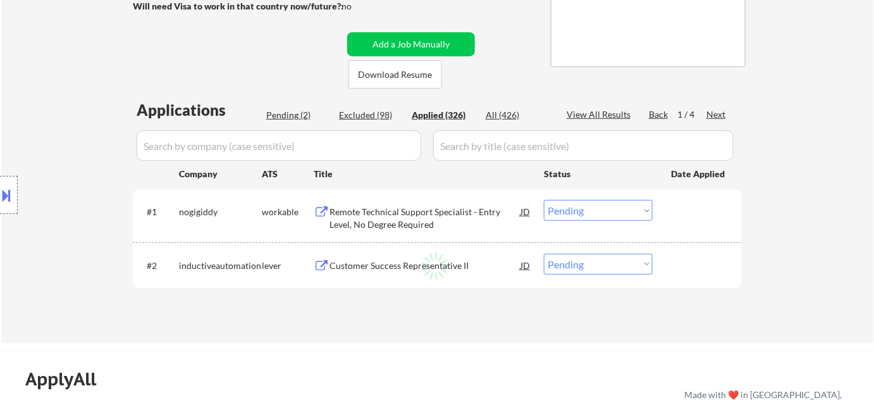
select select ""applied""
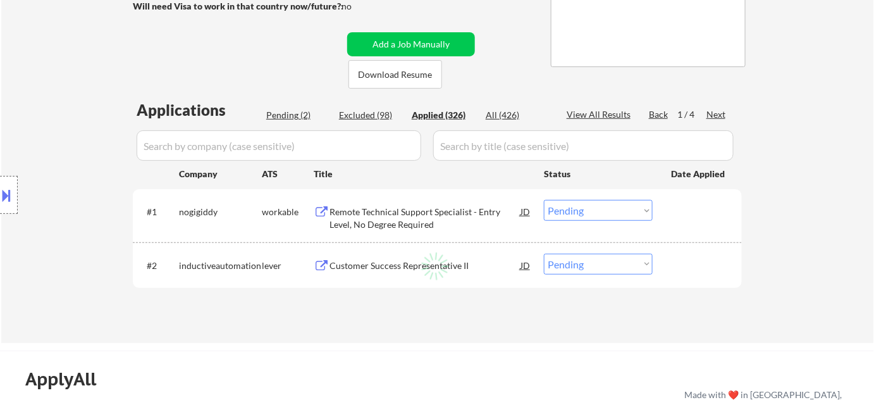
select select ""applied""
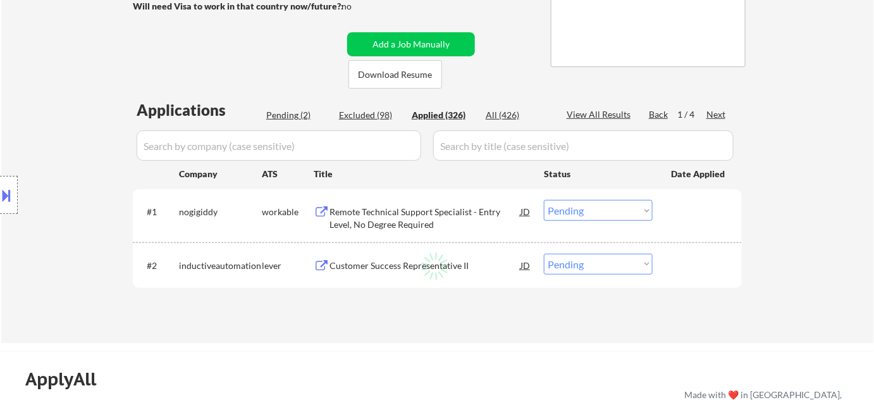
select select ""applied""
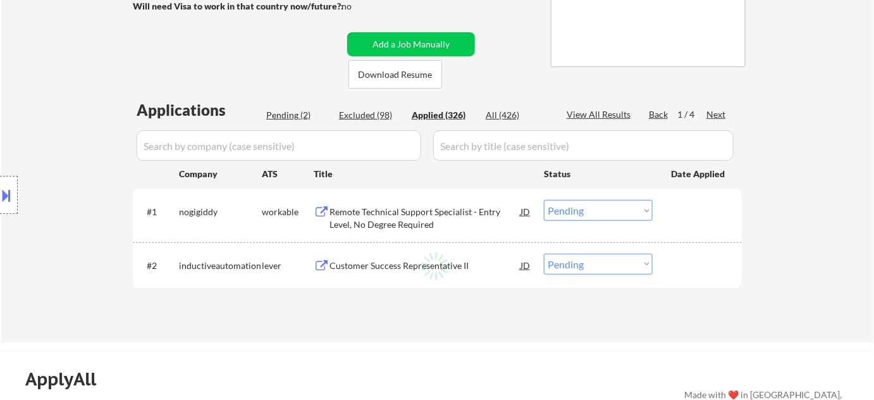
select select ""applied""
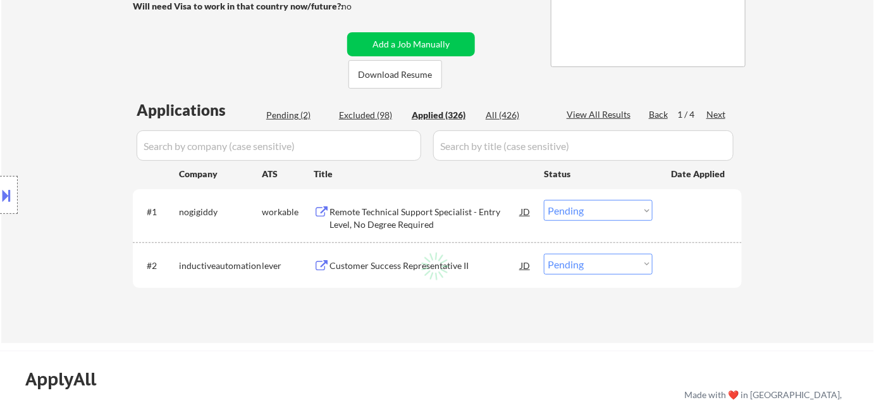
select select ""applied""
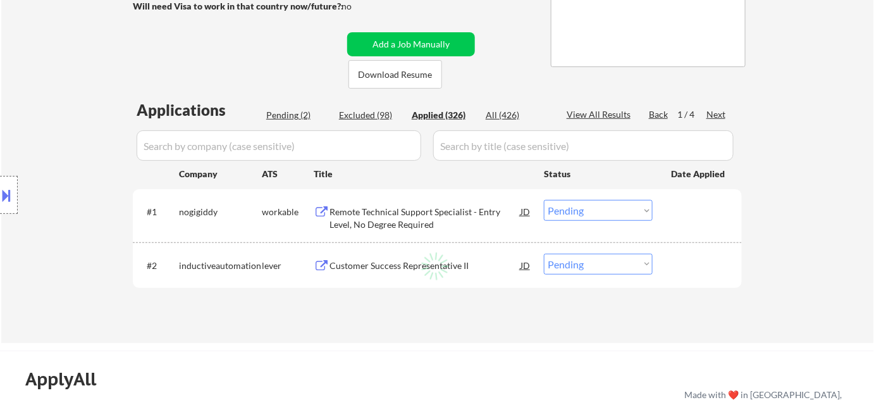
select select ""applied""
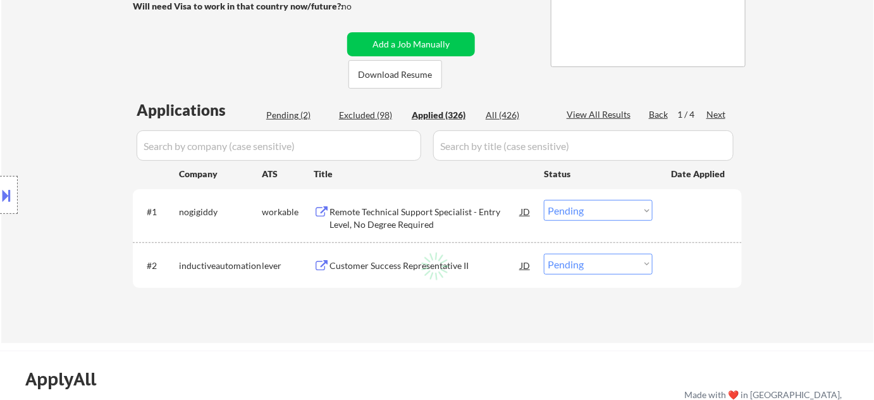
select select ""applied""
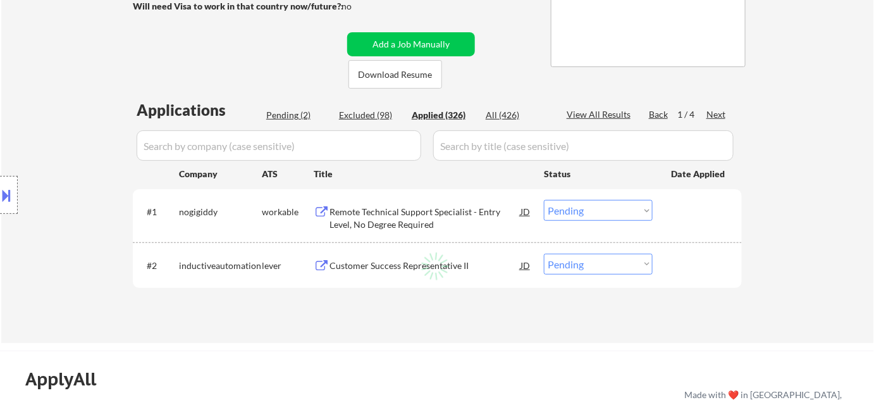
select select ""applied""
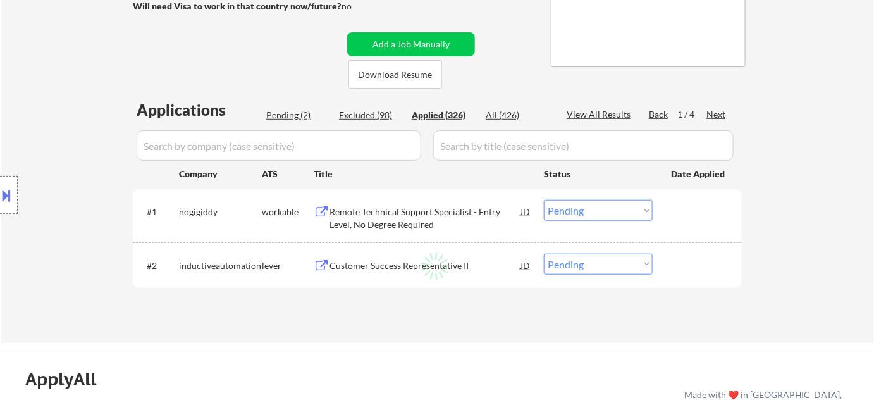
select select ""applied""
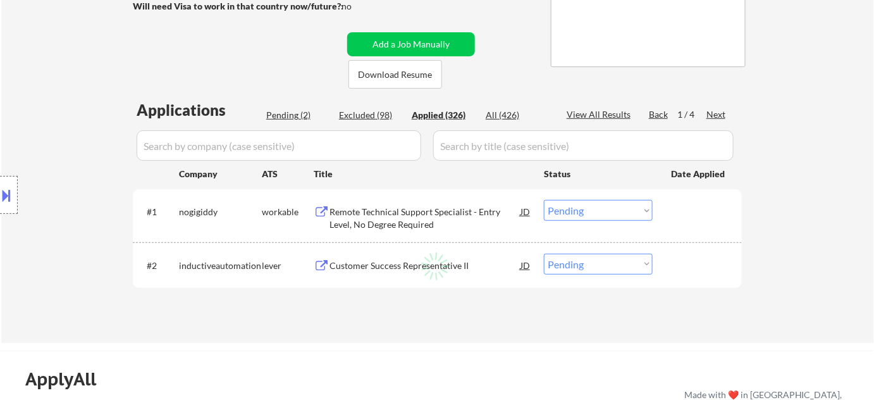
select select ""applied""
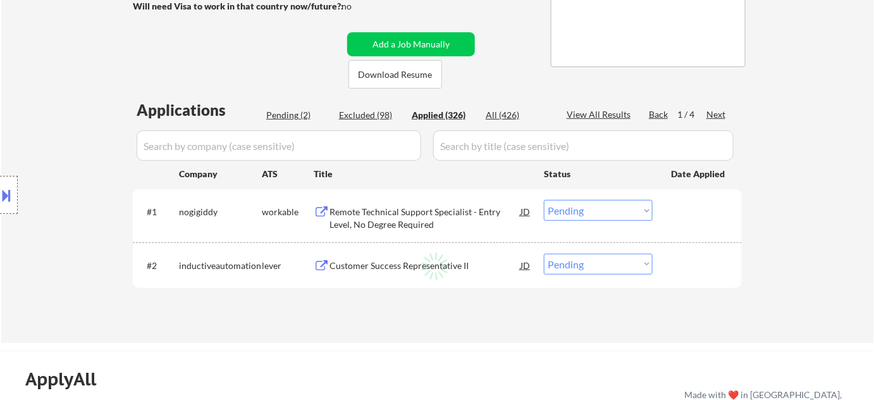
select select ""applied""
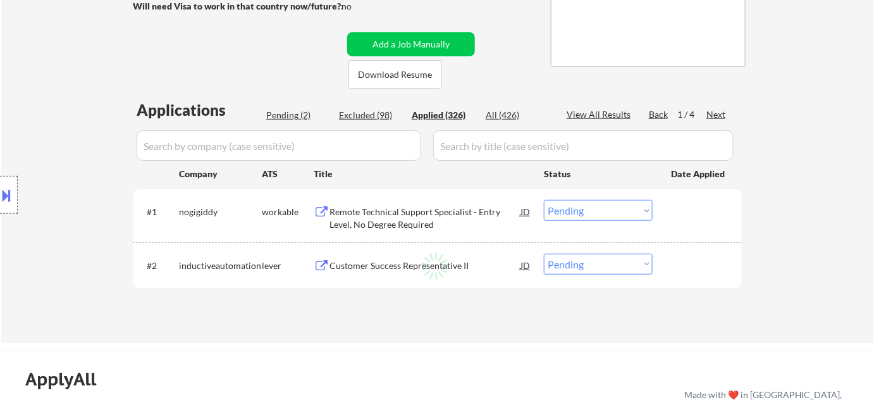
select select ""applied""
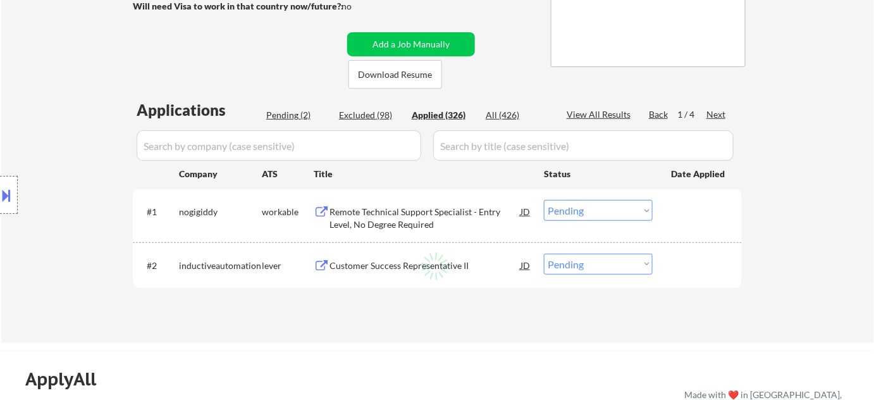
select select ""applied""
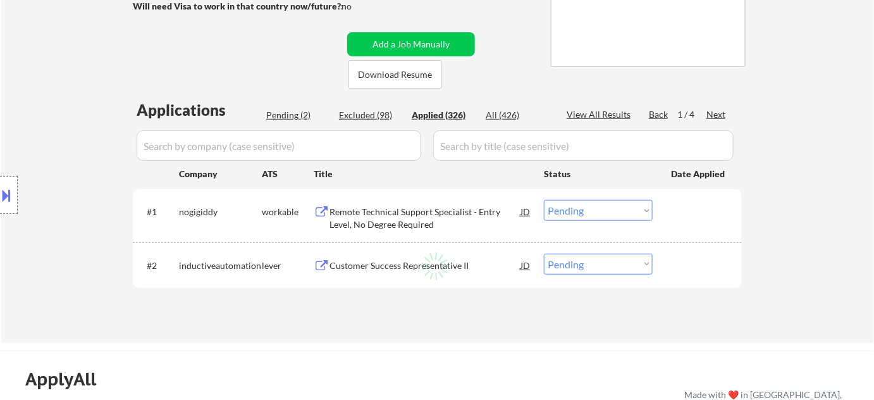
select select ""applied""
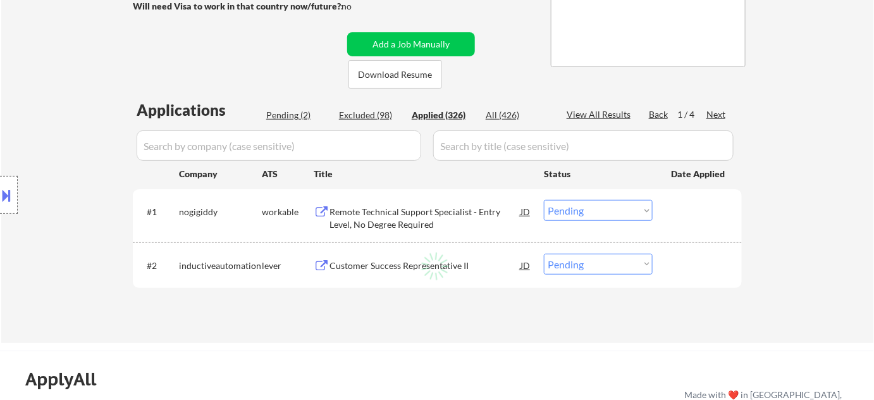
select select ""applied""
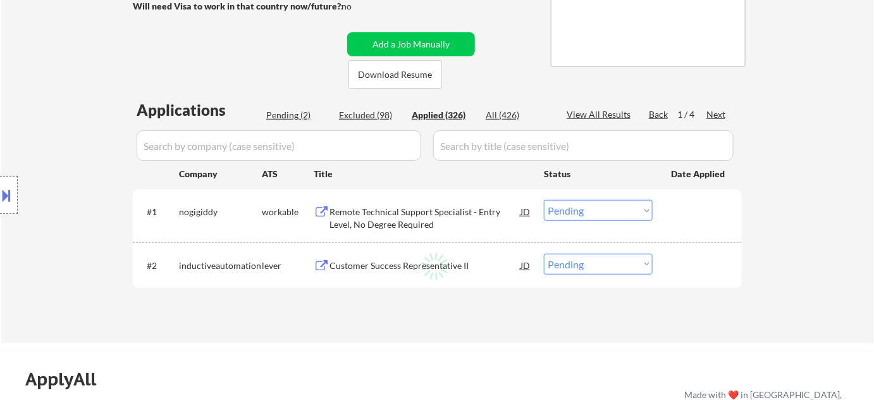
select select ""applied""
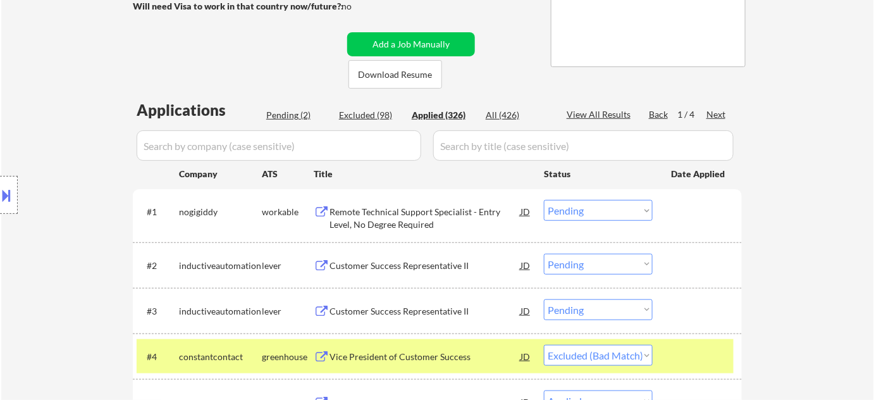
select select ""applied""
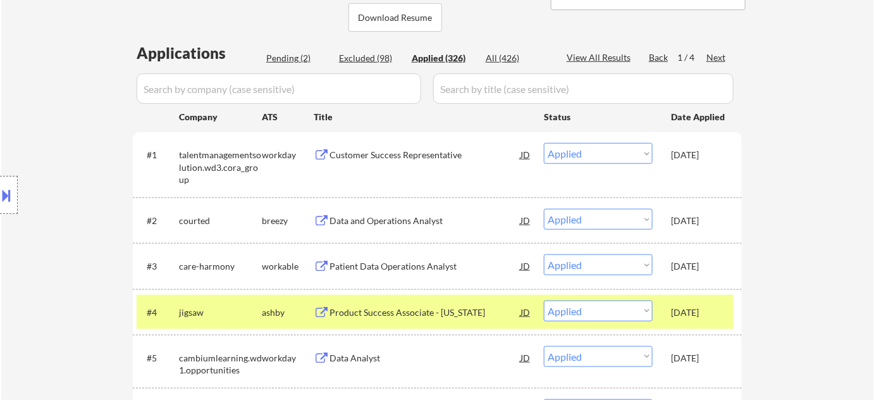
scroll to position [287, 0]
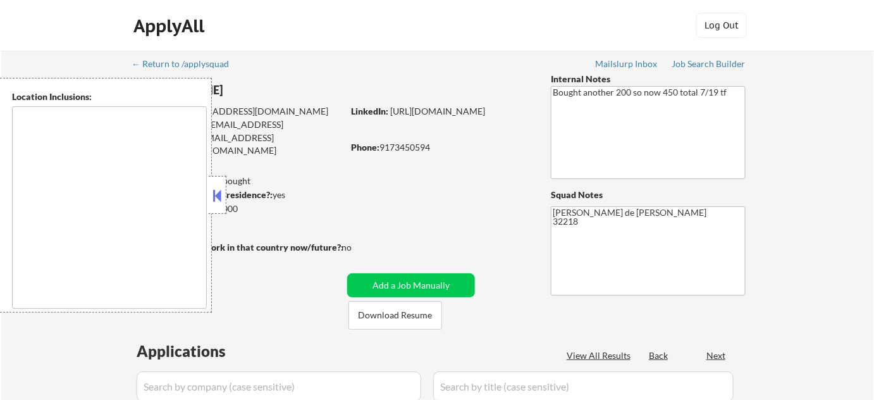
type textarea "remote"
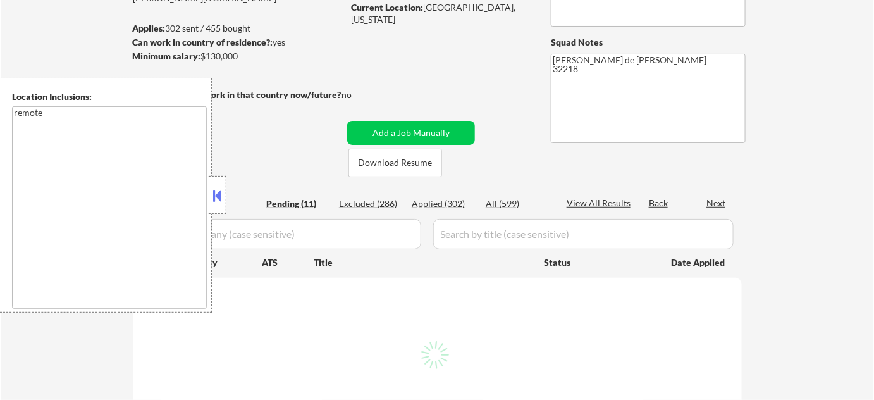
scroll to position [172, 0]
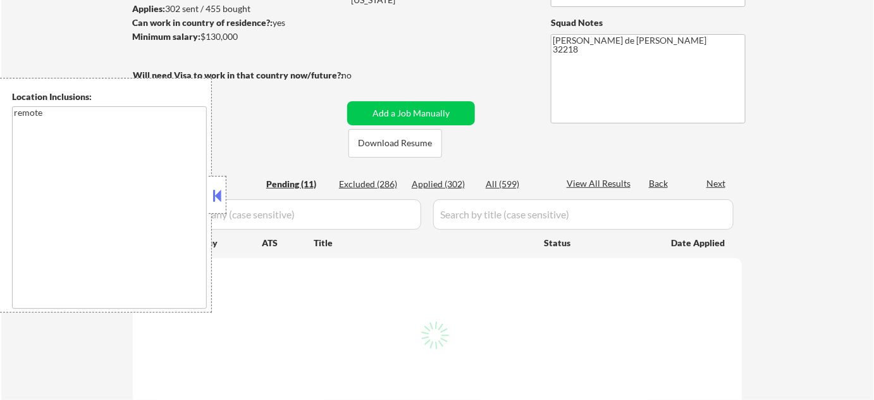
select select ""pending""
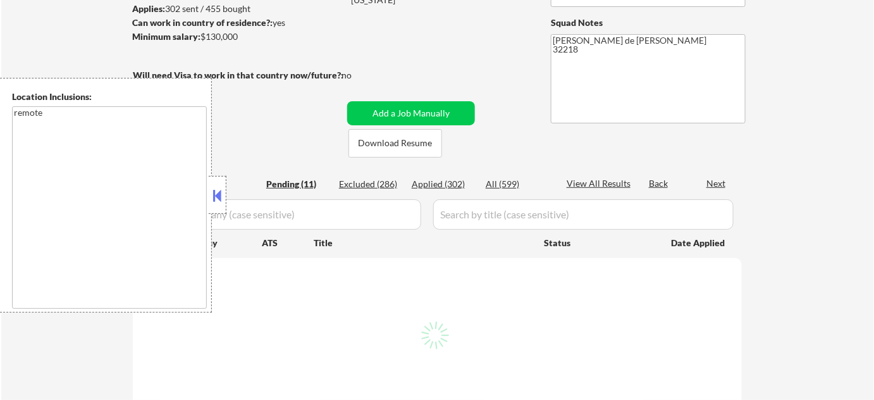
select select ""pending""
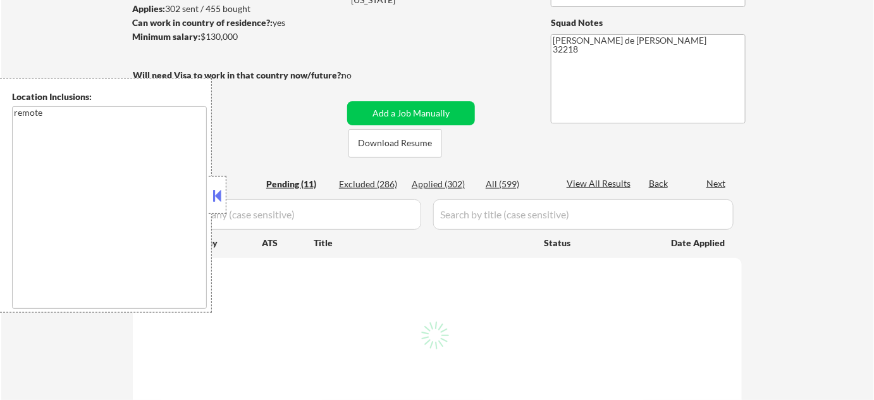
select select ""pending""
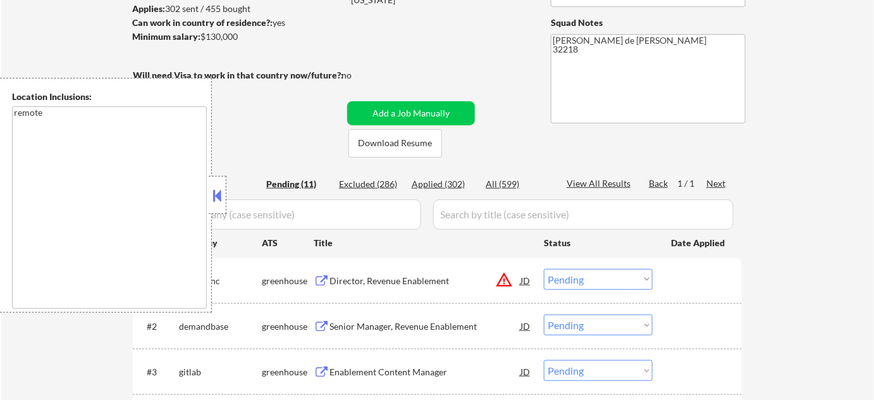
click at [219, 197] on button at bounding box center [218, 195] width 14 height 19
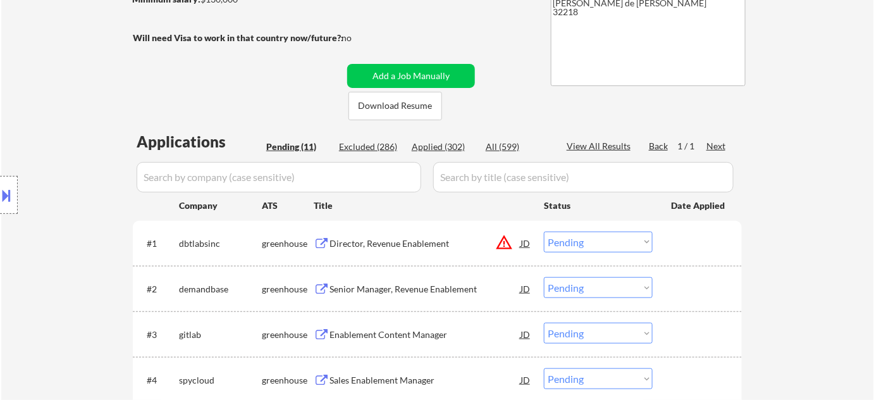
scroll to position [230, 0]
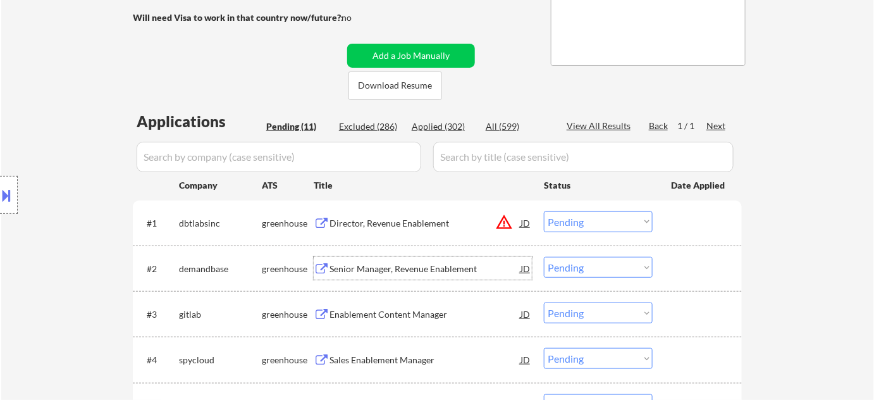
click at [423, 269] on div "Senior Manager, Revenue Enablement" at bounding box center [425, 269] width 191 height 13
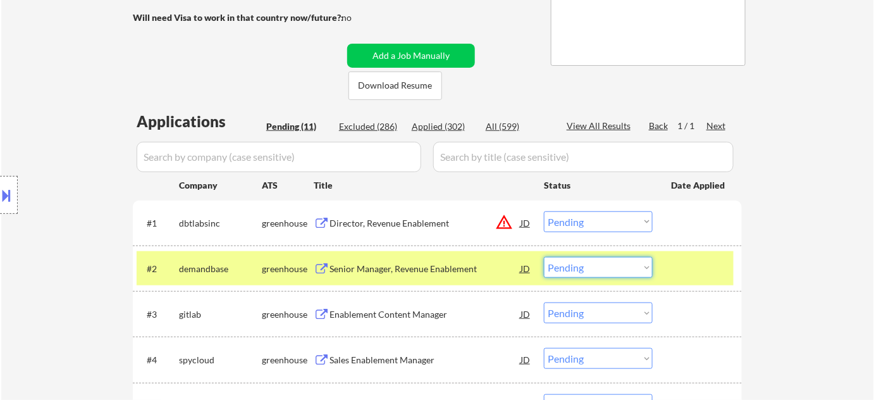
click at [584, 267] on select "Choose an option... Pending Applied Excluded (Questions) Excluded (Expired) Exc…" at bounding box center [598, 267] width 109 height 21
click at [544, 257] on select "Choose an option... Pending Applied Excluded (Questions) Excluded (Expired) Exc…" at bounding box center [598, 267] width 109 height 21
select select ""pending""
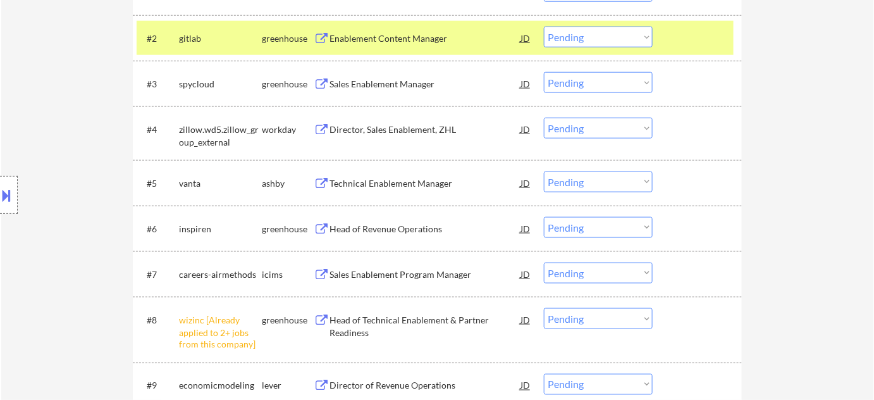
scroll to position [517, 0]
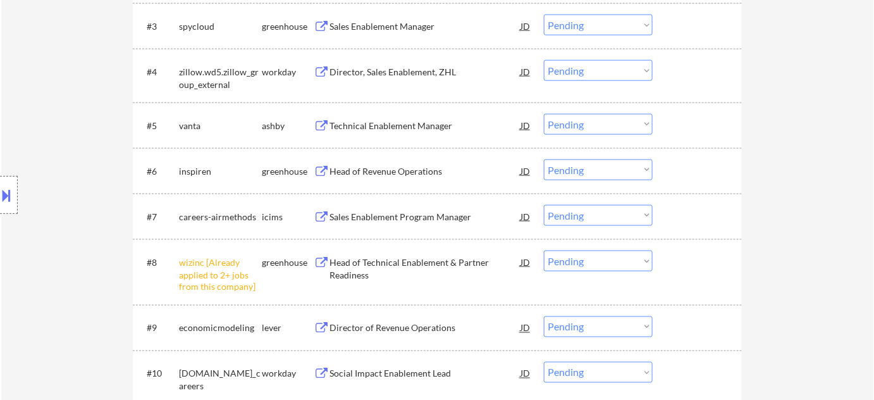
click at [586, 264] on select "Choose an option... Pending Applied Excluded (Questions) Excluded (Expired) Exc…" at bounding box center [598, 260] width 109 height 21
click at [544, 250] on select "Choose an option... Pending Applied Excluded (Questions) Excluded (Expired) Exc…" at bounding box center [598, 260] width 109 height 21
select select ""pending""
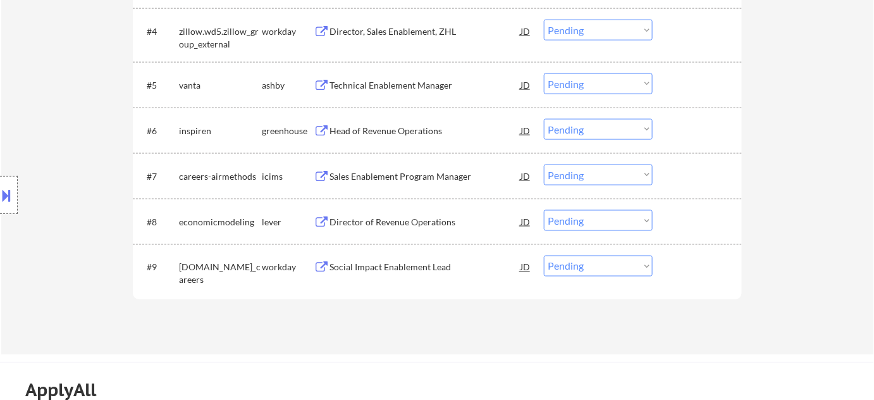
scroll to position [575, 0]
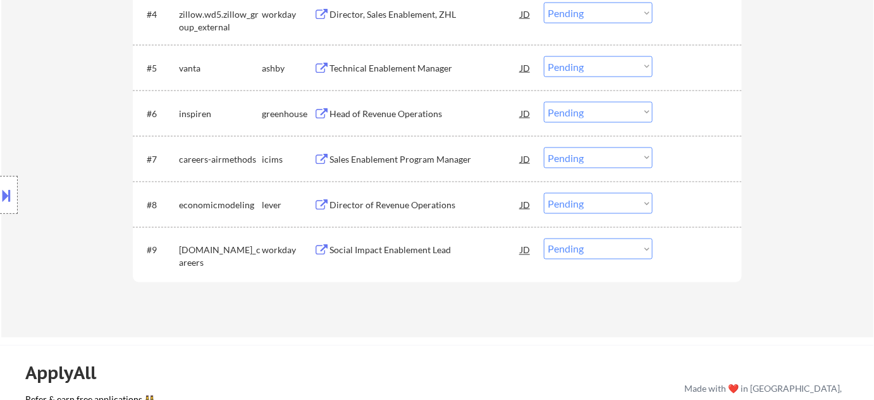
click at [416, 207] on div "Director of Revenue Operations" at bounding box center [425, 205] width 191 height 13
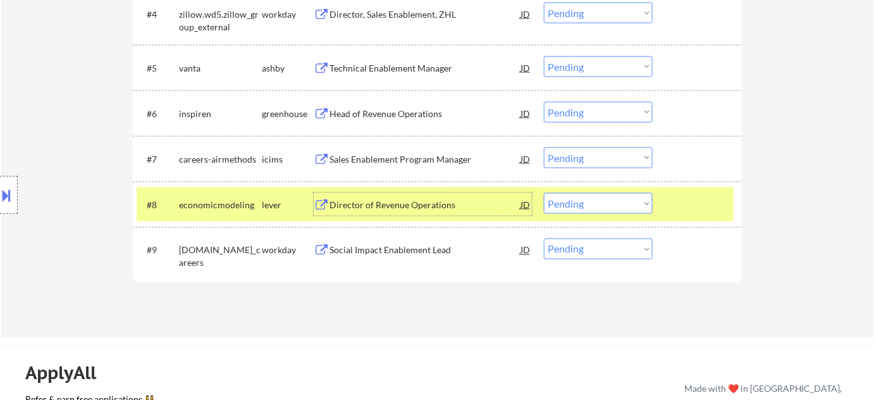
click at [392, 109] on div "Head of Revenue Operations" at bounding box center [425, 114] width 191 height 13
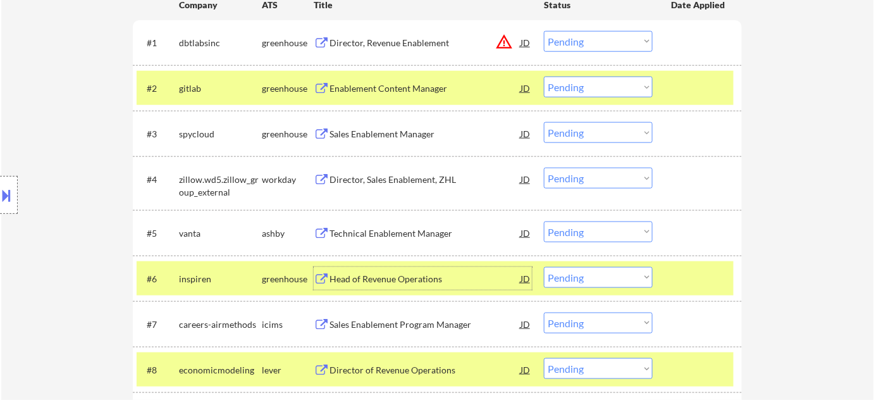
scroll to position [402, 0]
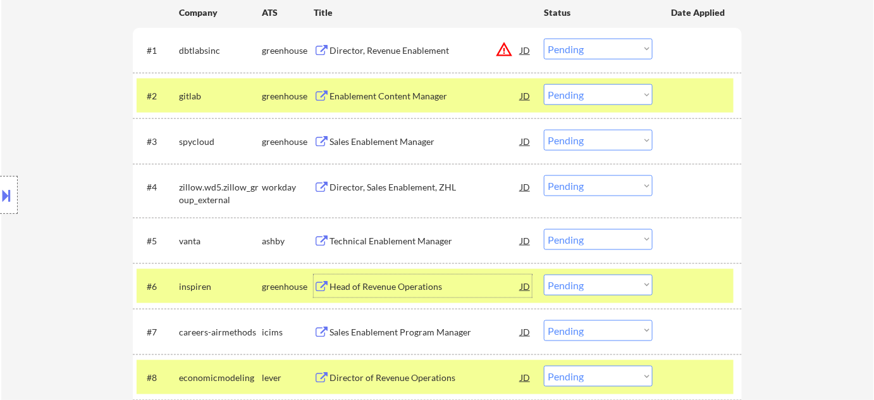
click at [445, 50] on div "Director, Revenue Enablement" at bounding box center [425, 50] width 191 height 13
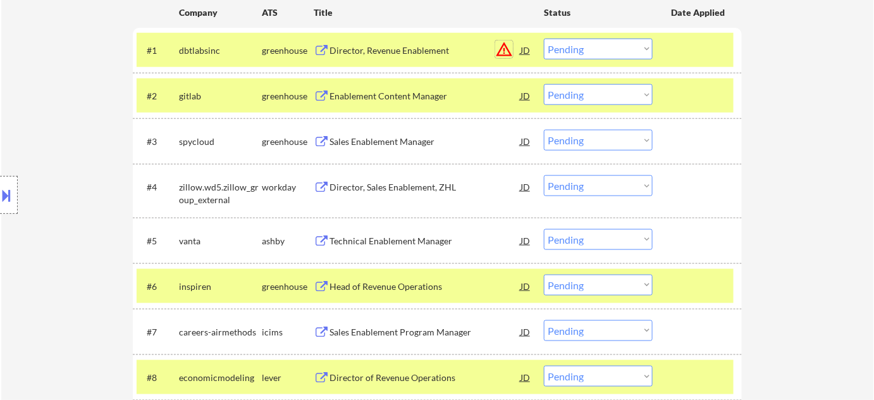
click at [505, 48] on button "warning_amber" at bounding box center [504, 49] width 18 height 18
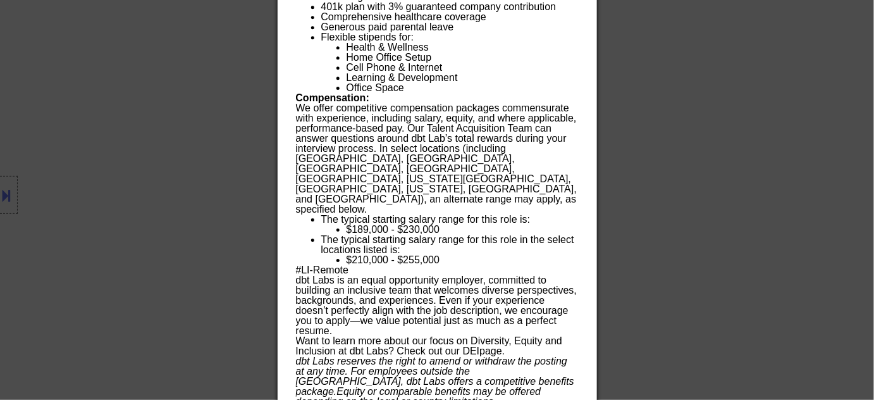
scroll to position [1342, 0]
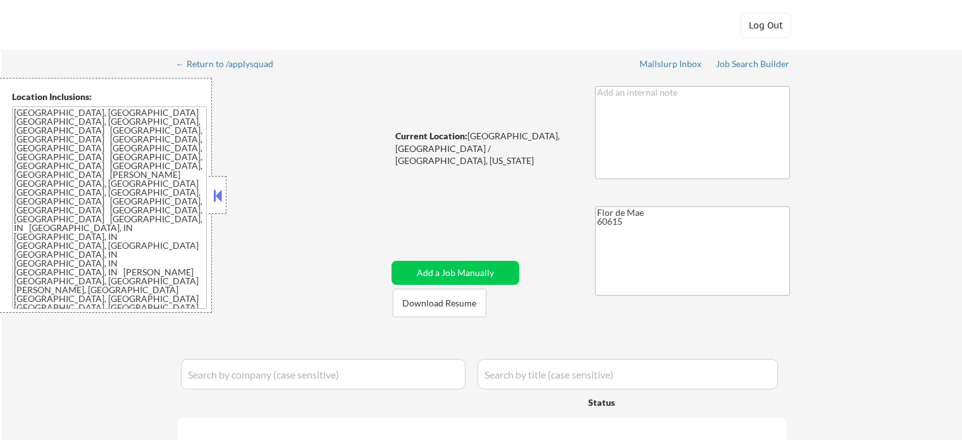
select select ""pending""
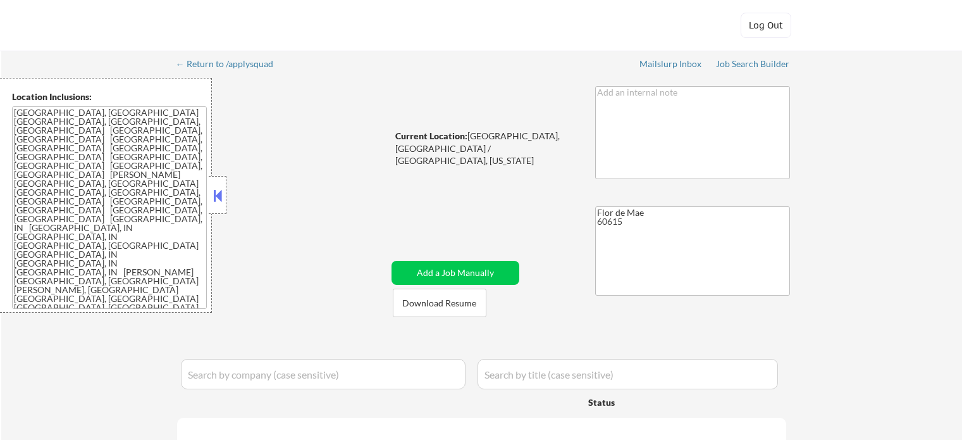
select select ""pending""
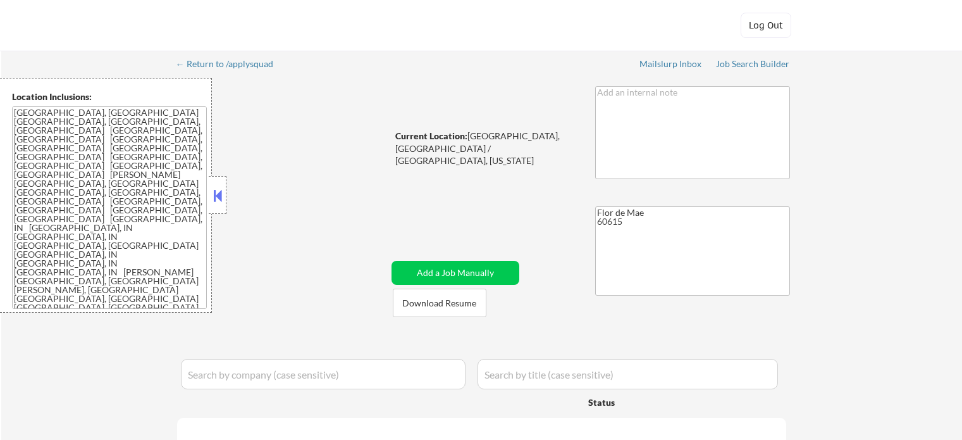
select select ""pending""
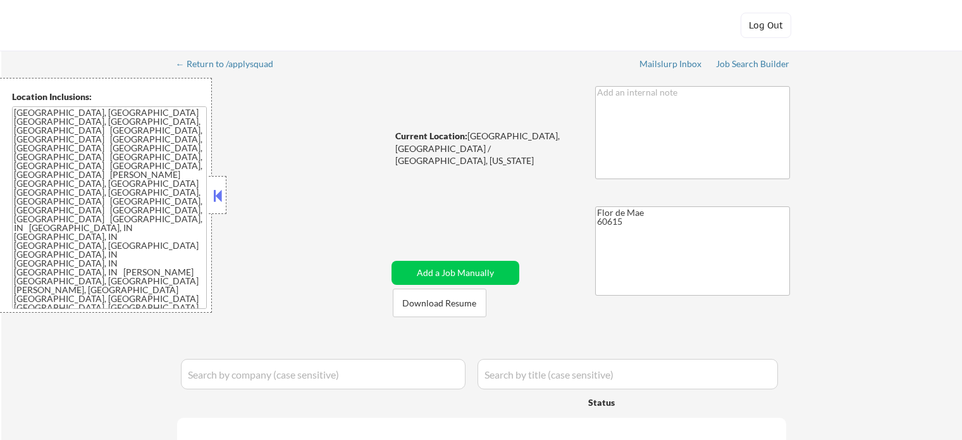
select select ""pending""
